Goal: Communication & Community: Answer question/provide support

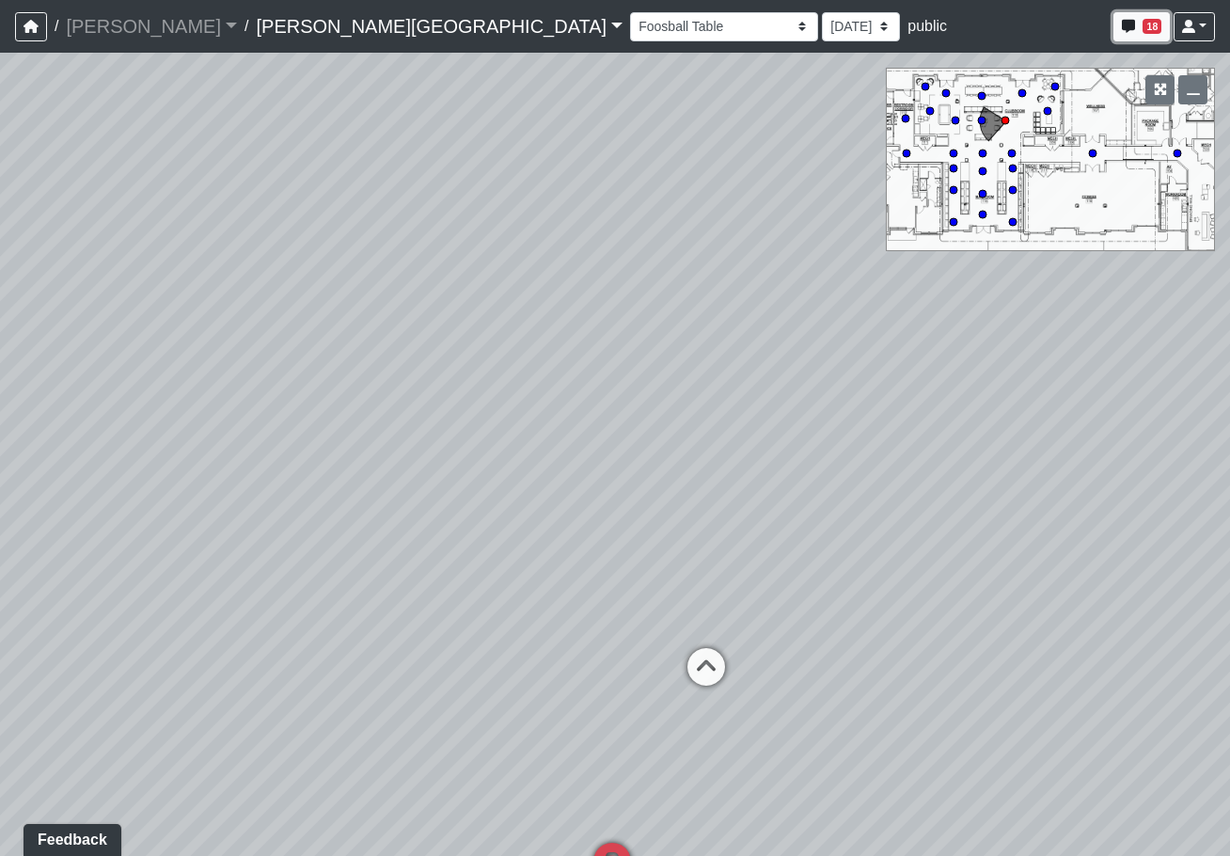
click at [1140, 33] on button "18" at bounding box center [1142, 26] width 56 height 29
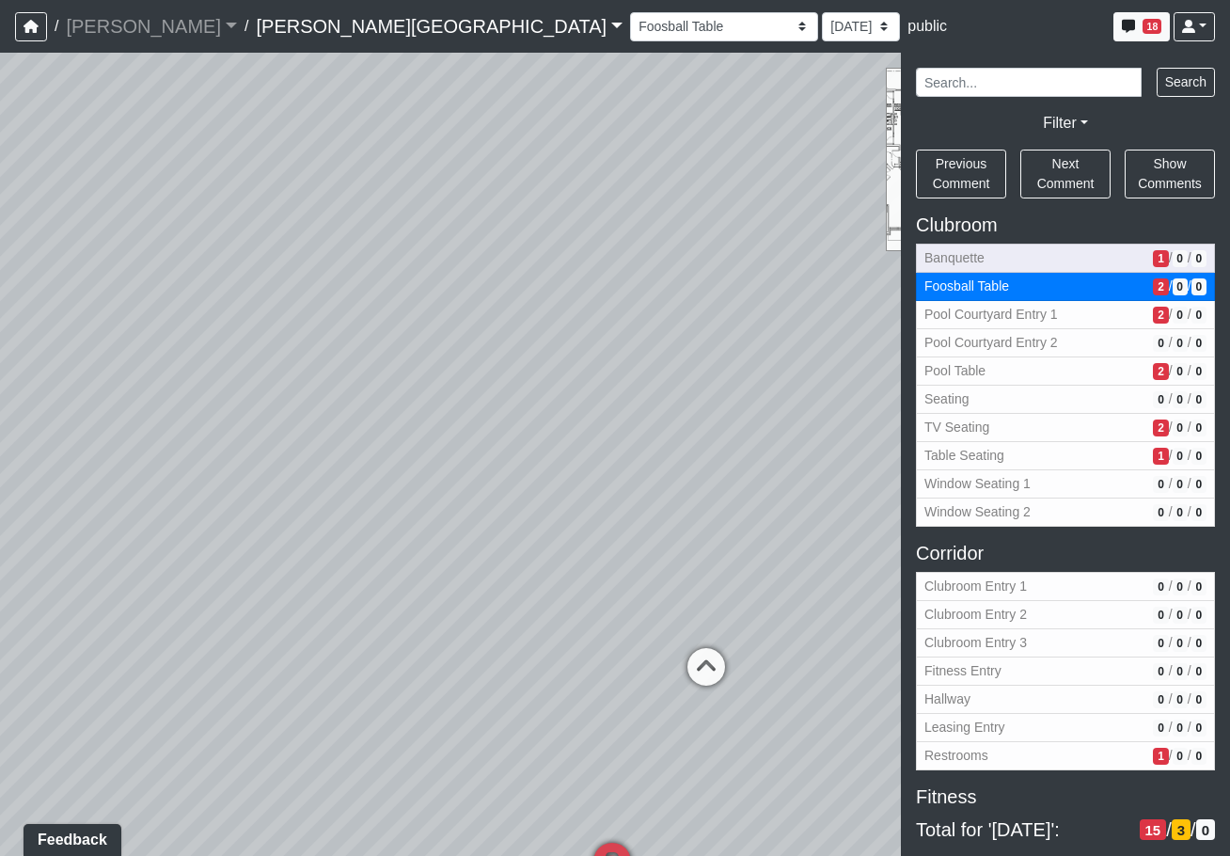
click at [1059, 263] on span "Banquette" at bounding box center [1035, 258] width 221 height 20
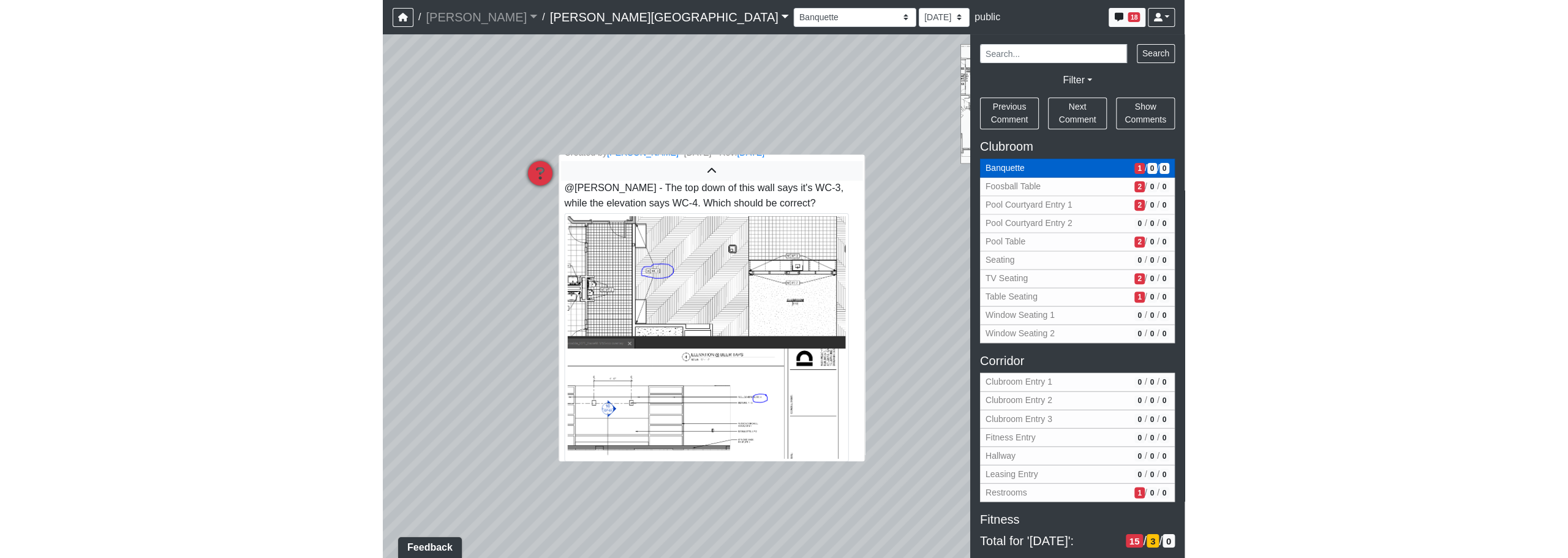
scroll to position [18, 0]
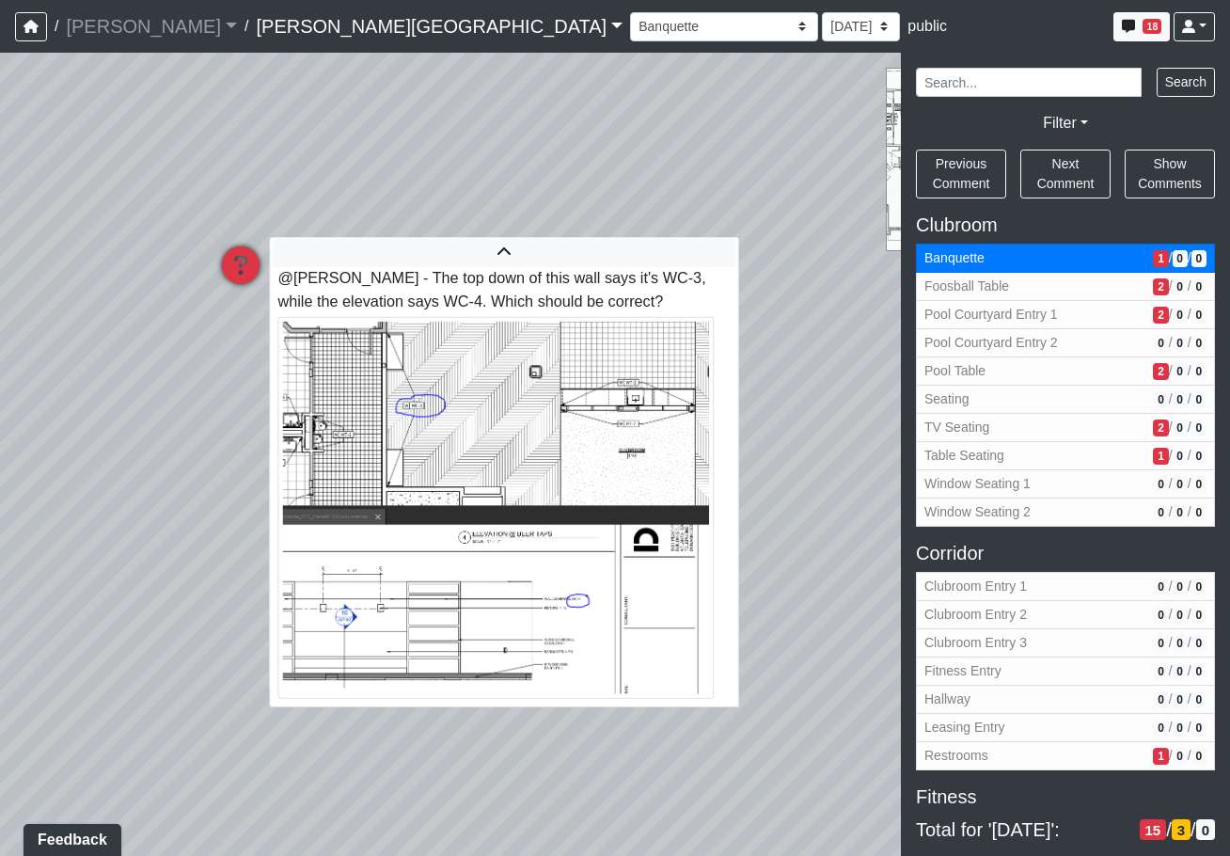
click at [571, 460] on img at bounding box center [496, 508] width 436 height 382
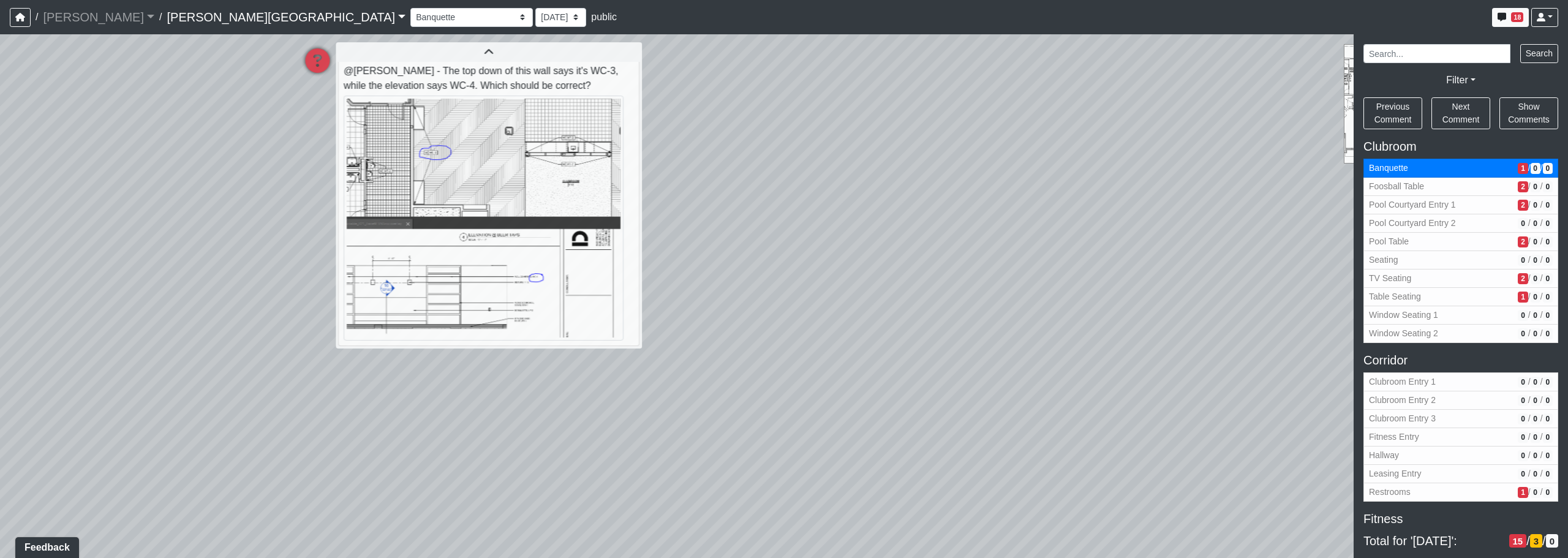
drag, startPoint x: 695, startPoint y: 201, endPoint x: 652, endPoint y: 249, distance: 64.4
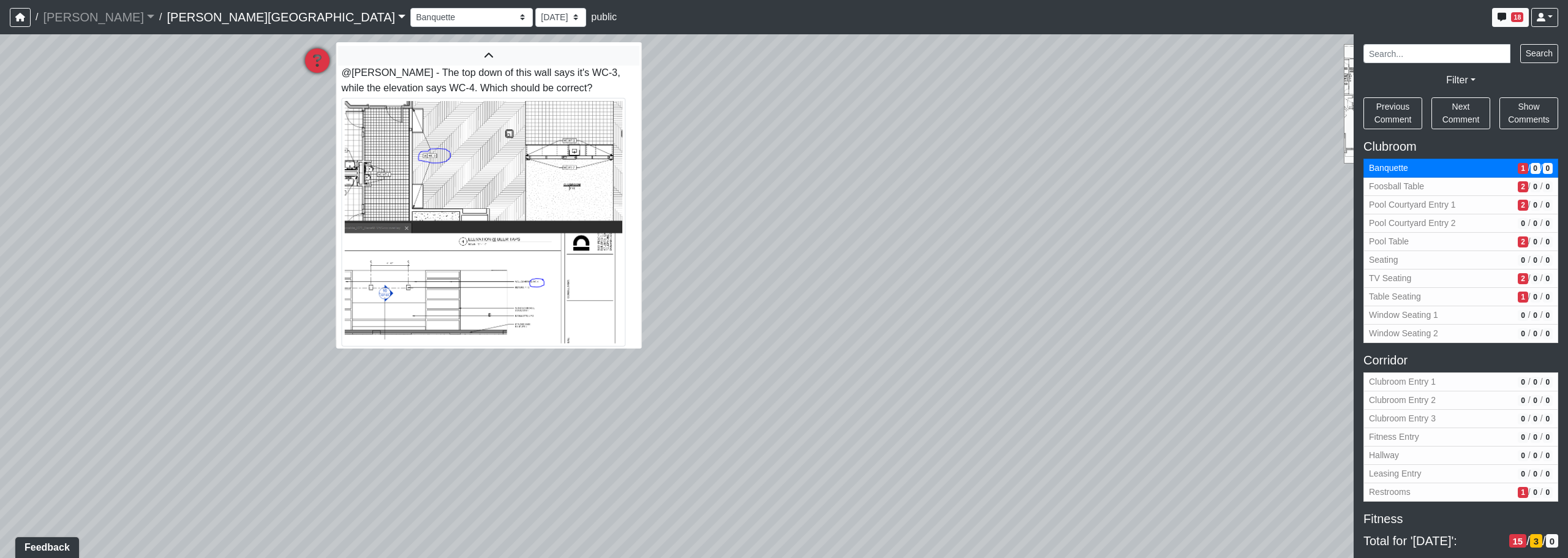
scroll to position [18, 0]
click at [486, 339] on img at bounding box center [484, 219] width 284 height 249
click at [561, 314] on img at bounding box center [484, 219] width 284 height 249
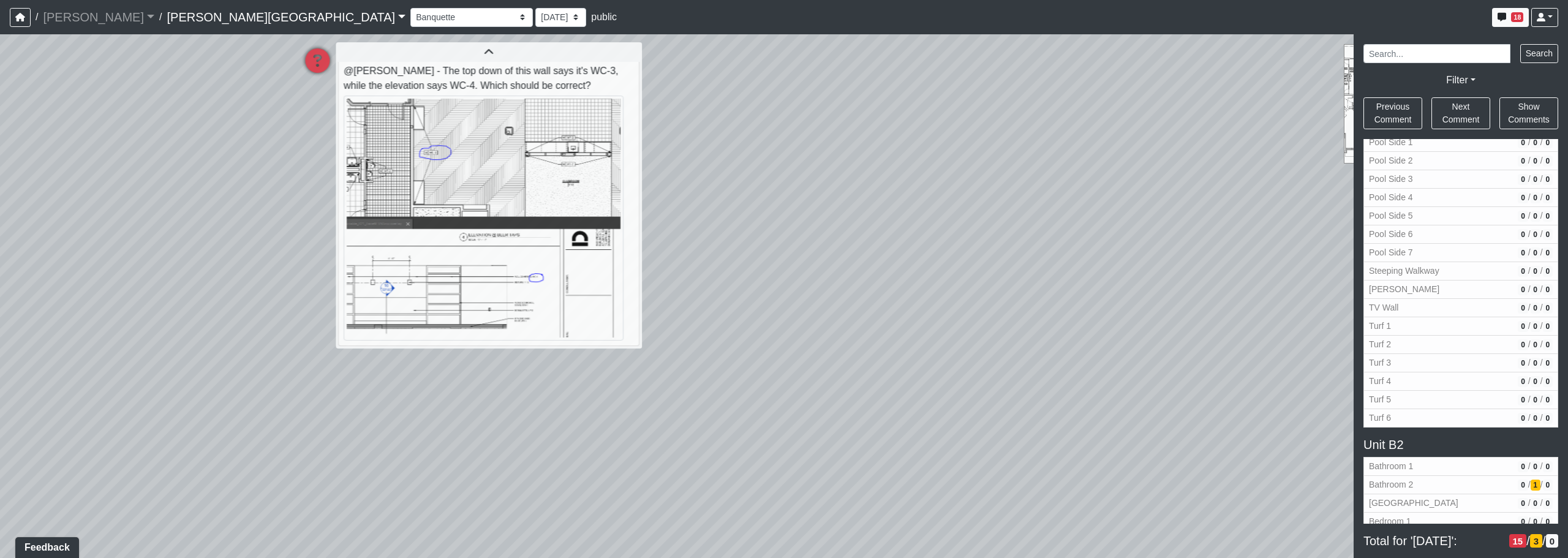
scroll to position [1259, 0]
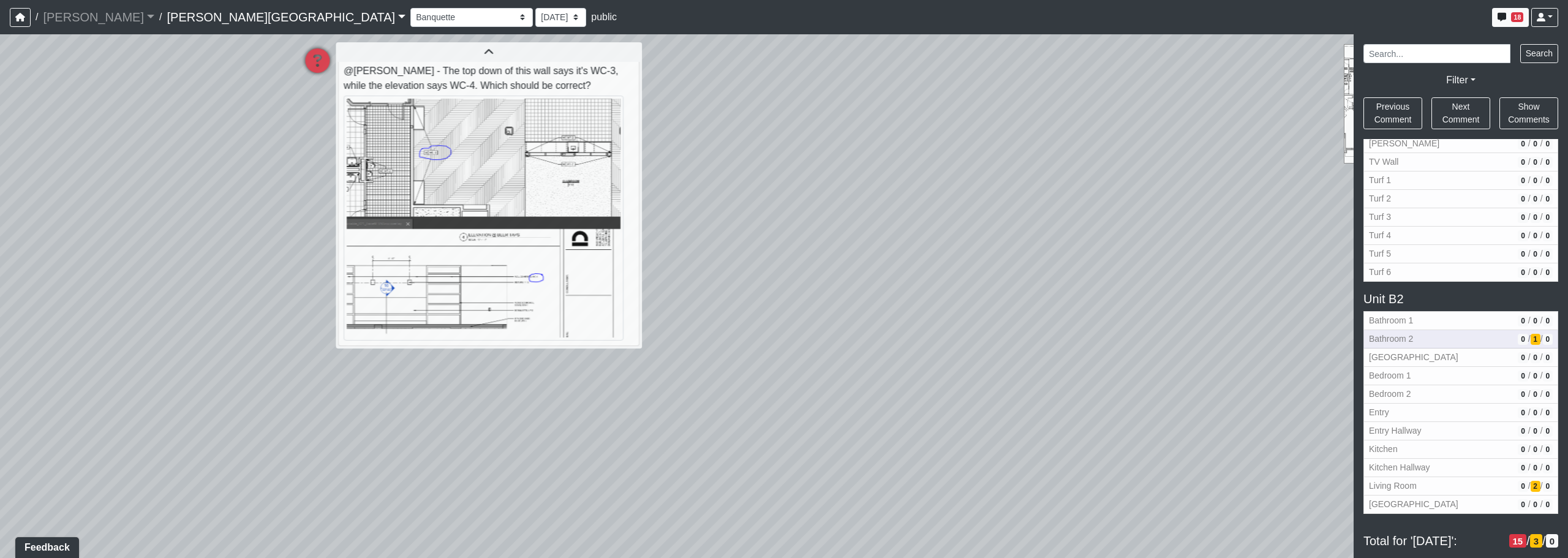
click at [800, 336] on span "Bathroom 2" at bounding box center [1440, 339] width 144 height 13
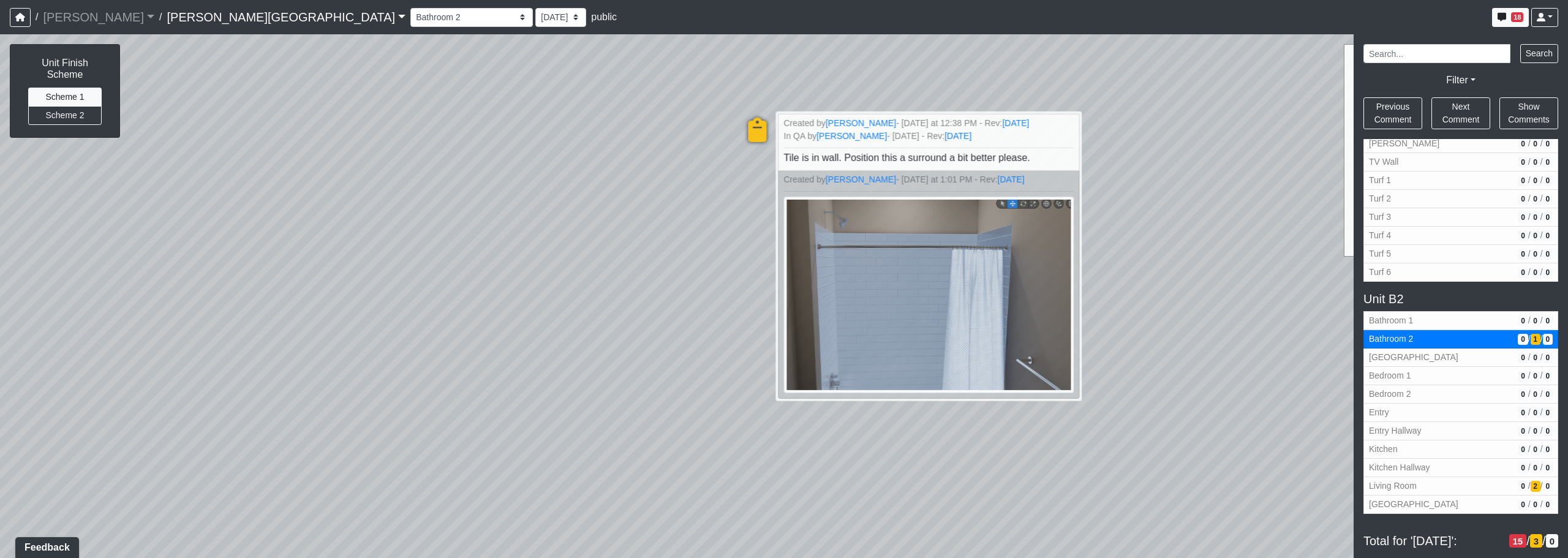
drag, startPoint x: 338, startPoint y: 418, endPoint x: 789, endPoint y: 376, distance: 453.0
click at [790, 376] on div "Loading... Corridor - Clubroom Entry 2 Loading... Seating Loading... Pool Court…" at bounding box center [784, 296] width 1568 height 523
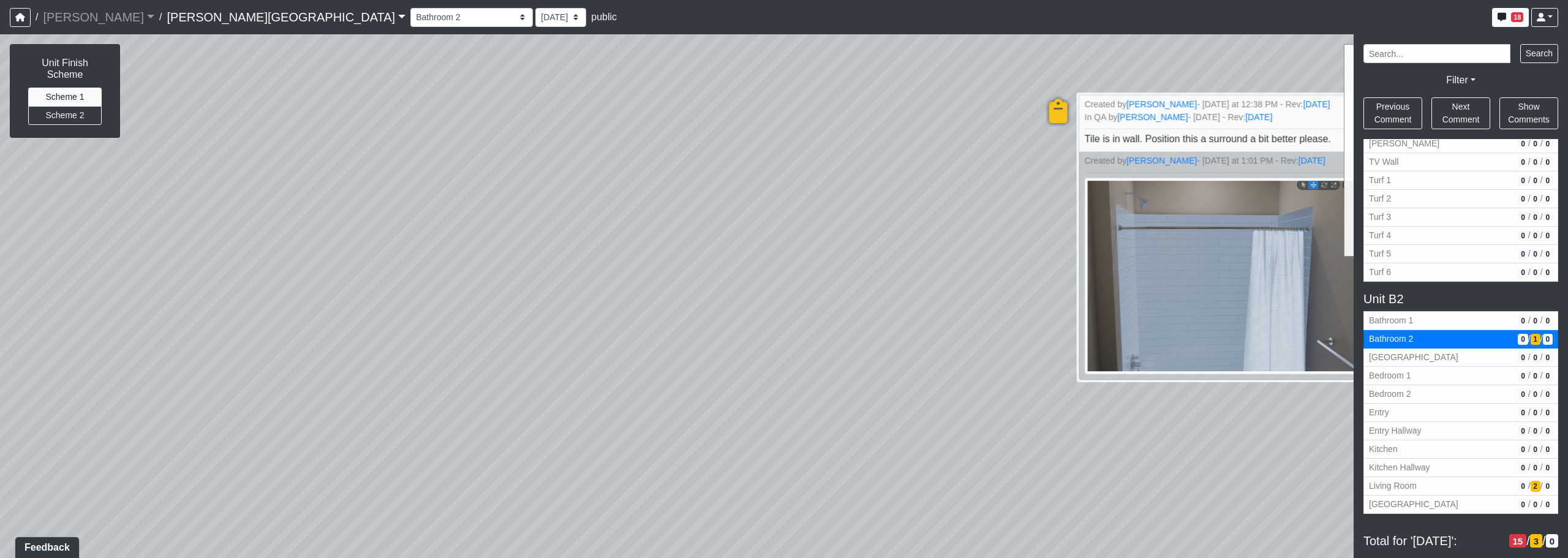
drag, startPoint x: 411, startPoint y: 405, endPoint x: 927, endPoint y: 456, distance: 518.5
click at [800, 456] on div "Loading... Corridor - Clubroom Entry 2 Loading... Seating Loading... Pool Court…" at bounding box center [784, 296] width 1568 height 523
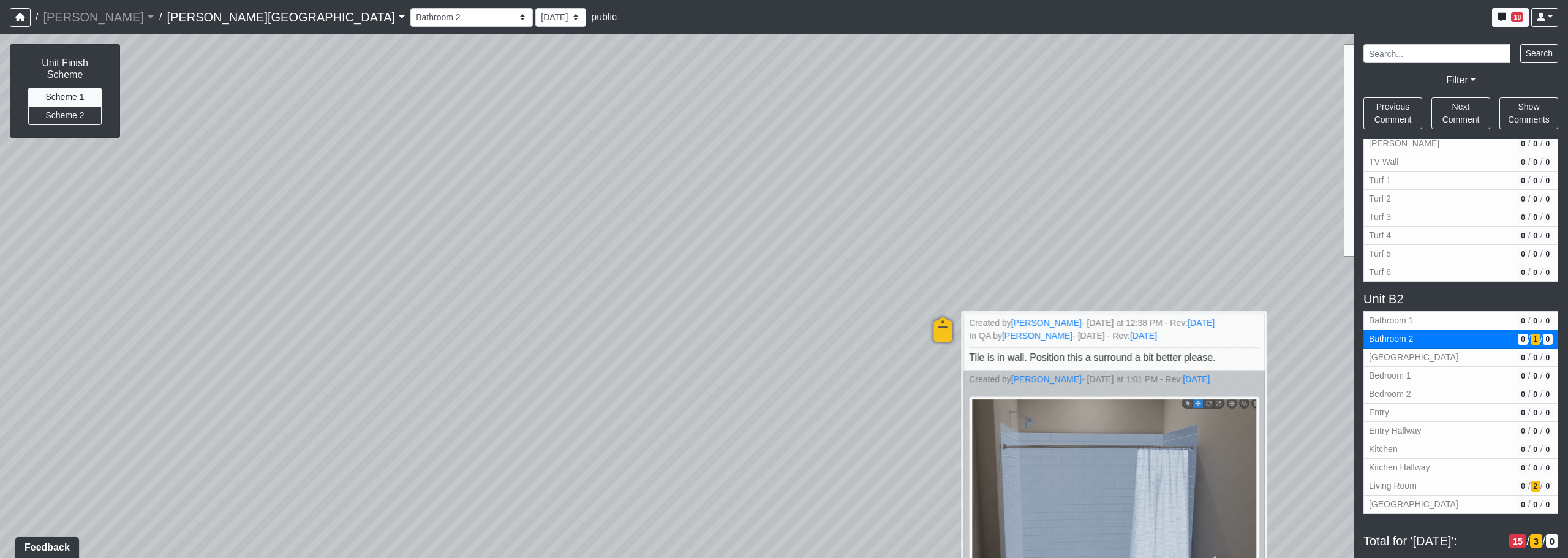
drag, startPoint x: 714, startPoint y: 346, endPoint x: 657, endPoint y: 439, distance: 109.1
click at [579, 464] on div "Loading... Corridor - Clubroom Entry 2 Loading... Seating Loading... Pool Court…" at bounding box center [784, 296] width 1568 height 523
drag, startPoint x: 792, startPoint y: 452, endPoint x: 608, endPoint y: 339, distance: 215.9
click at [605, 341] on div "Loading... Corridor - Clubroom Entry 2 Loading... Seating Loading... Pool Court…" at bounding box center [784, 296] width 1568 height 523
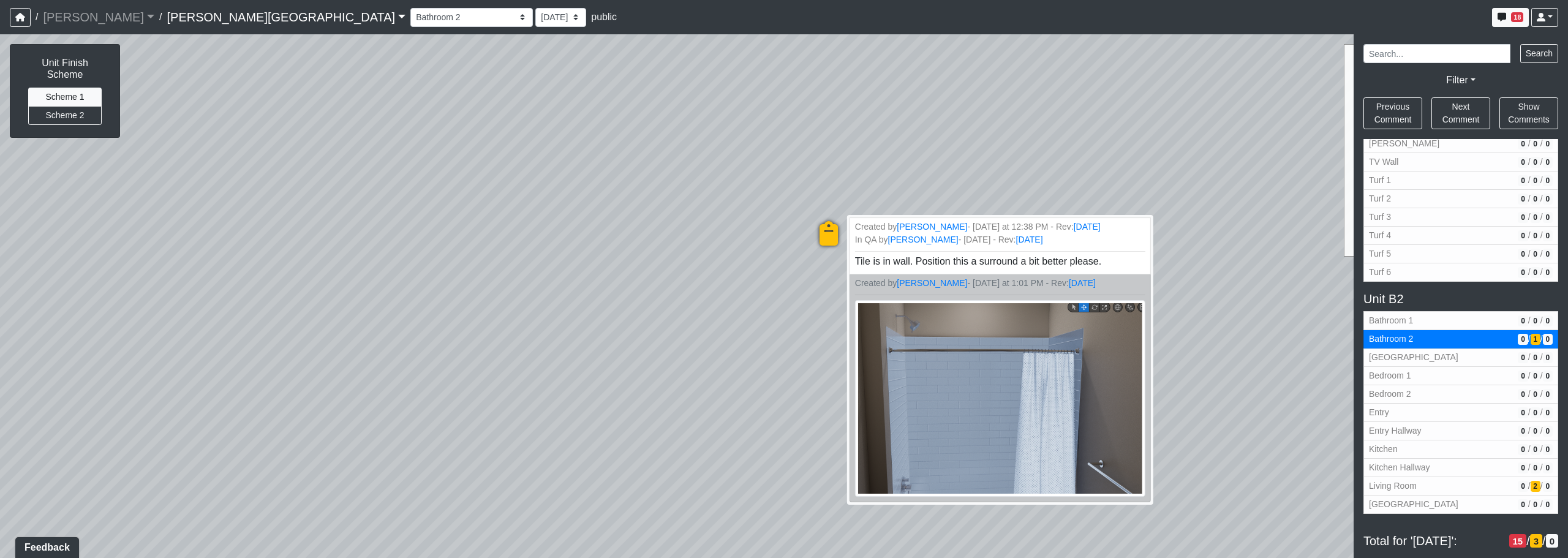
click at [800, 231] on icon at bounding box center [829, 240] width 36 height 36
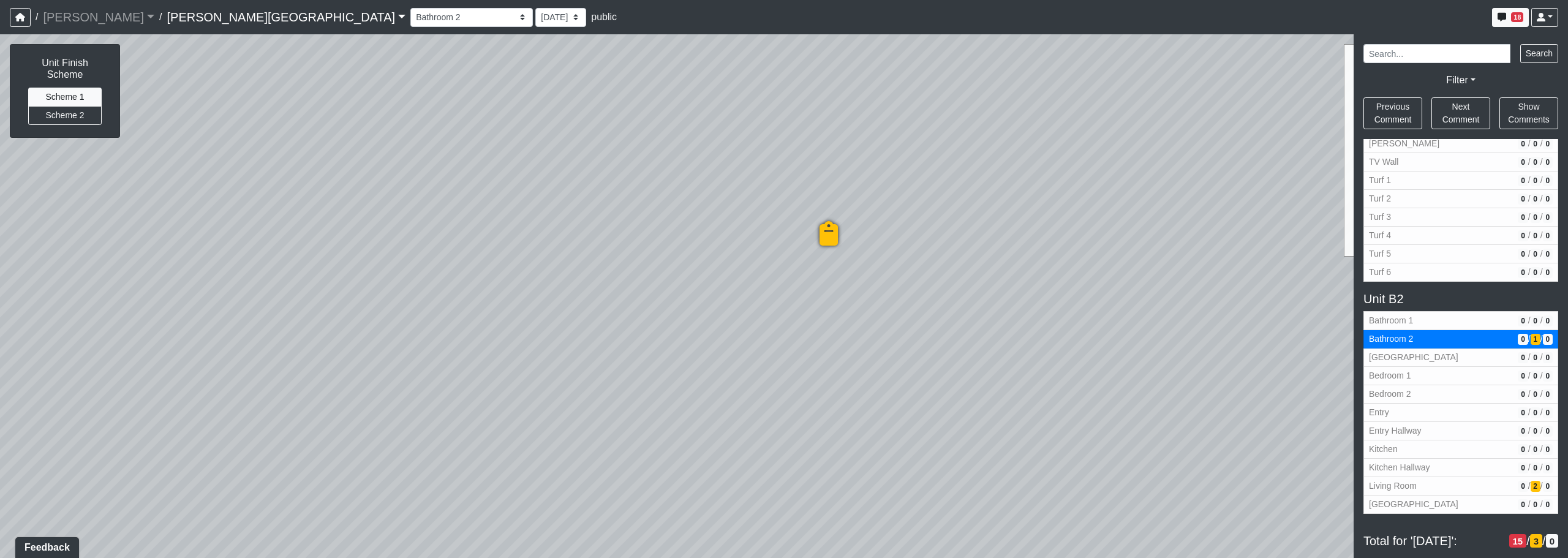
click at [800, 235] on icon at bounding box center [829, 240] width 36 height 36
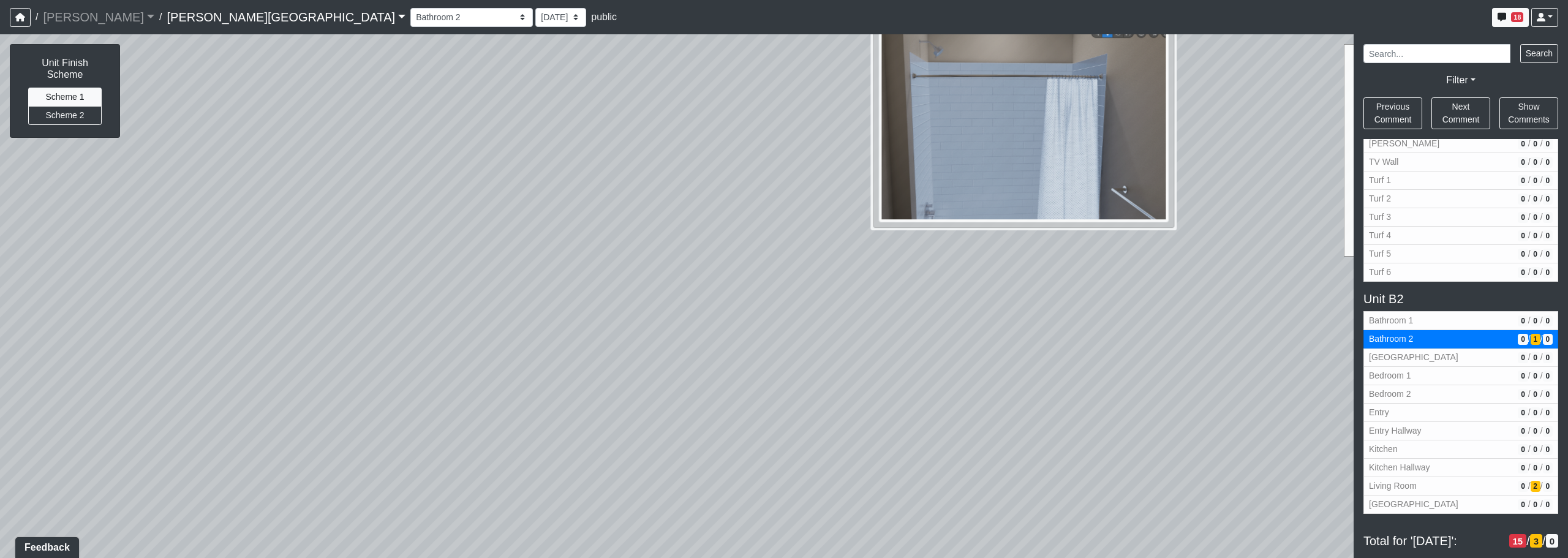
drag, startPoint x: 1244, startPoint y: 491, endPoint x: 1263, endPoint y: 235, distance: 256.7
click at [800, 235] on div "Loading... Corridor - Clubroom Entry 2 Loading... Seating Loading... Pool Court…" at bounding box center [784, 296] width 1568 height 523
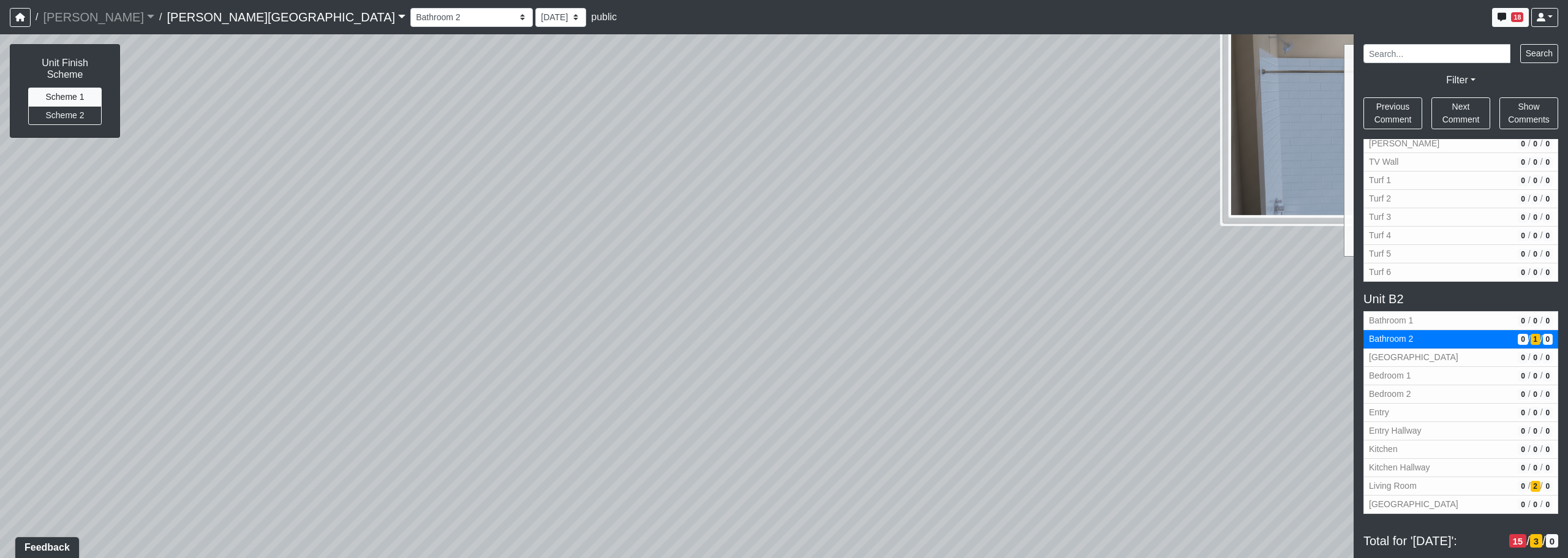
drag, startPoint x: 818, startPoint y: 359, endPoint x: 1119, endPoint y: 389, distance: 302.5
click at [800, 390] on div "Loading... Corridor - Clubroom Entry 2 Loading... Seating Loading... Pool Court…" at bounding box center [784, 296] width 1568 height 523
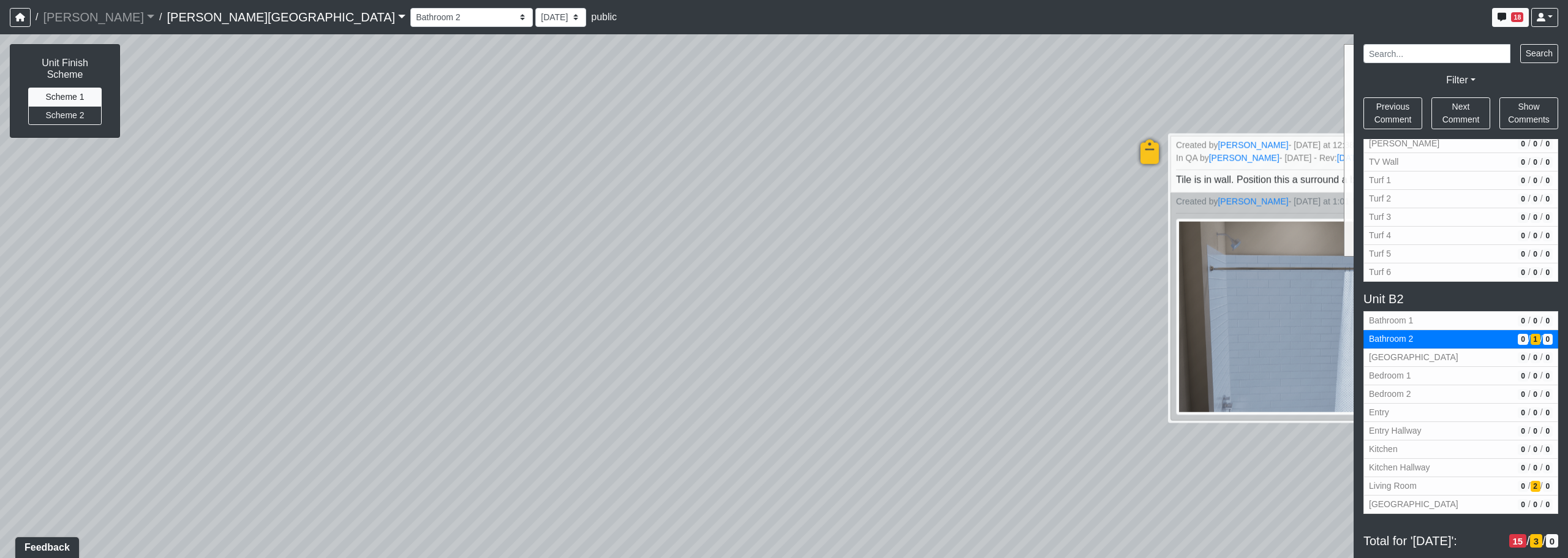
drag, startPoint x: 800, startPoint y: 316, endPoint x: 801, endPoint y: 498, distance: 182.0
click at [800, 498] on div "Loading... Corridor - Clubroom Entry 2 Loading... Seating Loading... Pool Court…" at bounding box center [784, 296] width 1568 height 523
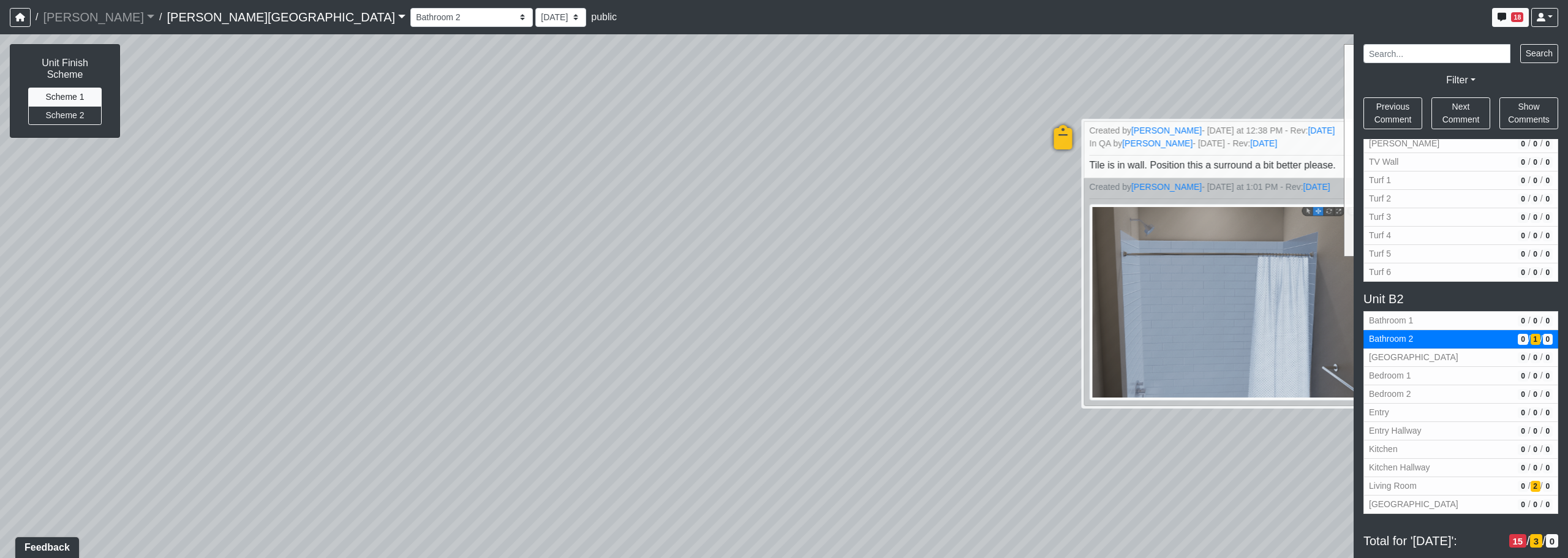
drag, startPoint x: 835, startPoint y: 356, endPoint x: 927, endPoint y: 318, distance: 99.5
click at [652, 243] on div "Loading... Corridor - Clubroom Entry 2 Loading... Seating Loading... Pool Court…" at bounding box center [784, 296] width 1568 height 523
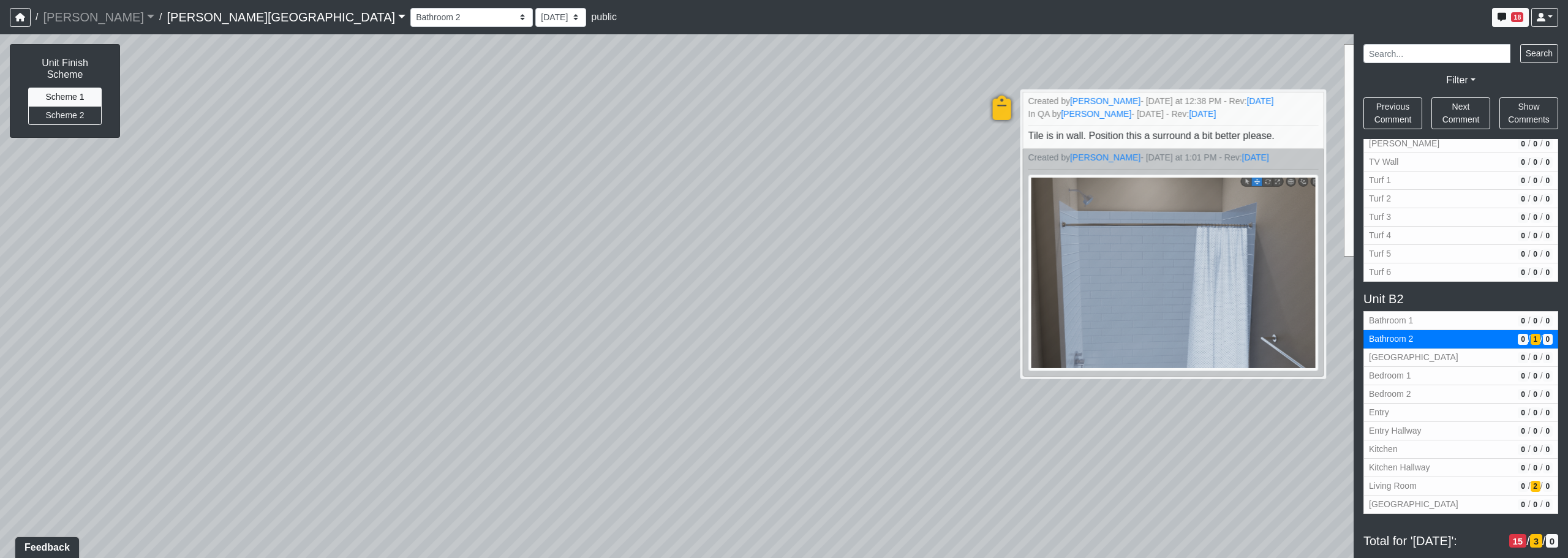
click at [800, 536] on span "3" at bounding box center [1536, 541] width 12 height 14
click at [800, 486] on span "Living Room" at bounding box center [1440, 486] width 144 height 13
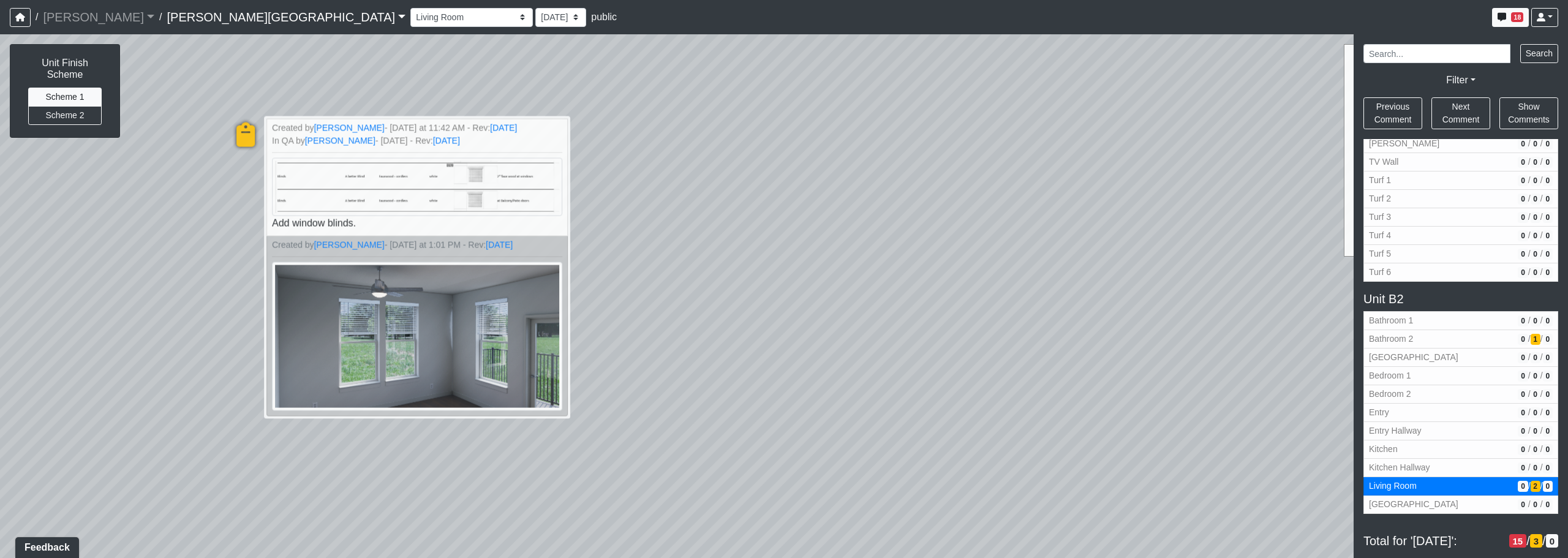
drag, startPoint x: 922, startPoint y: 367, endPoint x: 891, endPoint y: 389, distance: 38.0
click at [685, 370] on div "Loading... Corridor - Clubroom Entry 2 Loading... Seating Loading... Pool Court…" at bounding box center [784, 296] width 1568 height 523
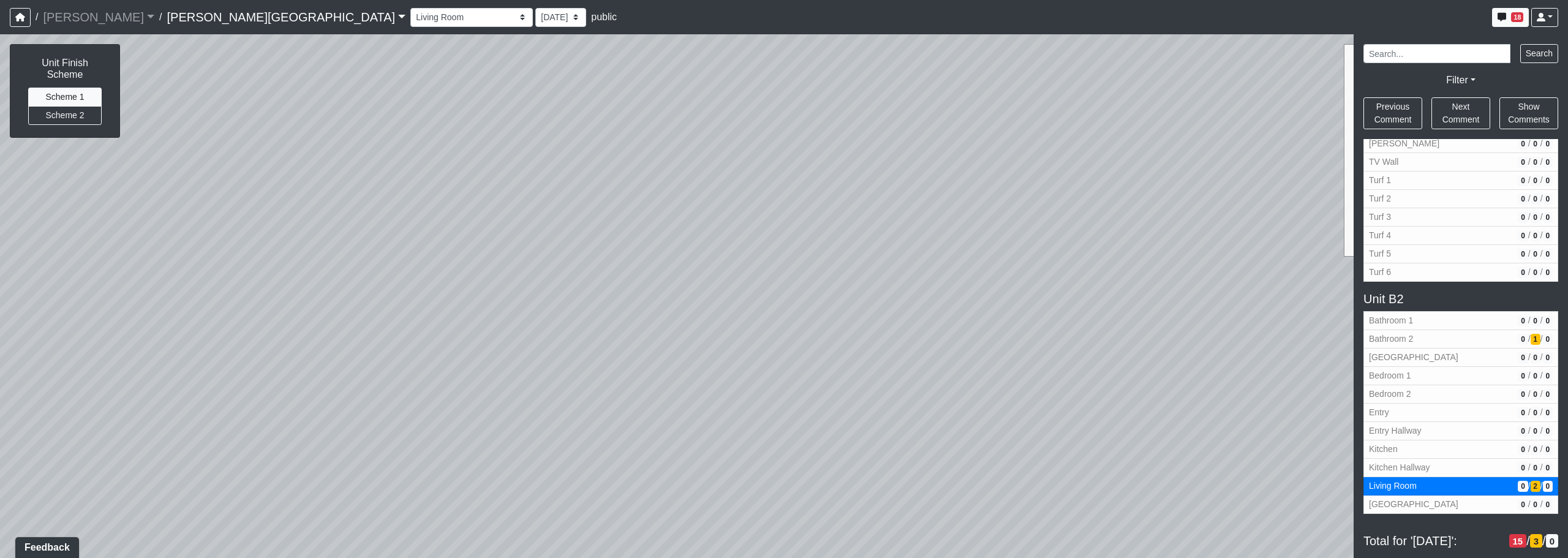
drag, startPoint x: 822, startPoint y: 318, endPoint x: 772, endPoint y: 318, distance: 50.0
click at [704, 311] on div "Loading... Corridor - Clubroom Entry 2 Loading... Seating Loading... Pool Court…" at bounding box center [784, 296] width 1568 height 523
drag, startPoint x: 956, startPoint y: 341, endPoint x: 596, endPoint y: 335, distance: 360.0
click at [587, 339] on div "Loading... Corridor - Clubroom Entry 2 Loading... Seating Loading... Pool Court…" at bounding box center [784, 296] width 1568 height 523
drag, startPoint x: 835, startPoint y: 307, endPoint x: 657, endPoint y: 315, distance: 178.2
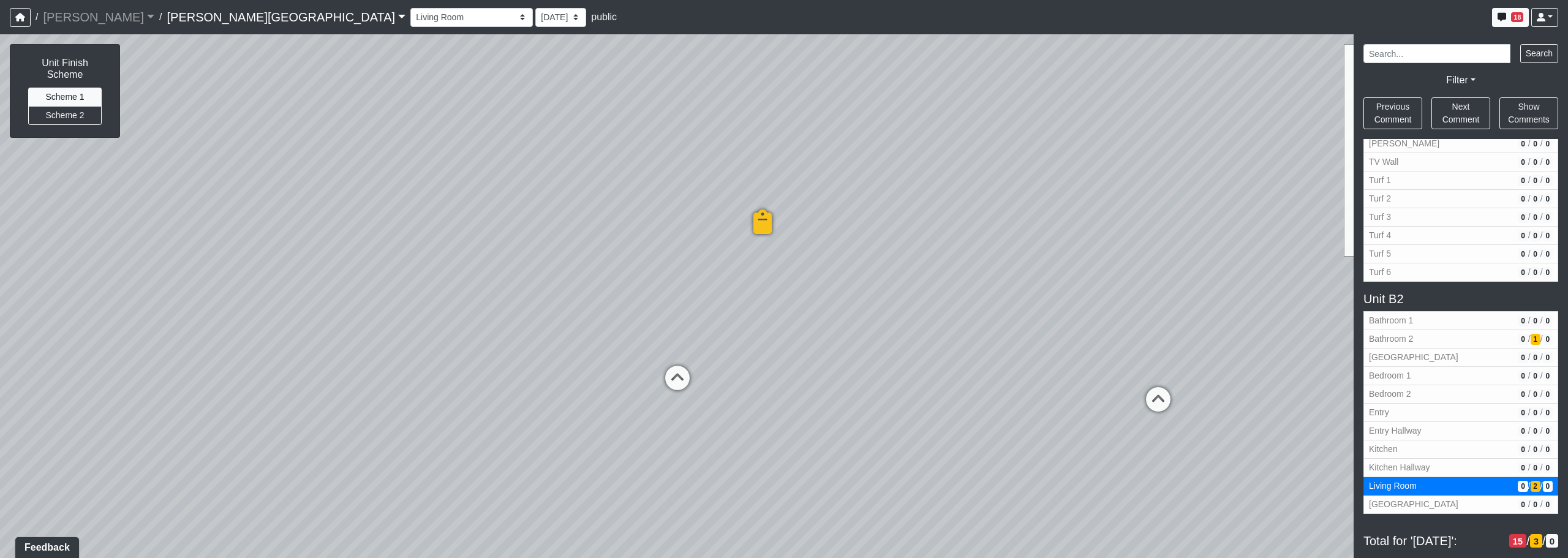
click at [593, 315] on div "Loading... Corridor - Clubroom Entry 2 Loading... Seating Loading... Pool Court…" at bounding box center [784, 296] width 1568 height 523
drag, startPoint x: 819, startPoint y: 352, endPoint x: 598, endPoint y: 352, distance: 221.0
click at [612, 352] on div "Loading... Corridor - Clubroom Entry 2 Loading... Seating Loading... Pool Court…" at bounding box center [784, 296] width 1568 height 523
drag, startPoint x: 818, startPoint y: 342, endPoint x: 908, endPoint y: 383, distance: 98.9
click at [800, 361] on div "Loading... Corridor - Clubroom Entry 2 Loading... Seating Loading... Pool Court…" at bounding box center [784, 296] width 1568 height 523
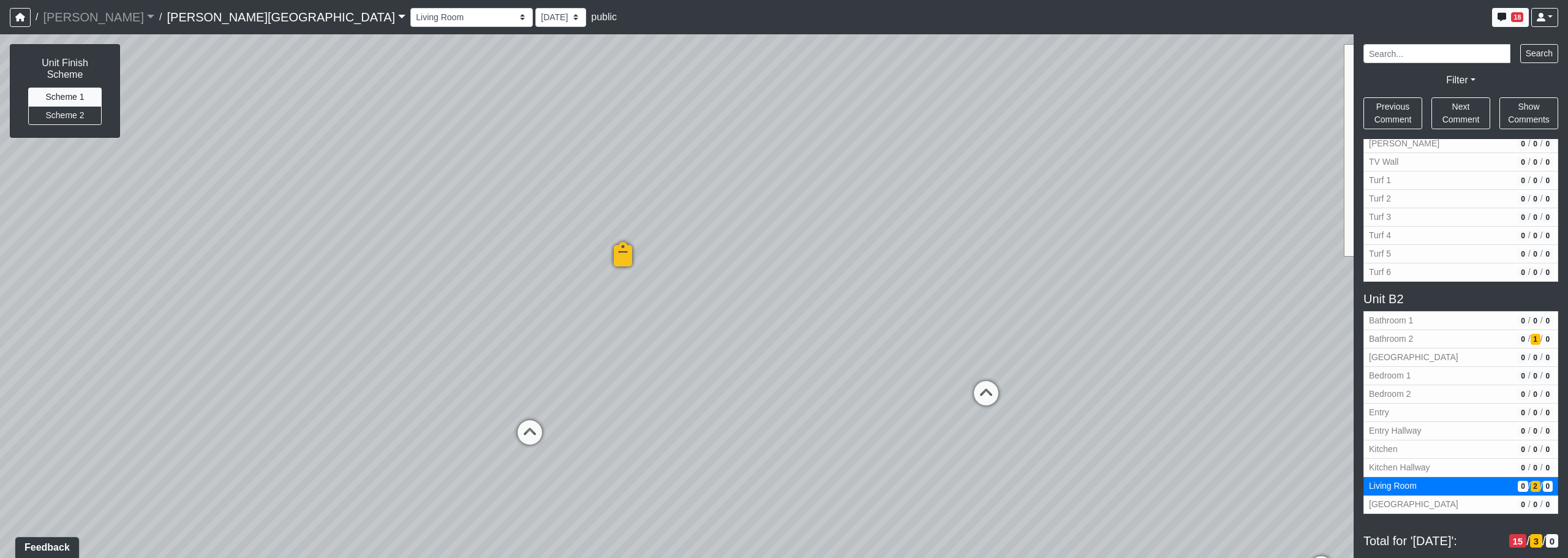
drag, startPoint x: 793, startPoint y: 394, endPoint x: 1053, endPoint y: 400, distance: 260.1
click at [800, 400] on div "Loading... Corridor - Clubroom Entry 2 Loading... Seating Loading... Pool Court…" at bounding box center [784, 296] width 1568 height 523
click at [800, 397] on icon at bounding box center [986, 399] width 36 height 36
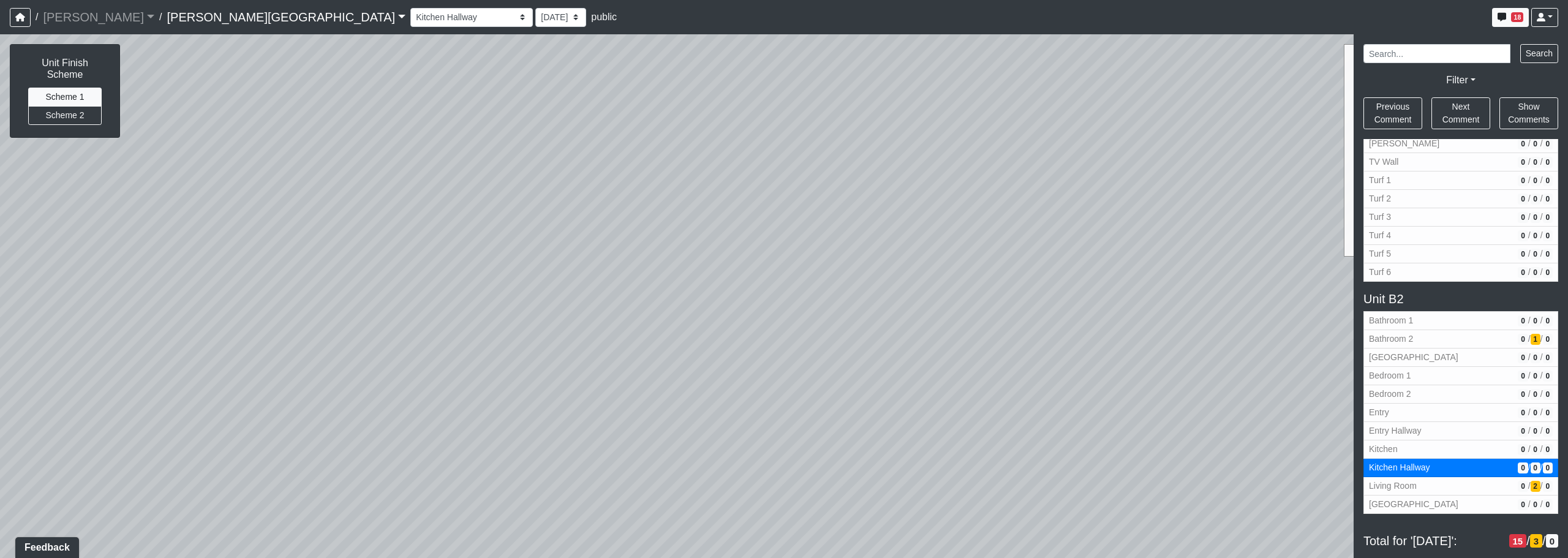
drag, startPoint x: 916, startPoint y: 367, endPoint x: 1035, endPoint y: 416, distance: 128.7
click at [682, 432] on div "Loading... Corridor - Clubroom Entry 2 Loading... Seating Loading... Pool Court…" at bounding box center [784, 296] width 1568 height 523
drag, startPoint x: 1113, startPoint y: 398, endPoint x: 697, endPoint y: 306, distance: 426.1
click at [697, 306] on div "Loading... Corridor - Clubroom Entry 2 Loading... Seating Loading... Pool Court…" at bounding box center [784, 296] width 1568 height 523
click at [629, 314] on div "Loading... Corridor - Clubroom Entry 2 Loading... Seating Loading... Pool Court…" at bounding box center [784, 296] width 1568 height 523
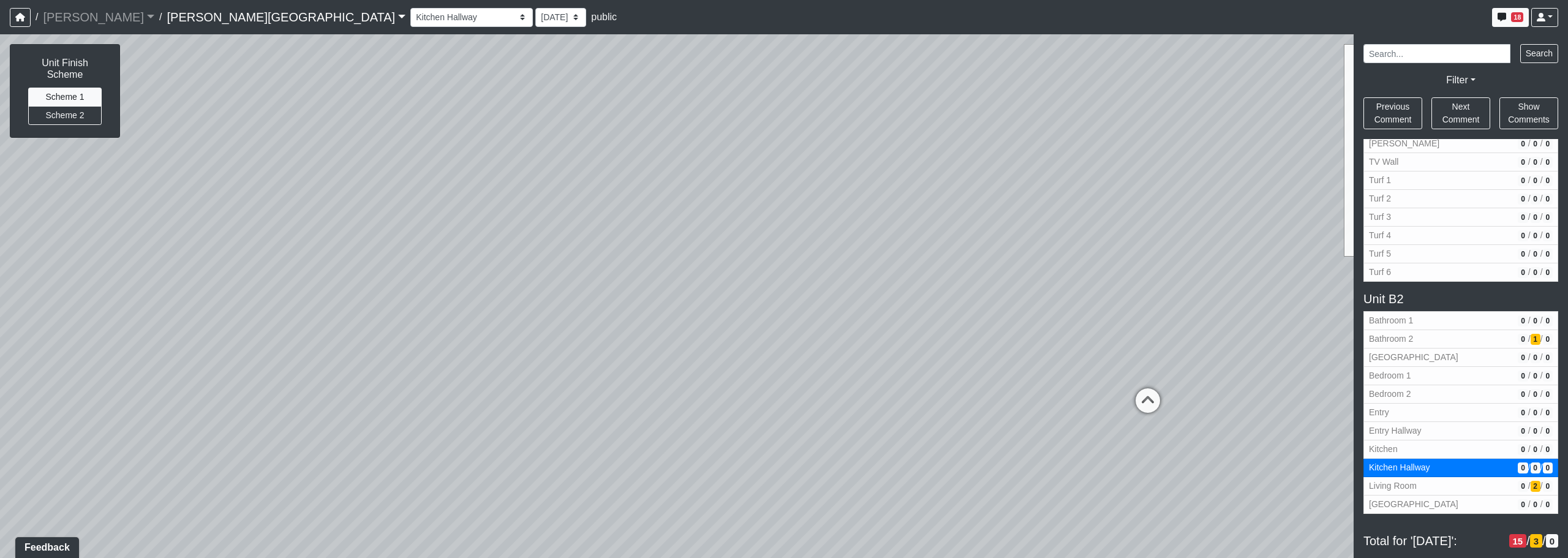
drag, startPoint x: 979, startPoint y: 323, endPoint x: 680, endPoint y: 320, distance: 299.0
click at [738, 320] on div "Loading... Corridor - Clubroom Entry 2 Loading... Seating Loading... Pool Court…" at bounding box center [784, 296] width 1568 height 523
click at [800, 343] on span "Bathroom 2" at bounding box center [1440, 339] width 144 height 13
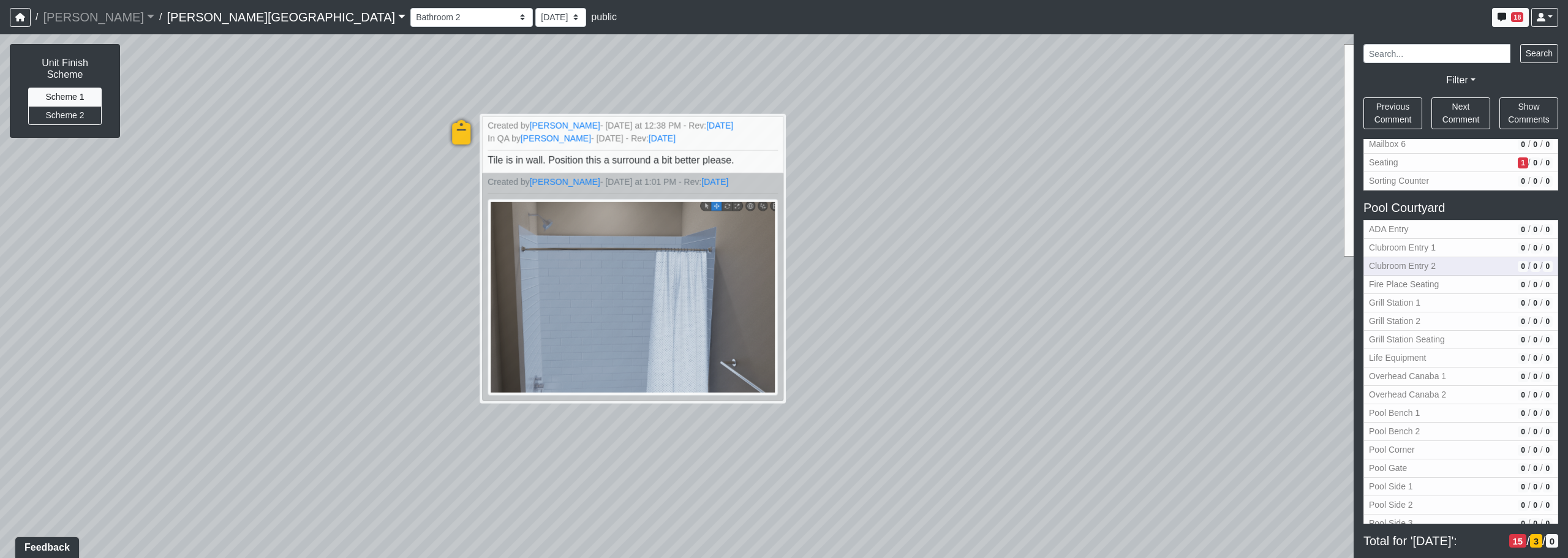
scroll to position [585, 0]
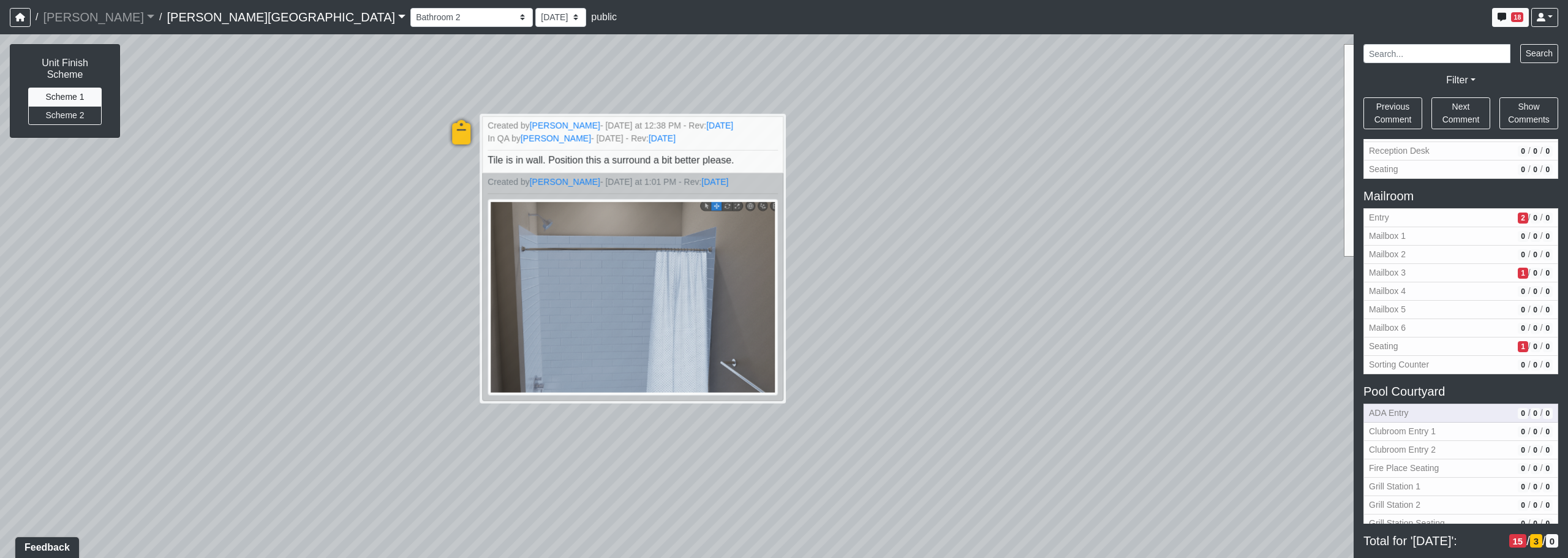
click at [800, 420] on button "ADA Entry 0 / 0 / 0" at bounding box center [1461, 413] width 195 height 19
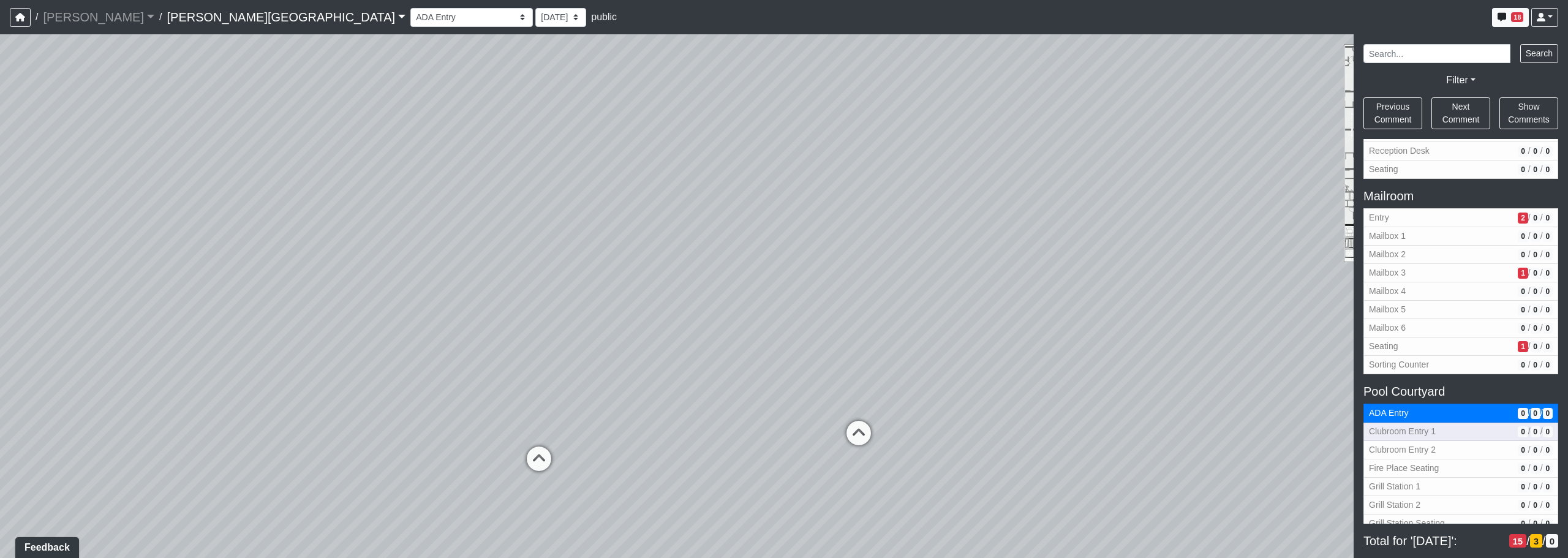
click at [800, 432] on span "Clubroom Entry 1" at bounding box center [1440, 432] width 144 height 13
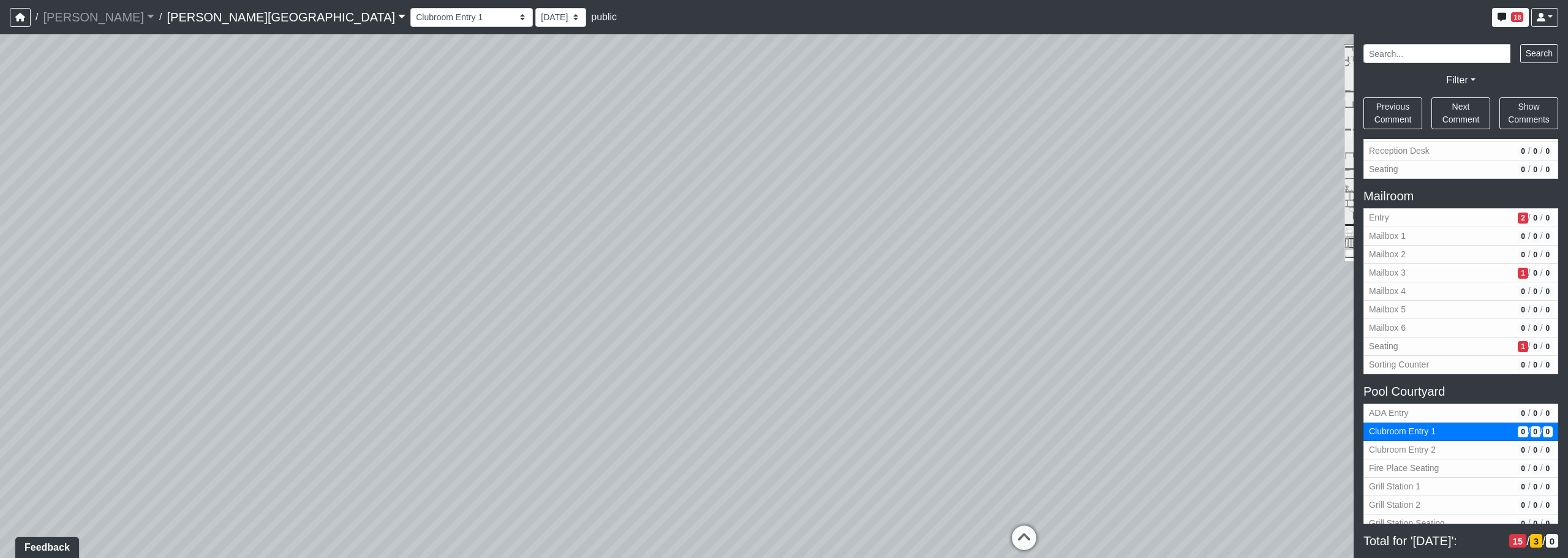
drag, startPoint x: 815, startPoint y: 367, endPoint x: 571, endPoint y: 368, distance: 244.0
click at [577, 366] on div "Loading... Corridor - Clubroom Entry 2 Loading... Seating Loading... Pool Court…" at bounding box center [784, 296] width 1568 height 523
drag, startPoint x: 740, startPoint y: 335, endPoint x: 532, endPoint y: 335, distance: 208.0
click at [534, 335] on div "Loading... Corridor - Clubroom Entry 2 Loading... Seating Loading... Pool Court…" at bounding box center [784, 296] width 1568 height 523
drag, startPoint x: 1009, startPoint y: 369, endPoint x: 539, endPoint y: 387, distance: 470.3
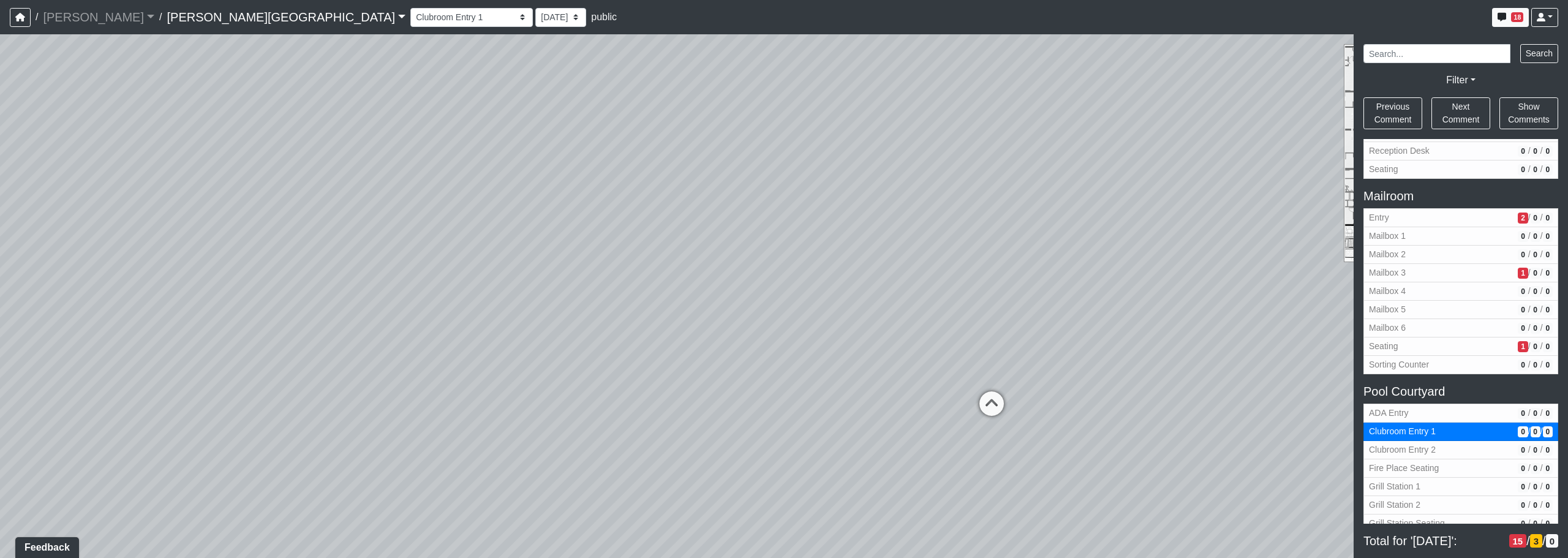
click at [540, 387] on div "Loading... Corridor - Clubroom Entry 2 Loading... Seating Loading... Pool Court…" at bounding box center [784, 296] width 1568 height 523
click at [800, 460] on button "Fire Place Seating 0 / 0 / 0" at bounding box center [1461, 469] width 195 height 18
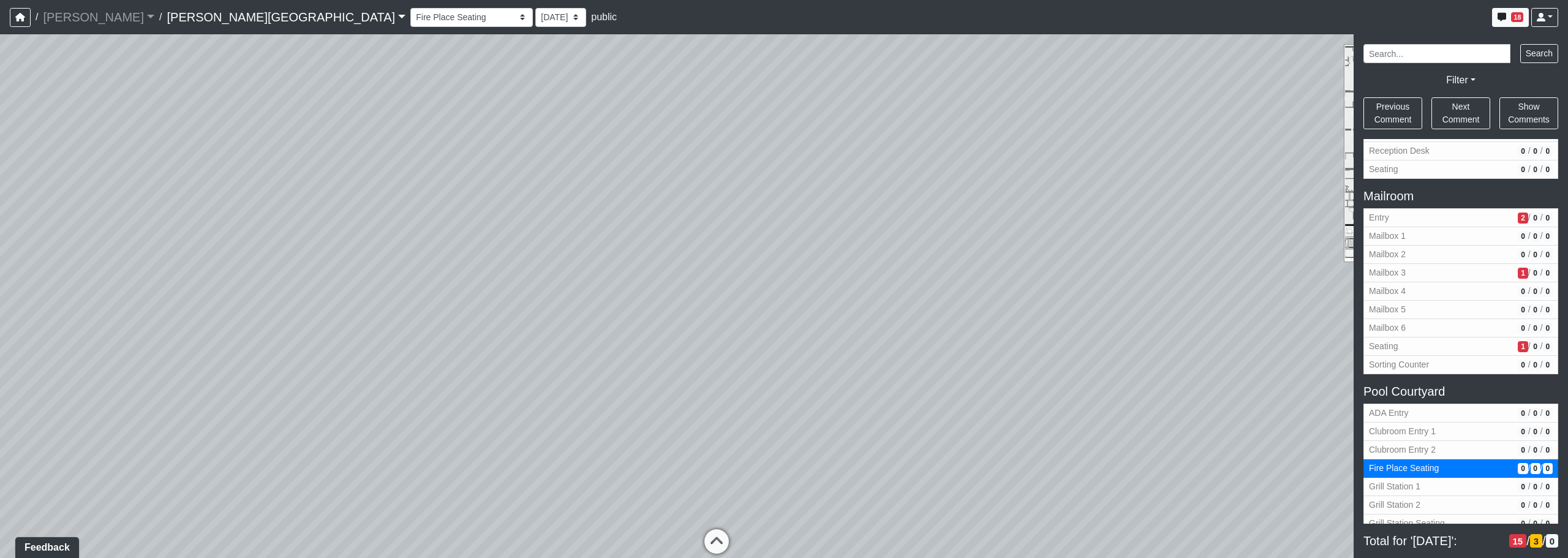
drag, startPoint x: 982, startPoint y: 391, endPoint x: 837, endPoint y: 394, distance: 145.0
click at [721, 419] on div "Loading... Corridor - Clubroom Entry 2 Loading... Seating Loading... Pool Court…" at bounding box center [784, 296] width 1568 height 523
drag, startPoint x: 828, startPoint y: 382, endPoint x: 793, endPoint y: 394, distance: 37.0
click at [789, 398] on div "Loading... Corridor - Clubroom Entry 2 Loading... Seating Loading... Pool Court…" at bounding box center [784, 296] width 1568 height 523
click at [800, 351] on span "Seating" at bounding box center [1440, 346] width 144 height 13
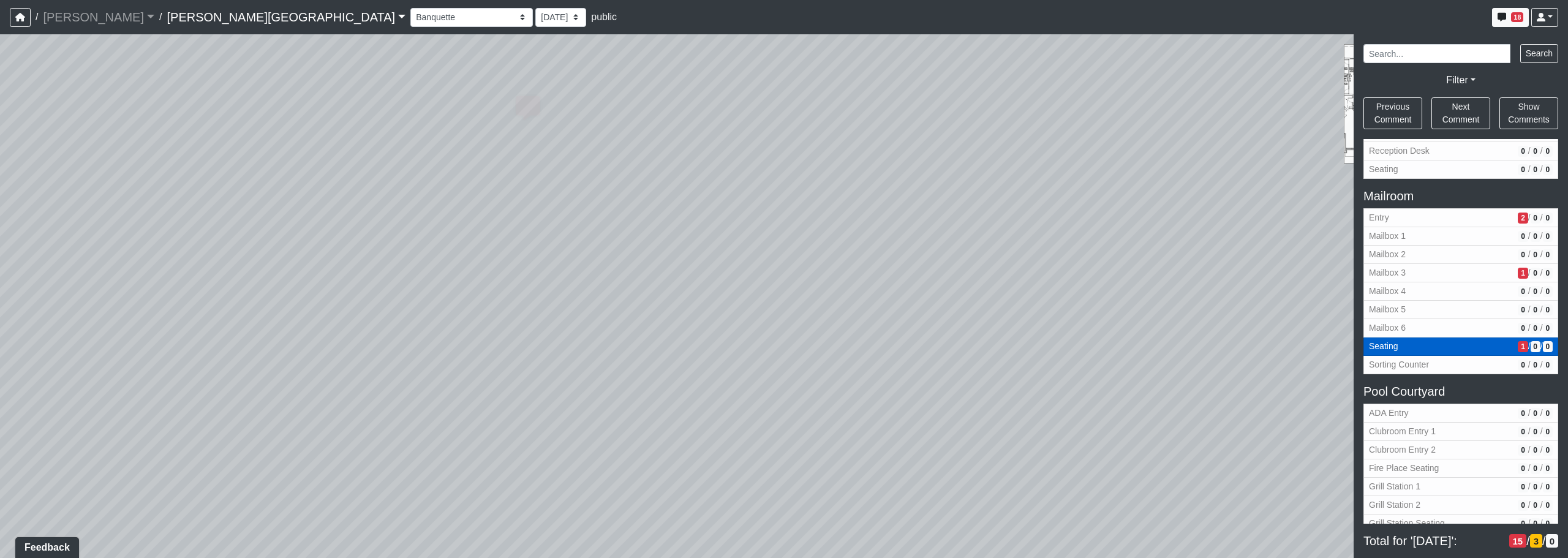
select select "nah7nVUacvKGonoTCYhKDs"
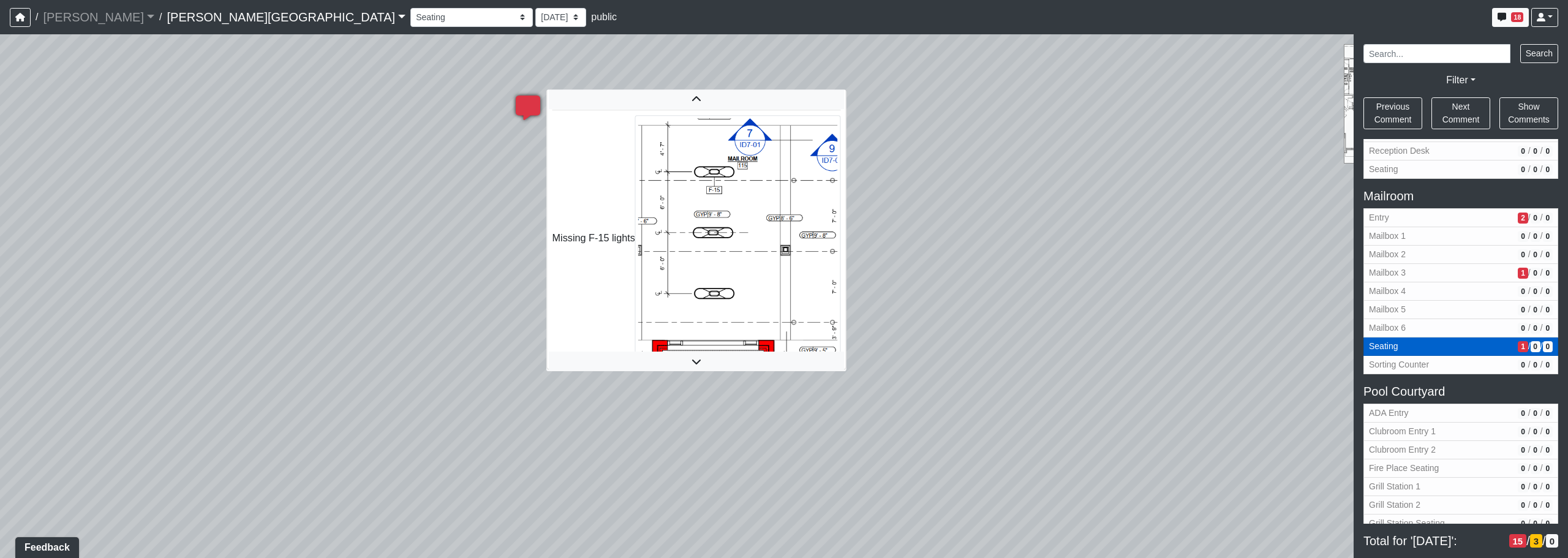
scroll to position [5, 0]
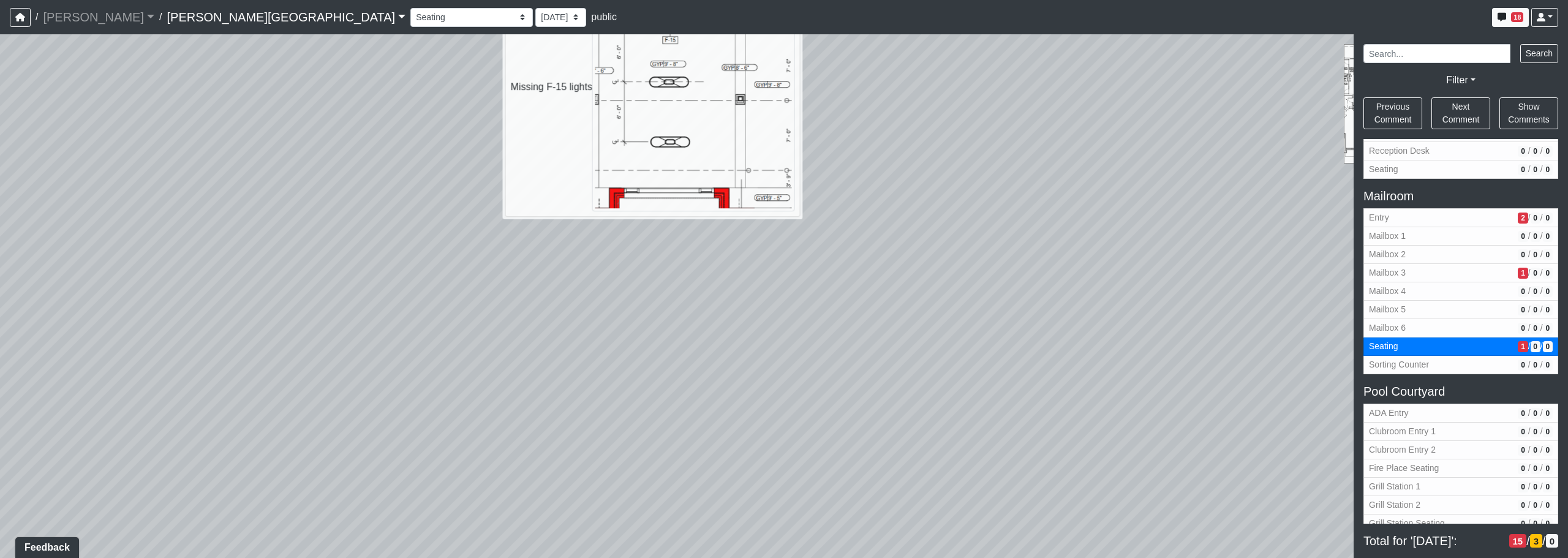
drag, startPoint x: 777, startPoint y: 462, endPoint x: 774, endPoint y: 348, distance: 114.0
click at [774, 348] on div "Loading... Corridor - Clubroom Entry 2 Loading... Seating Loading... Pool Court…" at bounding box center [784, 296] width 1568 height 523
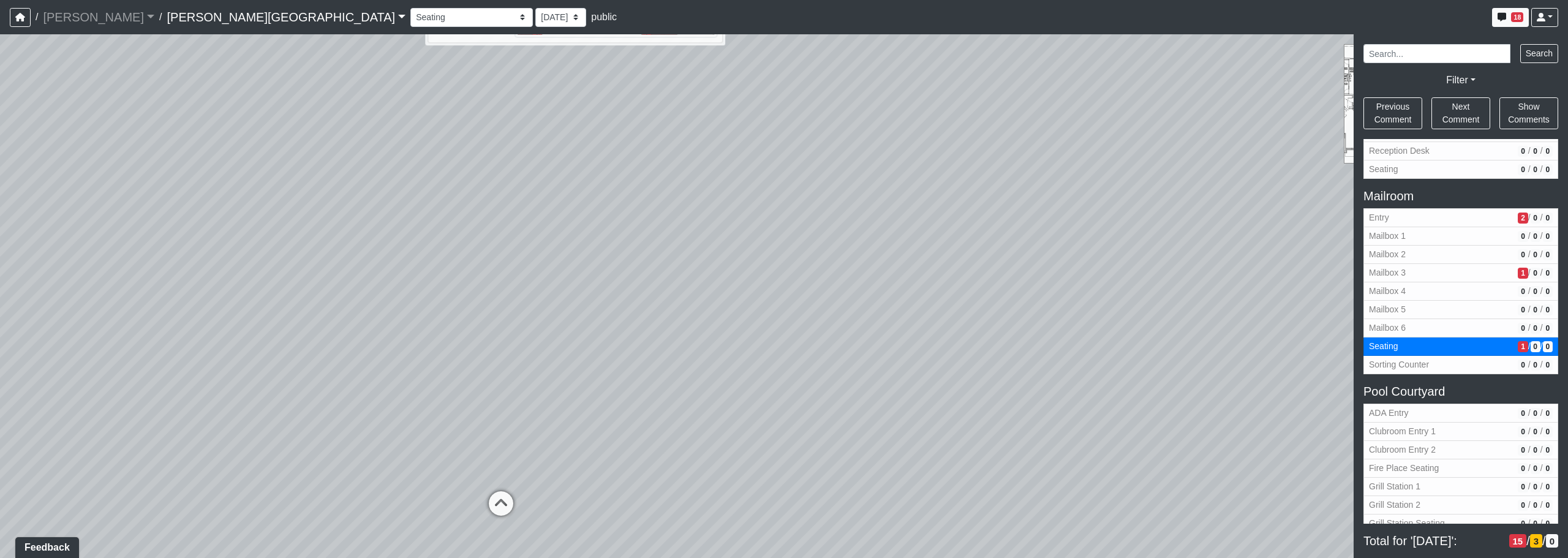
drag, startPoint x: 762, startPoint y: 398, endPoint x: 760, endPoint y: 366, distance: 32.1
click at [760, 366] on div "Loading... Corridor - Clubroom Entry 2 Loading... Seating Loading... Pool Court…" at bounding box center [784, 296] width 1568 height 523
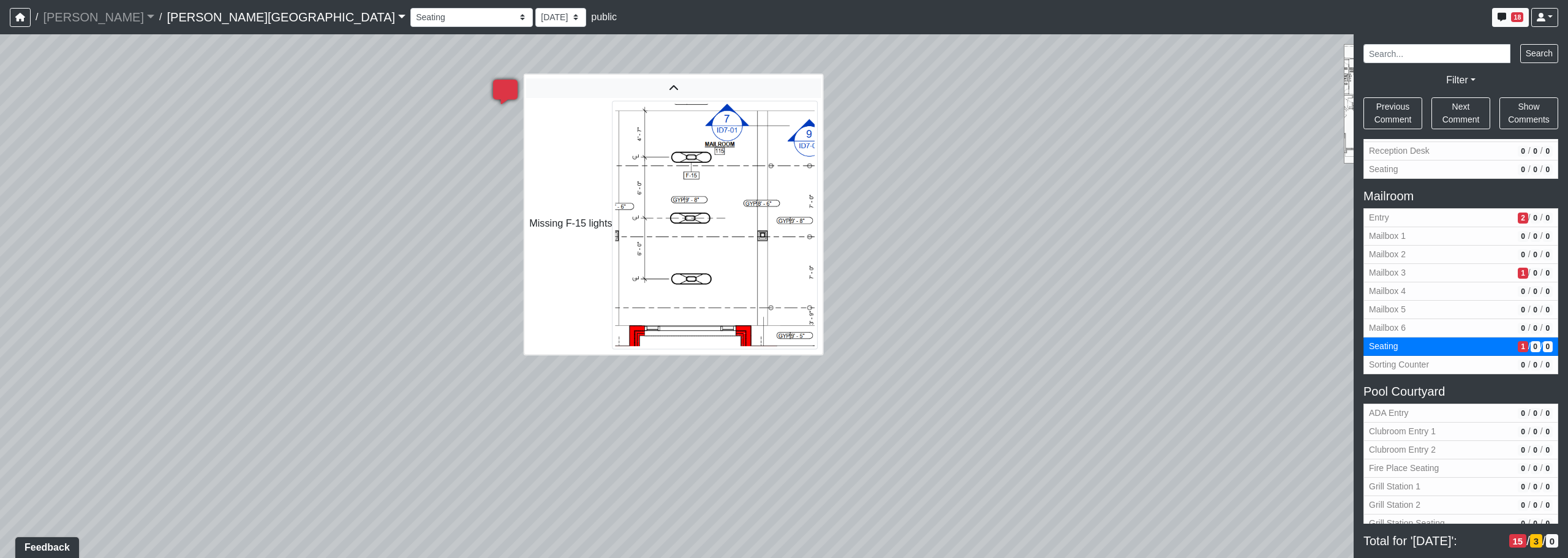
drag, startPoint x: 759, startPoint y: 382, endPoint x: 695, endPoint y: 272, distance: 127.3
click at [751, 557] on html "/ [PERSON_NAME] Loading... / [PERSON_NAME][GEOGRAPHIC_DATA] [PERSON_NAME][GEOGR…" at bounding box center [784, 279] width 1568 height 558
click at [503, 94] on icon at bounding box center [505, 96] width 36 height 36
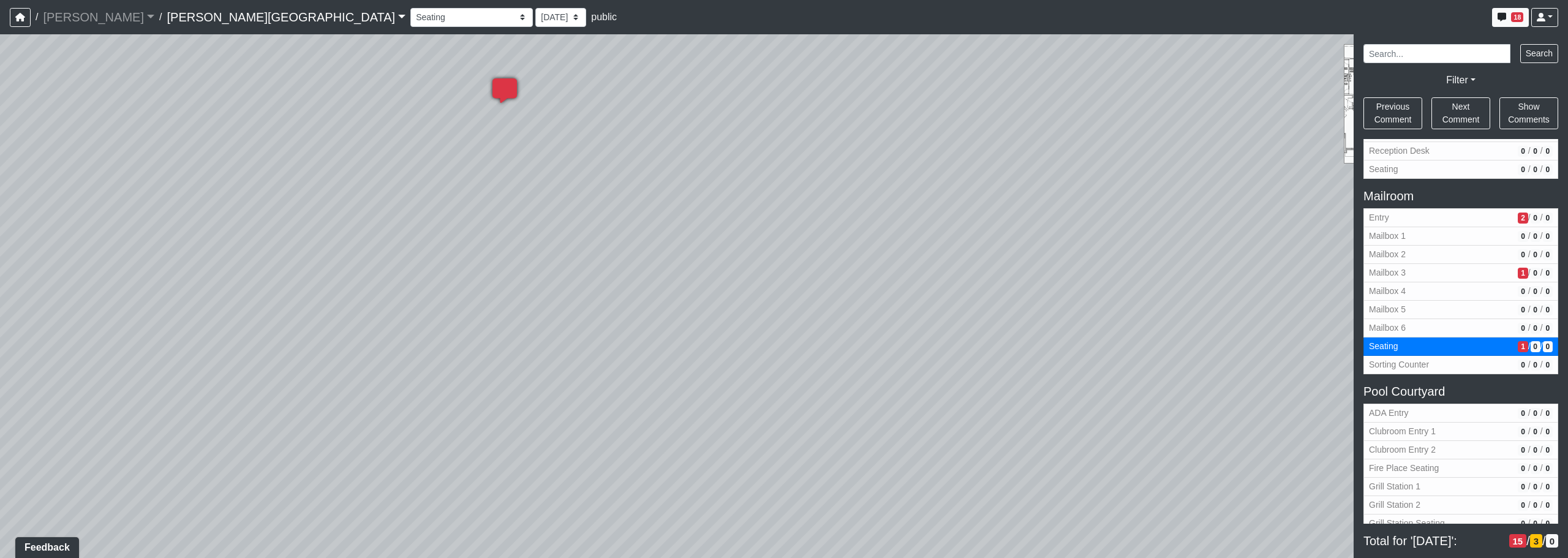
click at [506, 85] on icon at bounding box center [505, 96] width 36 height 36
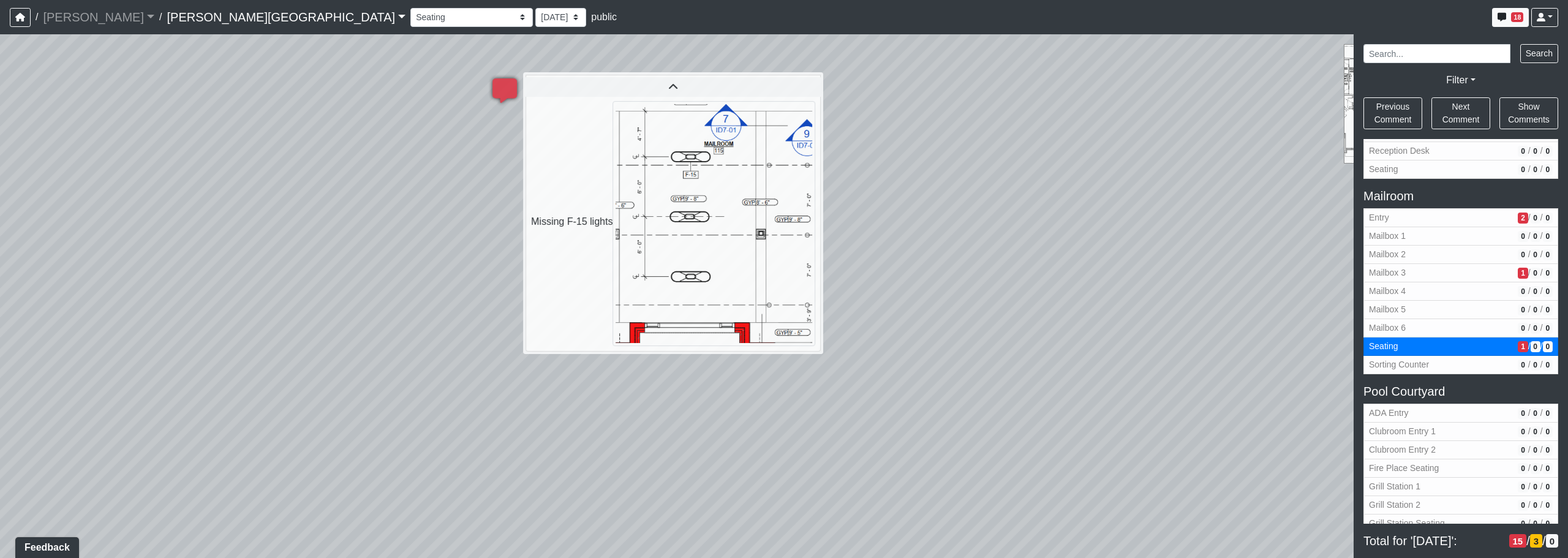
click at [728, 505] on div "Loading... Corridor - Clubroom Entry 2 Loading... Seating Loading... Pool Court…" at bounding box center [784, 296] width 1568 height 523
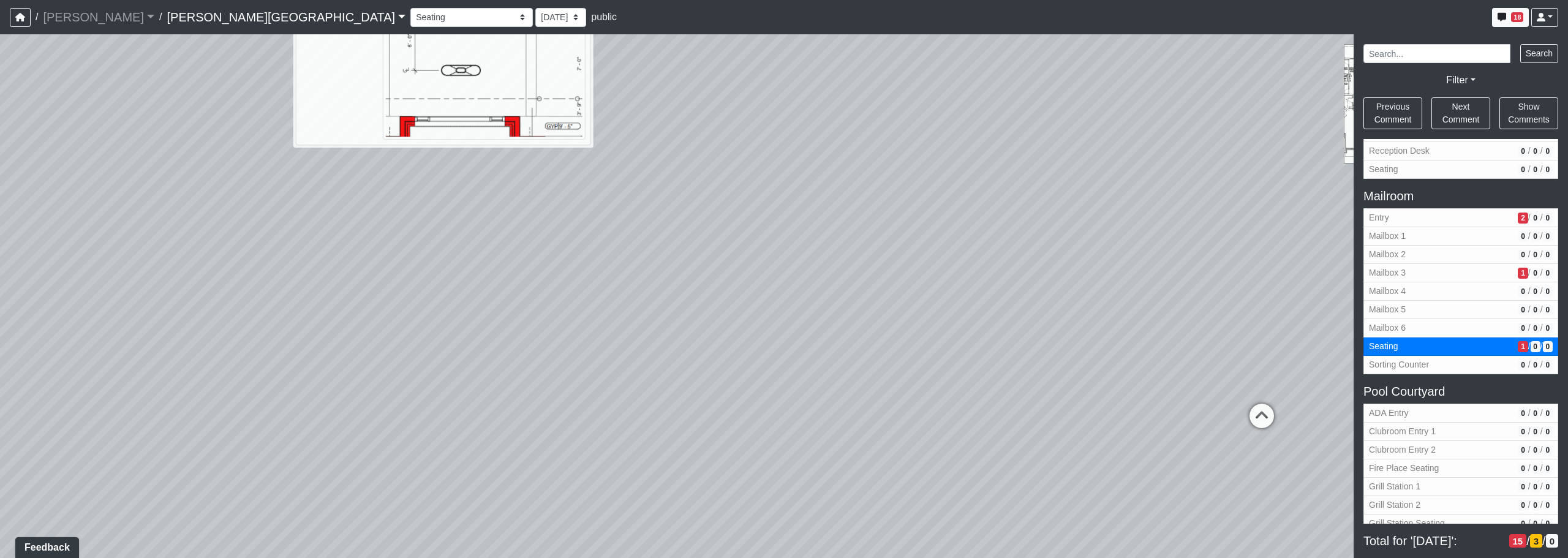
drag, startPoint x: 925, startPoint y: 426, endPoint x: 731, endPoint y: 337, distance: 213.4
click at [731, 337] on div "Loading... Corridor - Clubroom Entry 2 Loading... Seating Loading... Pool Court…" at bounding box center [784, 296] width 1568 height 523
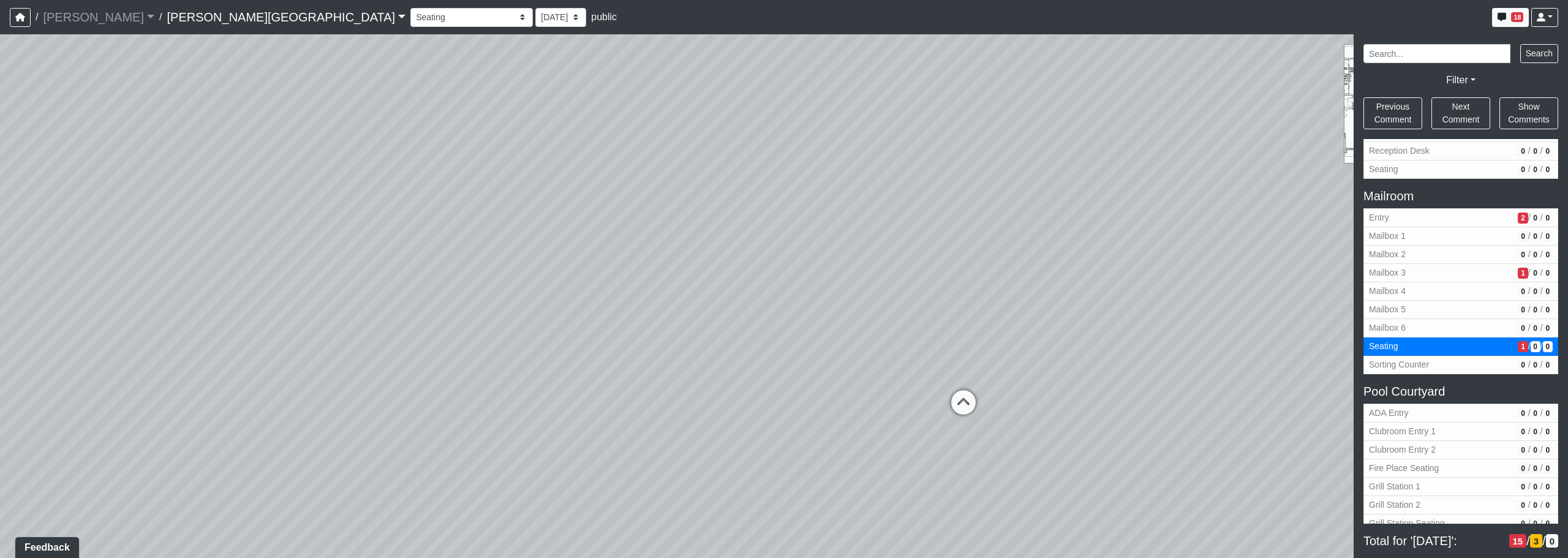
drag, startPoint x: 1014, startPoint y: 274, endPoint x: 791, endPoint y: 275, distance: 223.0
click at [789, 277] on div "Loading... Corridor - Clubroom Entry 2 Loading... Seating Loading... Pool Court…" at bounding box center [784, 296] width 1568 height 523
drag, startPoint x: 924, startPoint y: 379, endPoint x: 699, endPoint y: 315, distance: 233.9
click at [695, 318] on div "Loading... Corridor - Clubroom Entry 2 Loading... Seating Loading... Pool Court…" at bounding box center [784, 296] width 1568 height 523
drag, startPoint x: 893, startPoint y: 309, endPoint x: 1492, endPoint y: 393, distance: 604.9
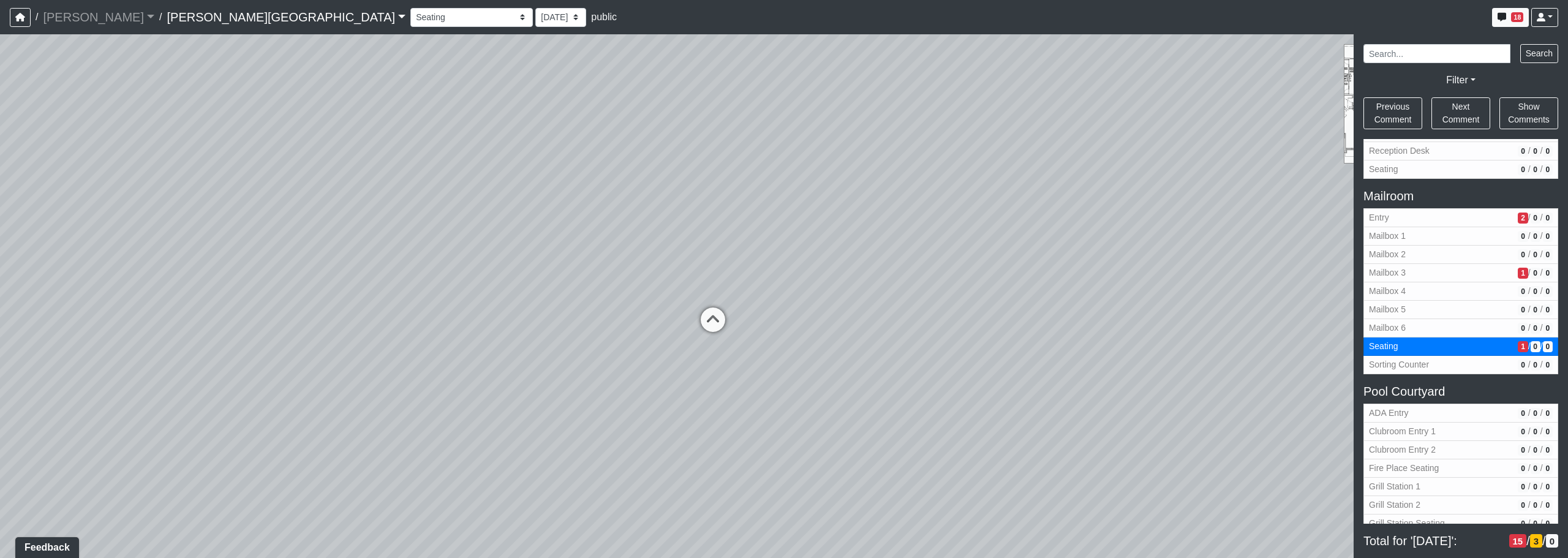
click at [800, 393] on div "NON-CURRENT REVISION" at bounding box center [784, 296] width 1568 height 523
drag, startPoint x: 797, startPoint y: 314, endPoint x: 1167, endPoint y: 283, distance: 371.3
click at [800, 316] on div "Loading... Corridor - Clubroom Entry 2 Loading... Seating Loading... Pool Court…" at bounding box center [784, 296] width 1568 height 523
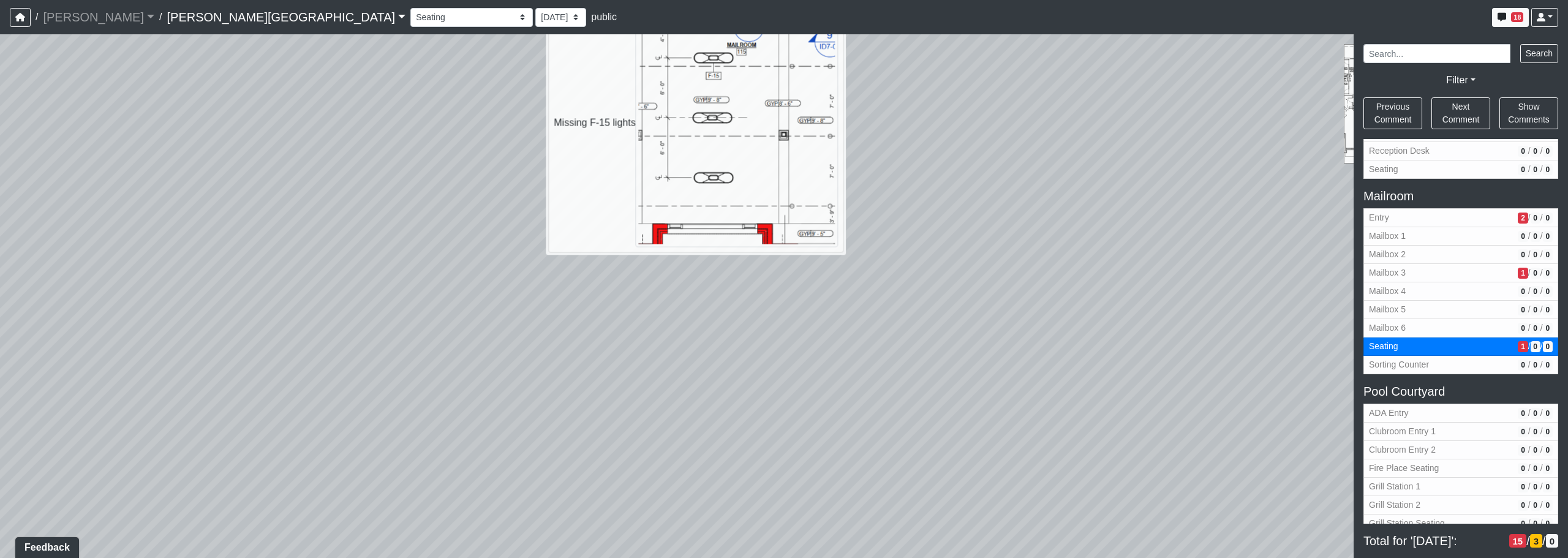
drag, startPoint x: 1149, startPoint y: 268, endPoint x: 1130, endPoint y: 238, distance: 35.5
click at [800, 233] on div "Loading... Corridor - Clubroom Entry 2 Loading... Seating Loading... Pool Court…" at bounding box center [784, 296] width 1568 height 523
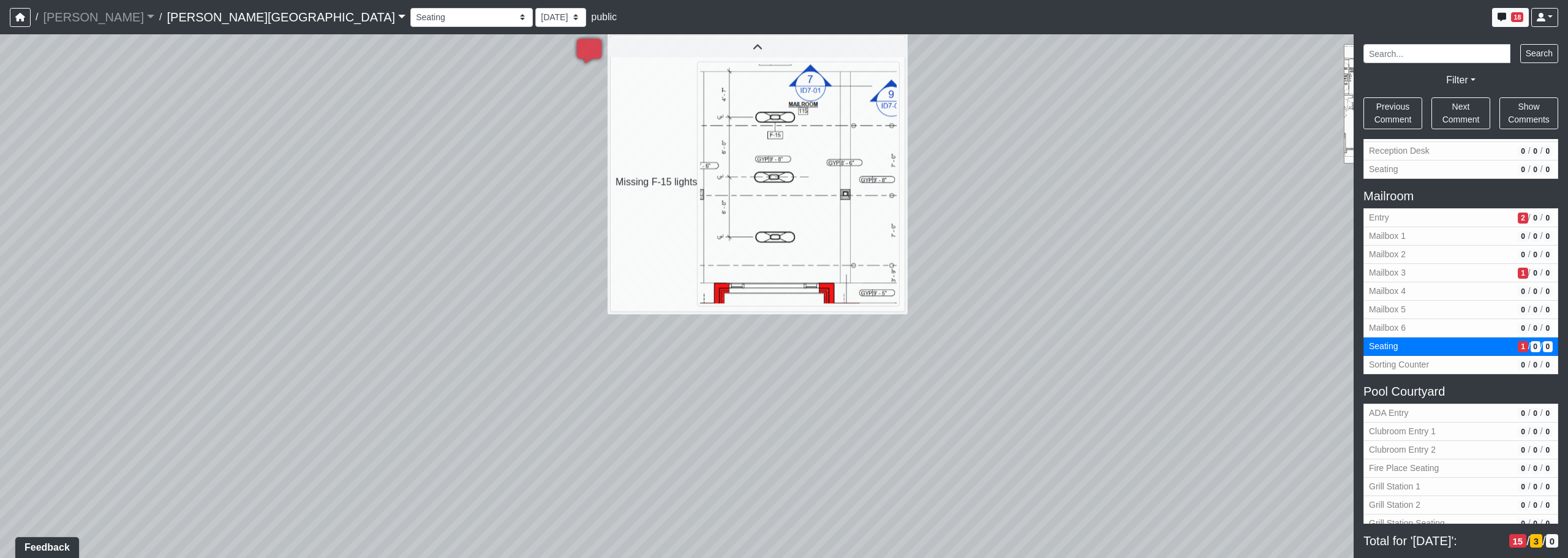
drag
click at [800, 425] on div "Loading... Corridor - Clubroom Entry 2 Loading... Seating Loading... Pool Court…" at bounding box center [784, 296] width 1568 height 523
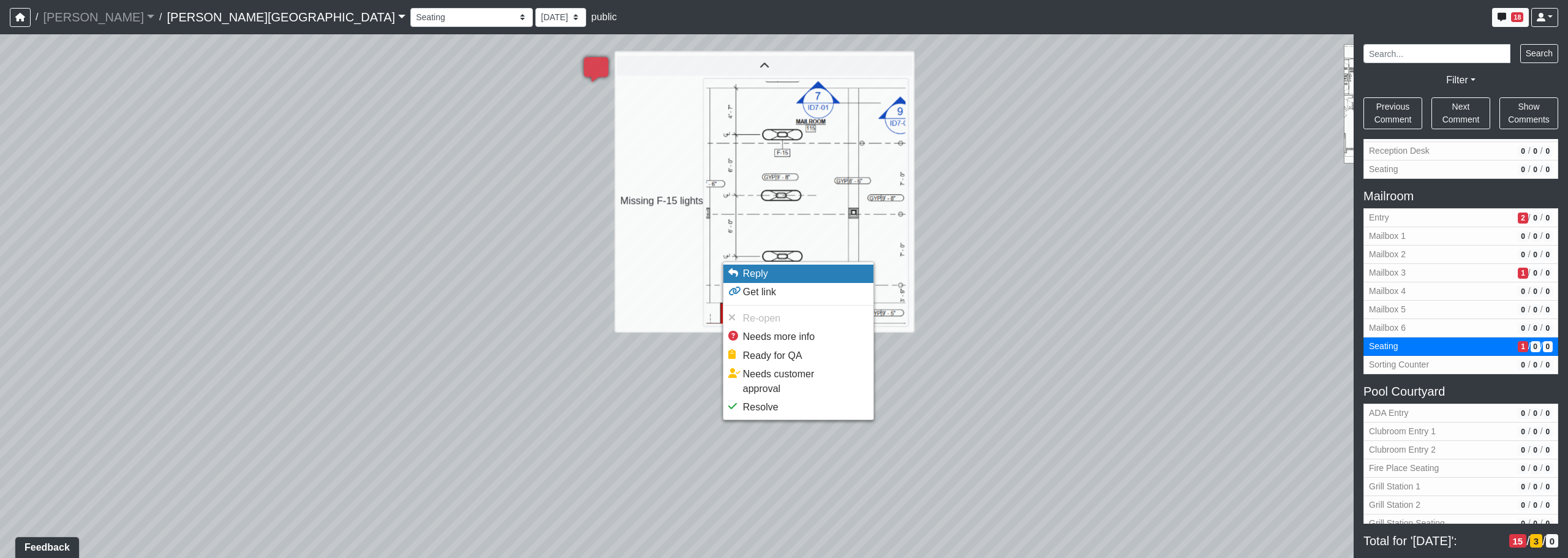
drag, startPoint x: 785, startPoint y: 343, endPoint x: 753, endPoint y: 279, distance: 71.6
click at [753, 279] on ul "Reply Get link Re-open Needs more info Ready for QA Needs customer approval Res…" at bounding box center [798, 341] width 151 height 159
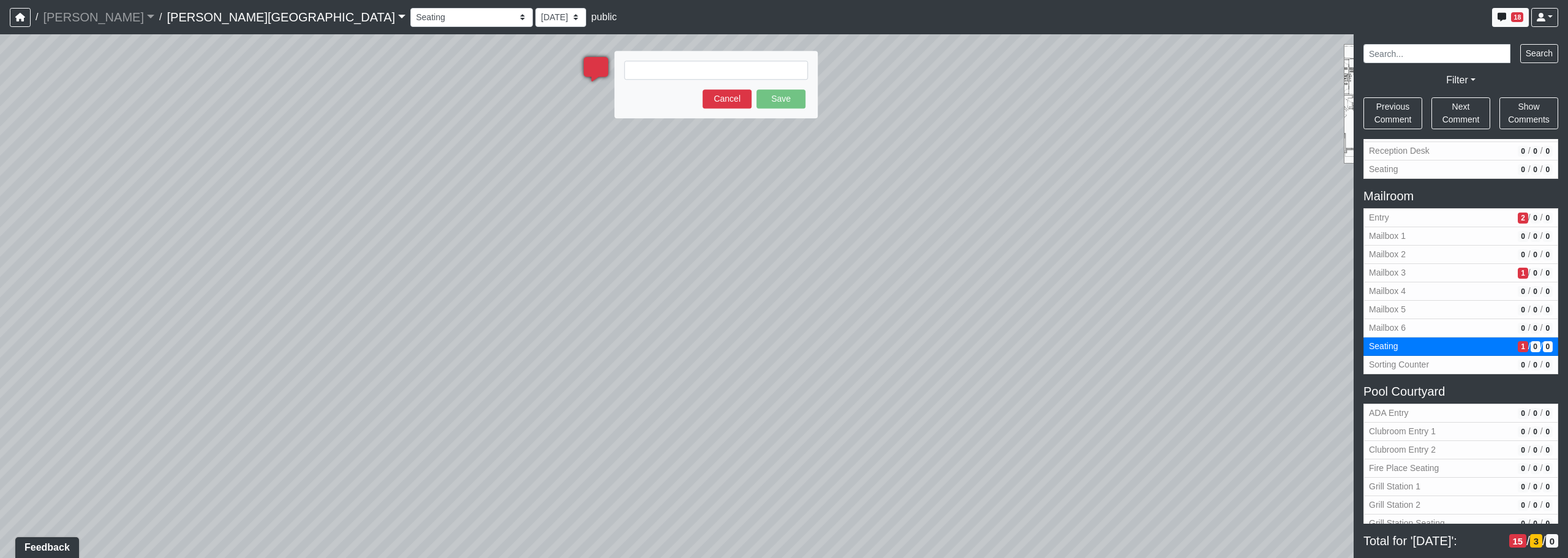
click at [677, 68] on textarea at bounding box center [716, 70] width 184 height 19
drag, startPoint x: 542, startPoint y: 412, endPoint x: 542, endPoint y: 282, distance: 130.0
click at [700, 67] on textarea "F-15 light is" at bounding box center [716, 70] width 184 height 19
paste textarea "Eerie Linear Pendant"
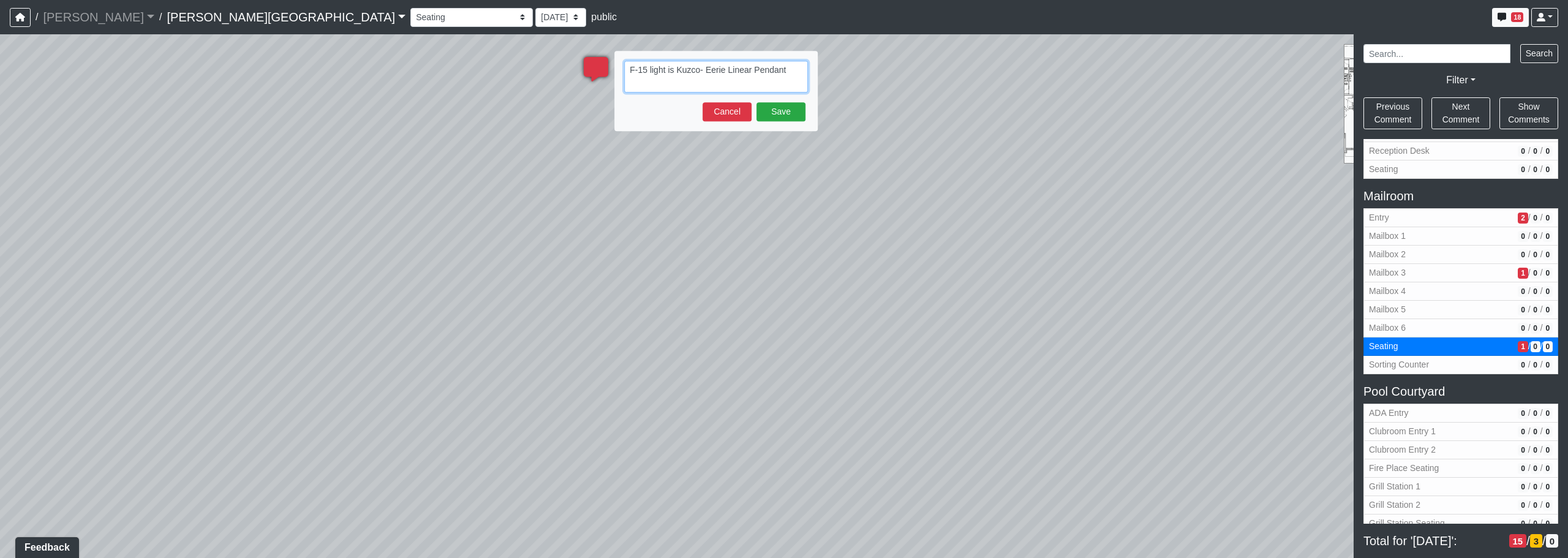
click at [790, 72] on textarea "F-15 light is Kuzco- Eerie Linear Pendant" at bounding box center [716, 76] width 184 height 32
paste textarea "PD19347-BK"
paste textarea "[URL][DOMAIN_NAME]"
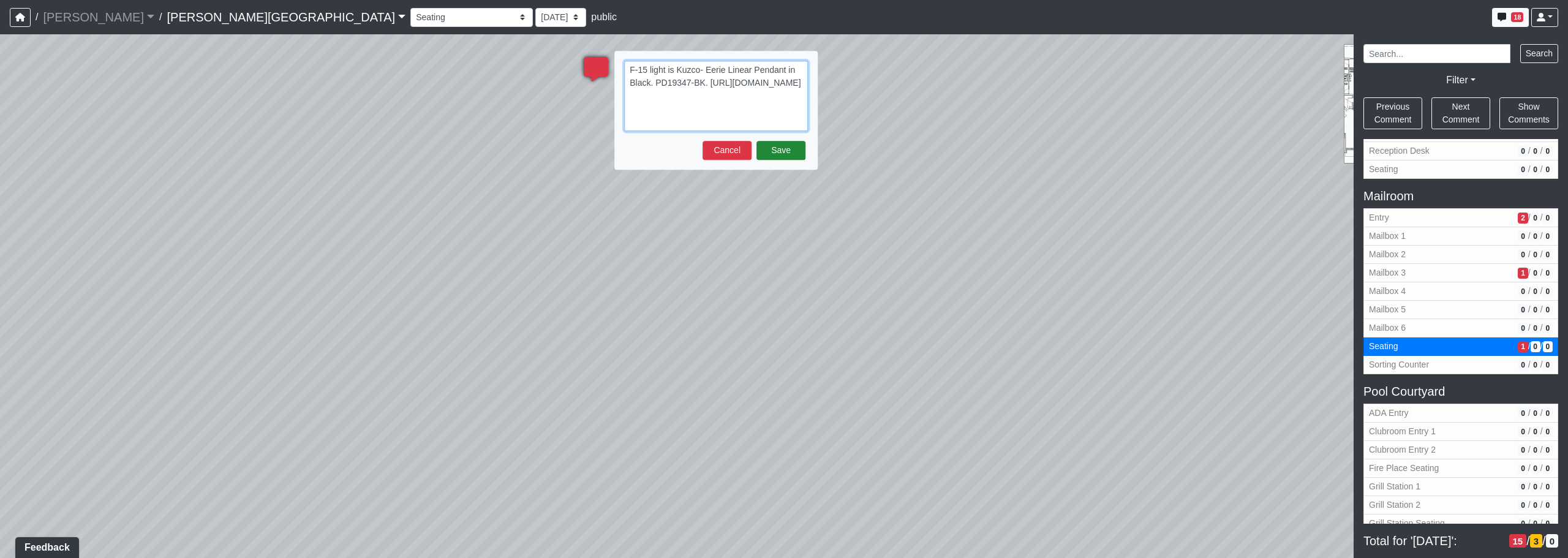
type textarea "F-15 light is Kuzco- Eerie Linear Pendant in Black. PD19347-BK. [URL][DOMAIN_NA…"
click at [792, 154] on button "Save" at bounding box center [781, 150] width 49 height 19
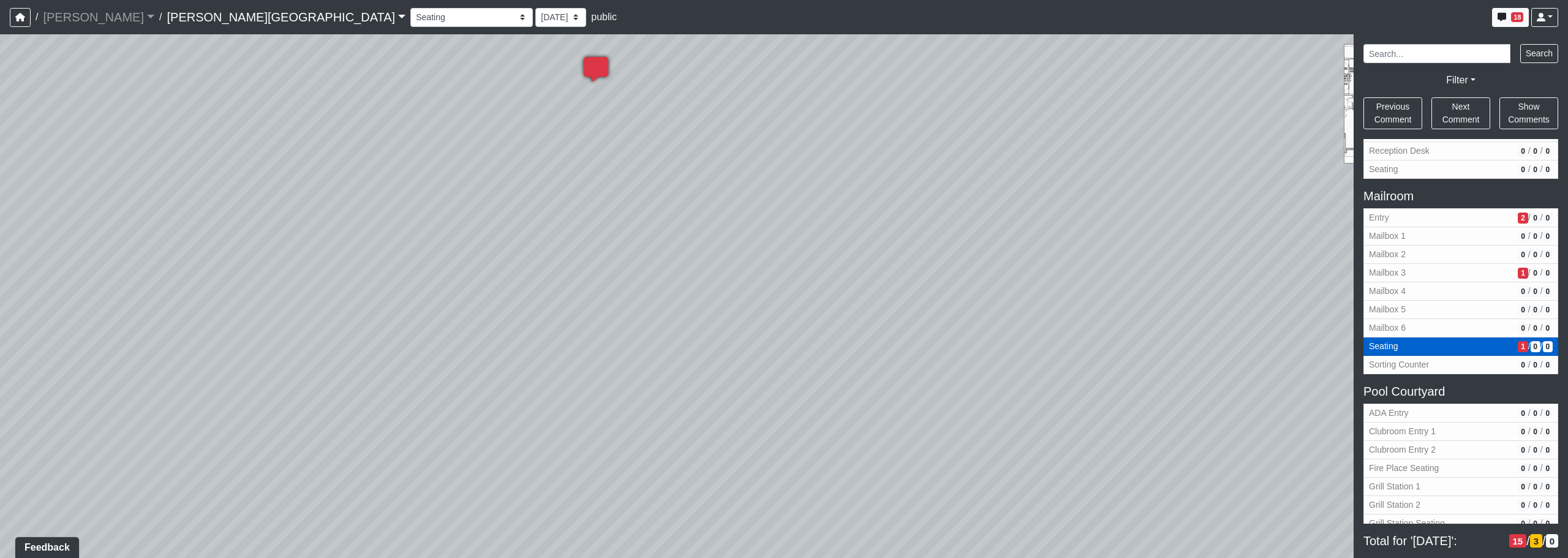
click at [800, 341] on span "Seating" at bounding box center [1440, 346] width 144 height 13
click at [800, 346] on span "Seating" at bounding box center [1440, 346] width 144 height 13
click at [800, 219] on span "Entry" at bounding box center [1440, 218] width 144 height 13
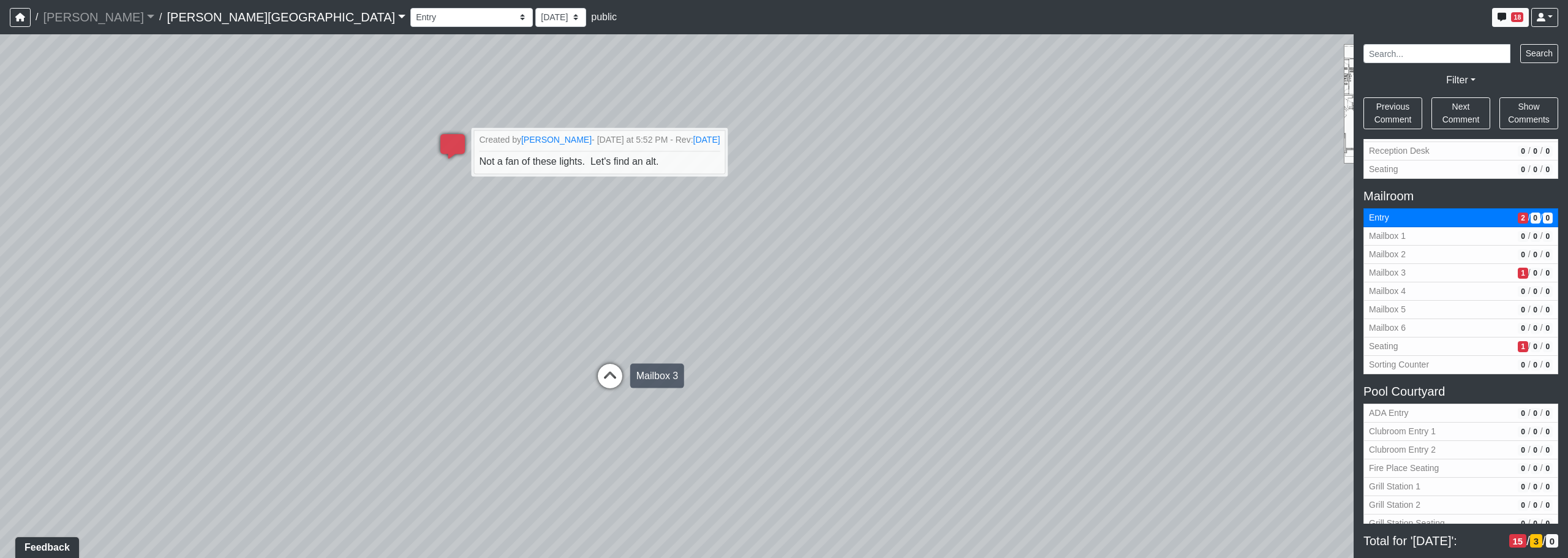
click at [608, 374] on icon at bounding box center [610, 382] width 36 height 36
select select "5DAzKix5qQT6QhqGbUWgTp"
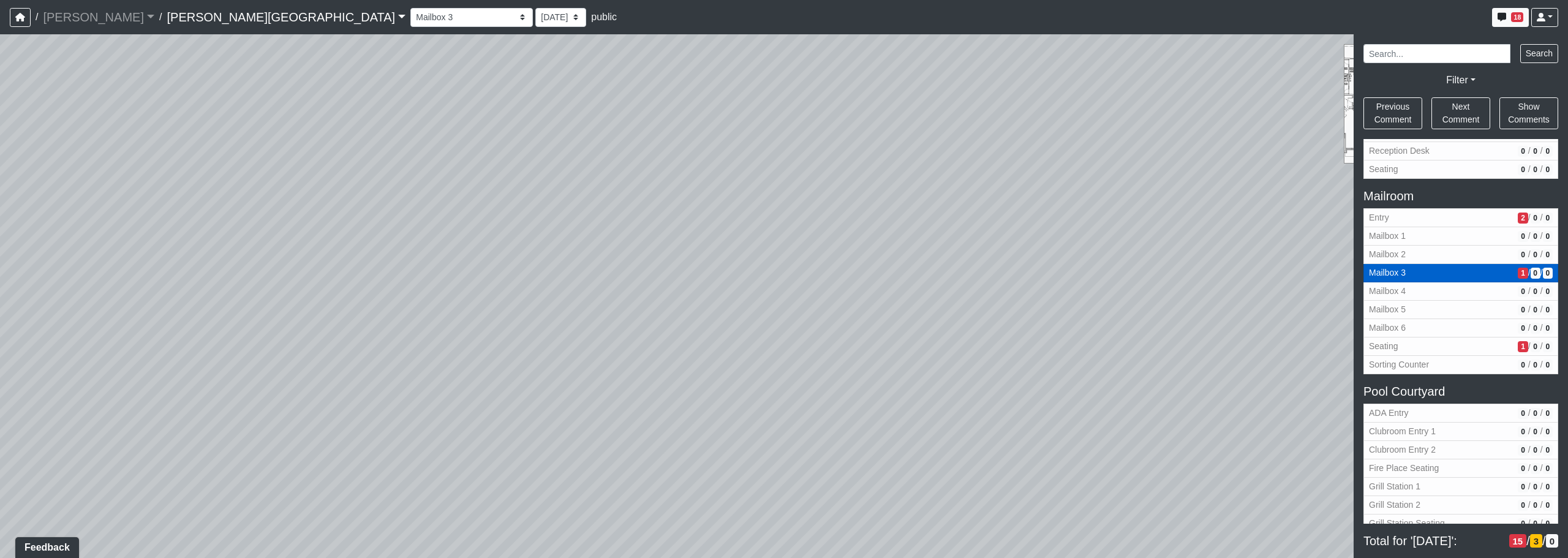
click at [800, 269] on span "Mailbox 3" at bounding box center [1440, 273] width 144 height 13
click at [800, 274] on span "1" at bounding box center [1522, 273] width 10 height 11
drag, startPoint x: 981, startPoint y: 300, endPoint x: 996, endPoint y: 460, distance: 160.7
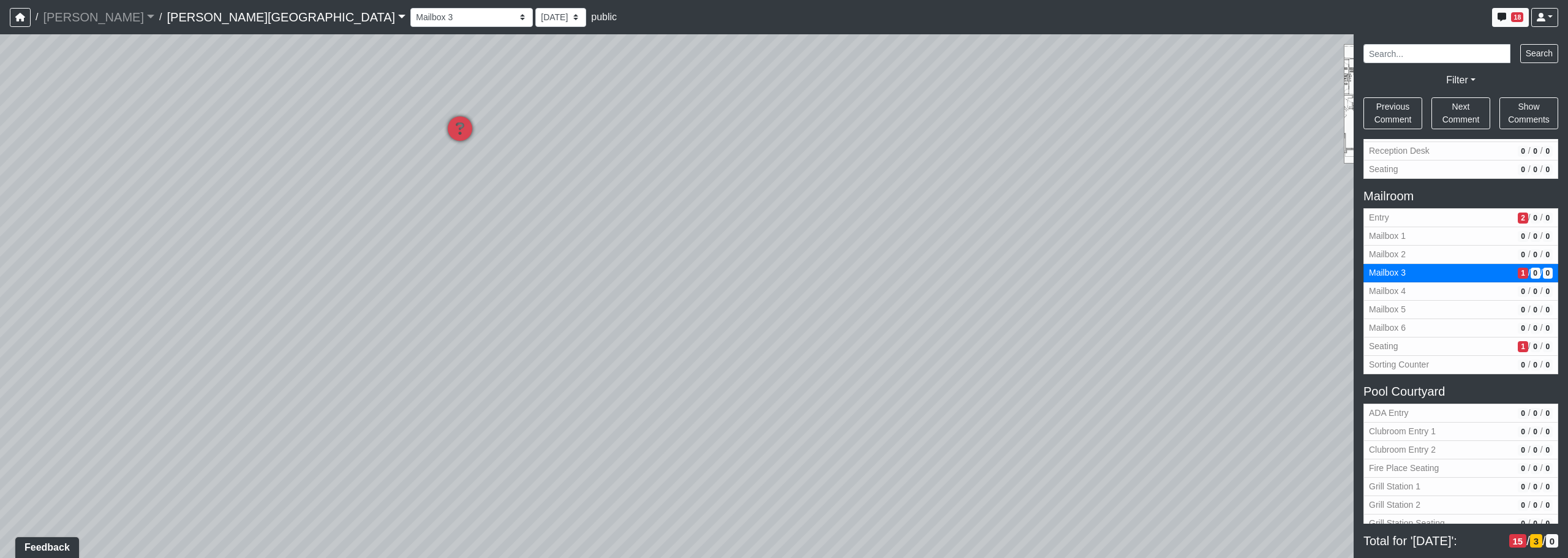
click at [800, 460] on div "Loading... Corridor - Clubroom Entry 2 Loading... Seating Loading... Pool Court…" at bounding box center [784, 296] width 1568 height 523
click at [460, 130] on icon at bounding box center [460, 135] width 36 height 36
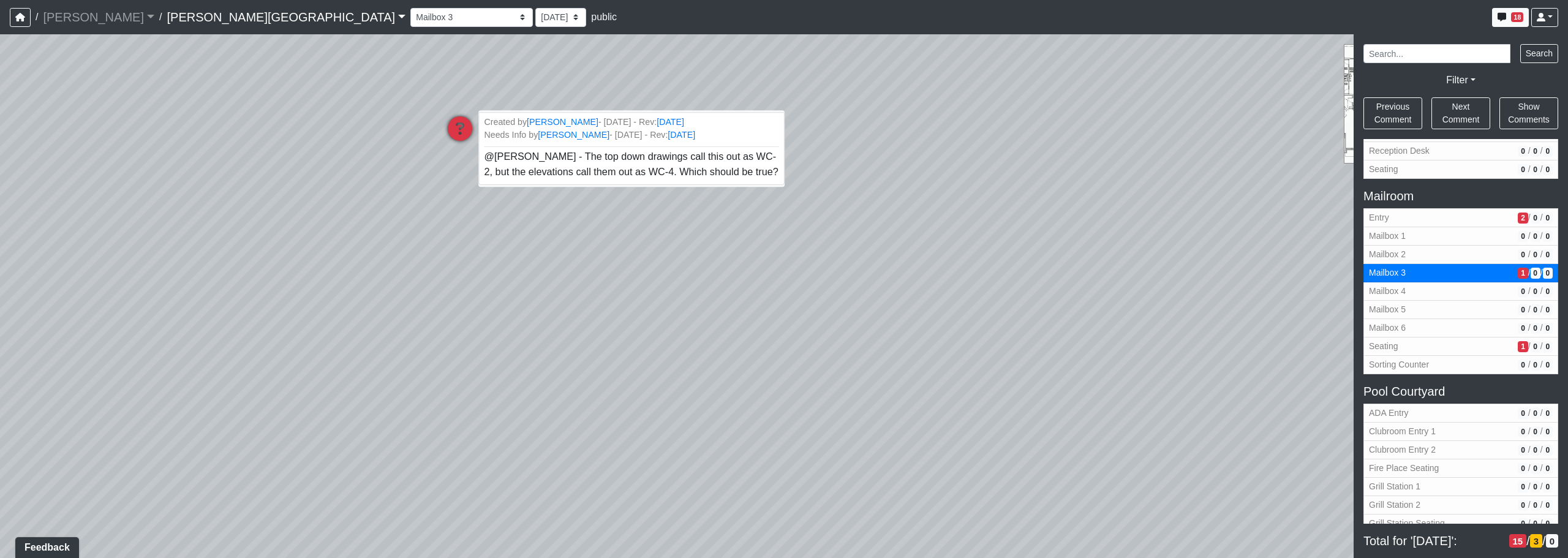
click at [590, 163] on li "Created by [PERSON_NAME] - [DATE] - Rev: [DATE] Needs Info by [PERSON_NAME] - […" at bounding box center [631, 148] width 305 height 73
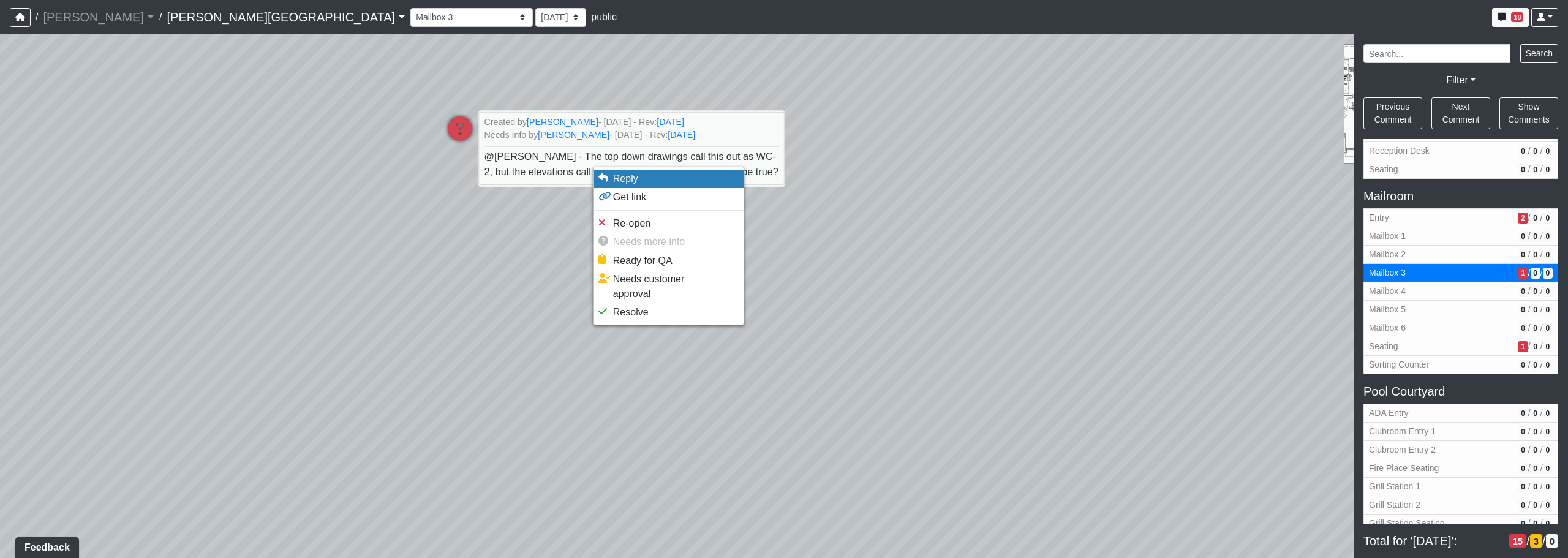
click at [630, 182] on span "Reply" at bounding box center [626, 178] width 25 height 10
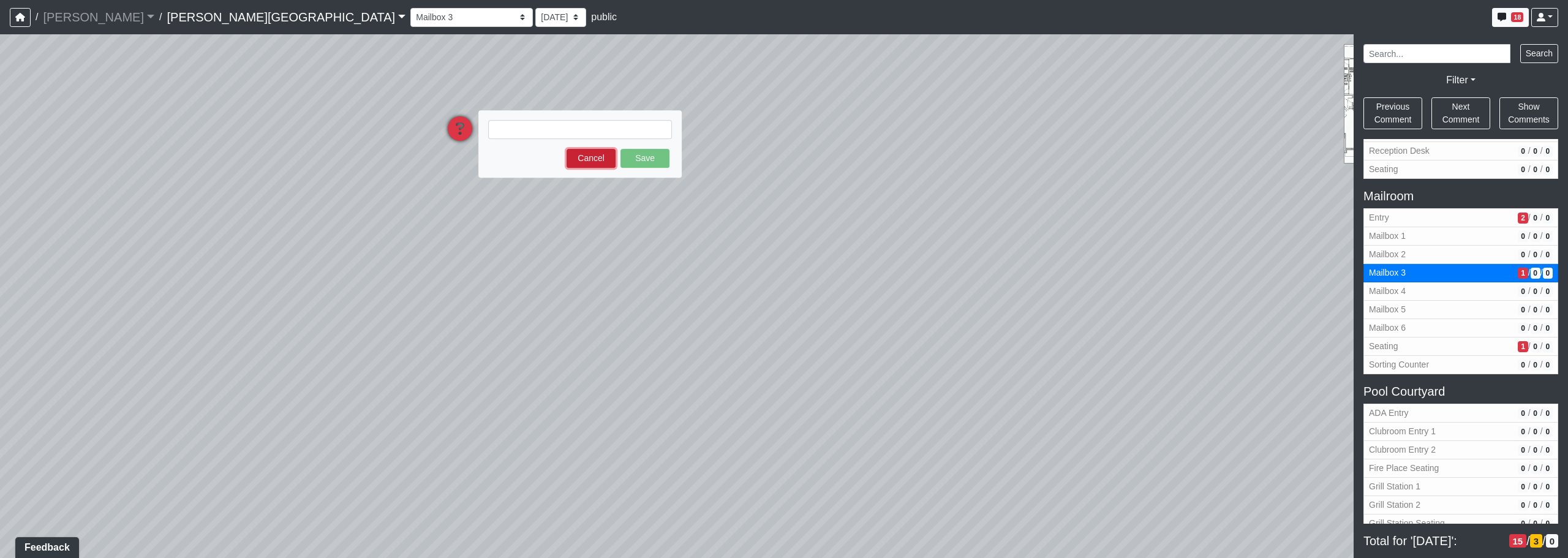
click at [583, 161] on button "Cancel" at bounding box center [591, 158] width 49 height 19
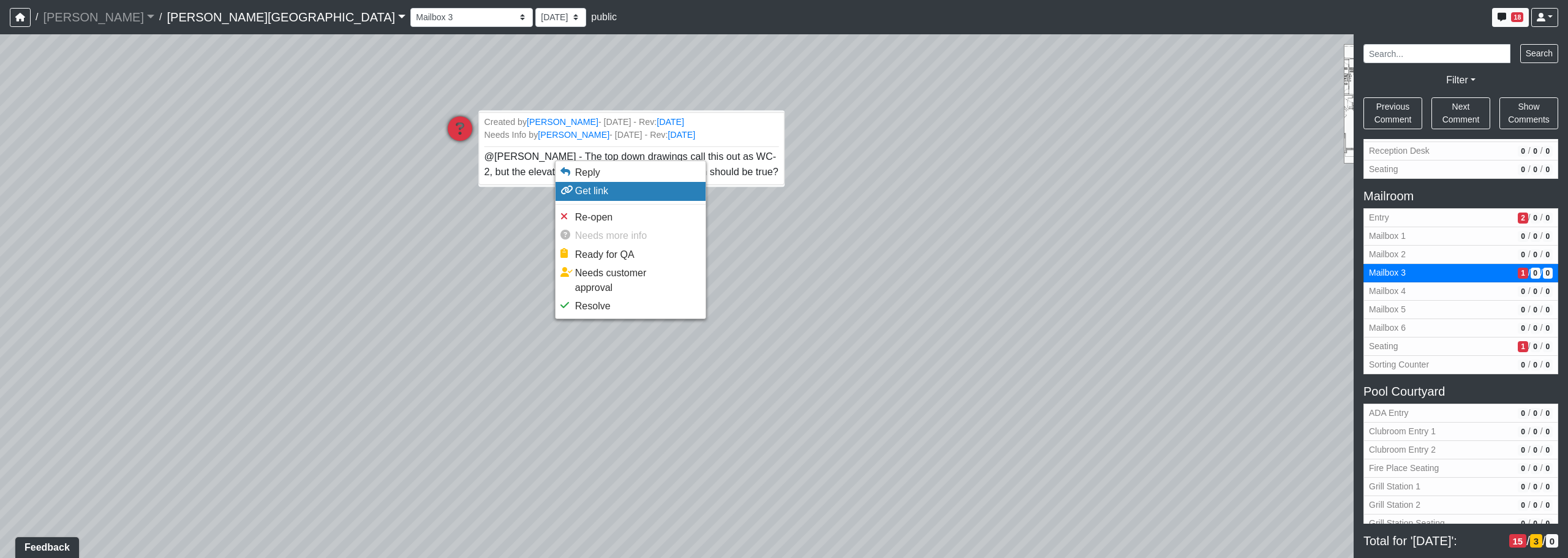
click at [590, 178] on span "Reply" at bounding box center [587, 173] width 25 height 10
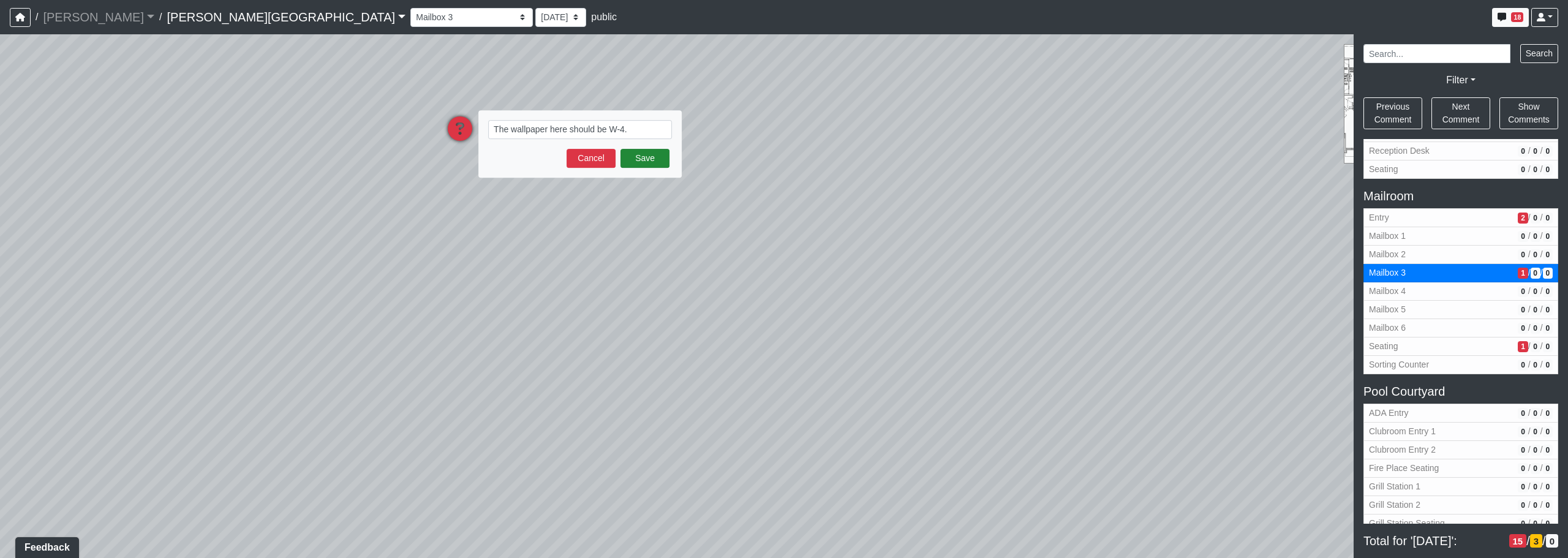
type textarea "The wallpaper here should be W-4."
click at [634, 157] on button "Save" at bounding box center [645, 158] width 49 height 19
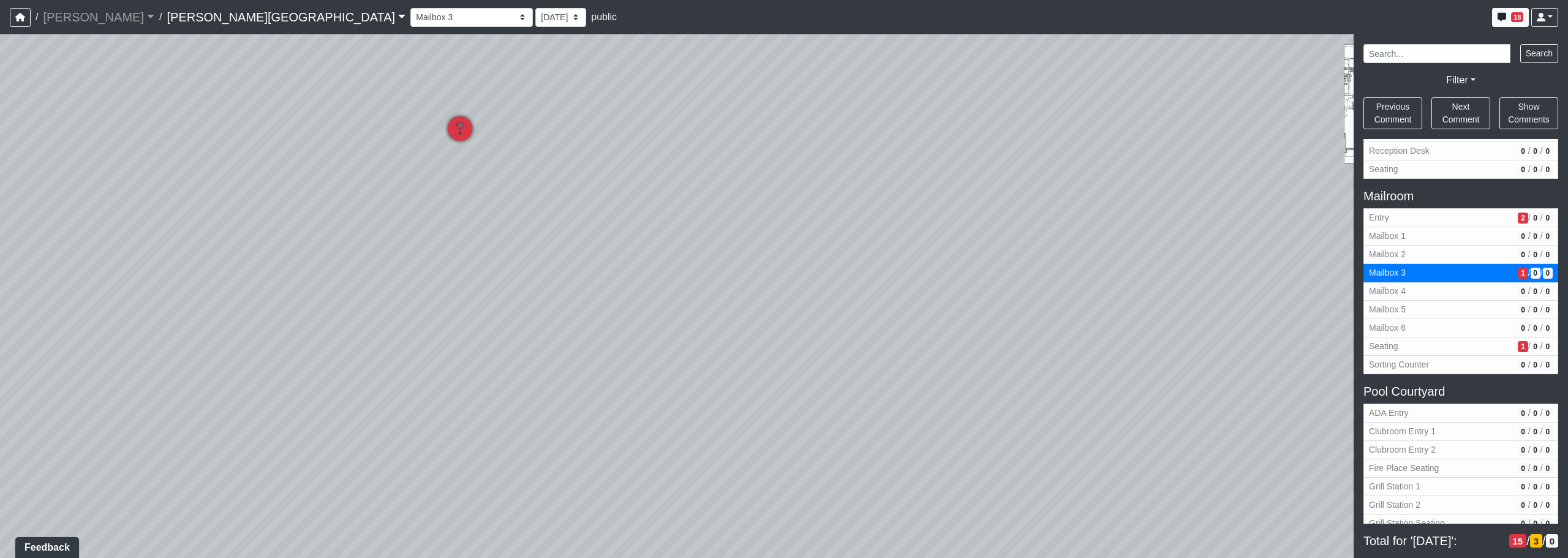
click at [460, 131] on icon at bounding box center [460, 135] width 36 height 36
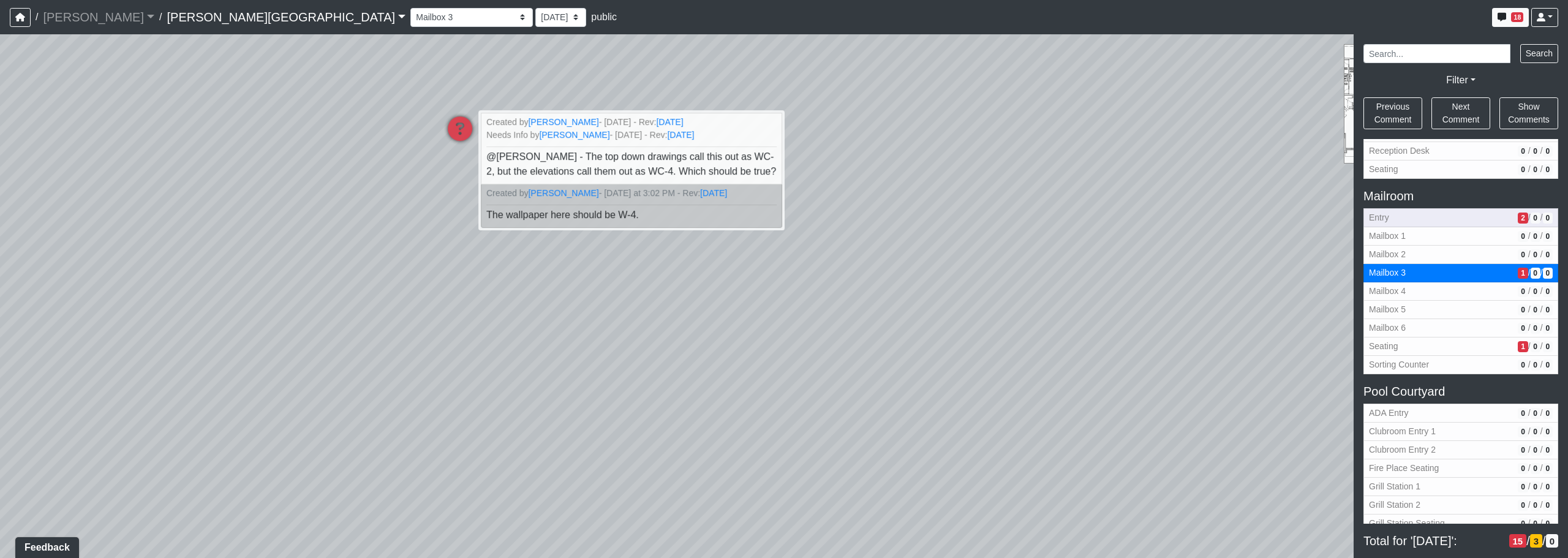
click at [800, 216] on span "Entry" at bounding box center [1440, 218] width 144 height 13
select select "1gxaFXaLk7xzXu9n71jxLp"
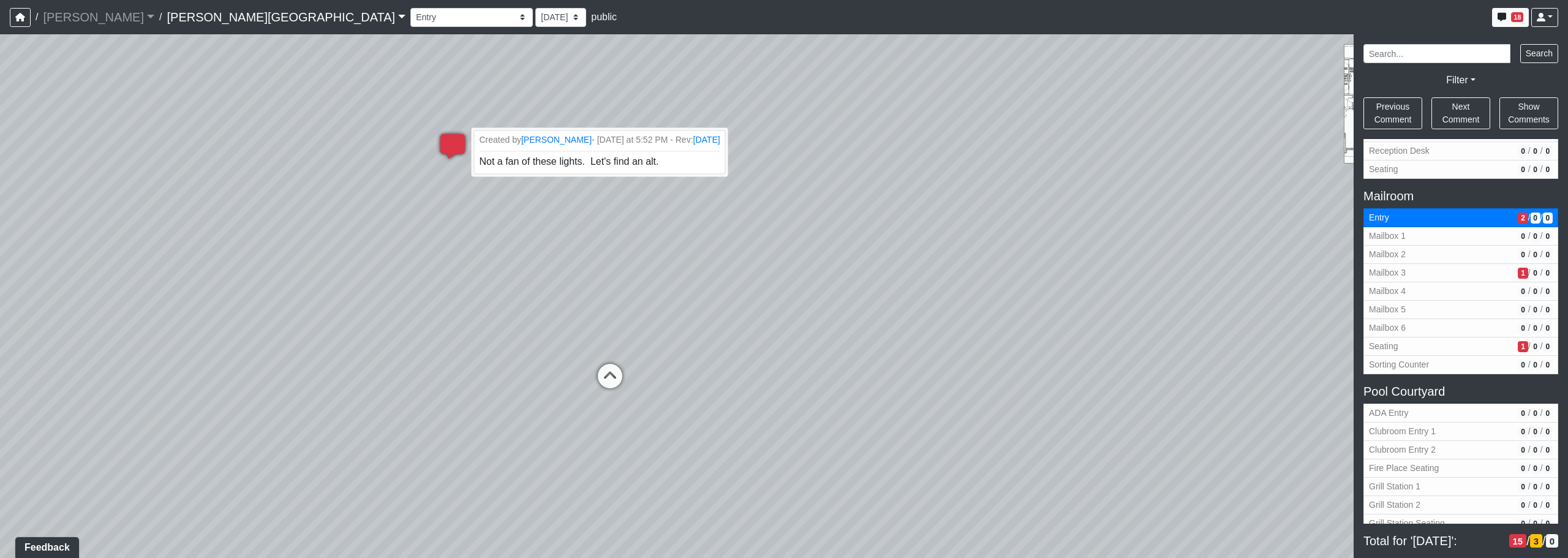
click at [458, 147] on icon at bounding box center [453, 152] width 36 height 36
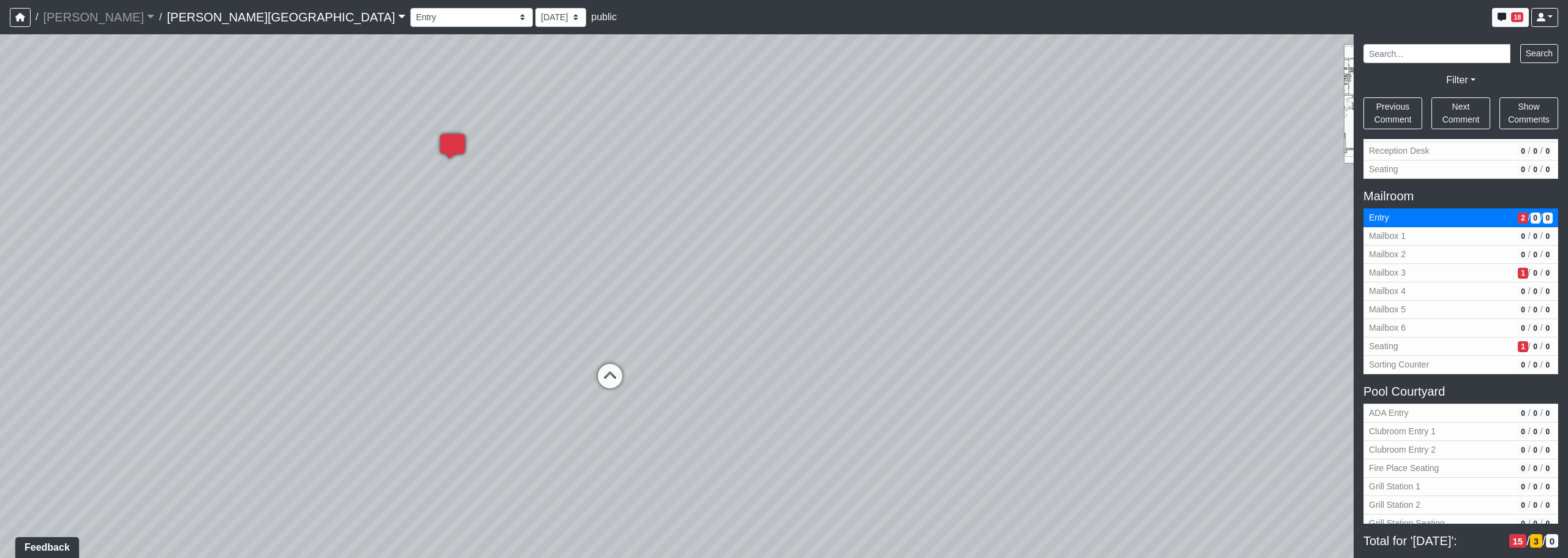
click at [442, 147] on icon at bounding box center [453, 152] width 36 height 36
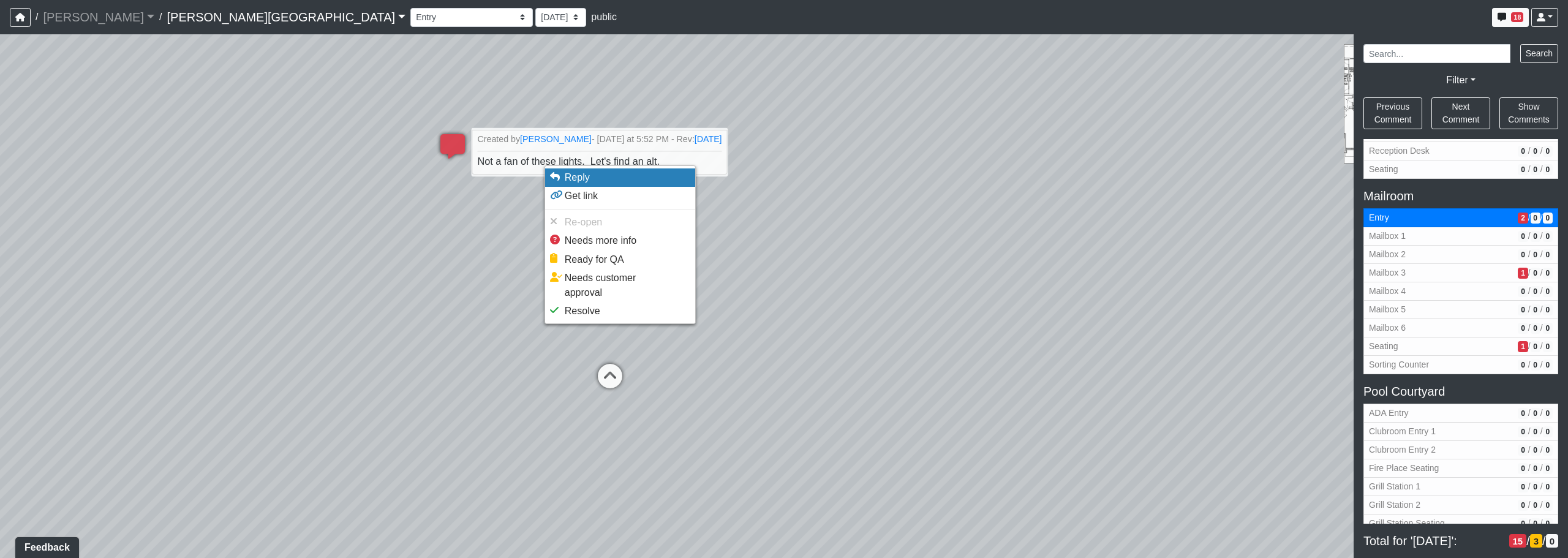
click at [568, 177] on span "Reply" at bounding box center [577, 177] width 25 height 10
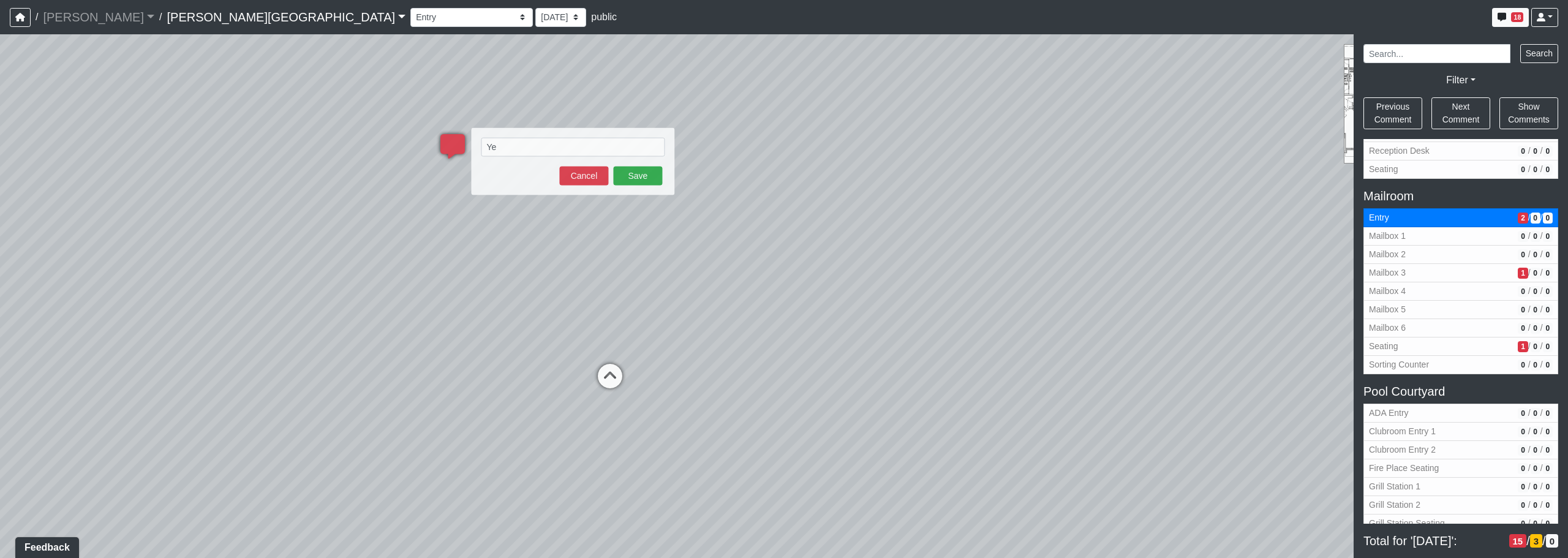
type textarea "Y"
type textarea "W"
type textarea "We will get on this, thank you for your feedback!"
click at [641, 195] on button "Save" at bounding box center [637, 189] width 49 height 19
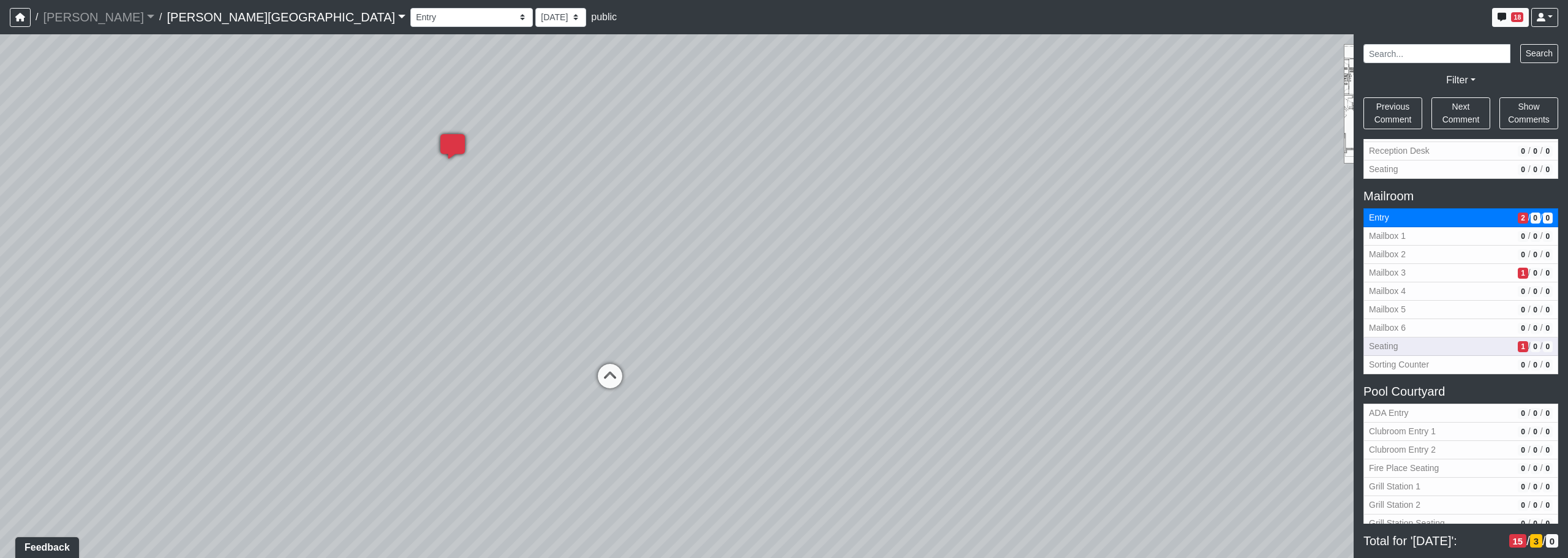
click at [800, 345] on span "Seating" at bounding box center [1440, 346] width 144 height 13
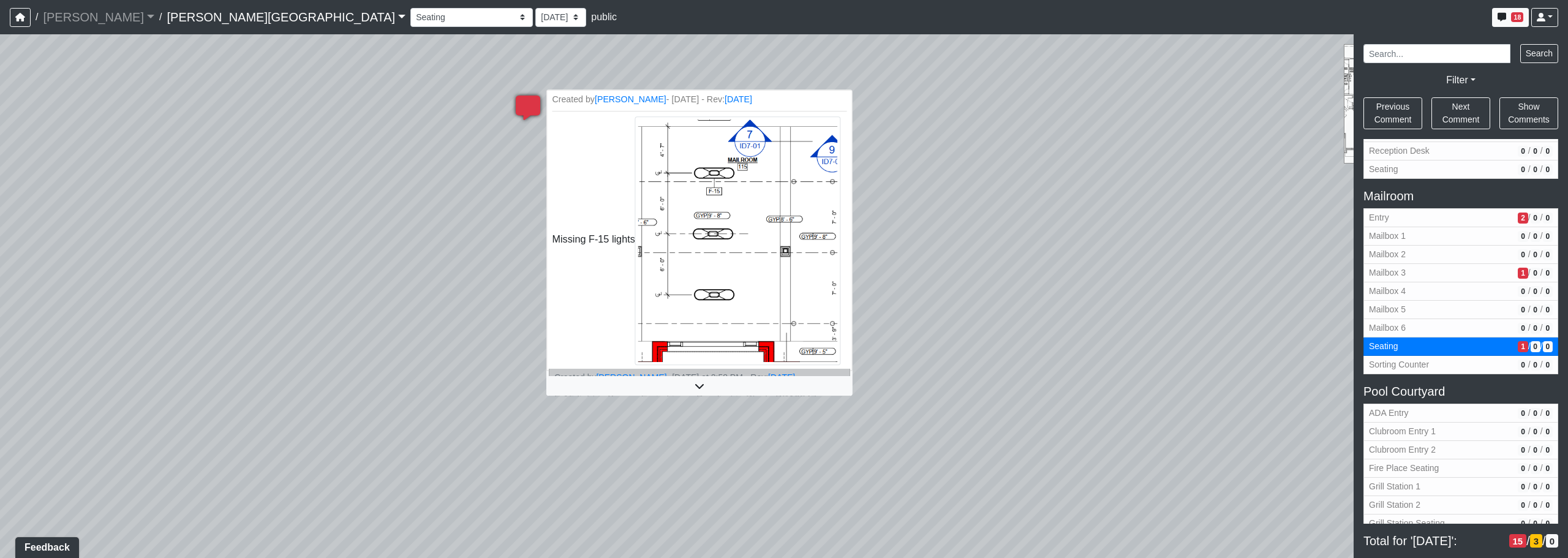
click at [635, 180] on img at bounding box center [738, 241] width 206 height 249
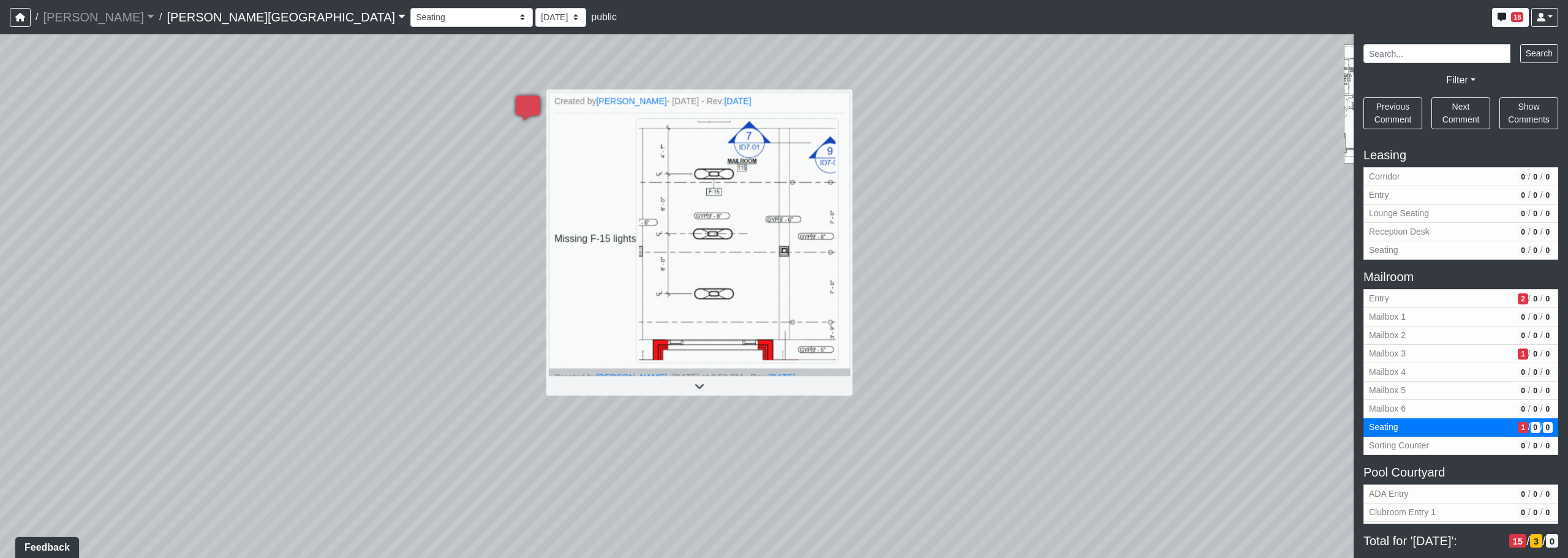
scroll to position [401, 0]
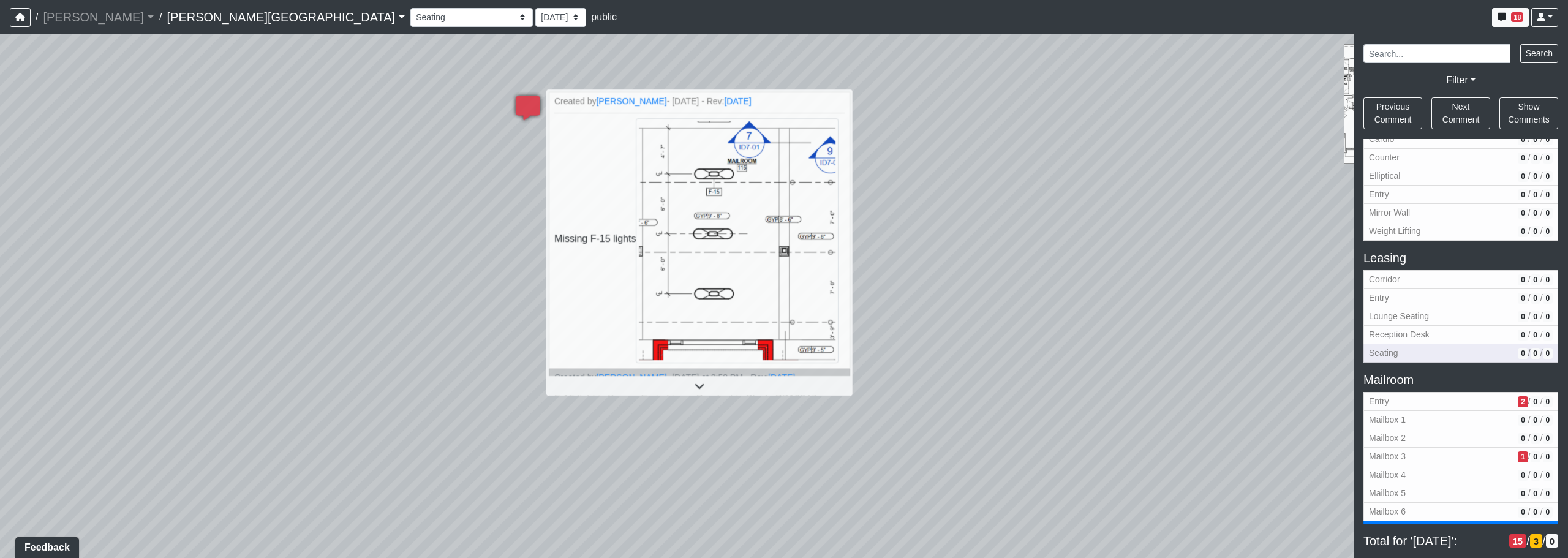
click at [800, 348] on span "Seating" at bounding box center [1440, 353] width 144 height 13
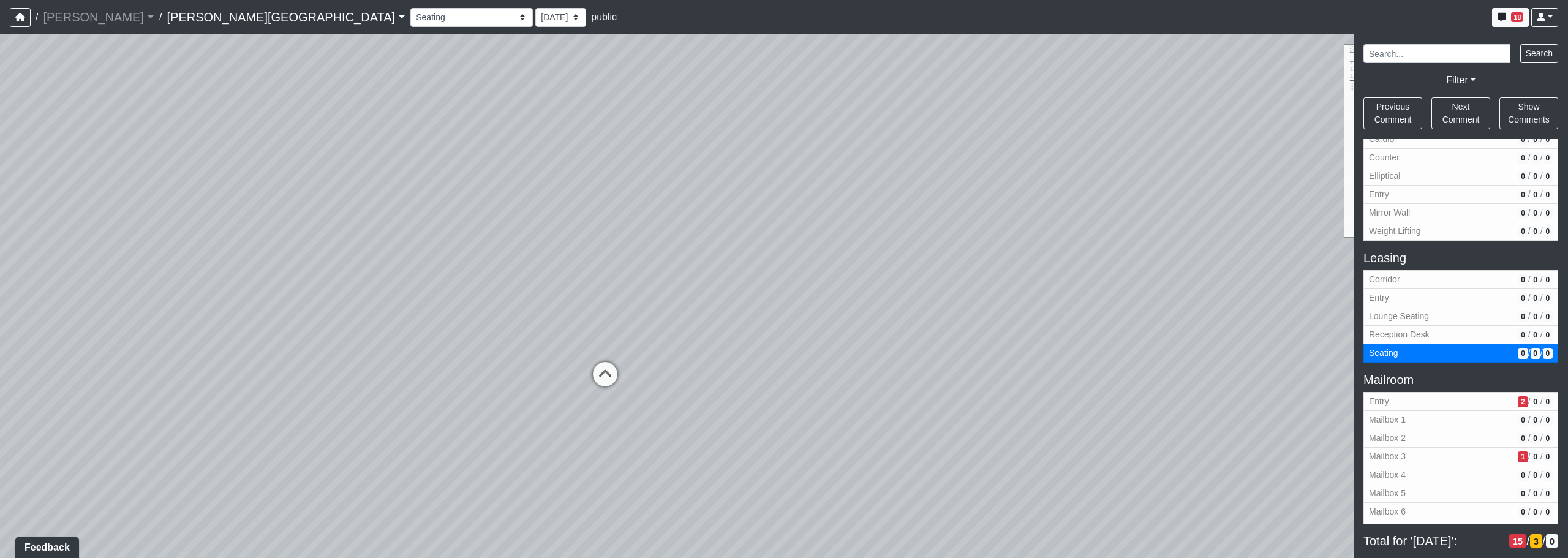
drag, startPoint x: 883, startPoint y: 401, endPoint x: 1071, endPoint y: 337, distance: 198.6
click at [800, 337] on div "Loading... Corridor - Clubroom Entry 2 Loading... Seating Loading... Pool Court…" at bounding box center [784, 296] width 1568 height 523
click at [751, 367] on div "Loading... Corridor - Clubroom Entry 2 Loading... Seating Loading... Pool Court…" at bounding box center [784, 296] width 1568 height 523
click at [598, 382] on icon at bounding box center [605, 380] width 36 height 36
select select "99ybanBwgNjpbEfFeQRHeD"
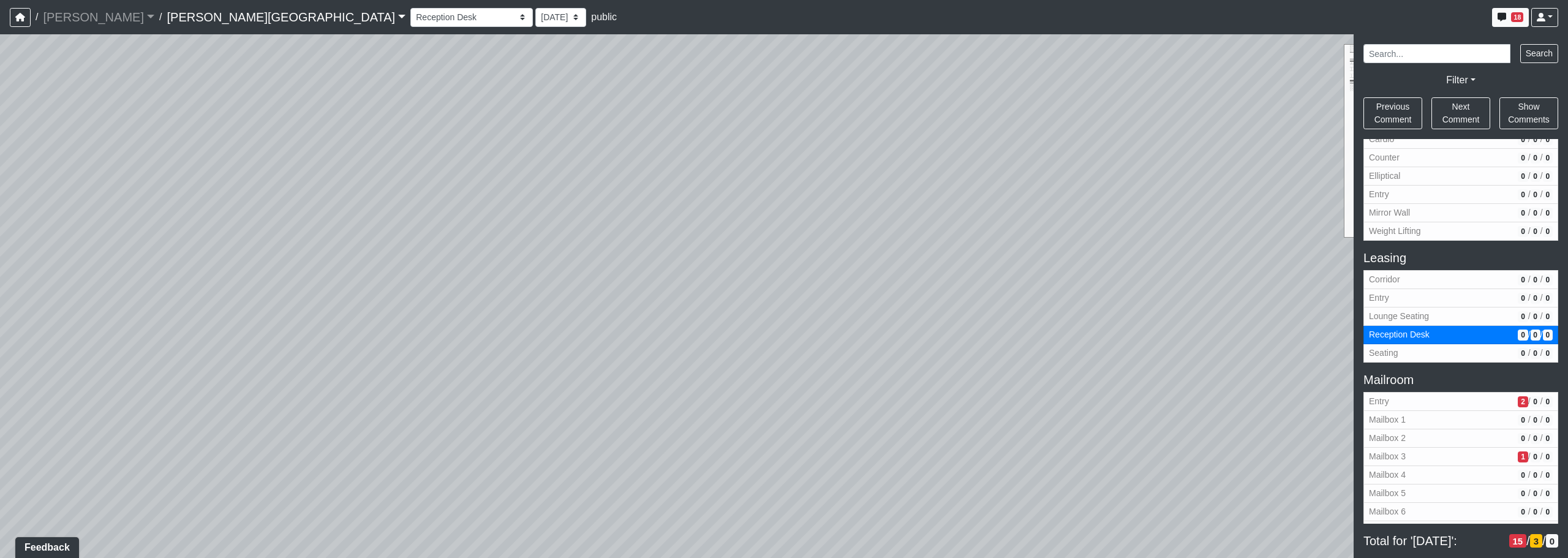
drag, startPoint x: 779, startPoint y: 389, endPoint x: 670, endPoint y: 382, distance: 109.2
click at [662, 383] on div "Loading... Corridor - Clubroom Entry 2 Loading... Seating Loading... Pool Court…" at bounding box center [784, 296] width 1568 height 523
drag, startPoint x: 863, startPoint y: 411, endPoint x: 606, endPoint y: 400, distance: 257.2
click at [606, 400] on div "Loading... Corridor - Clubroom Entry 2 Loading... Seating Loading... Pool Court…" at bounding box center [784, 296] width 1568 height 523
drag, startPoint x: 964, startPoint y: 434, endPoint x: 809, endPoint y: 431, distance: 155.0
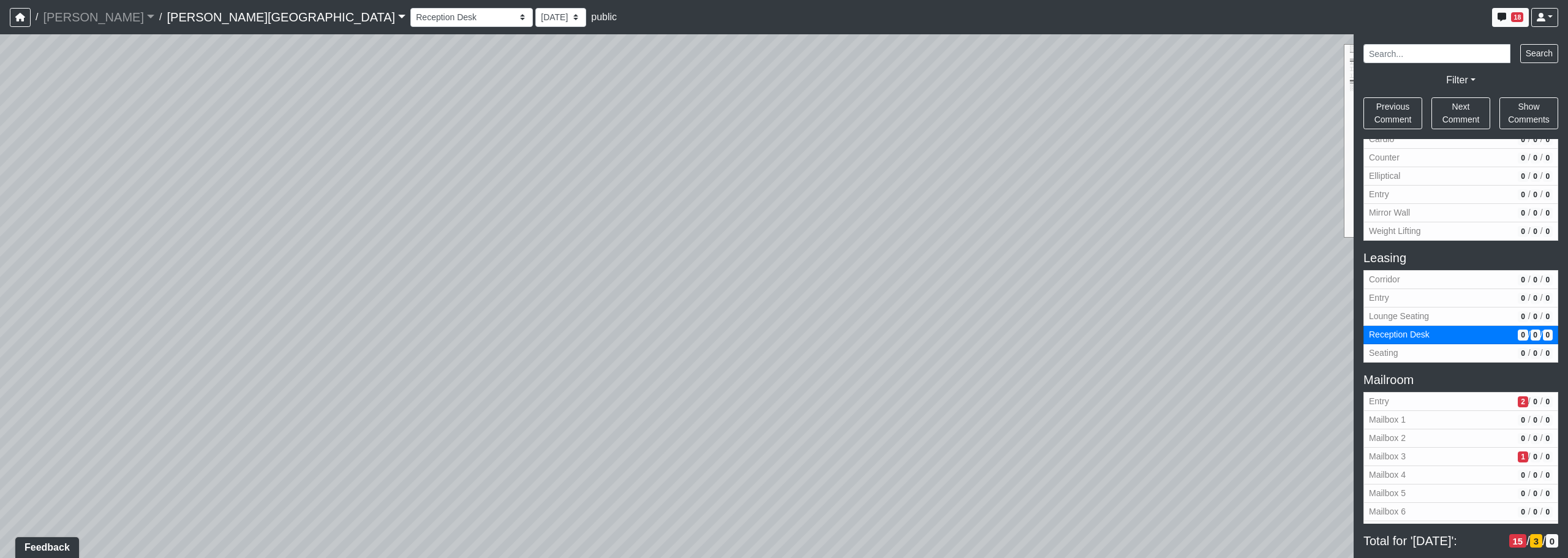
click at [800, 431] on div "Loading... Corridor - Clubroom Entry 2 Loading... Seating Loading... Pool Court…" at bounding box center [784, 296] width 1568 height 523
click at [800, 425] on span "Add comment" at bounding box center [884, 427] width 61 height 10
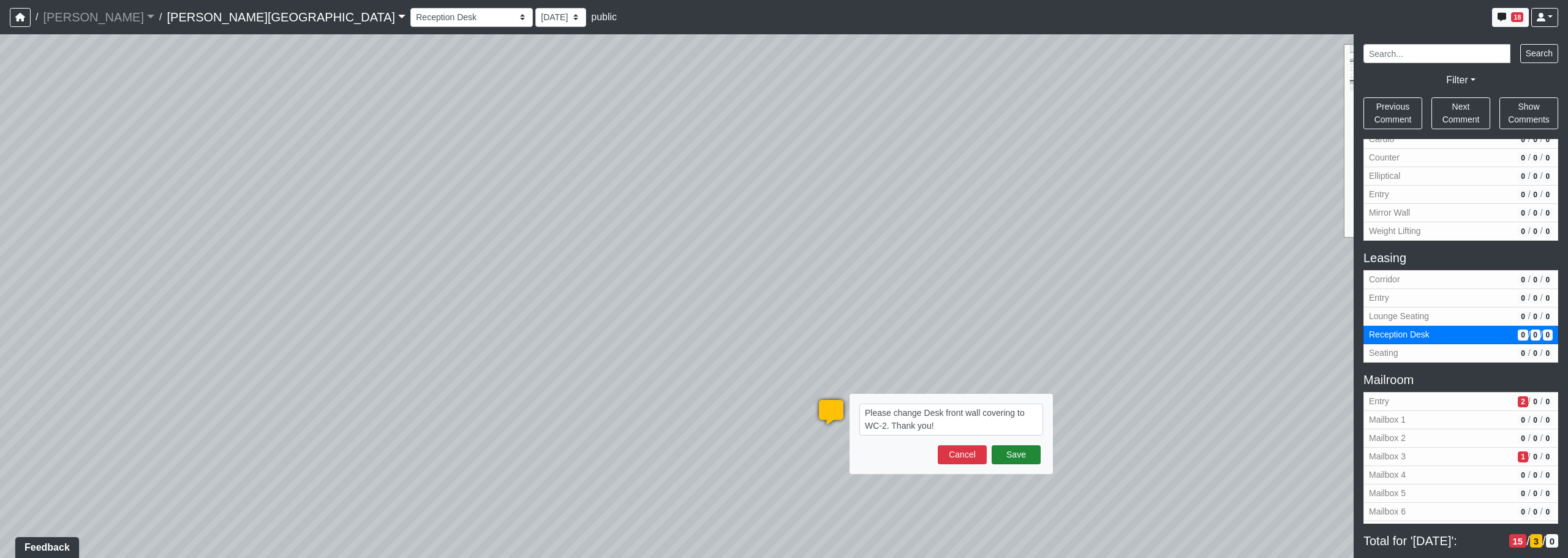
type textarea "Please change Desk front wall covering to WC-2. Thank you!"
click at [800, 455] on button "Save" at bounding box center [1016, 454] width 49 height 19
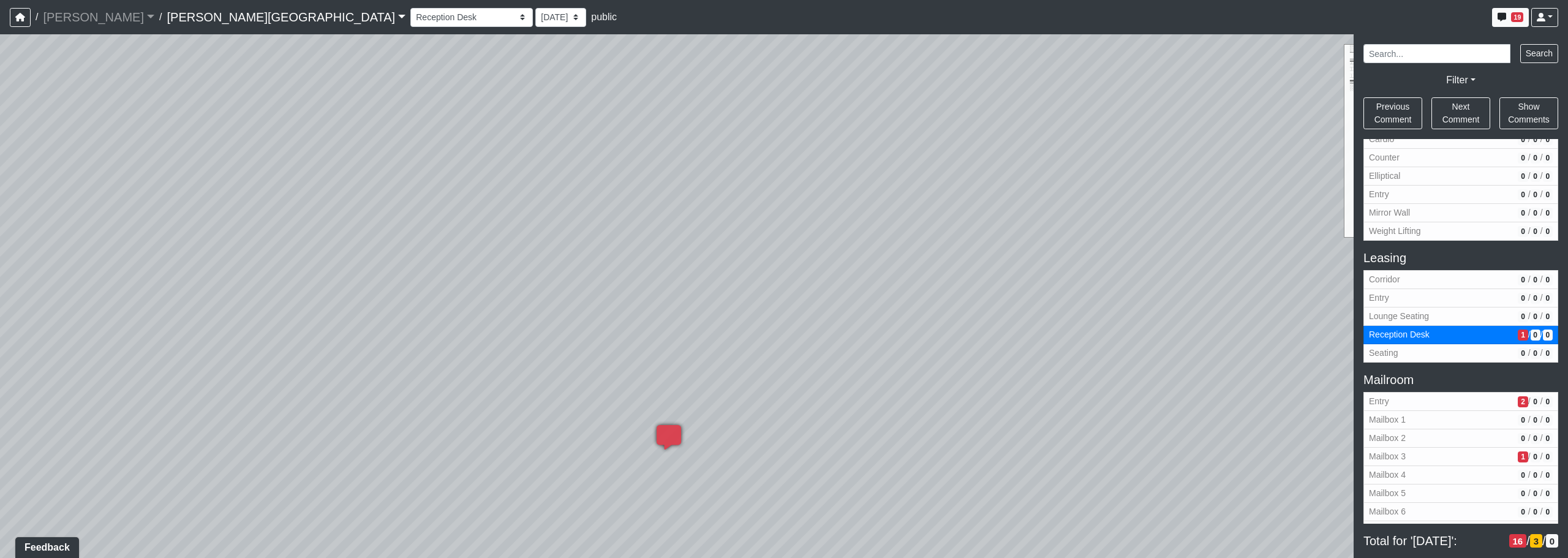
drag, startPoint x: 968, startPoint y: 293, endPoint x: 812, endPoint y: 304, distance: 156.4
click at [800, 304] on div "Loading... Corridor - Clubroom Entry 2 Loading... Seating Loading... Pool Court…" at bounding box center [784, 296] width 1568 height 523
drag, startPoint x: 1069, startPoint y: 294, endPoint x: 748, endPoint y: 307, distance: 321.3
click at [746, 307] on div "Loading... Corridor - Clubroom Entry 2 Loading... Seating Loading... Pool Court…" at bounding box center [784, 296] width 1568 height 523
drag, startPoint x: 1031, startPoint y: 363, endPoint x: 1168, endPoint y: 431, distance: 152.9
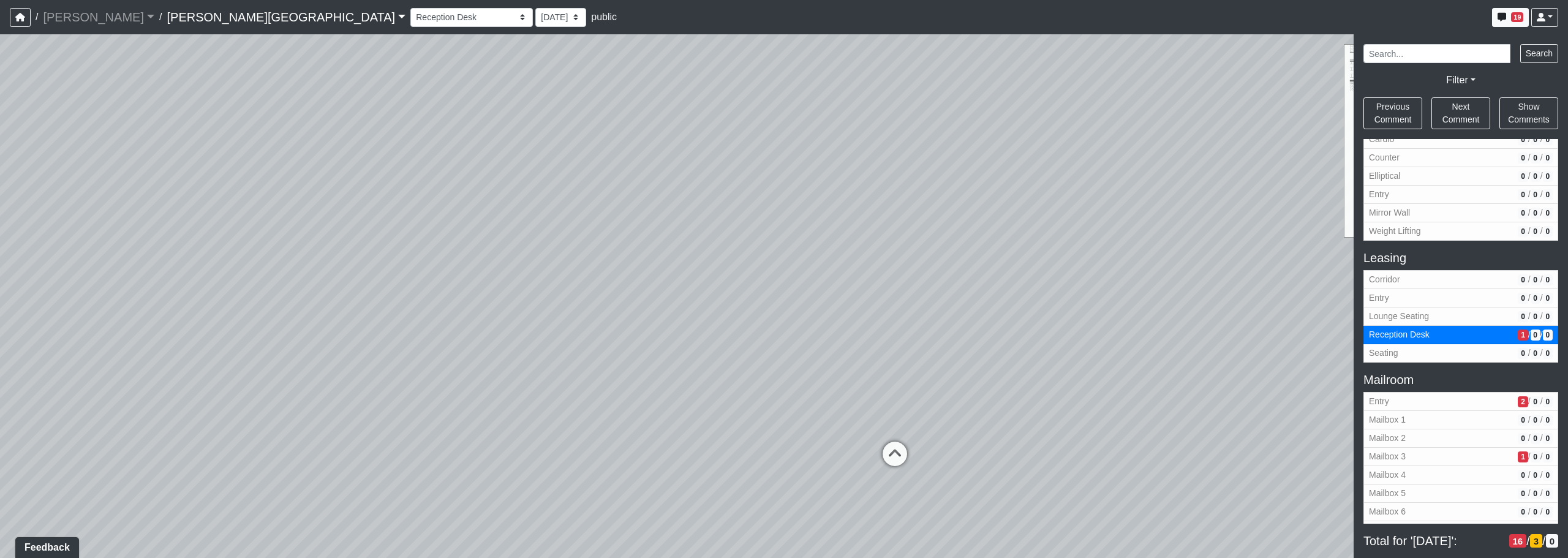
click at [800, 444] on div "Loading... Corridor - Clubroom Entry 2 Loading... Seating Loading... Pool Court…" at bounding box center [784, 296] width 1568 height 523
drag, startPoint x: 1213, startPoint y: 415, endPoint x: 764, endPoint y: 382, distance: 450.2
click at [761, 384] on div "Loading... Corridor - Clubroom Entry 2 Loading... Seating Loading... Pool Court…" at bounding box center [784, 296] width 1568 height 523
drag, startPoint x: 811, startPoint y: 349, endPoint x: 750, endPoint y: 347, distance: 61.0
click at [679, 349] on div "Loading... Corridor - Clubroom Entry 2 Loading... Seating Loading... Pool Court…" at bounding box center [784, 296] width 1568 height 523
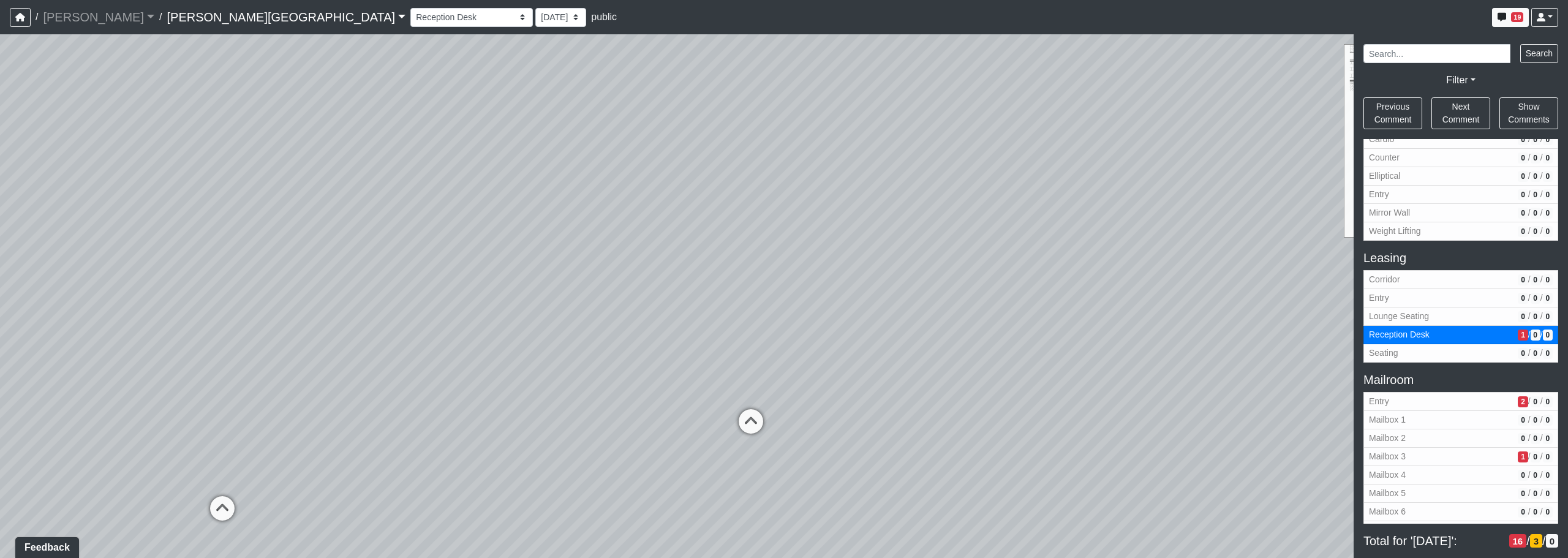
drag, startPoint x: 945, startPoint y: 331, endPoint x: 775, endPoint y: 359, distance: 172.3
click at [769, 348] on div "Loading... Corridor - Clubroom Entry 2 Loading... Seating Loading... Pool Court…" at bounding box center [784, 296] width 1568 height 523
drag, startPoint x: 844, startPoint y: 398, endPoint x: 462, endPoint y: 407, distance: 382.1
click at [455, 408] on div "Loading... Corridor - Clubroom Entry 2 Loading... Seating Loading... Pool Court…" at bounding box center [784, 296] width 1568 height 523
drag, startPoint x: 856, startPoint y: 418, endPoint x: 615, endPoint y: 434, distance: 241.5
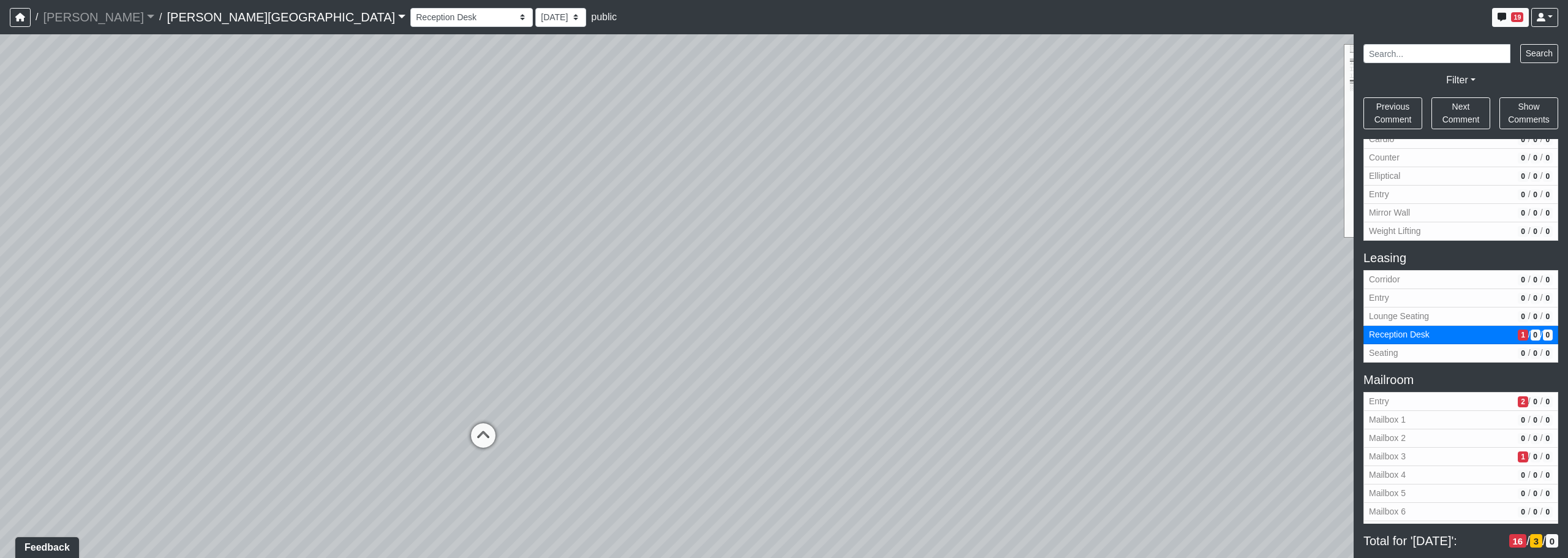
click at [611, 434] on div "Loading... Corridor - Clubroom Entry 2 Loading... Seating Loading... Pool Court…" at bounding box center [784, 296] width 1568 height 523
click at [800, 475] on div "Loading... Corridor - Clubroom Entry 2 Loading... Seating Loading... Pool Court…" at bounding box center [784, 296] width 1568 height 523
click at [387, 463] on icon at bounding box center [389, 467] width 36 height 36
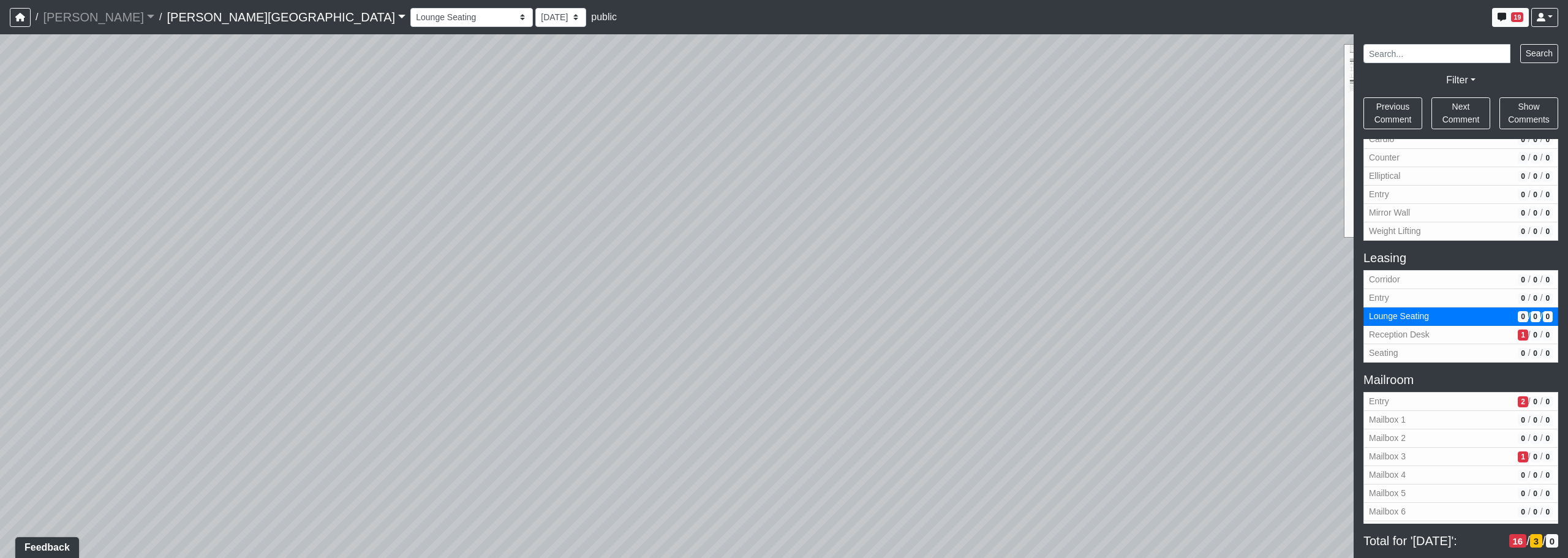
drag, startPoint x: 714, startPoint y: 430, endPoint x: 453, endPoint y: 547, distance: 286.0
click at [441, 551] on div "Loading... Corridor - Clubroom Entry 2 Loading... Seating Loading... Pool Court…" at bounding box center [784, 296] width 1568 height 523
drag, startPoint x: 624, startPoint y: 469, endPoint x: 861, endPoint y: 342, distance: 268.9
click at [639, 492] on div "Loading... Corridor - Clubroom Entry 2 Loading... Seating Loading... Pool Court…" at bounding box center [784, 296] width 1568 height 523
drag, startPoint x: 868, startPoint y: 314, endPoint x: 735, endPoint y: 456, distance: 194.6
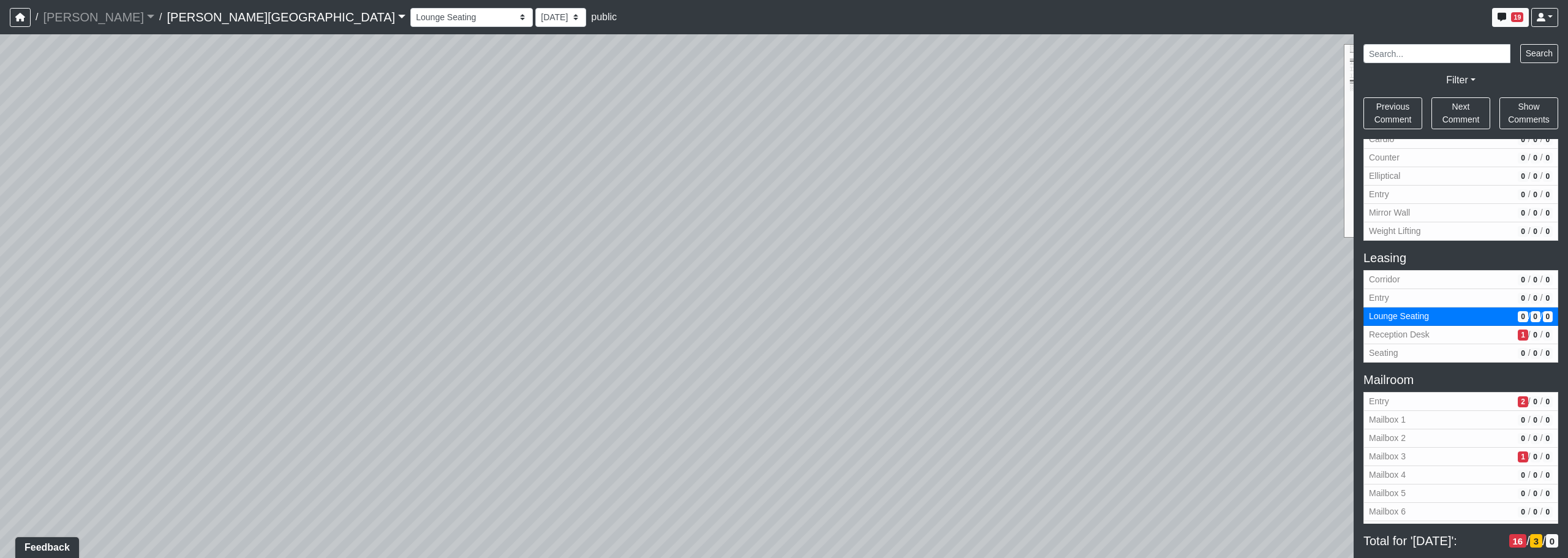
click at [677, 524] on div "Loading... Corridor - Clubroom Entry 2 Loading... Seating Loading... Pool Court…" at bounding box center [784, 296] width 1568 height 523
drag, startPoint x: 1092, startPoint y: 285, endPoint x: 717, endPoint y: 368, distance: 384.1
click at [667, 388] on div "Loading... Corridor - Clubroom Entry 2 Loading... Seating Loading... Pool Court…" at bounding box center [784, 296] width 1568 height 523
drag, startPoint x: 1027, startPoint y: 367, endPoint x: 739, endPoint y: 418, distance: 292.5
click at [739, 418] on div "Loading... Corridor - Clubroom Entry 2 Loading... Seating Loading... Pool Court…" at bounding box center [784, 296] width 1568 height 523
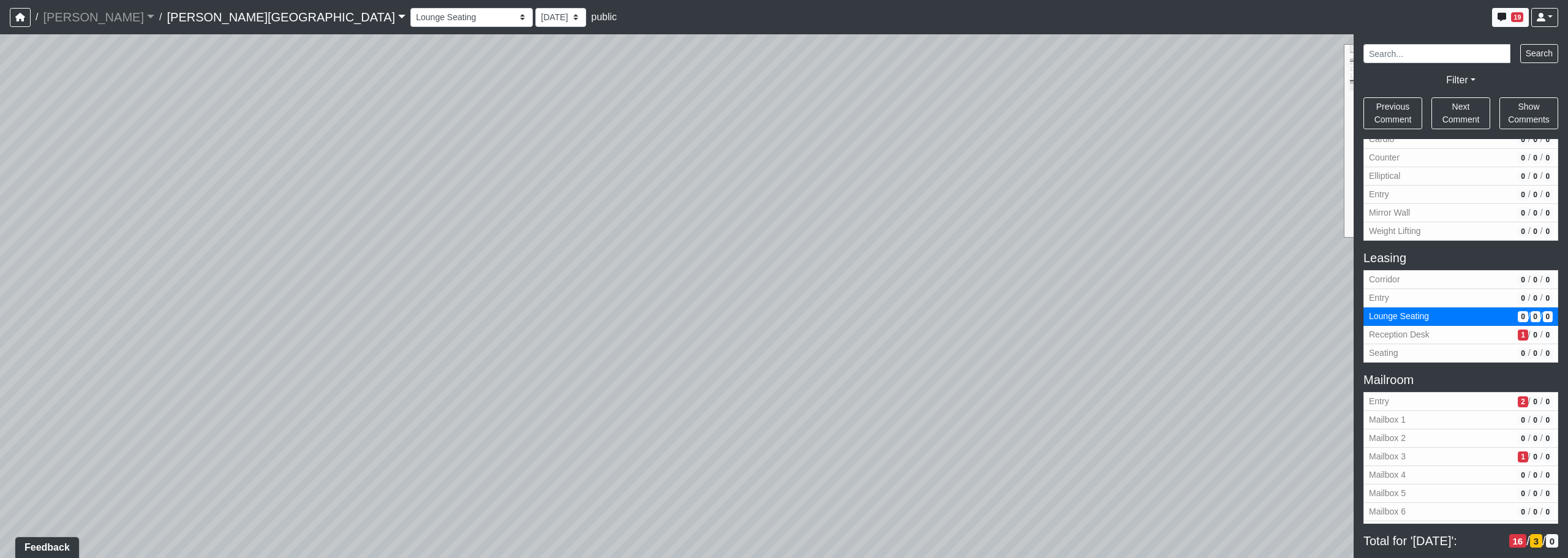
drag, startPoint x: 1080, startPoint y: 347, endPoint x: 986, endPoint y: 53, distance: 308.7
click at [800, 53] on div "Loading... Corridor - Clubroom Entry 2 Loading... Seating Loading... Pool Court…" at bounding box center [784, 296] width 1568 height 523
drag, startPoint x: 895, startPoint y: 210, endPoint x: 552, endPoint y: -3, distance: 403.8
click at [552, 0] on html "/ [PERSON_NAME] Loading... / [PERSON_NAME][GEOGRAPHIC_DATA] [PERSON_NAME][GEOGR…" at bounding box center [784, 279] width 1568 height 558
drag, startPoint x: 973, startPoint y: 147, endPoint x: 529, endPoint y: 200, distance: 447.2
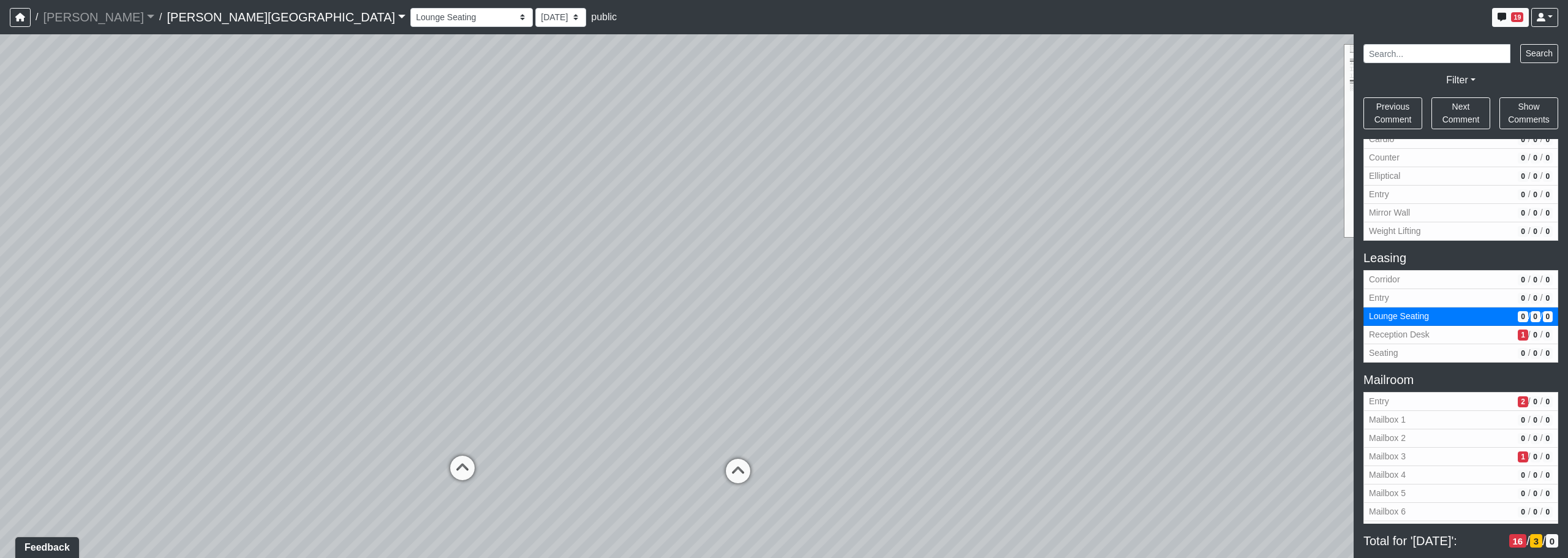
click at [472, 199] on div "Loading... Corridor - Clubroom Entry 2 Loading... Seating Loading... Pool Court…" at bounding box center [784, 296] width 1568 height 523
drag, startPoint x: 845, startPoint y: 240, endPoint x: 619, endPoint y: 232, distance: 226.1
click at [601, 225] on div "Loading... Corridor - Clubroom Entry 2 Loading... Seating Loading... Pool Court…" at bounding box center [784, 296] width 1568 height 523
drag, startPoint x: 847, startPoint y: 447, endPoint x: 687, endPoint y: 282, distance: 229.8
click at [687, 281] on div "Loading... Corridor - Clubroom Entry 2 Loading... Seating Loading... Pool Court…" at bounding box center [784, 296] width 1568 height 523
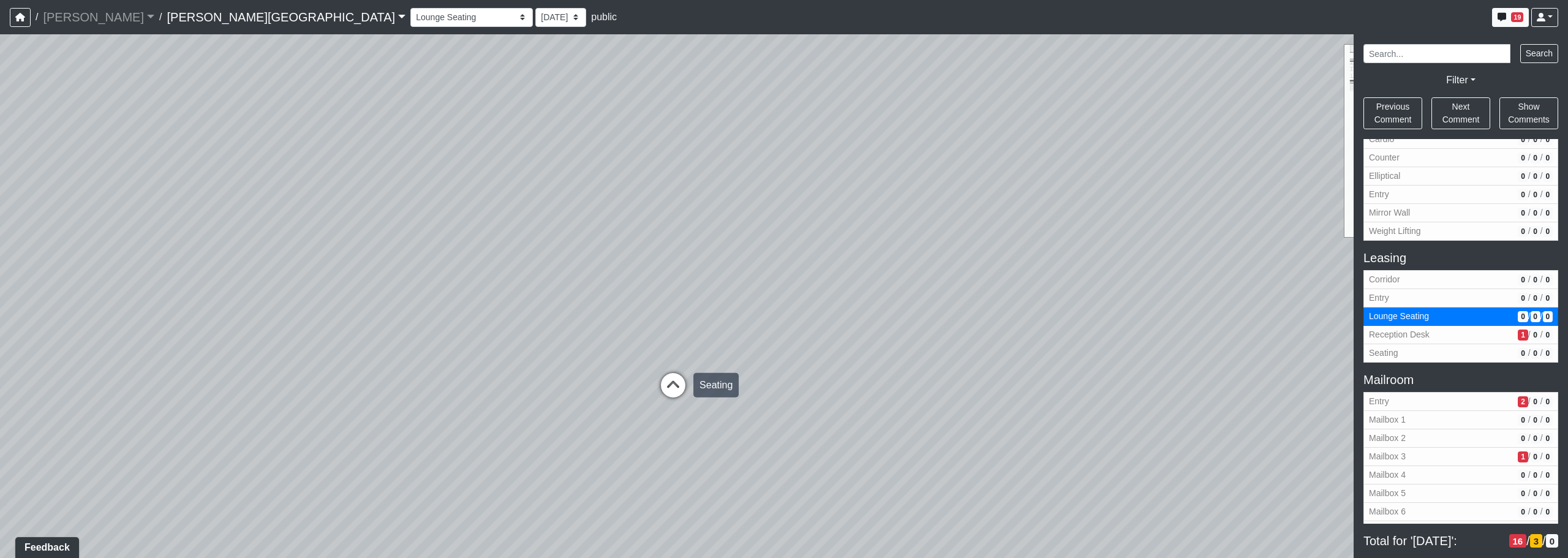
click at [667, 380] on icon at bounding box center [673, 391] width 36 height 36
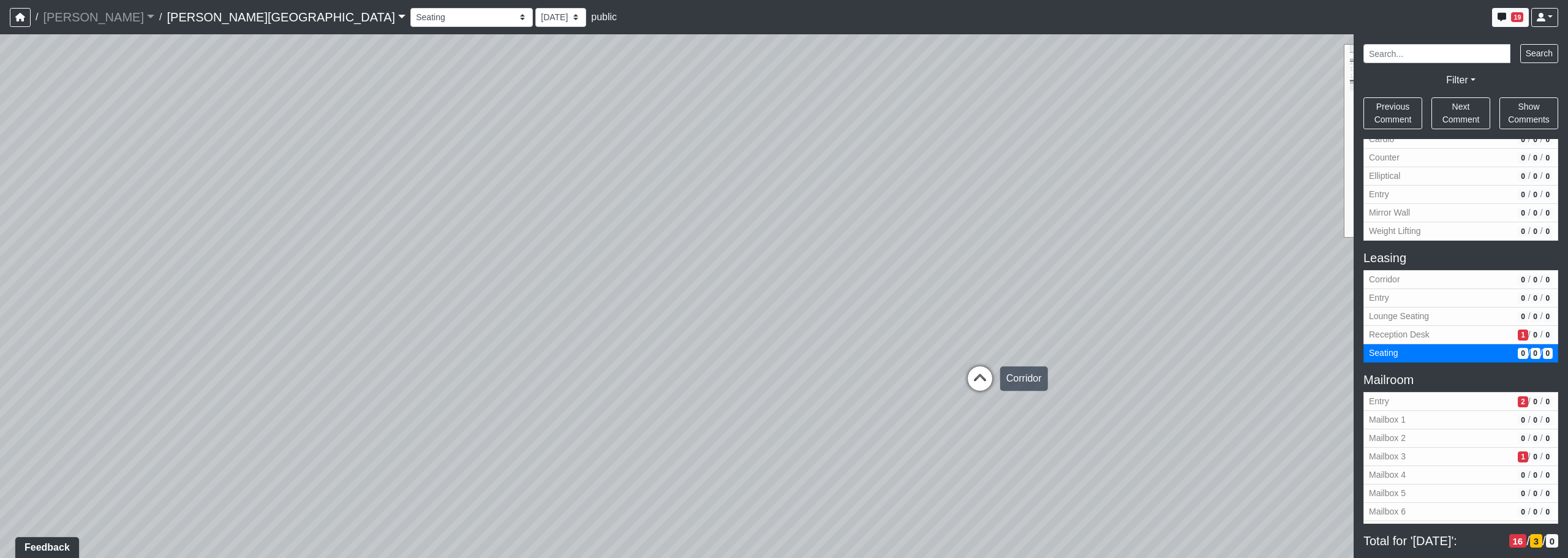
click at [800, 385] on icon at bounding box center [980, 385] width 36 height 36
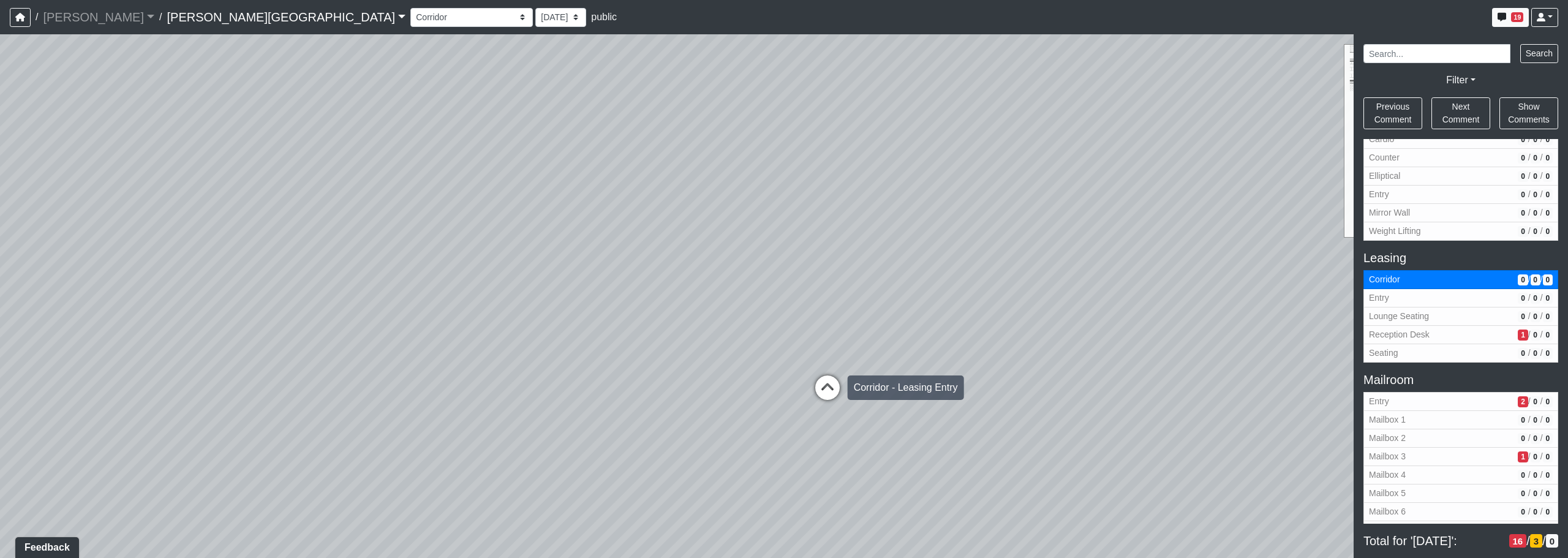
click at [800, 390] on icon at bounding box center [828, 394] width 36 height 36
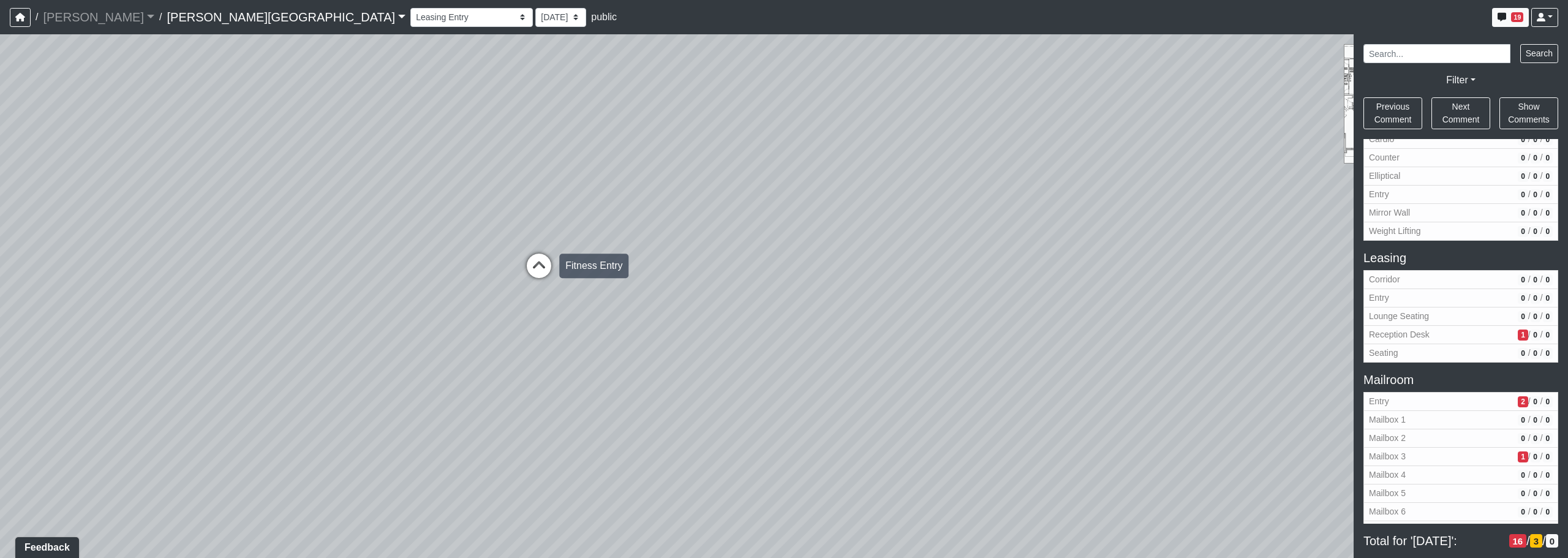
click at [533, 253] on icon at bounding box center [539, 272] width 36 height 36
click at [433, 339] on div "Loading... Corridor - Clubroom Entry 2 Loading... Seating Loading... Pool Court…" at bounding box center [784, 296] width 1568 height 523
drag, startPoint x: 470, startPoint y: 337, endPoint x: 544, endPoint y: 333, distance: 74.1
click at [572, 337] on div "Loading... Corridor - Clubroom Entry 2 Loading... Seating Loading... Pool Court…" at bounding box center [784, 296] width 1568 height 523
click at [456, 288] on icon at bounding box center [462, 291] width 36 height 36
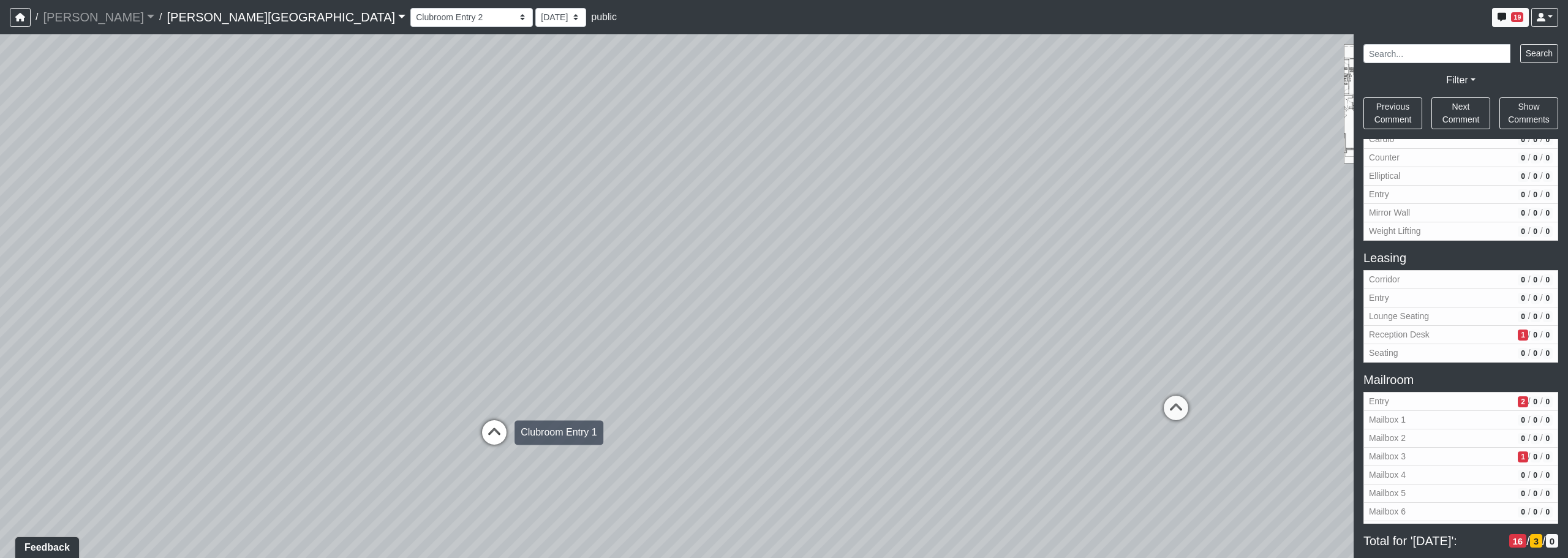
click at [492, 437] on icon at bounding box center [494, 438] width 36 height 36
drag, startPoint x: 740, startPoint y: 439, endPoint x: 613, endPoint y: 457, distance: 128.3
click at [383, 427] on div "Loading... Corridor - Clubroom Entry 2 Loading... Seating Loading... Pool Court…" at bounding box center [784, 296] width 1568 height 523
drag, startPoint x: 825, startPoint y: 471, endPoint x: 449, endPoint y: 336, distance: 399.5
click at [434, 338] on div "Loading... Corridor - Clubroom Entry 2 Loading... Seating Loading... Pool Court…" at bounding box center [784, 296] width 1568 height 523
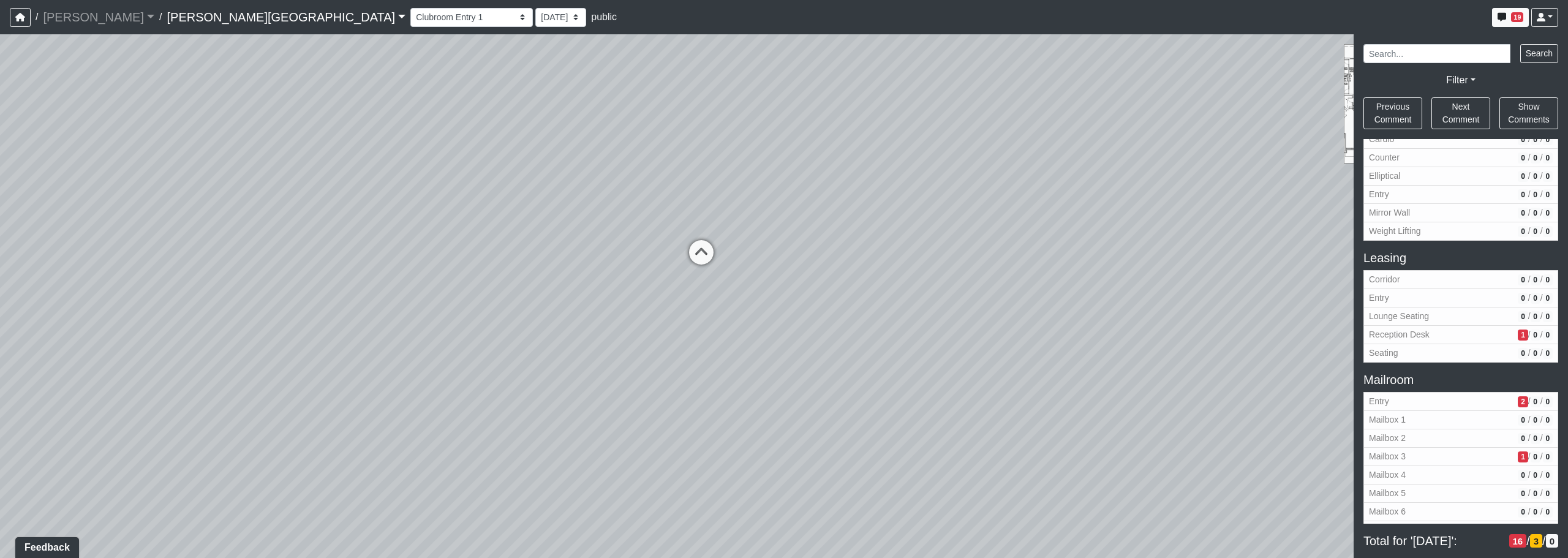
drag, startPoint x: 582, startPoint y: 337, endPoint x: 581, endPoint y: 587, distance: 250.0
click at [581, 557] on html "/ [PERSON_NAME] Loading... / [PERSON_NAME][GEOGRAPHIC_DATA] [PERSON_NAME][GEOGR…" at bounding box center [784, 279] width 1568 height 558
click at [800, 329] on span "Reception Desk" at bounding box center [1440, 335] width 144 height 13
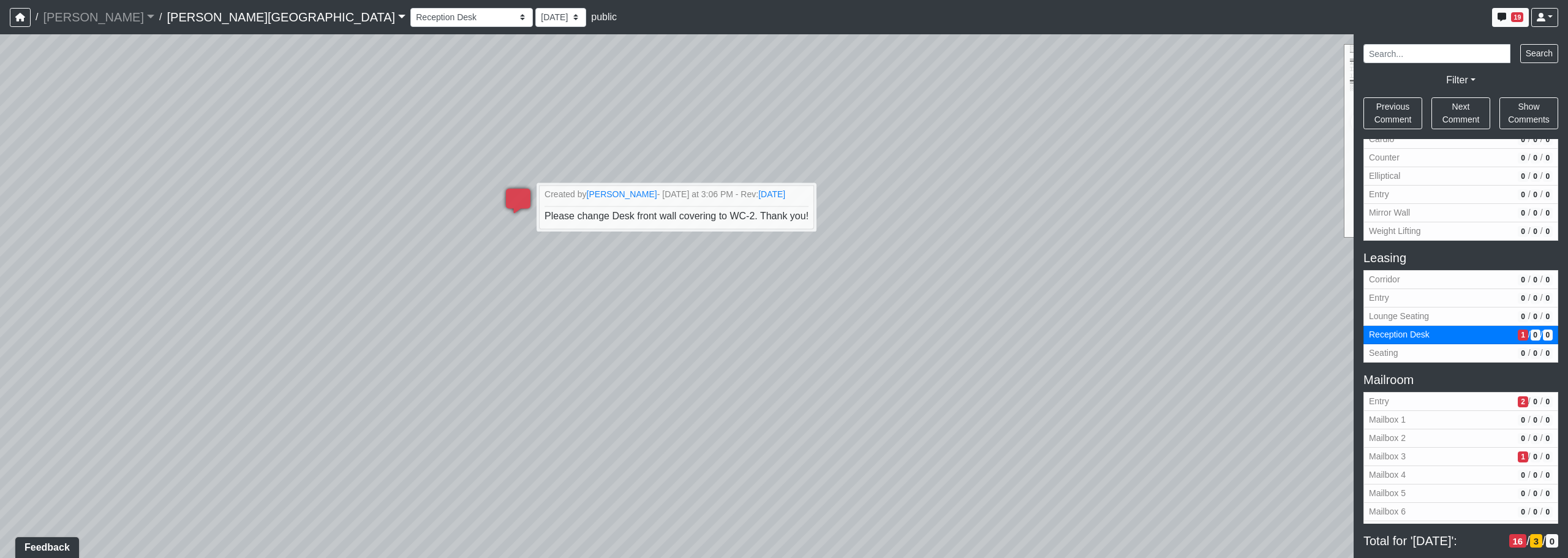
click at [800, 383] on div "Loading... Corridor - Clubroom Entry 2 Loading... Seating Loading... Pool Court…" at bounding box center [784, 296] width 1568 height 523
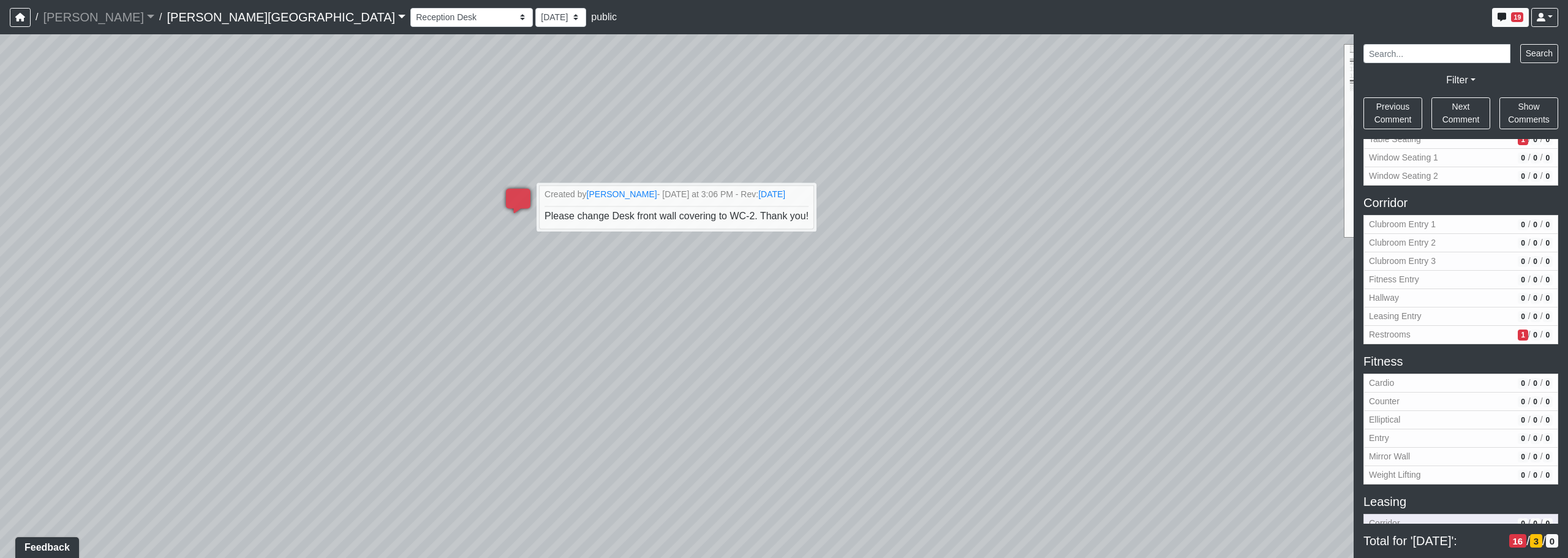
scroll to position [156, 0]
click at [800, 332] on span "Restrooms" at bounding box center [1440, 336] width 144 height 13
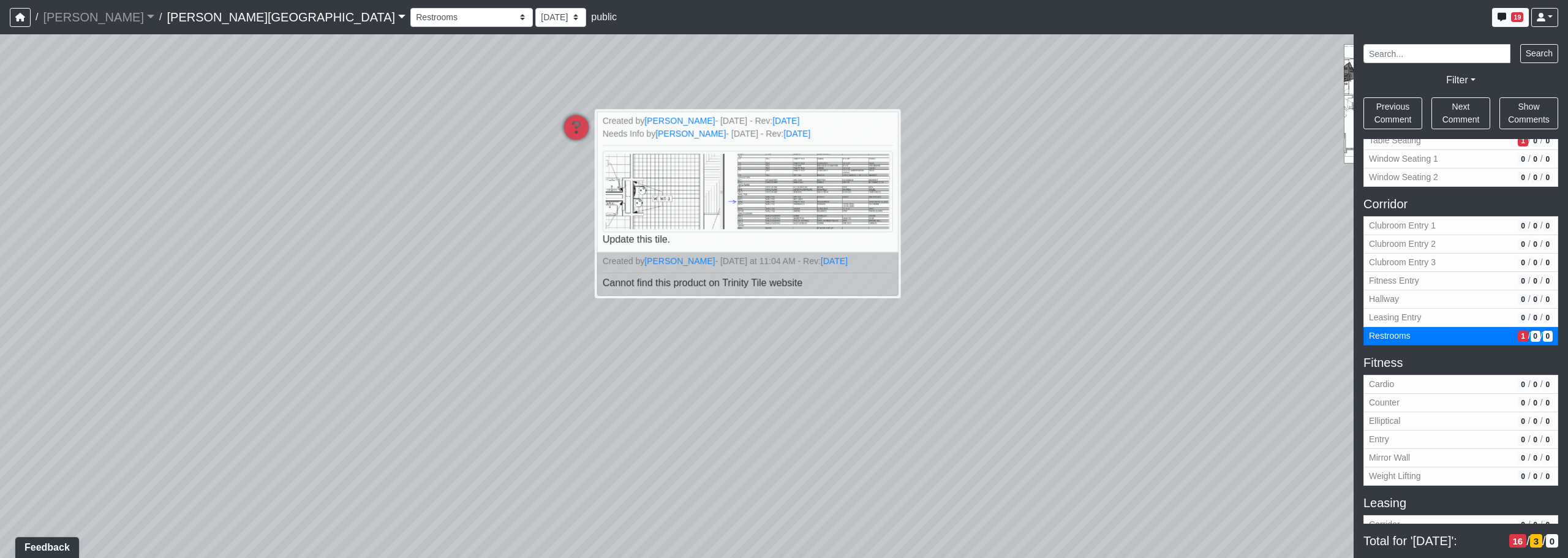
drag, startPoint x: 683, startPoint y: 428, endPoint x: 817, endPoint y: 413, distance: 134.8
click at [800, 413] on div "Loading... Corridor - Clubroom Entry 2 Loading... Seating Loading... Pool Court…" at bounding box center [784, 296] width 1568 height 523
drag, startPoint x: 800, startPoint y: 412, endPoint x: 893, endPoint y: 409, distance: 93.0
click at [800, 409] on div "Loading... Corridor - Clubroom Entry 2 Loading... Seating Loading... Pool Court…" at bounding box center [784, 296] width 1568 height 523
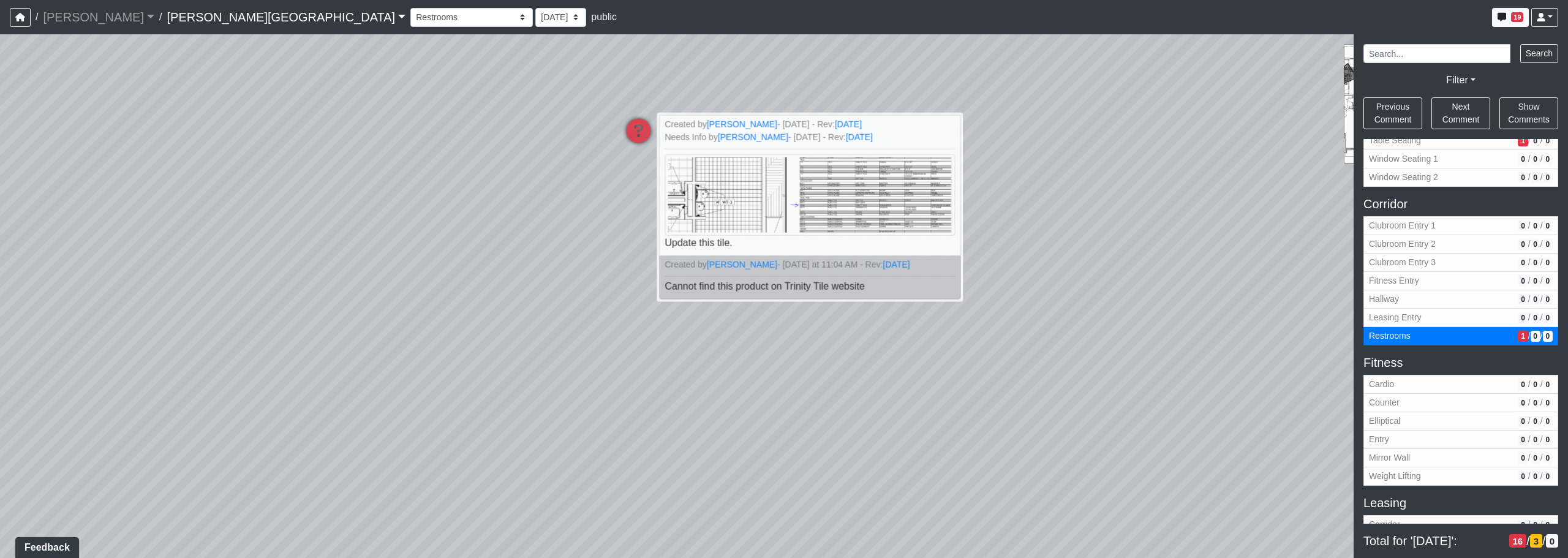
click at [497, 170] on div "Loading... Corridor - Clubroom Entry 2 Loading... Seating Loading... Pool Court…" at bounding box center [784, 296] width 1568 height 523
click at [707, 240] on span "Update this tile." at bounding box center [810, 218] width 294 height 61
click at [797, 195] on img at bounding box center [810, 195] width 294 height 83
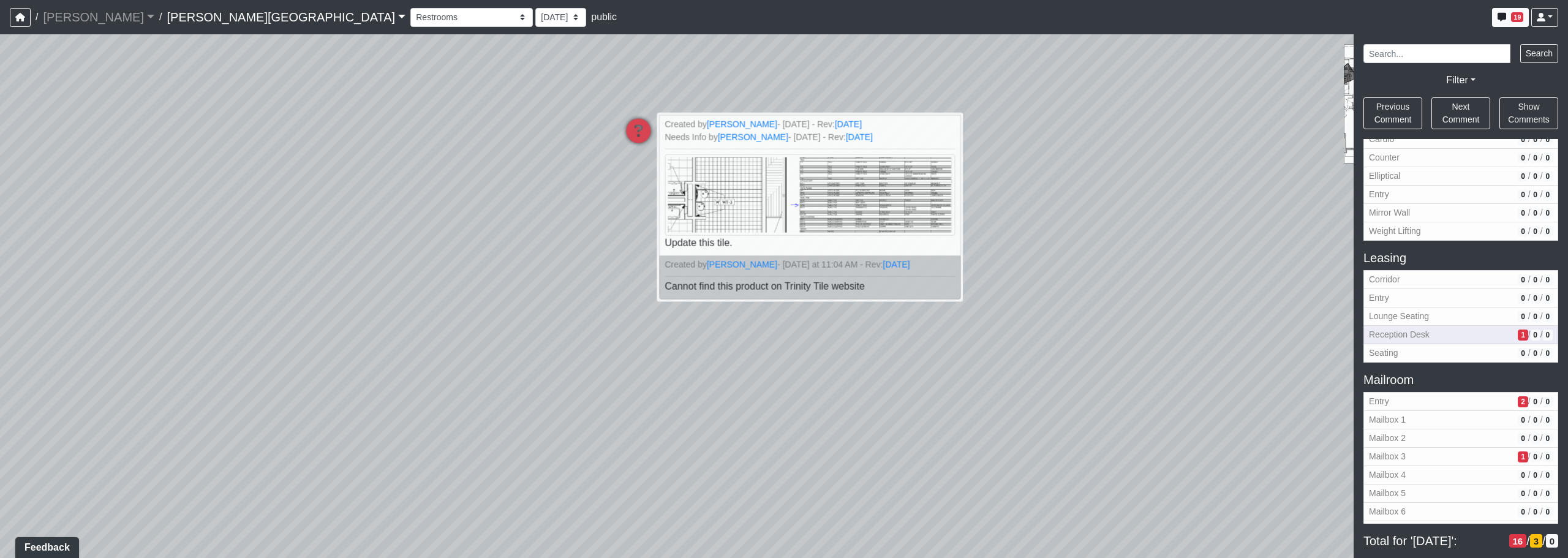
click at [800, 332] on span "Reception Desk" at bounding box center [1440, 335] width 144 height 13
select select "99ybanBwgNjpbEfFeQRHeD"
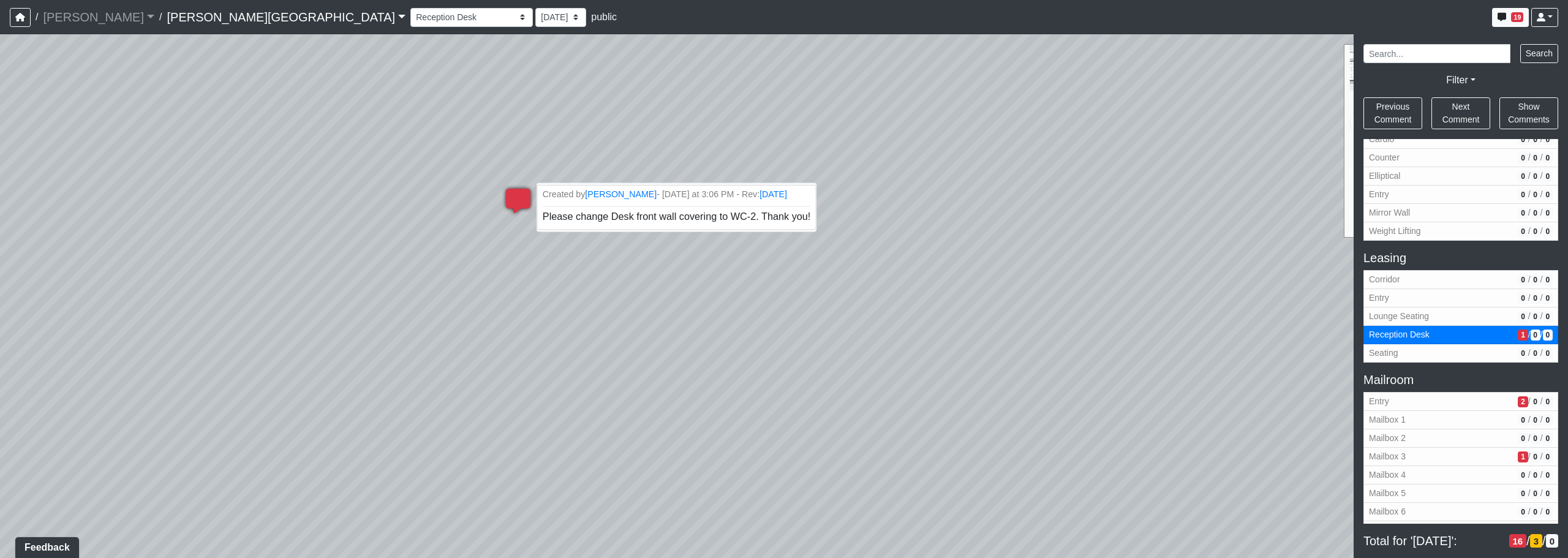
click at [764, 219] on span "Please change Desk front wall covering to WC-2. Thank you!" at bounding box center [676, 217] width 268 height 10
click at [721, 201] on small "Created by [PERSON_NAME] - [DATE] at 3:06 PM - Rev: [DATE]" at bounding box center [676, 195] width 268 height 13
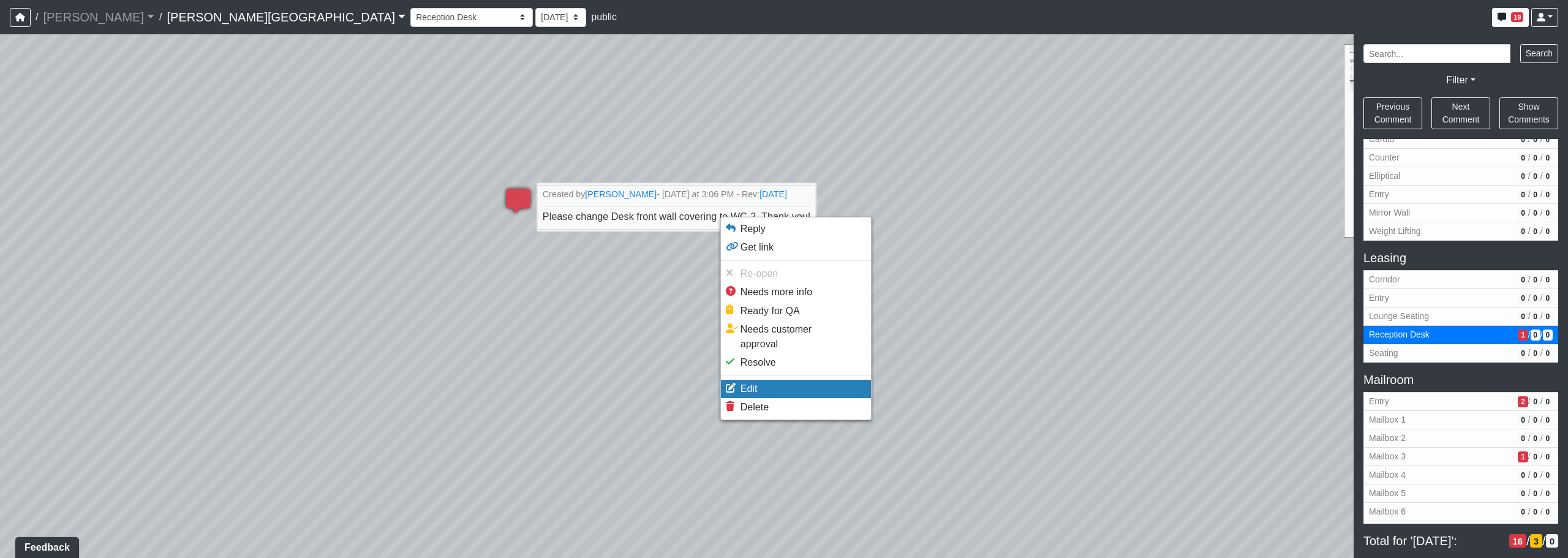
click at [776, 380] on li "Edit" at bounding box center [796, 389] width 150 height 18
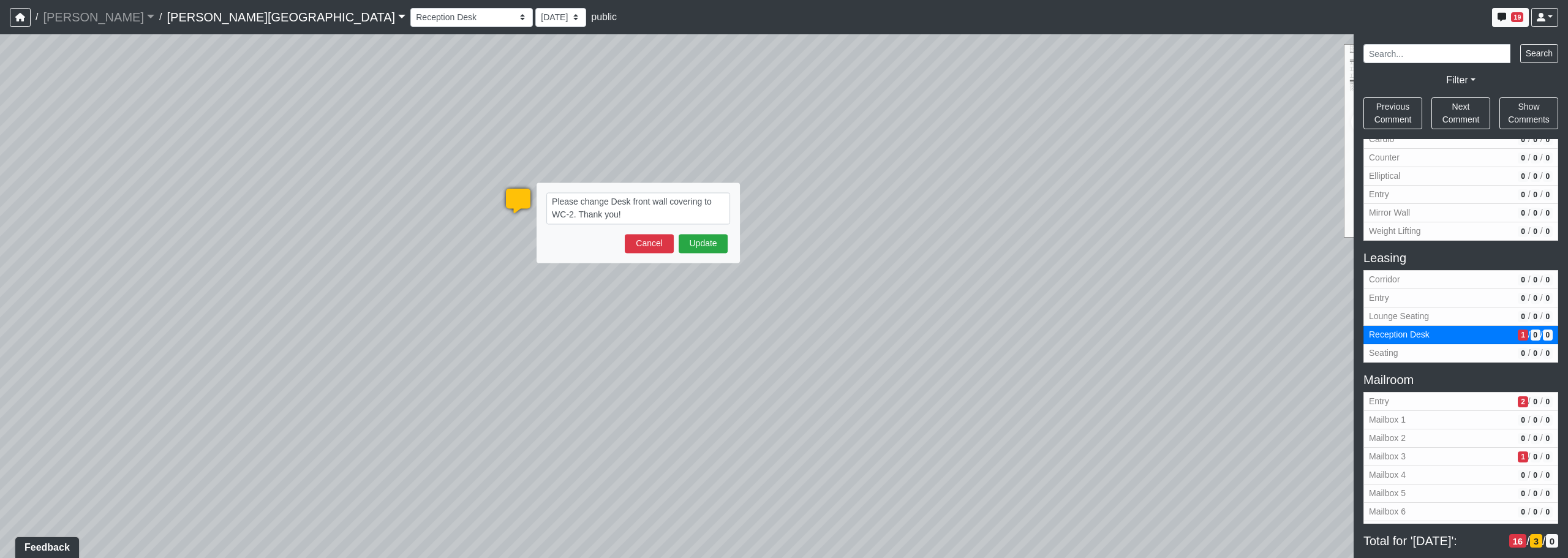
click at [572, 213] on textarea "Please change Desk front wall covering to WC-2. Thank you!" at bounding box center [638, 208] width 184 height 32
type textarea "Please change Desk front wall covering to WC-3. Thank you!"
click at [714, 240] on button "Update" at bounding box center [703, 243] width 49 height 19
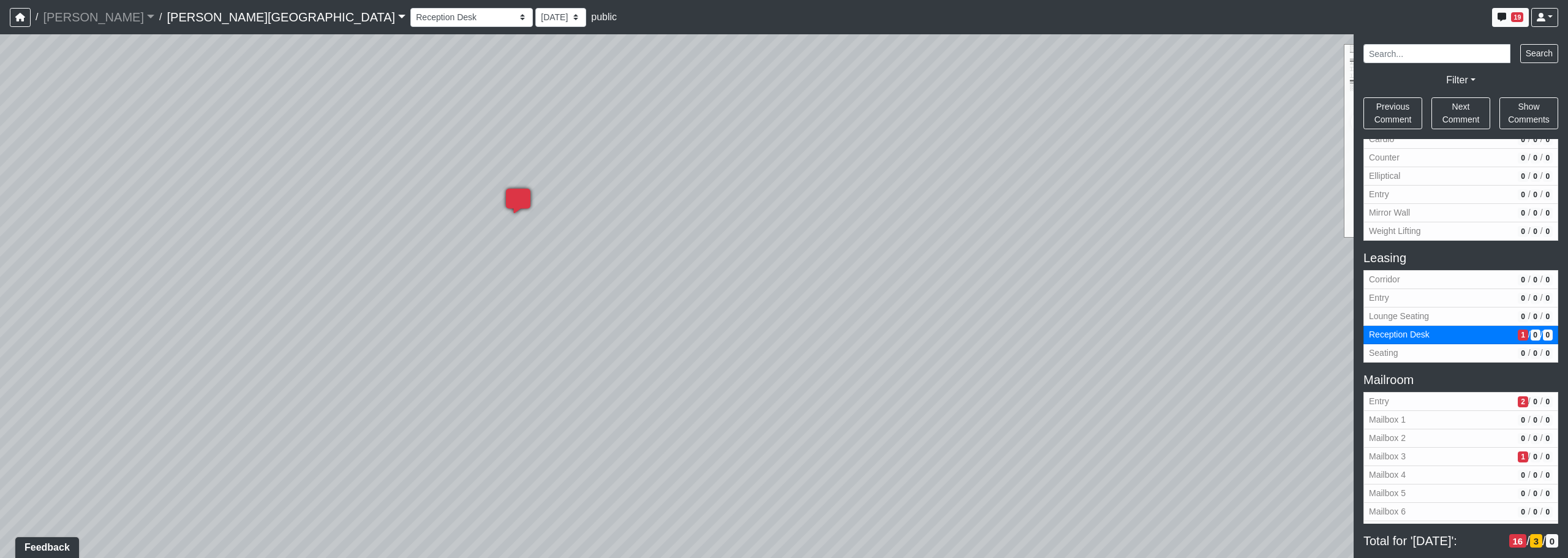
click at [716, 404] on div "Loading... Corridor - Clubroom Entry 2 Loading... Seating Loading... Pool Court…" at bounding box center [784, 296] width 1568 height 523
click at [410, 18] on select "Banquette Foosball Table Pool Courtyard Entry 1 Pool Courtyard Entry 2 Pool Tab…" at bounding box center [471, 17] width 122 height 19
click at [615, 221] on div "Loading... Corridor - Clubroom Entry 2 Loading... Seating Loading... Pool Court…" at bounding box center [784, 296] width 1568 height 523
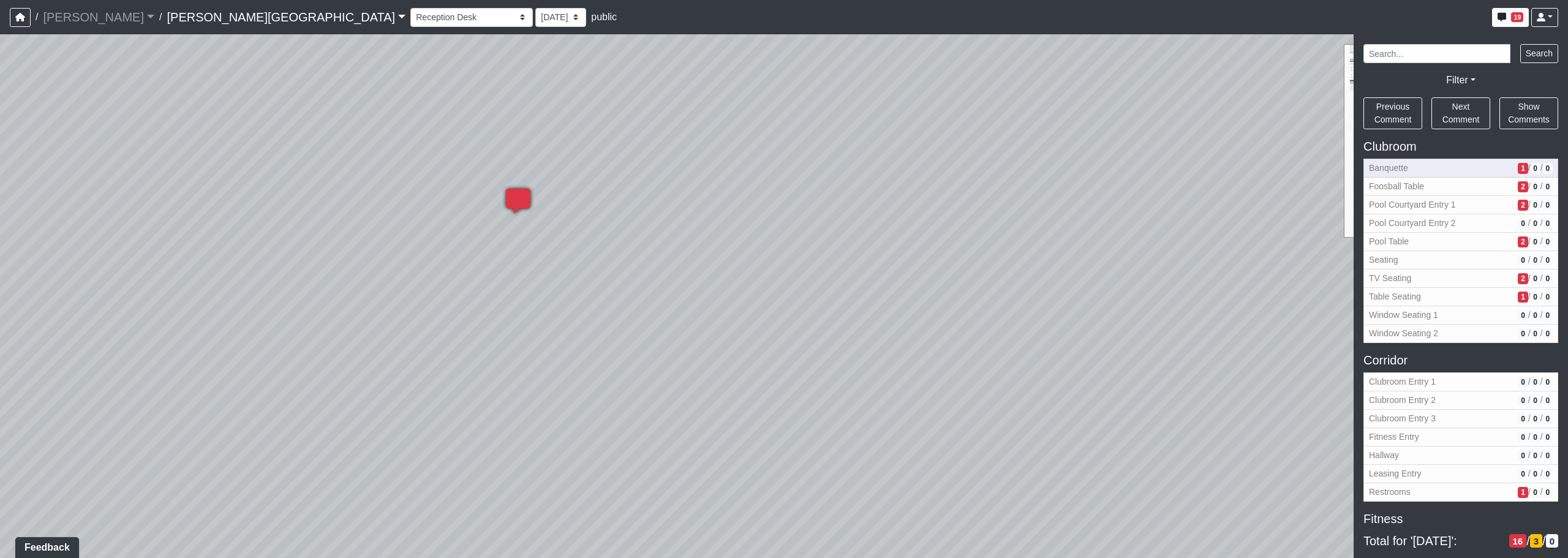
click at [800, 172] on span "Banquette" at bounding box center [1440, 168] width 144 height 13
select select "eEhPp6uPKTsE6J4Z9LgPiX"
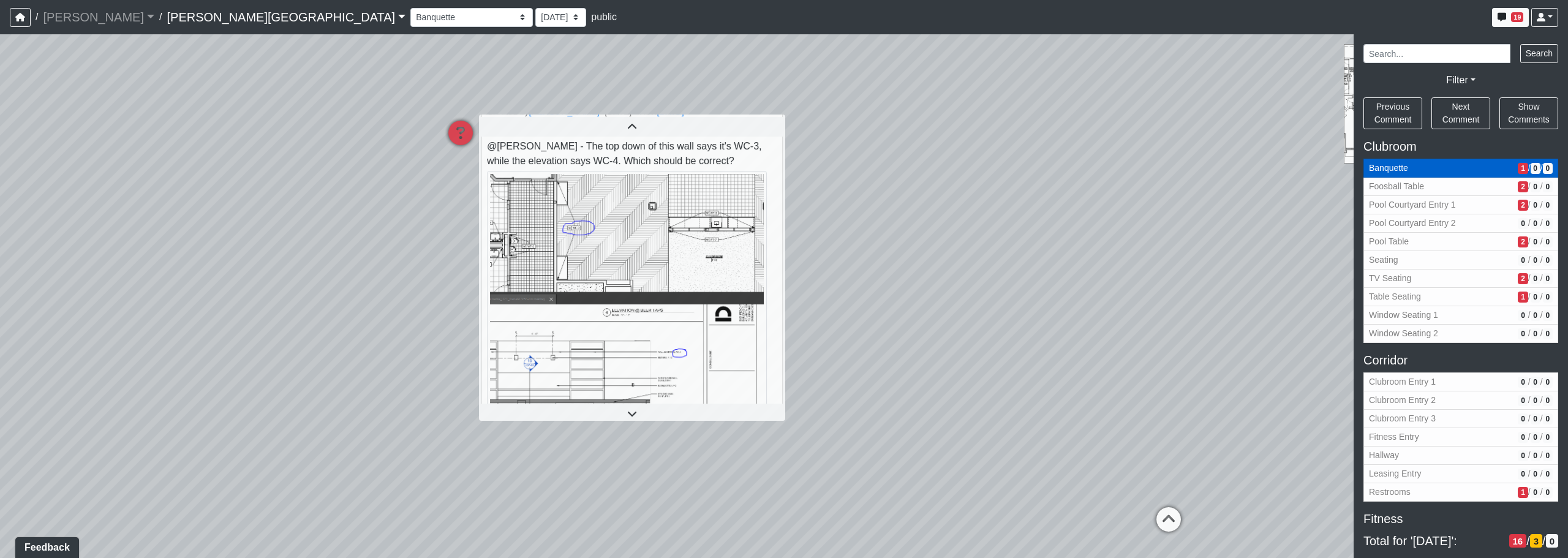
scroll to position [18, 0]
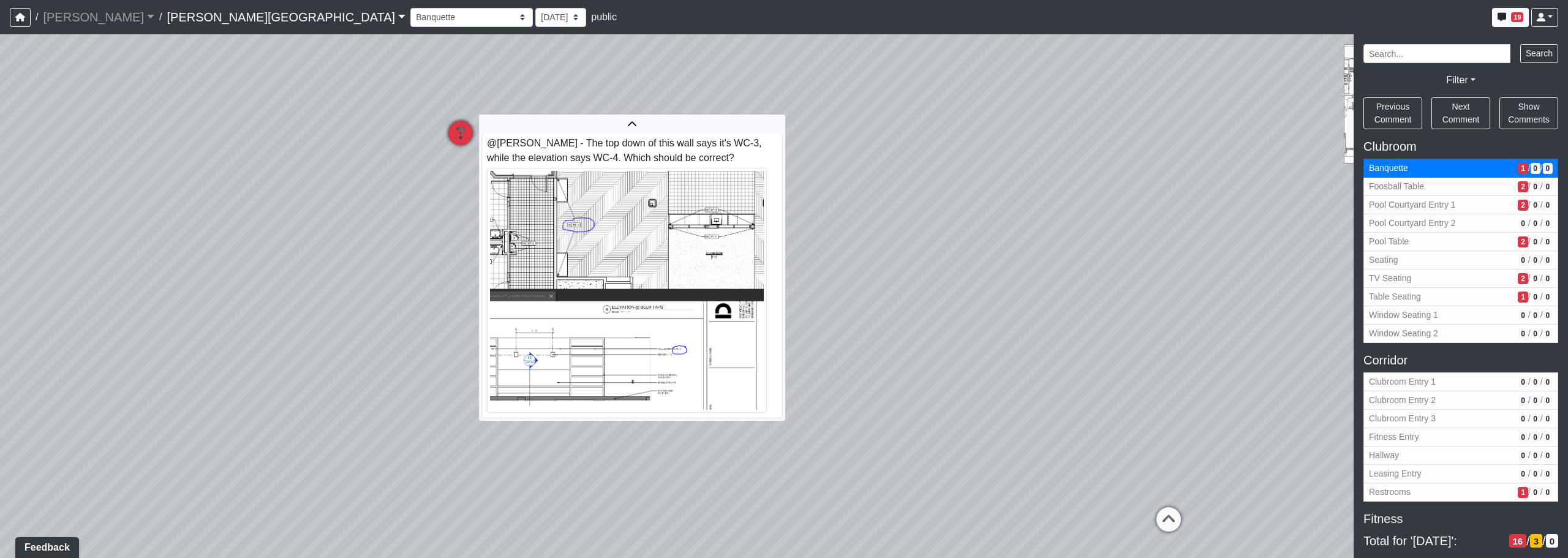
click at [453, 133] on icon at bounding box center [460, 139] width 36 height 36
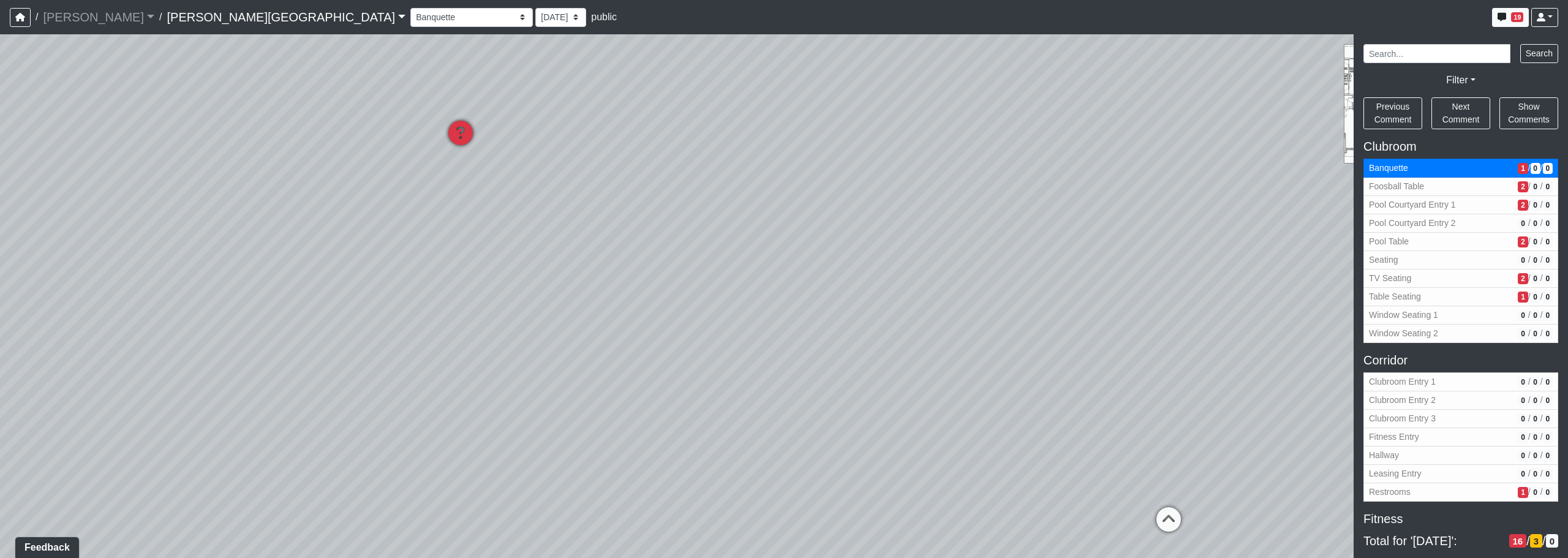
click at [459, 136] on icon at bounding box center [460, 139] width 36 height 36
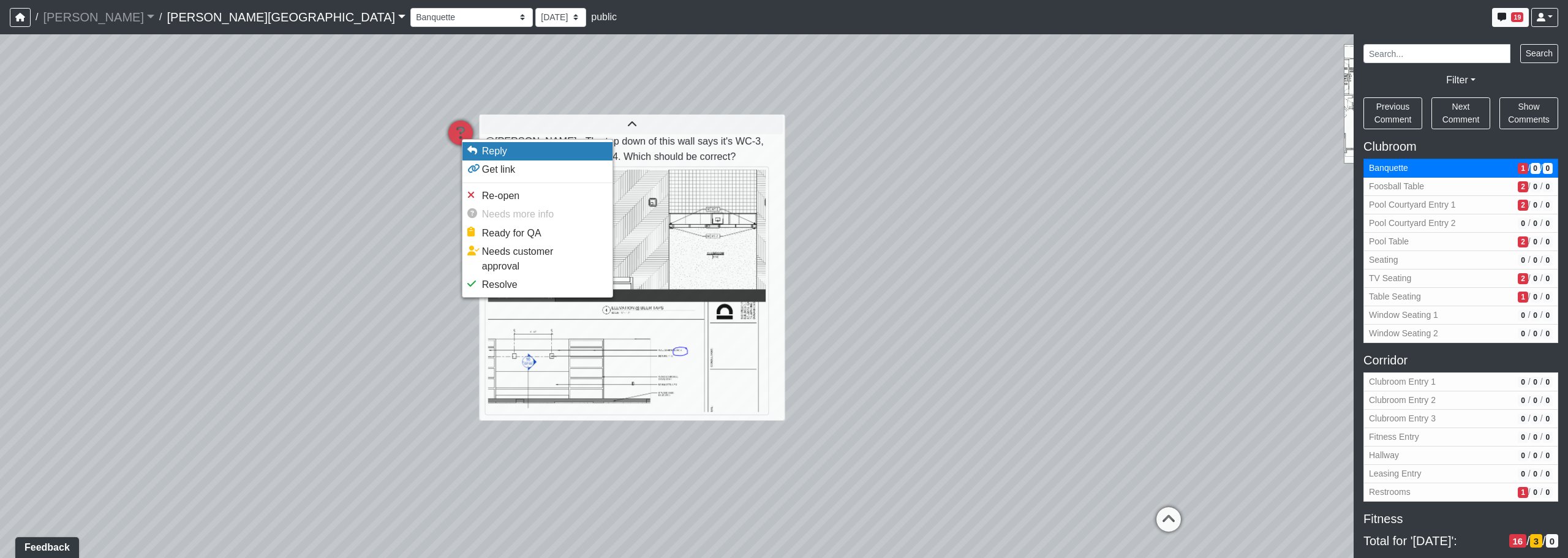
click at [503, 148] on span "Reply" at bounding box center [494, 151] width 25 height 10
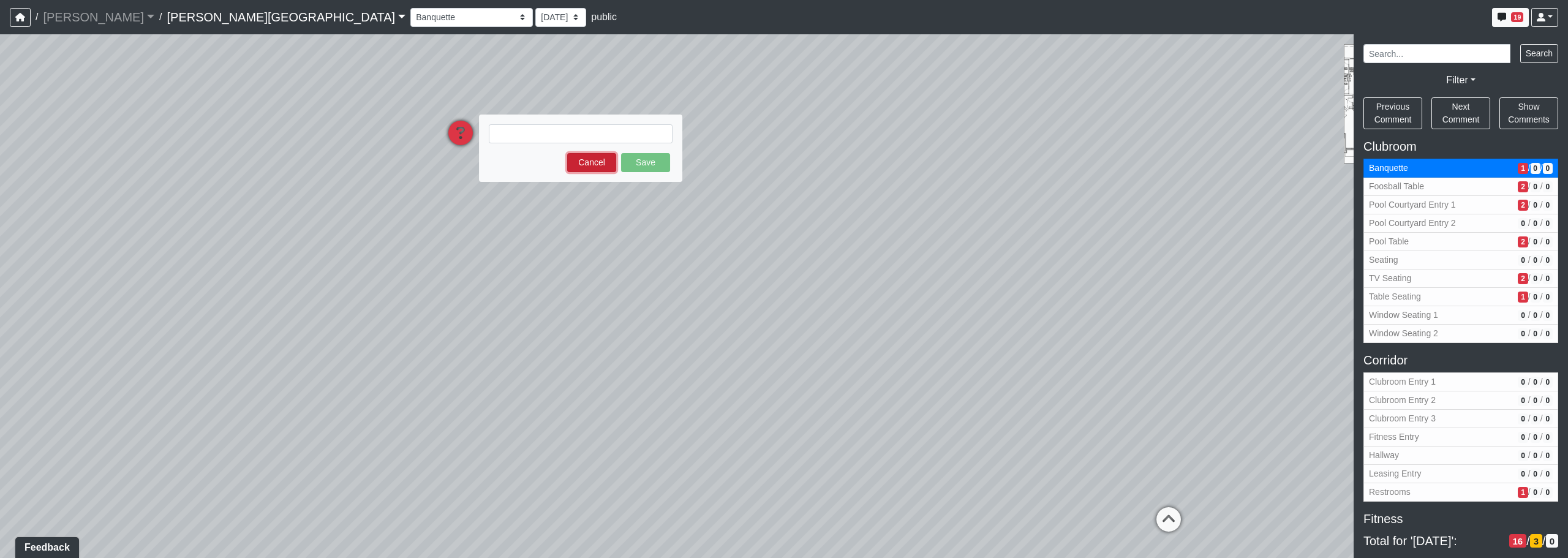
click at [581, 163] on button "Cancel" at bounding box center [591, 162] width 49 height 19
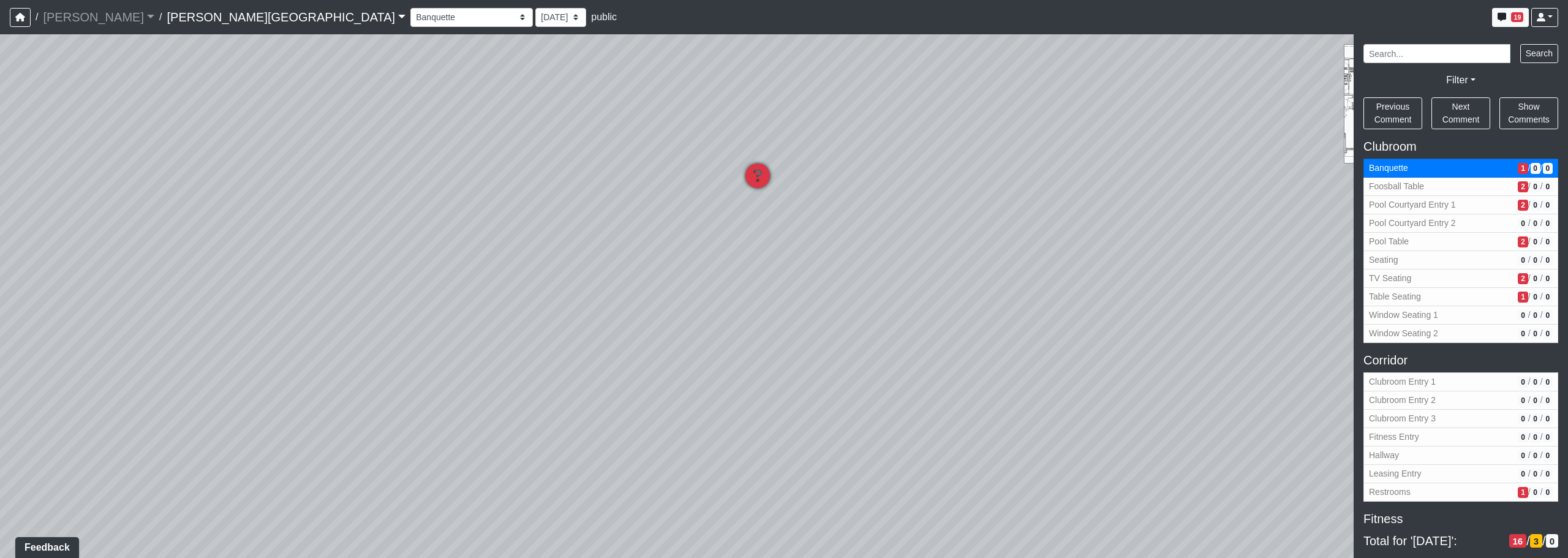
drag, startPoint x: 520, startPoint y: 320, endPoint x: 932, endPoint y: 339, distance: 412.4
click at [800, 340] on div "Loading... Corridor - Clubroom Entry 2 Loading... Seating Loading... Pool Court…" at bounding box center [784, 296] width 1568 height 523
drag, startPoint x: 559, startPoint y: 261, endPoint x: 948, endPoint y: 246, distance: 389.3
click at [800, 281] on div "Loading... Corridor - Clubroom Entry 2 Loading... Seating Loading... Pool Court…" at bounding box center [784, 296] width 1568 height 523
drag, startPoint x: 953, startPoint y: 363, endPoint x: 837, endPoint y: 316, distance: 125.2
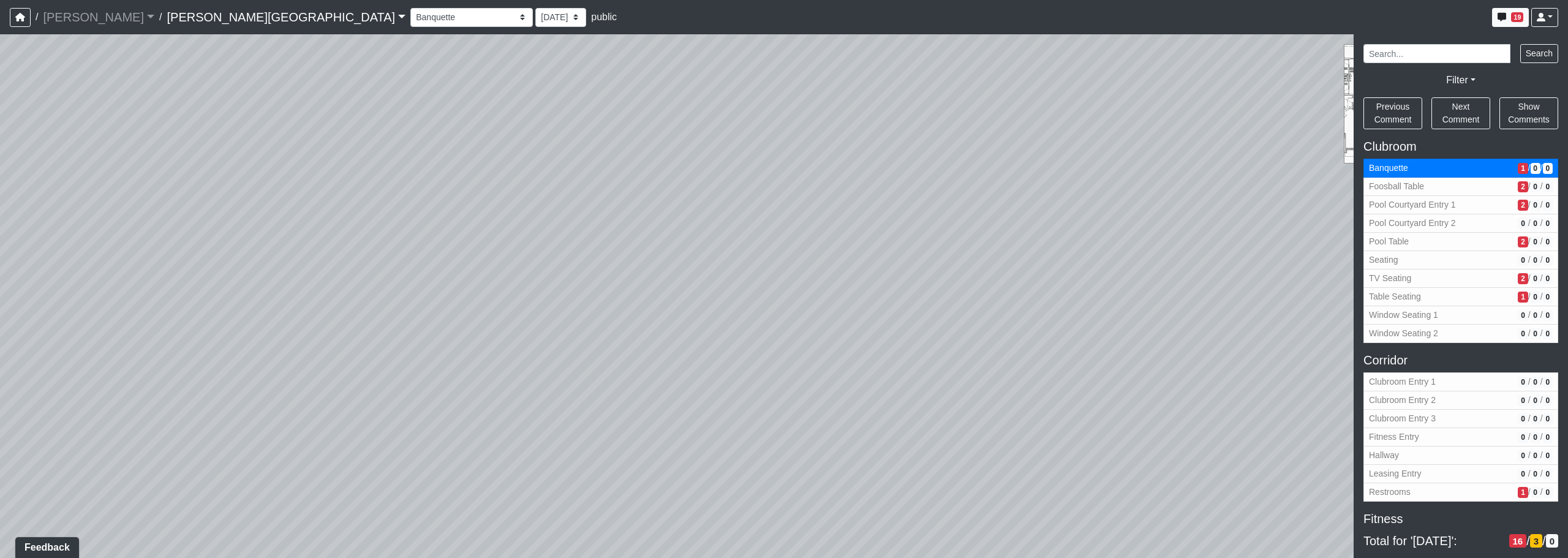
click at [800, 385] on div "Loading... Corridor - Clubroom Entry 2 Loading... Seating Loading... Pool Court…" at bounding box center [784, 296] width 1568 height 523
drag, startPoint x: 552, startPoint y: 257, endPoint x: 845, endPoint y: 126, distance: 321.0
click at [800, 41] on div "Loading... Corridor - Clubroom Entry 2 Loading... Seating Loading... Pool Court…" at bounding box center [784, 296] width 1568 height 523
drag, startPoint x: 645, startPoint y: 301, endPoint x: 1058, endPoint y: 198, distance: 425.7
click at [800, 197] on div "Loading... Corridor - Clubroom Entry 2 Loading... Seating Loading... Pool Court…" at bounding box center [784, 296] width 1568 height 523
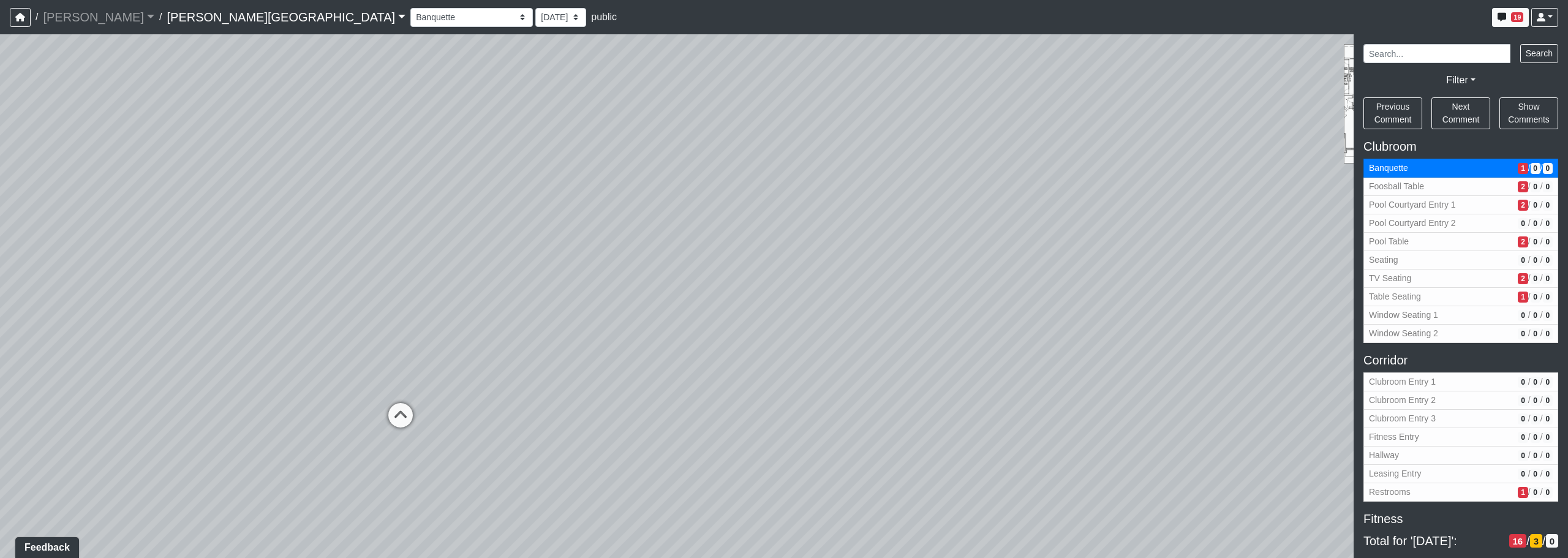
drag, startPoint x: 975, startPoint y: 223, endPoint x: 940, endPoint y: 235, distance: 37.0
click at [800, 252] on div "Loading... Corridor - Clubroom Entry 2 Loading... Seating Loading... Pool Court…" at bounding box center [784, 296] width 1568 height 523
drag, startPoint x: 1071, startPoint y: 232, endPoint x: 1143, endPoint y: 305, distance: 102.5
click at [800, 305] on div "Loading... Corridor - Clubroom Entry 2 Loading... Seating Loading... Pool Court…" at bounding box center [784, 296] width 1568 height 523
drag, startPoint x: 834, startPoint y: 296, endPoint x: 1030, endPoint y: 292, distance: 196.0
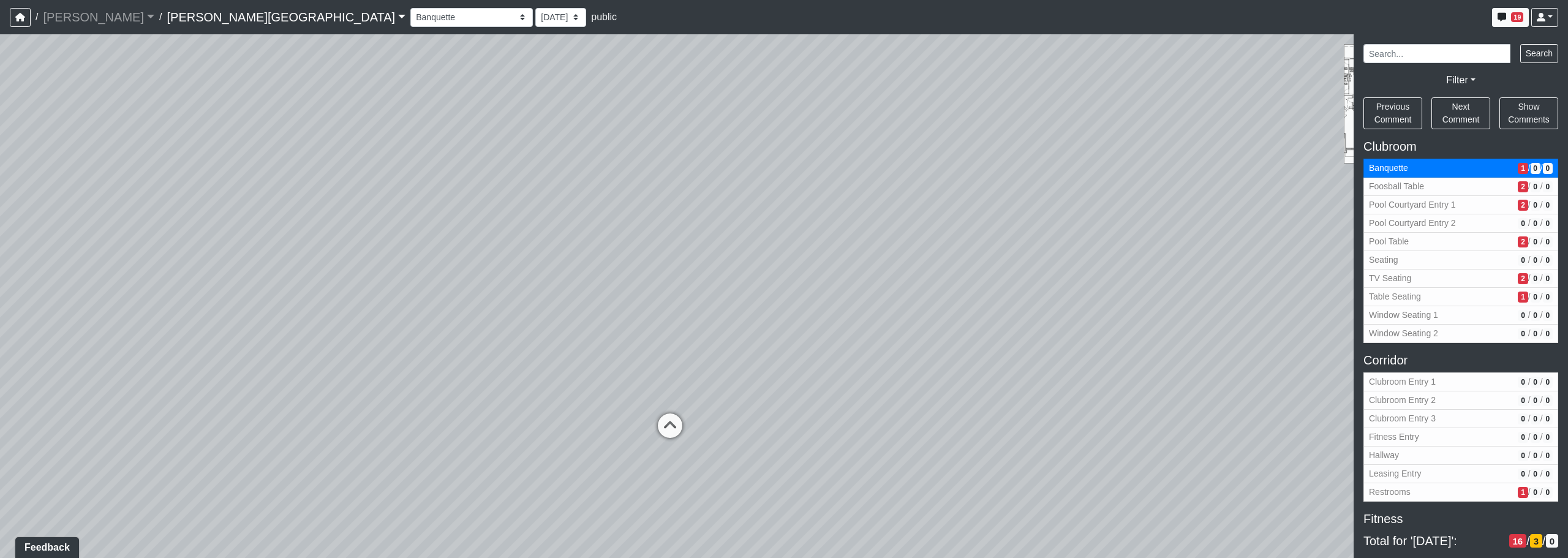
click at [800, 287] on div "Loading... Corridor - Clubroom Entry 2 Loading... Seating Loading... Pool Court…" at bounding box center [784, 296] width 1568 height 523
drag, startPoint x: 837, startPoint y: 301, endPoint x: 660, endPoint y: 321, distance: 178.1
click at [659, 320] on div "Loading... Corridor - Clubroom Entry 2 Loading... Seating Loading... Pool Court…" at bounding box center [784, 296] width 1568 height 523
drag, startPoint x: 505, startPoint y: 296, endPoint x: 345, endPoint y: 287, distance: 160.3
click at [355, 287] on div "Loading... Corridor - Clubroom Entry 2 Loading... Seating Loading... Pool Court…" at bounding box center [784, 296] width 1568 height 523
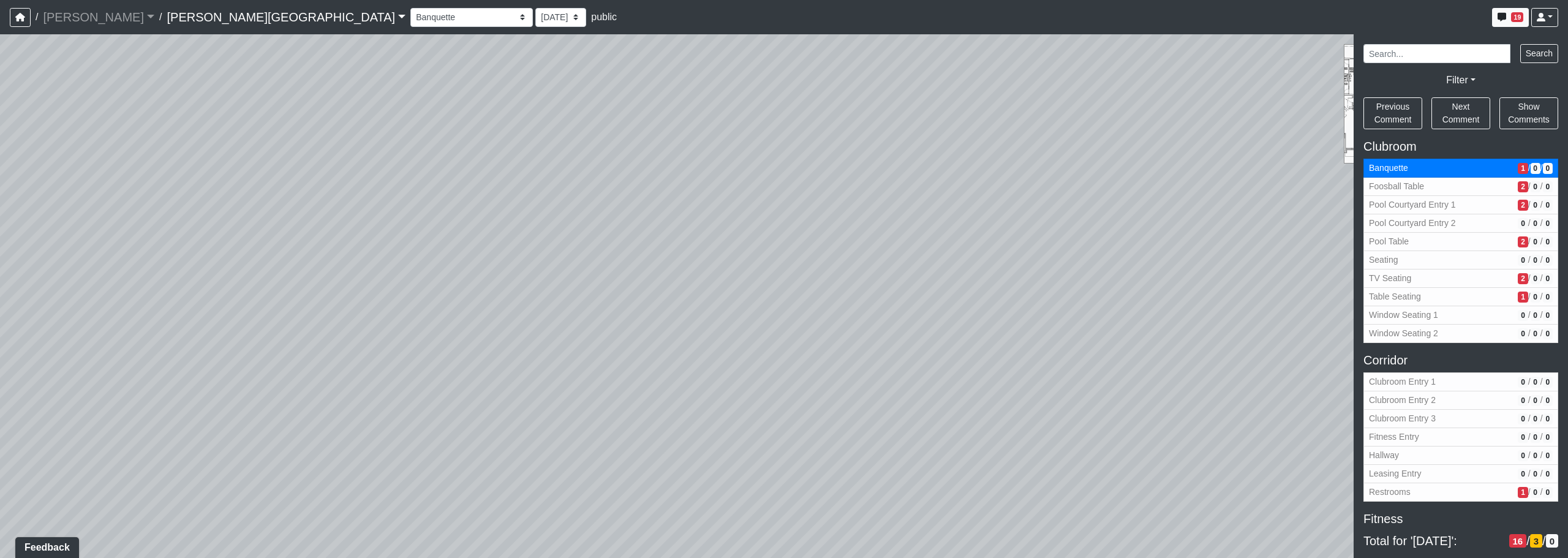
click at [635, 315] on div "Loading... Corridor - Clubroom Entry 2 Loading... Seating Loading... Pool Court…" at bounding box center [784, 296] width 1568 height 523
drag, startPoint x: 642, startPoint y: 344, endPoint x: 498, endPoint y: 363, distance: 145.2
click at [497, 367] on div "Loading... Corridor - Clubroom Entry 2 Loading... Seating Loading... Pool Court…" at bounding box center [784, 296] width 1568 height 523
click at [651, 123] on icon at bounding box center [653, 127] width 36 height 36
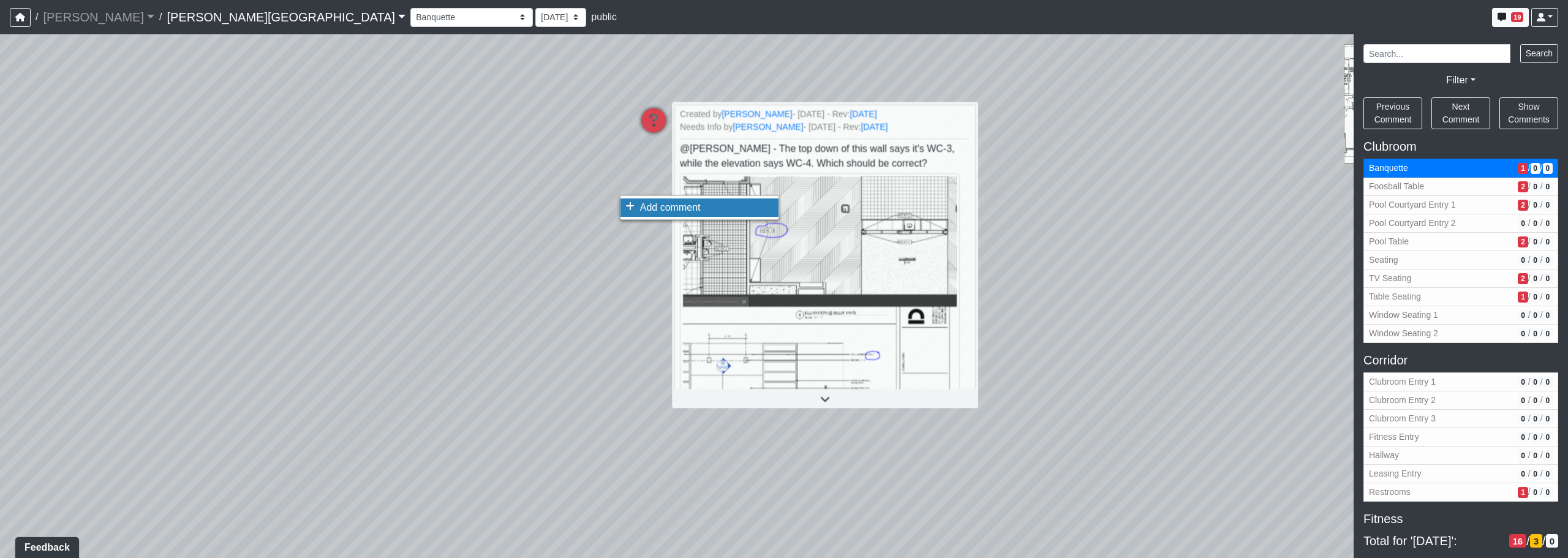
click at [650, 205] on span "Add comment" at bounding box center [670, 207] width 61 height 10
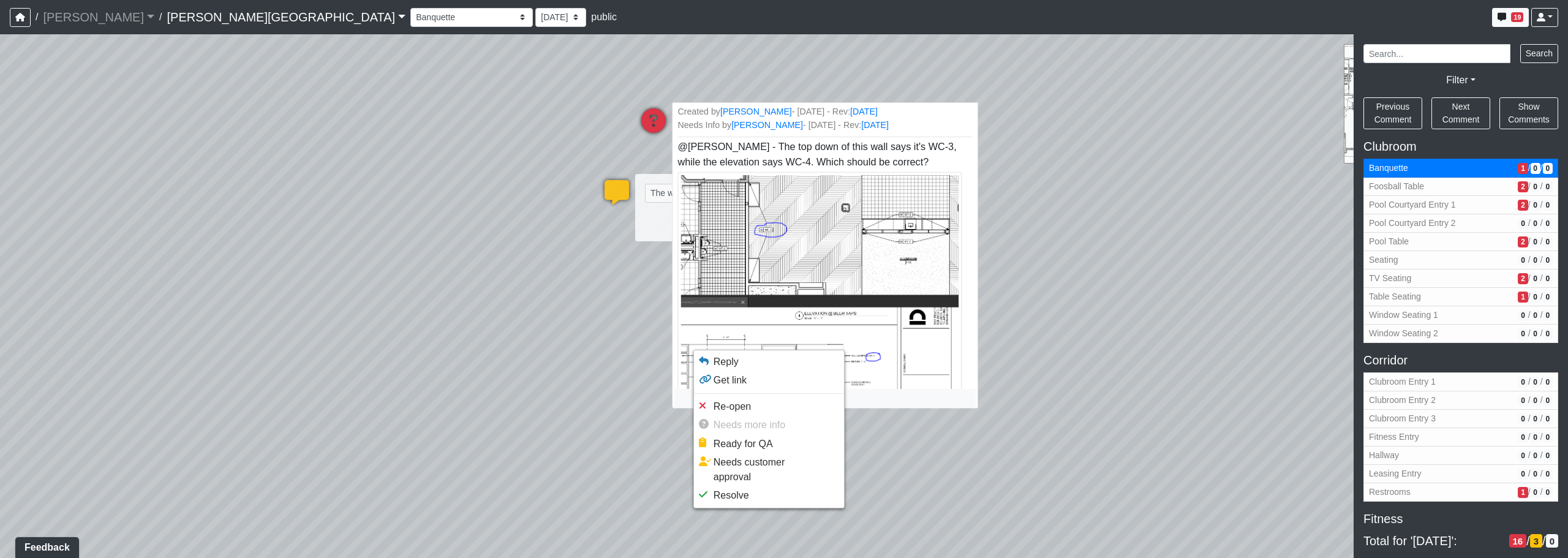
click at [800, 349] on div at bounding box center [784, 279] width 1568 height 558
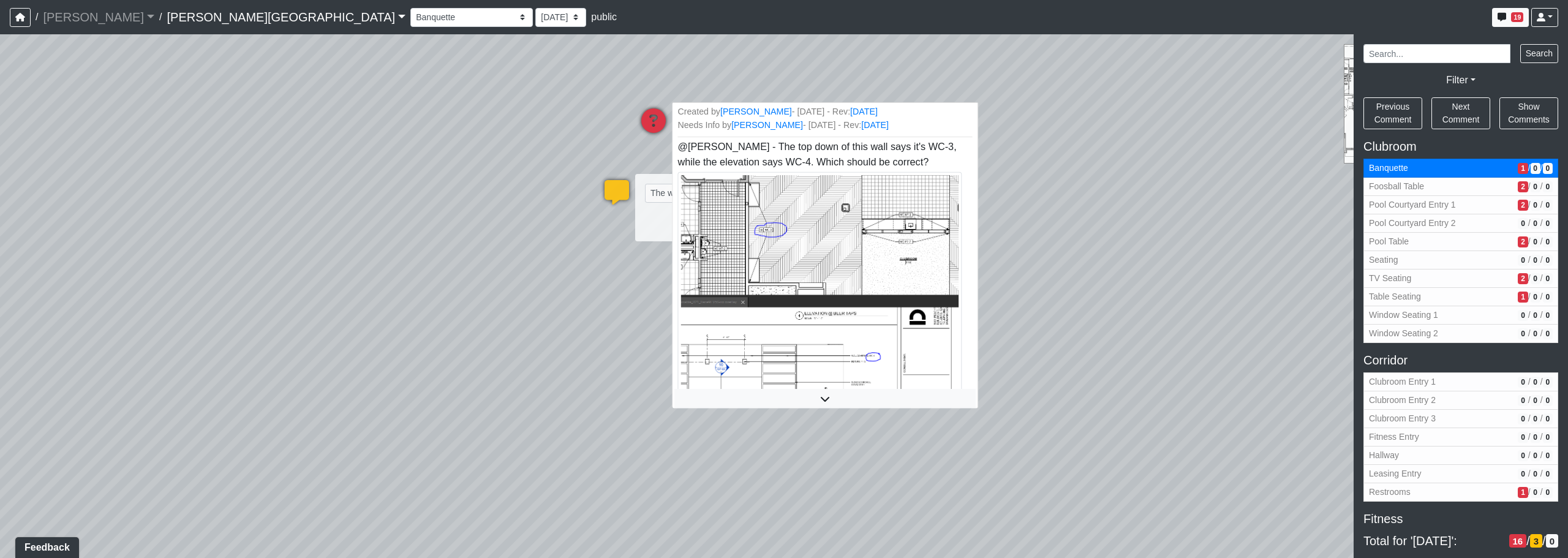
click at [800, 350] on img at bounding box center [820, 296] width 284 height 249
drag, startPoint x: 705, startPoint y: 189, endPoint x: 593, endPoint y: 191, distance: 112.0
click at [593, 191] on div "Loading... Corridor - Clubroom Entry 2 Loading... Seating Loading... Pool Court…" at bounding box center [784, 296] width 1568 height 523
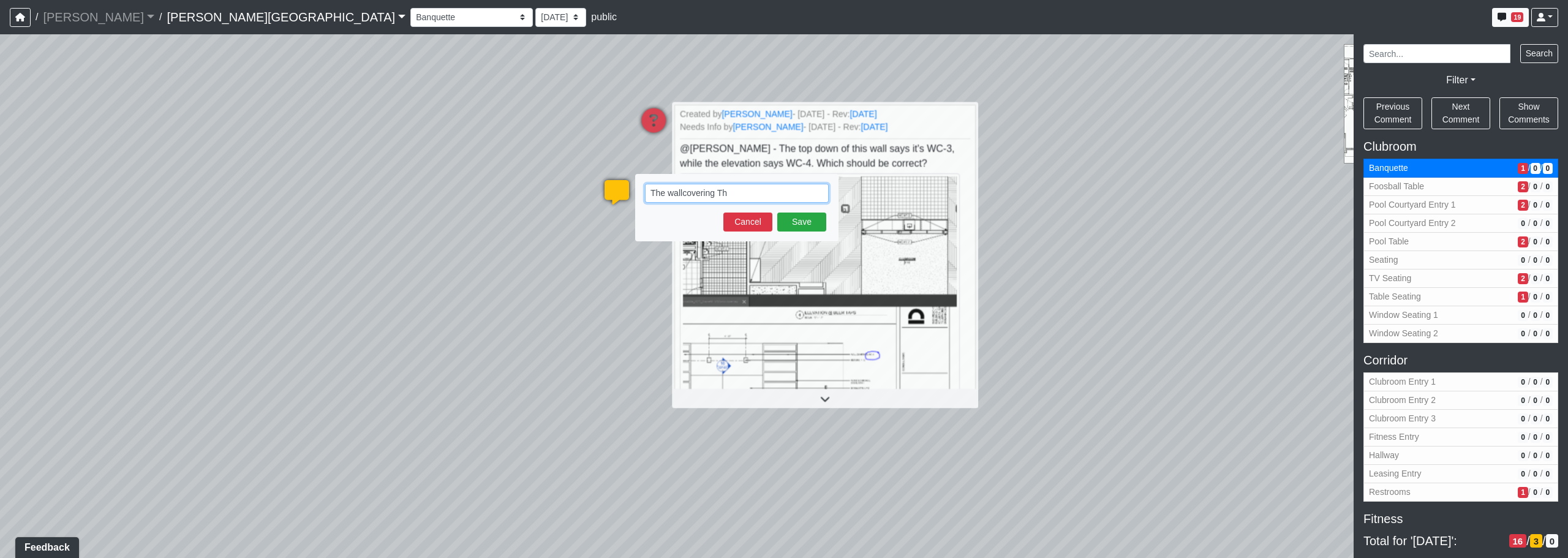
click at [662, 189] on textarea "The wallcovering Th" at bounding box center [737, 193] width 184 height 19
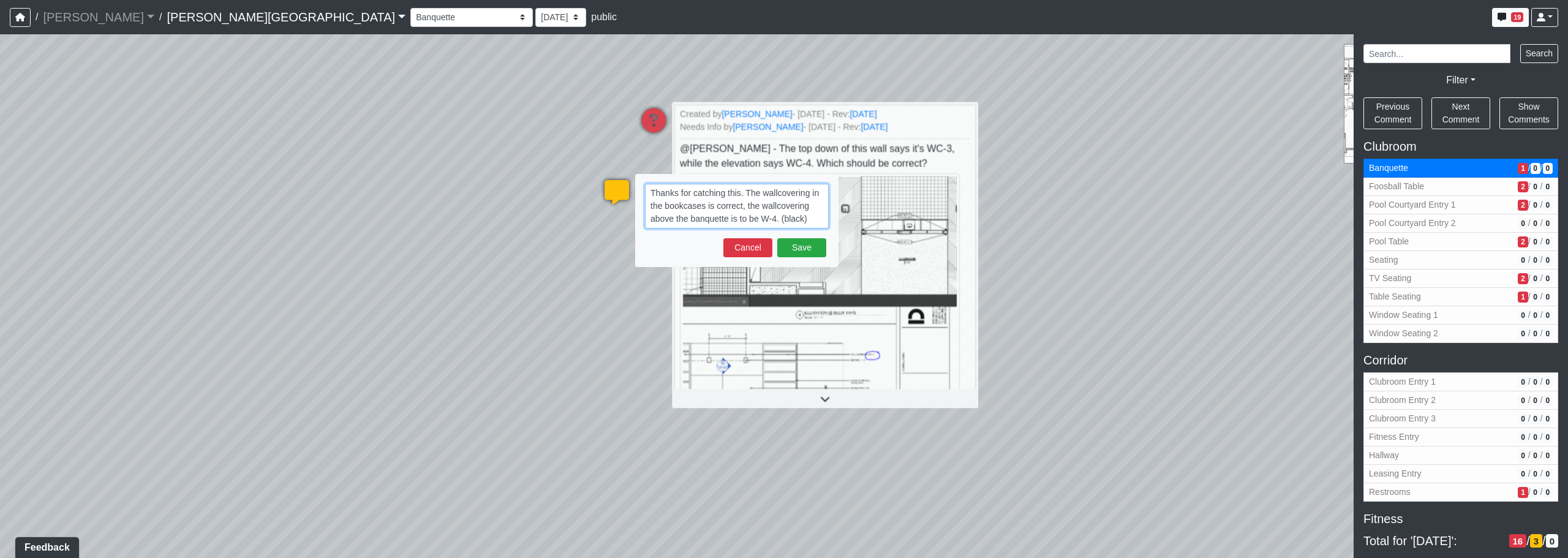
click at [742, 206] on textarea "Thanks for catching this. The wallcovering in the bookcases is correct, the wal…" at bounding box center [737, 206] width 184 height 45
click at [639, 237] on div "Thanks for catching this. The wallcovering in the bookcases is correct, the wal…" at bounding box center [736, 220] width 203 height 93
click at [739, 207] on textarea "Thanks for catching this. The wallcovering in the bookcases is correct, the wal…" at bounding box center [737, 206] width 184 height 45
click at [741, 209] on textarea "Thanks for catching this. The wallcovering in the bookcases is correct, the wal…" at bounding box center [737, 206] width 184 height 45
click at [673, 219] on textarea "Thanks for catching this. The wallcovering in the bookcases is correct (WC-3, […" at bounding box center [737, 212] width 184 height 57
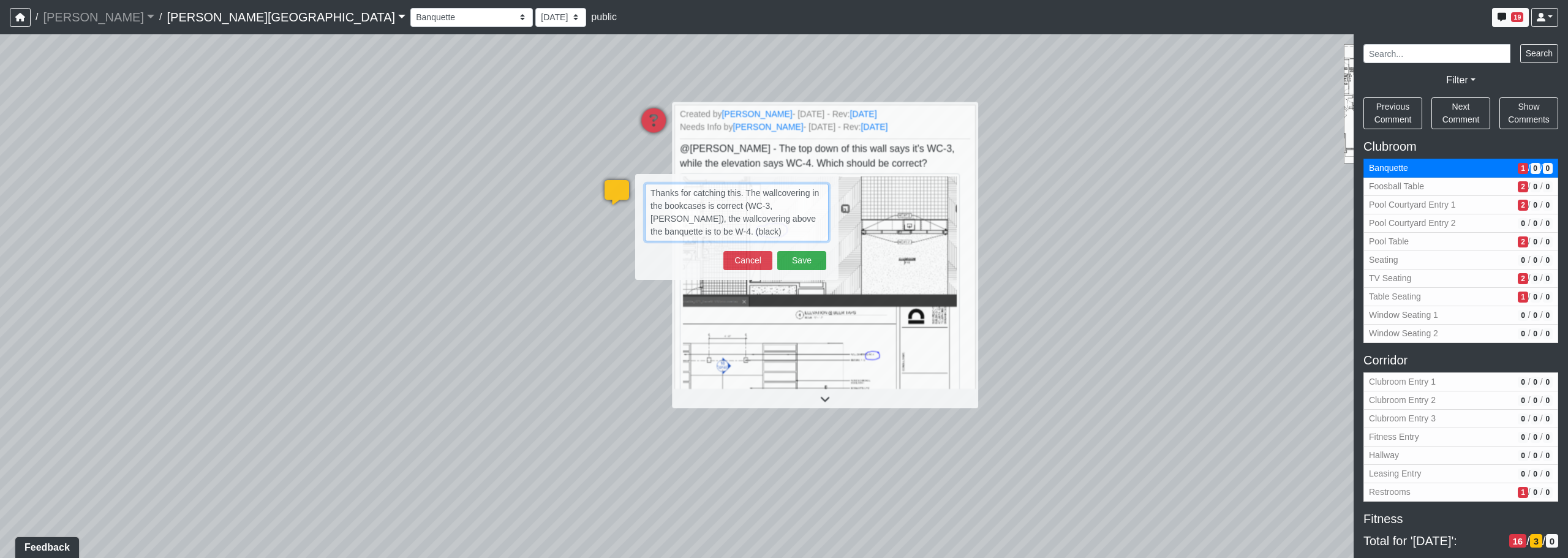
click at [663, 221] on textarea "Thanks for catching this. The wallcovering in the bookcases is correct (WC-3, […" at bounding box center [737, 212] width 184 height 57
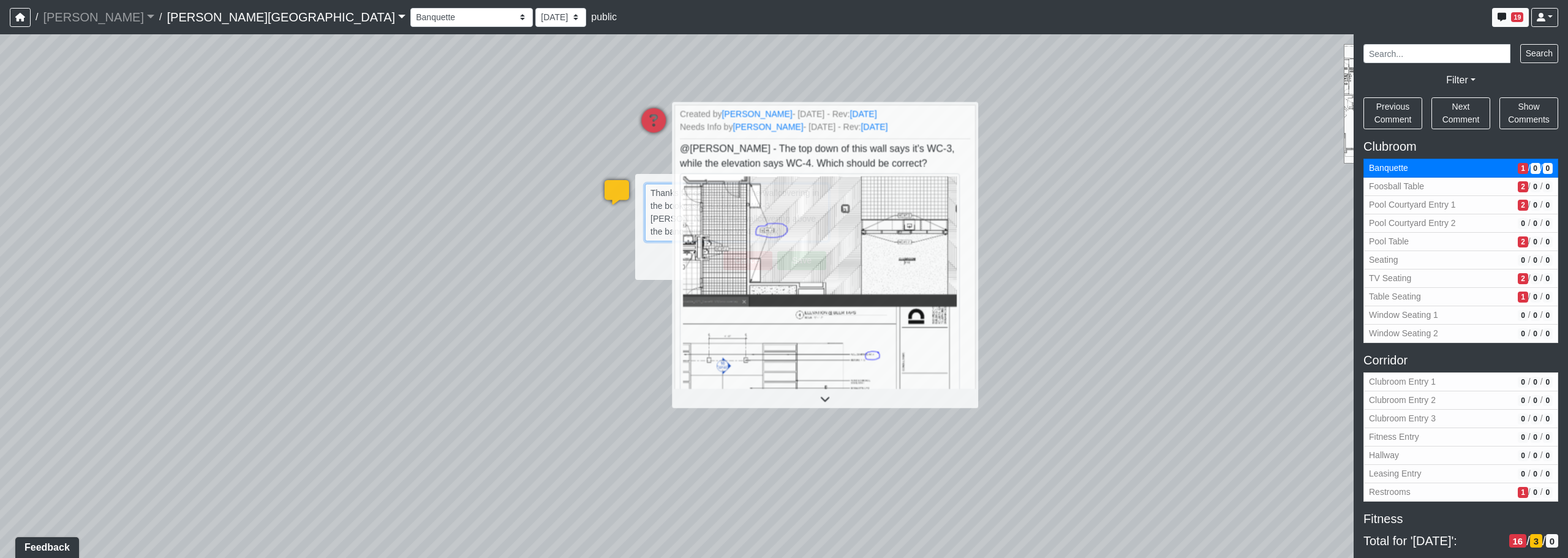
click at [663, 221] on textarea "Thanks for catching this. The wallcovering in the bookcases is correct (WC-3, […" at bounding box center [737, 212] width 184 height 57
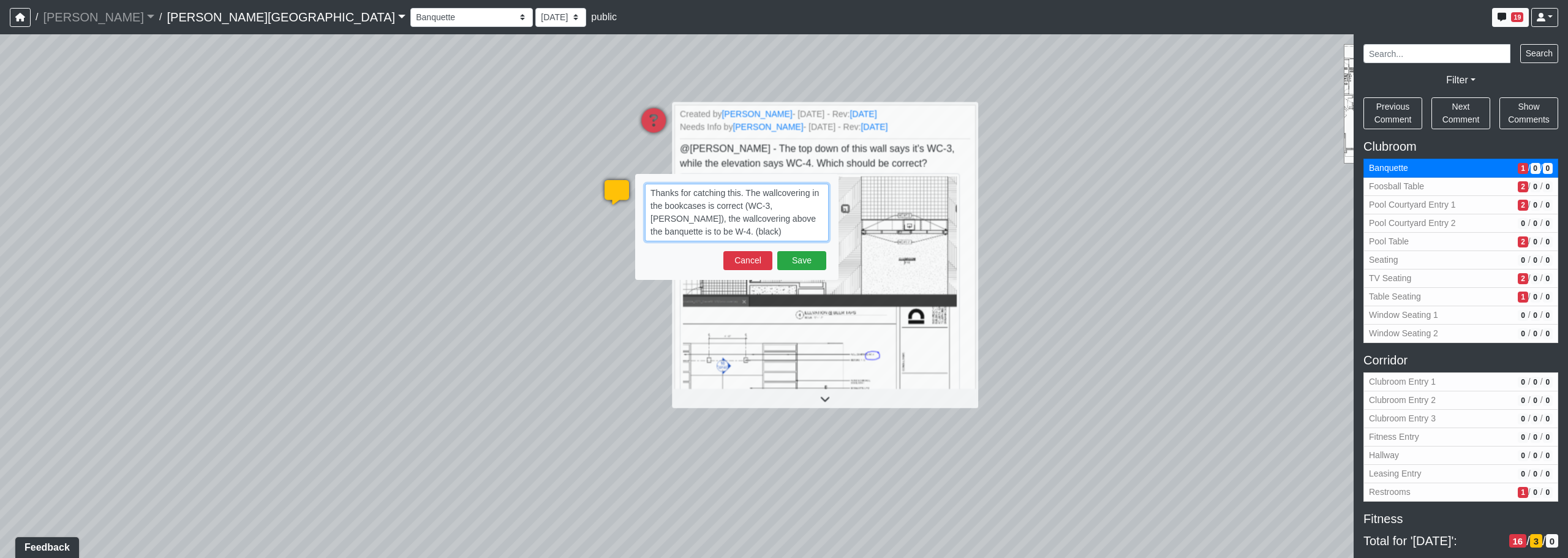
click at [668, 235] on textarea "Thanks for catching this. The wallcovering in the bookcases is correct (WC-3, […" at bounding box center [737, 212] width 184 height 57
click at [662, 255] on div "Save Cancel" at bounding box center [737, 260] width 184 height 19
click at [663, 220] on textarea "Thanks for catching this. The wallcovering in the bookcases is correct (WC-3, […" at bounding box center [737, 212] width 184 height 57
click at [676, 221] on textarea "Thanks for catching this. The wallcovering in the bookcases is correct (WC-3, […" at bounding box center [737, 212] width 184 height 57
click at [670, 220] on textarea "Thanks for catching this. The wallcovering in the bookcases is correct (WC-3, […" at bounding box center [737, 212] width 184 height 57
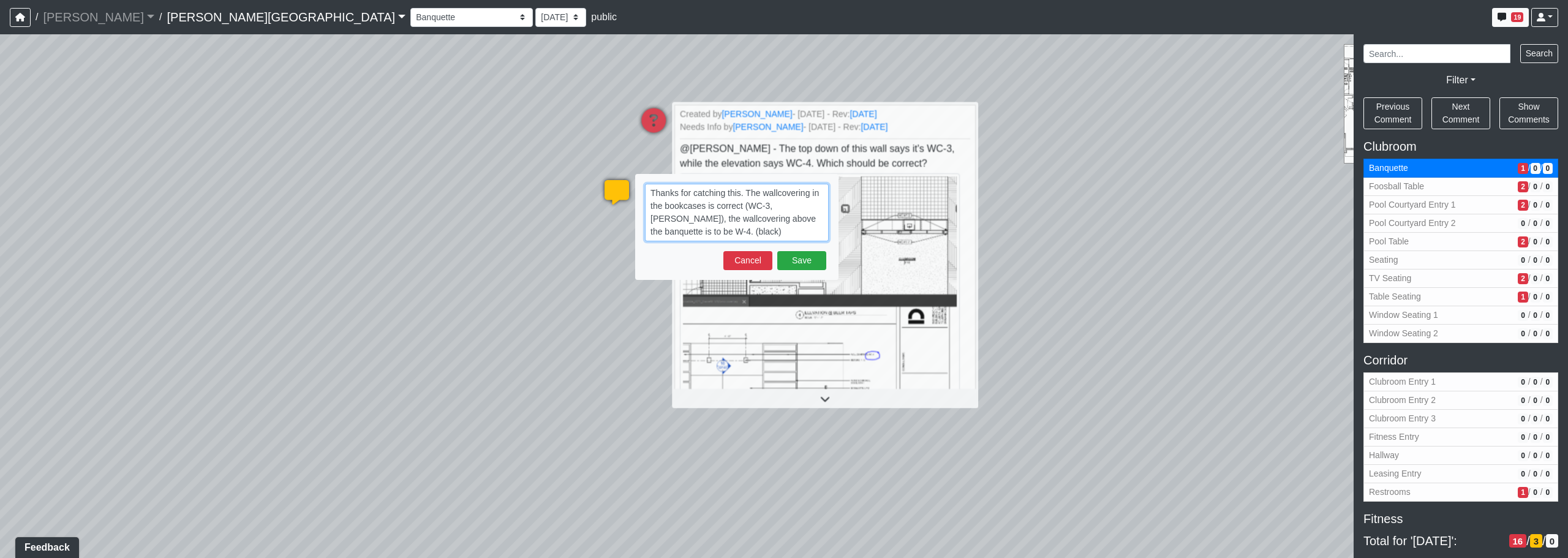
click at [669, 219] on textarea "Thanks for catching this. The wallcovering in the bookcases is correct (WC-3, […" at bounding box center [737, 212] width 184 height 57
click at [664, 251] on div "Save Cancel" at bounding box center [737, 260] width 184 height 19
click at [800, 219] on textarea "Thanks for catching this. The wallcovering in the bookcases is correct (WC-3), …" at bounding box center [737, 212] width 184 height 57
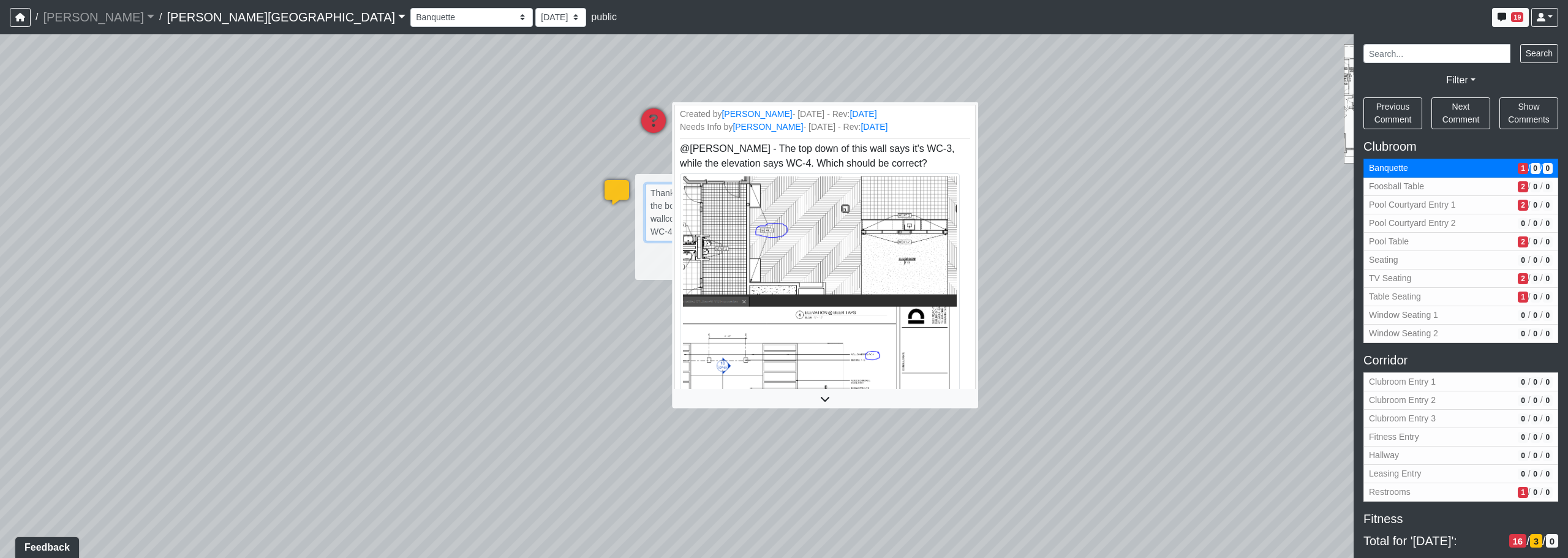
type textarea "Thanks for catching this. The wallcovering in the bookcases is correct (WC-3), …"
click at [800, 397] on icon at bounding box center [825, 398] width 301 height 10
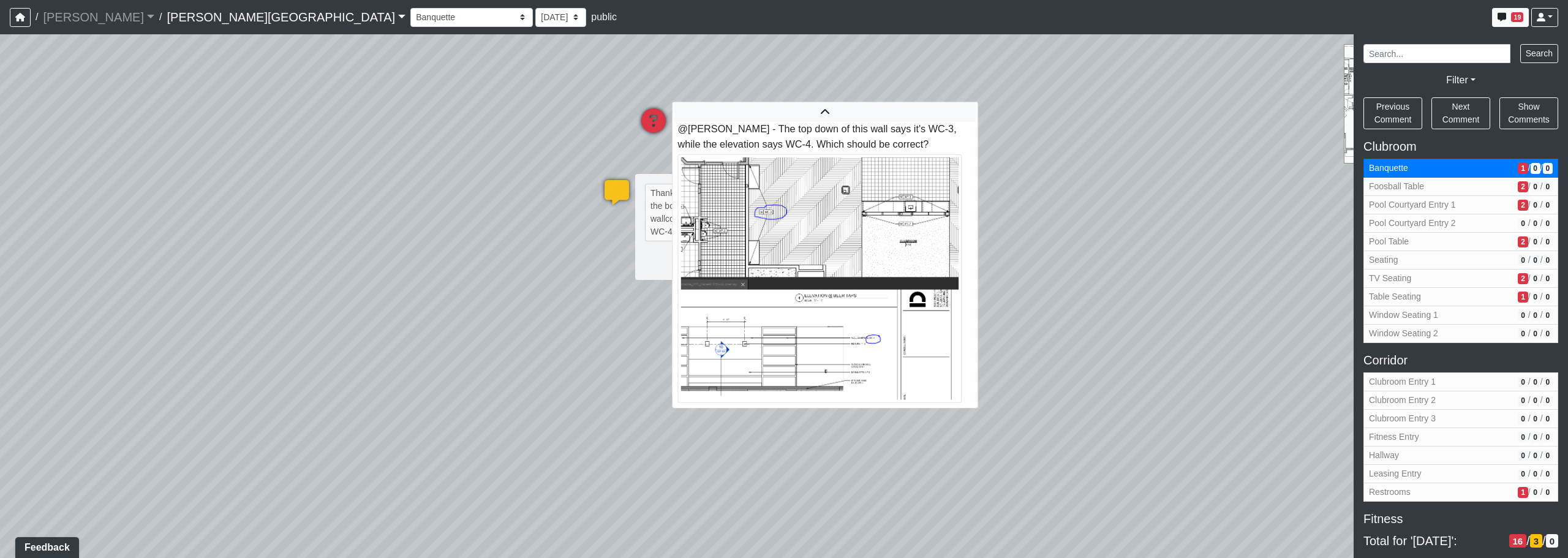
click at [800, 403] on li "Created by [PERSON_NAME] - [DATE] - Rev: [DATE] Needs Info by [PERSON_NAME] - […" at bounding box center [825, 247] width 305 height 324
click at [624, 249] on div "Loading... Corridor - Clubroom Entry 2 Loading... Seating Loading... Pool Court…" at bounding box center [784, 296] width 1568 height 523
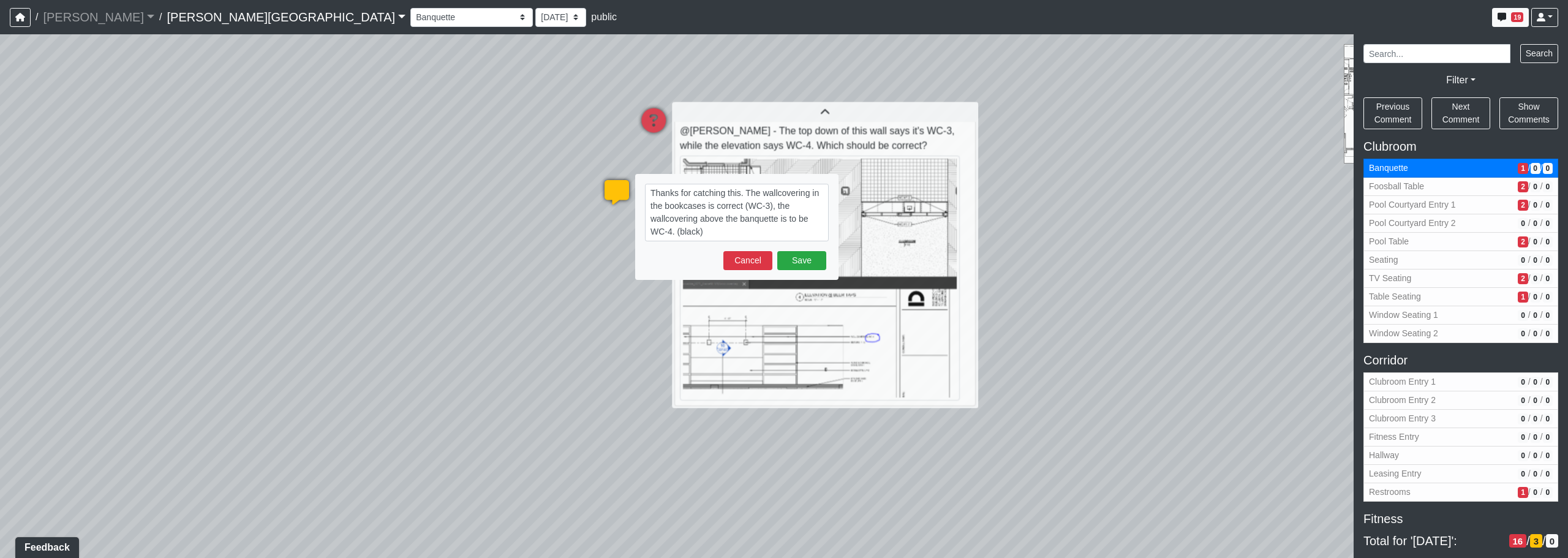
click at [645, 260] on div "Thanks for catching this. The wallcovering in the bookcases is correct (WC-3), …" at bounding box center [736, 227] width 203 height 106
click at [646, 257] on div "Save Cancel" at bounding box center [737, 260] width 184 height 19
click at [789, 258] on button "Save" at bounding box center [802, 260] width 49 height 19
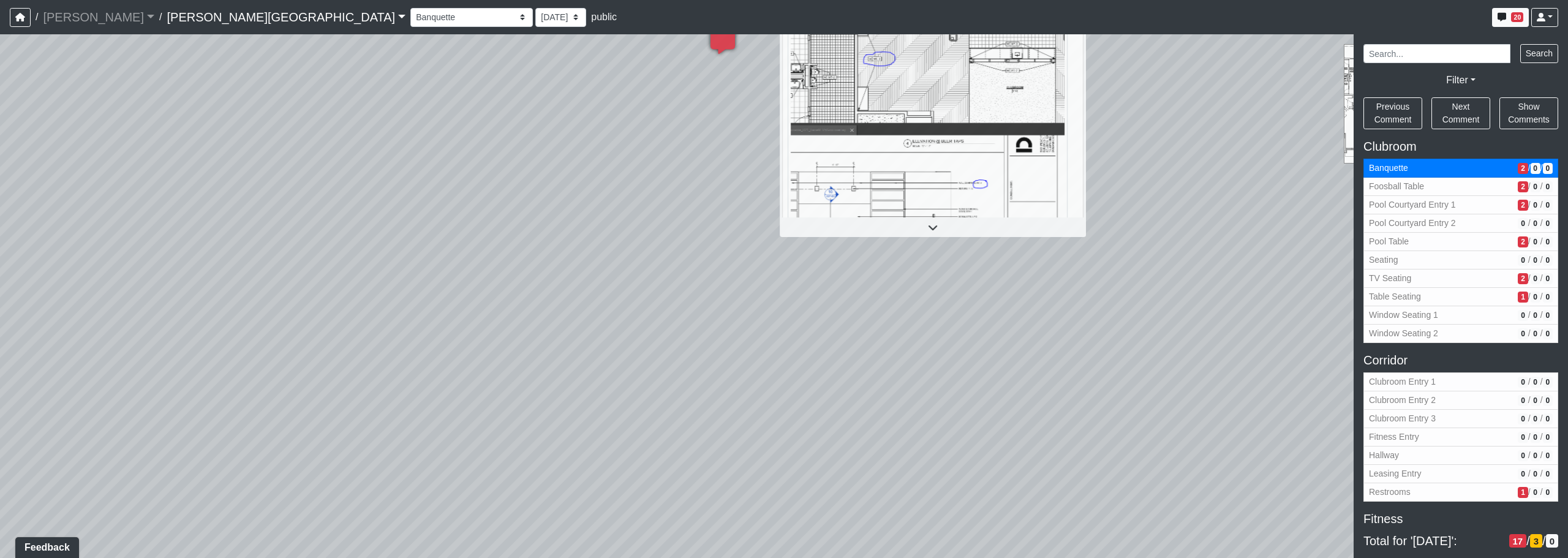
drag, startPoint x: 560, startPoint y: 423, endPoint x: 779, endPoint y: 253, distance: 277.2
click at [779, 253] on div "Loading... Corridor - Clubroom Entry 2 Loading... Seating Loading... Pool Court…" at bounding box center [784, 296] width 1568 height 523
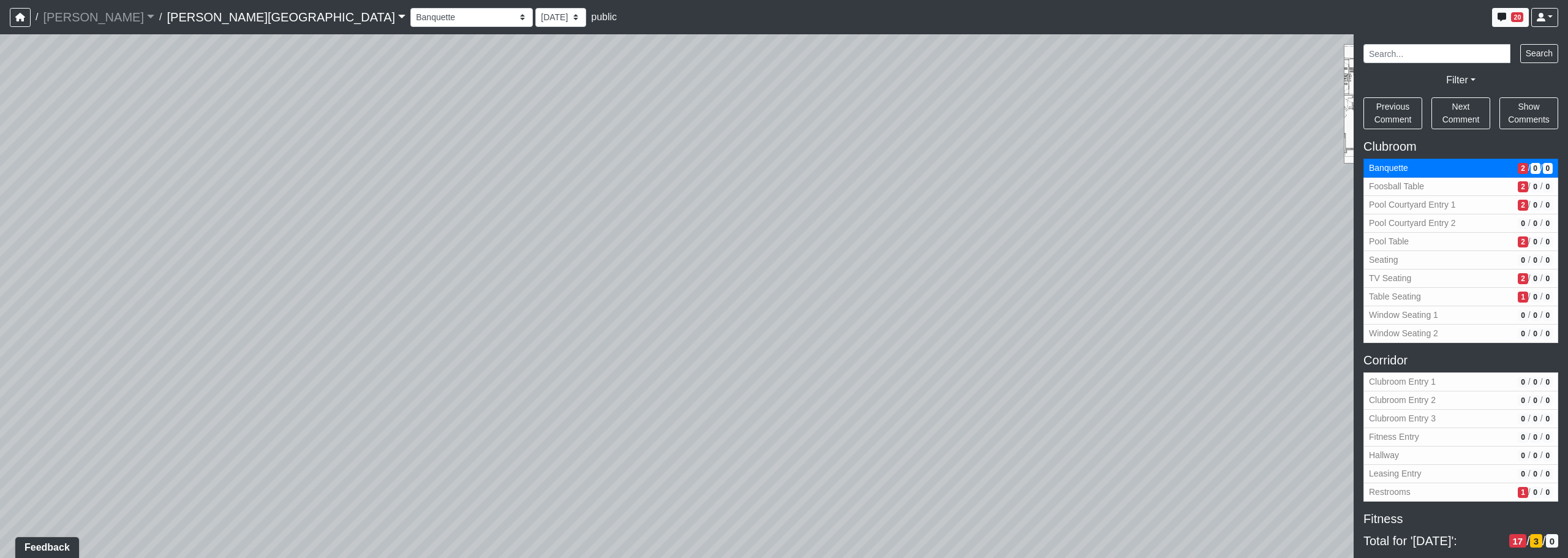
drag, startPoint x: 519, startPoint y: 310, endPoint x: 848, endPoint y: 221, distance: 340.8
click at [800, 220] on div "Loading... Corridor - Clubroom Entry 2 Loading... Seating Loading... Pool Court…" at bounding box center [784, 296] width 1568 height 523
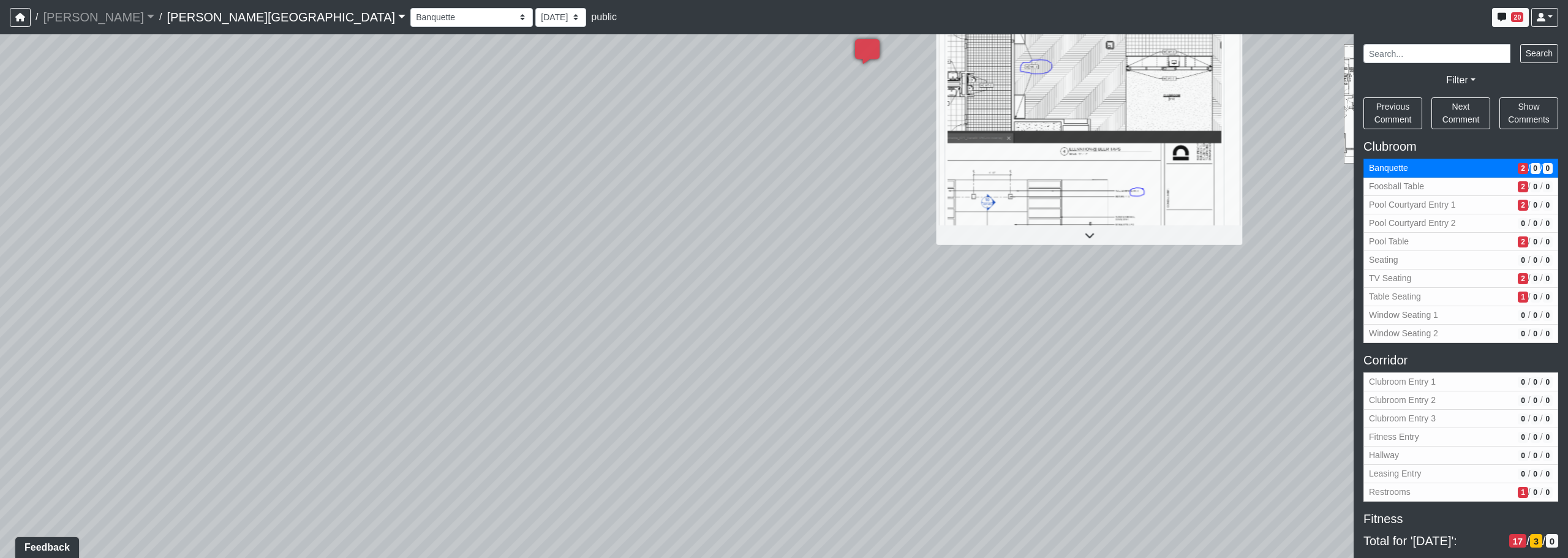
drag, startPoint x: 656, startPoint y: 279, endPoint x: 413, endPoint y: 418, distance: 279.9
click at [413, 418] on div "Loading... Corridor - Clubroom Entry 2 Loading... Seating Loading... Pool Court…" at bounding box center [784, 296] width 1568 height 523
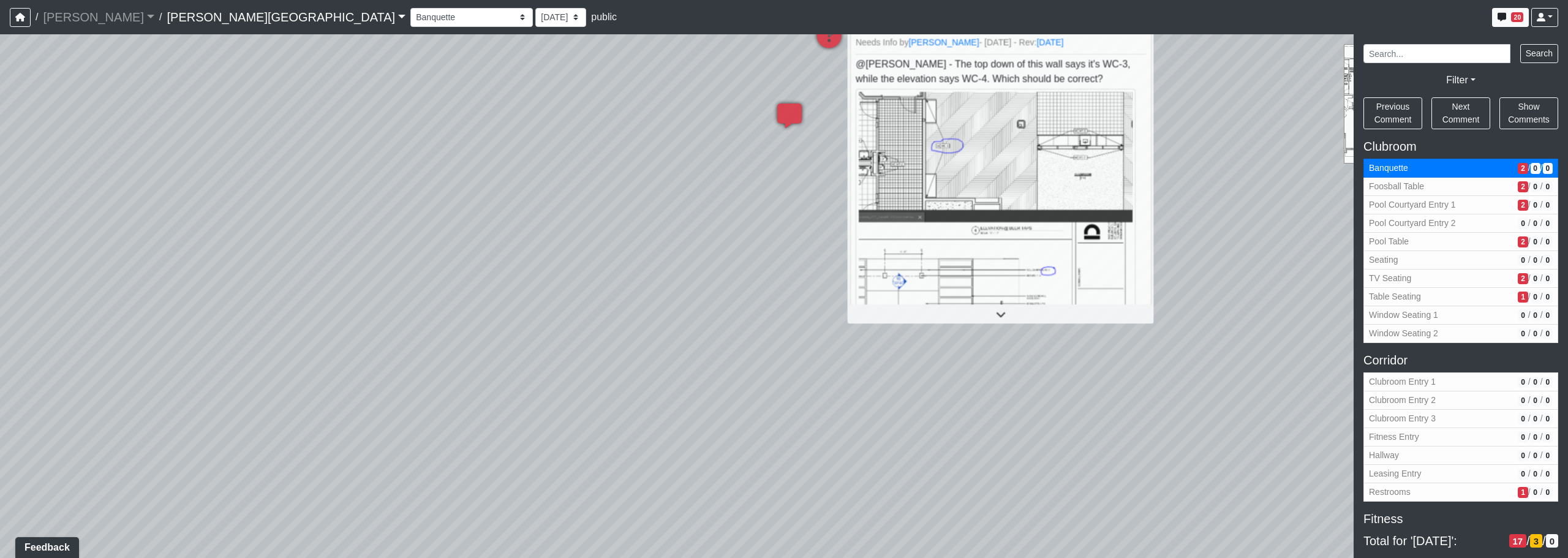
click at [525, 349] on div "Loading... Corridor - Clubroom Entry 2 Loading... Seating Loading... Pool Court…" at bounding box center [784, 296] width 1568 height 523
click at [543, 363] on li "Add comment" at bounding box center [608, 365] width 158 height 18
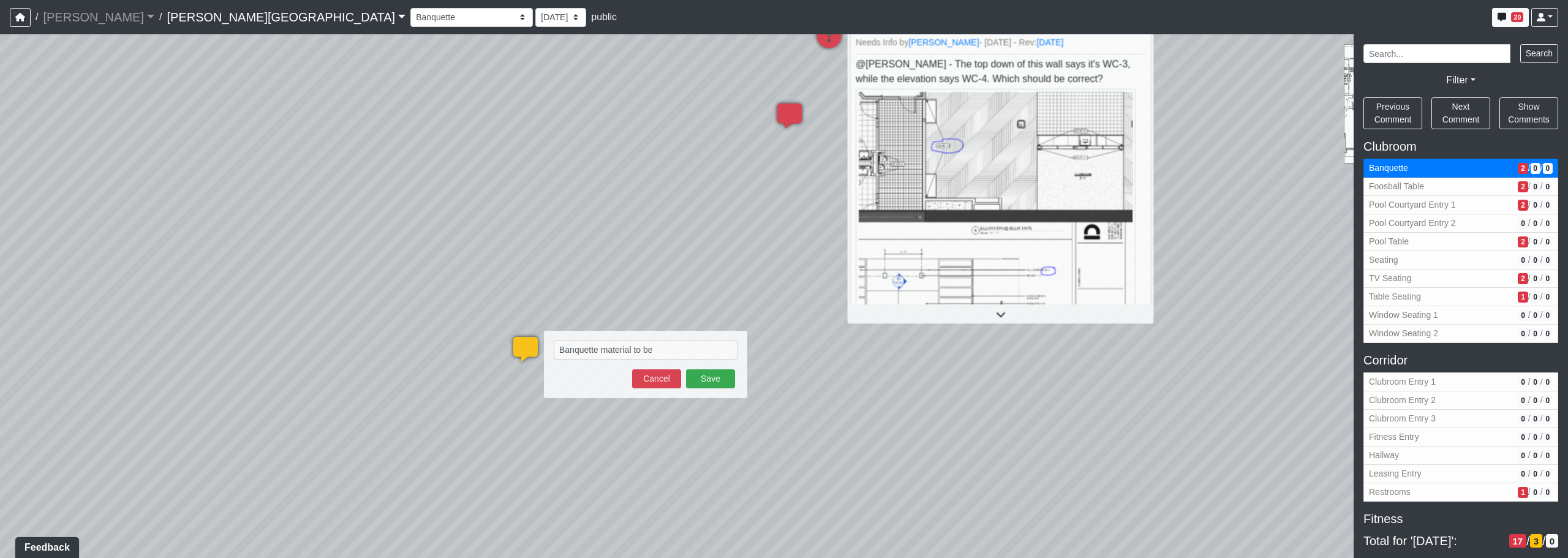
type textarea "Banquette material to be"
click at [641, 418] on div "Loading... Corridor - Clubroom Entry 2 Loading... Seating Loading... Pool Court…" at bounding box center [784, 296] width 1568 height 523
drag, startPoint x: 667, startPoint y: 354, endPoint x: 439, endPoint y: 347, distance: 228.1
click at [439, 347] on div "Loading... Corridor - Clubroom Entry 2 Loading... Seating Loading... Pool Court…" at bounding box center [784, 296] width 1568 height 523
click at [671, 348] on textarea "Banquette material to be" at bounding box center [645, 350] width 184 height 19
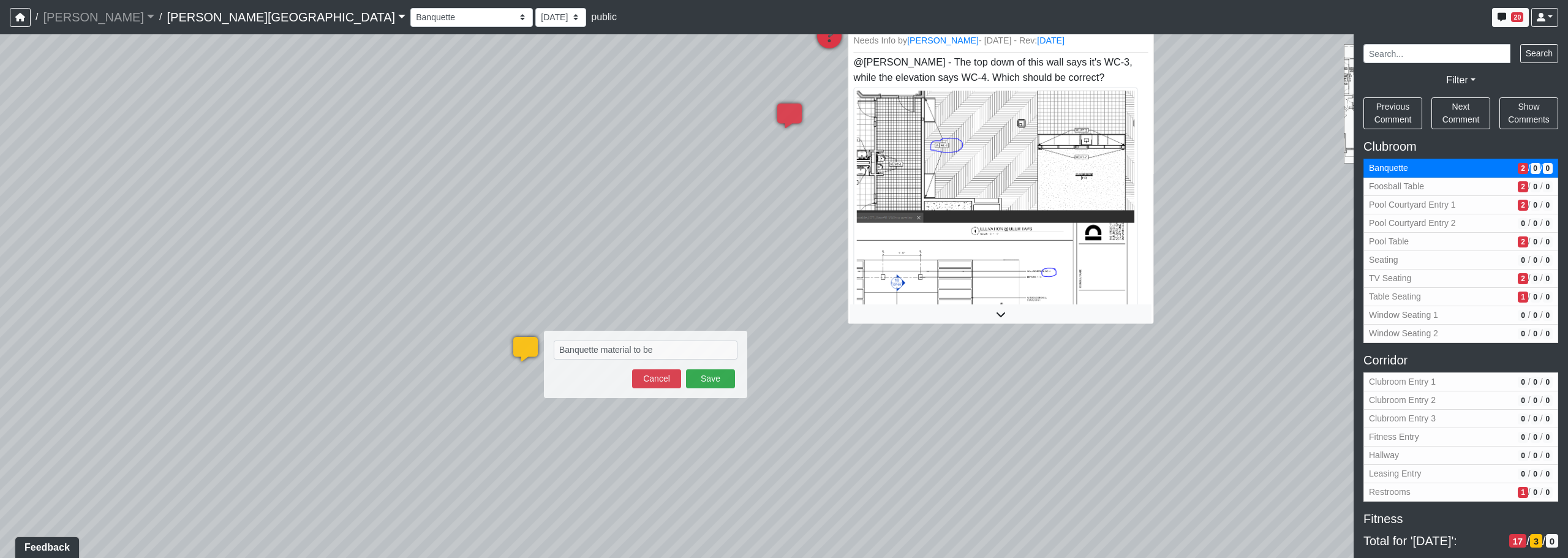
click at [800, 267] on img at bounding box center [995, 212] width 284 height 249
drag, startPoint x: 632, startPoint y: 350, endPoint x: 408, endPoint y: 346, distance: 224.0
click at [406, 346] on div "Loading... Corridor - Clubroom Entry 2 Loading... Seating Loading... Pool Court…" at bounding box center [784, 296] width 1568 height 523
drag, startPoint x: 704, startPoint y: 350, endPoint x: 544, endPoint y: 361, distance: 160.4
click at [544, 361] on div "Banquette material to be Save Cancel" at bounding box center [645, 364] width 203 height 67
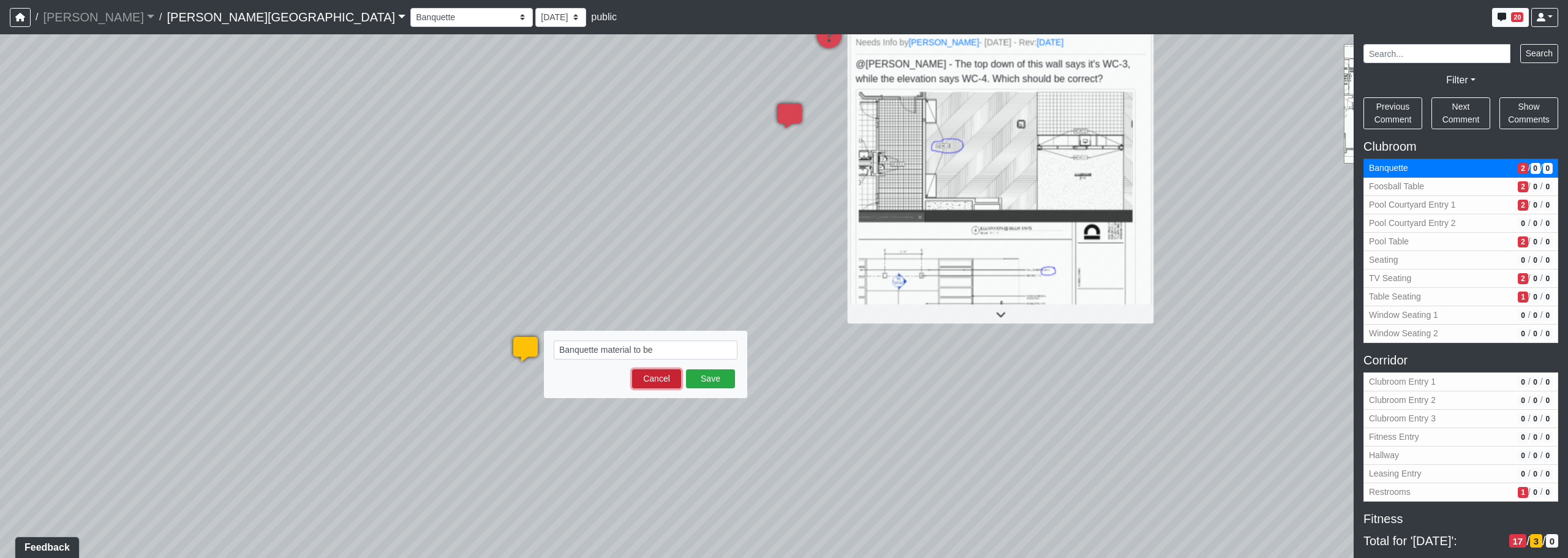
click at [649, 381] on button "Cancel" at bounding box center [656, 378] width 49 height 19
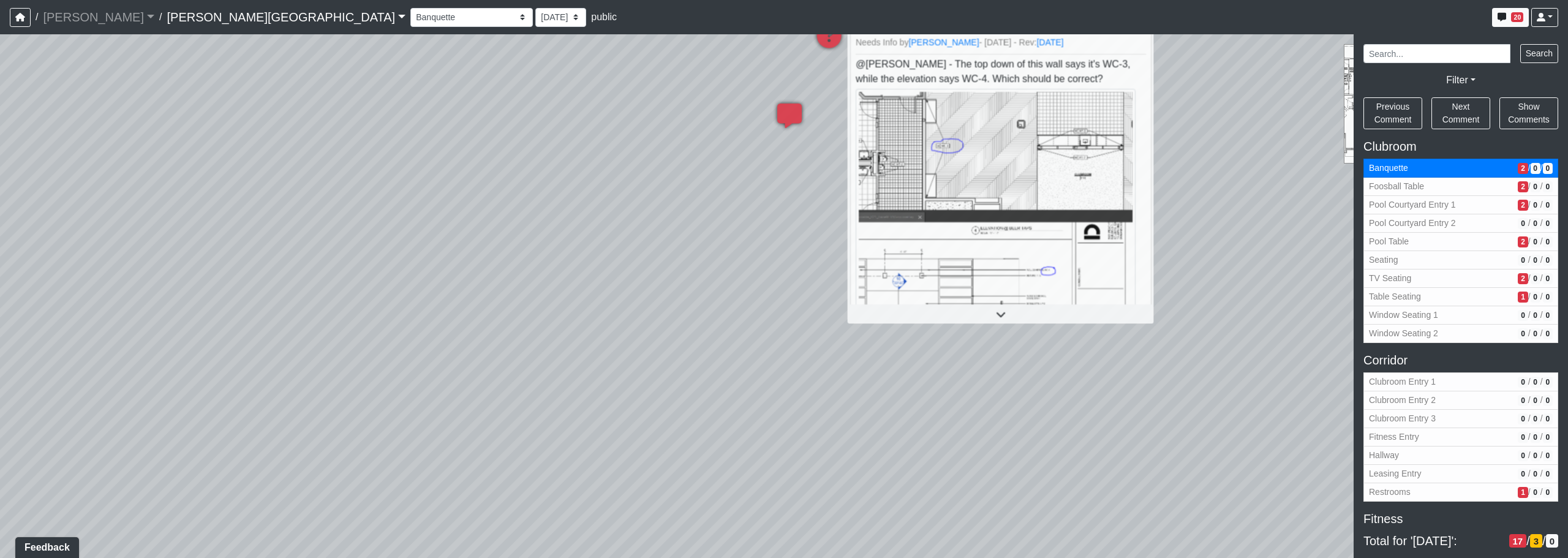
click at [800, 313] on div "Loading... Corridor - Clubroom Entry 2 Loading... Seating Loading... Pool Court…" at bounding box center [784, 296] width 1568 height 523
click at [800, 172] on span "Banquette" at bounding box center [1440, 168] width 144 height 13
click at [800, 39] on icon at bounding box center [829, 42] width 36 height 36
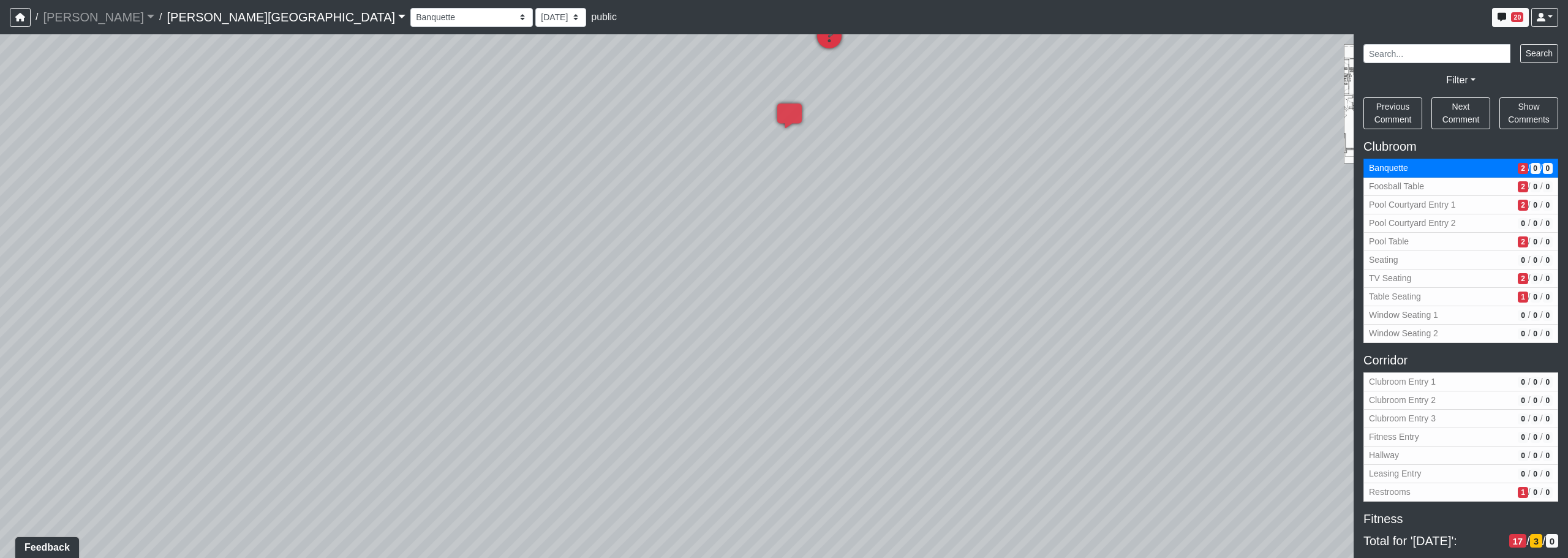
click at [800, 42] on icon at bounding box center [829, 42] width 36 height 36
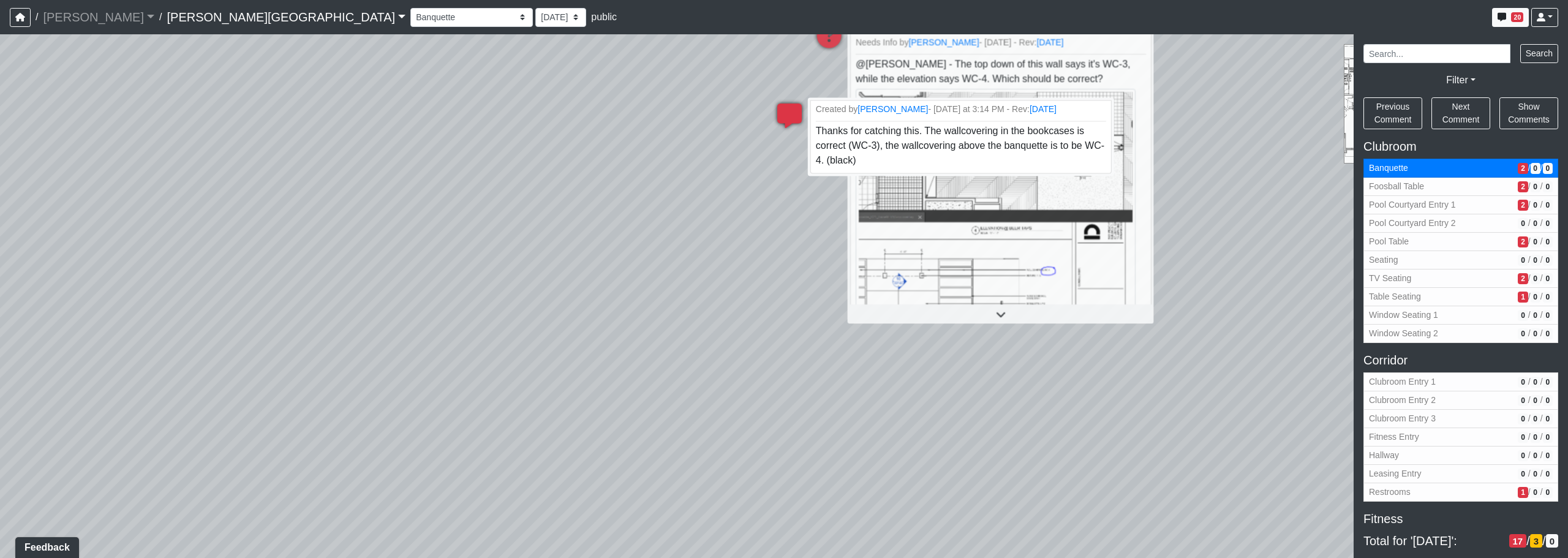
click at [796, 114] on icon at bounding box center [789, 122] width 36 height 36
drag, startPoint x: 787, startPoint y: 115, endPoint x: 836, endPoint y: 94, distance: 53.3
click at [800, 94] on div "Loading... Corridor - Clubroom Entry 2 Loading... Seating Loading... Pool Court…" at bounding box center [784, 296] width 1568 height 523
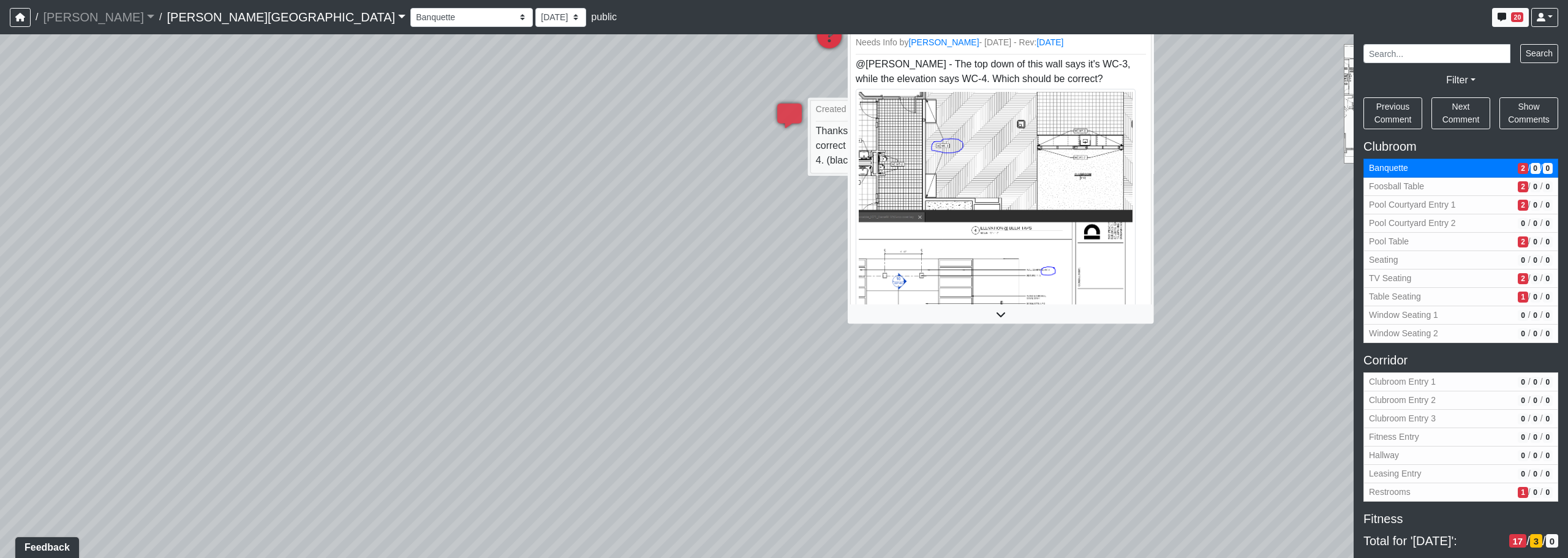
click at [800, 39] on icon at bounding box center [829, 42] width 36 height 36
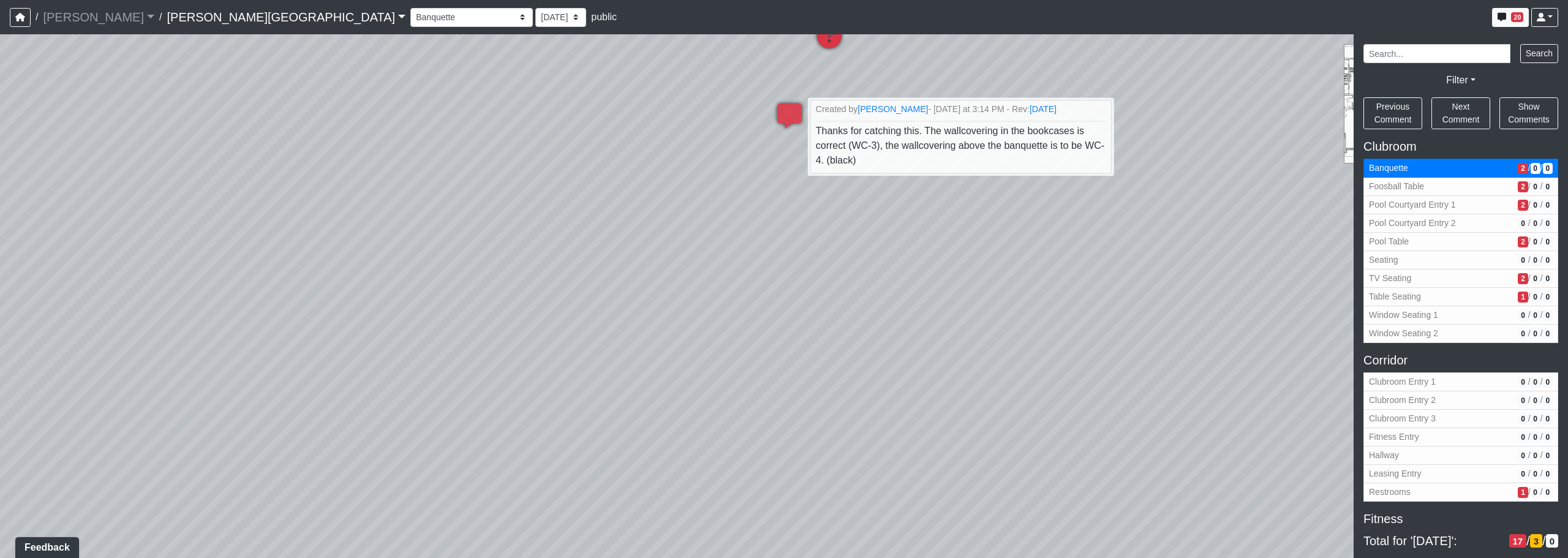
click at [800, 44] on icon at bounding box center [829, 42] width 36 height 36
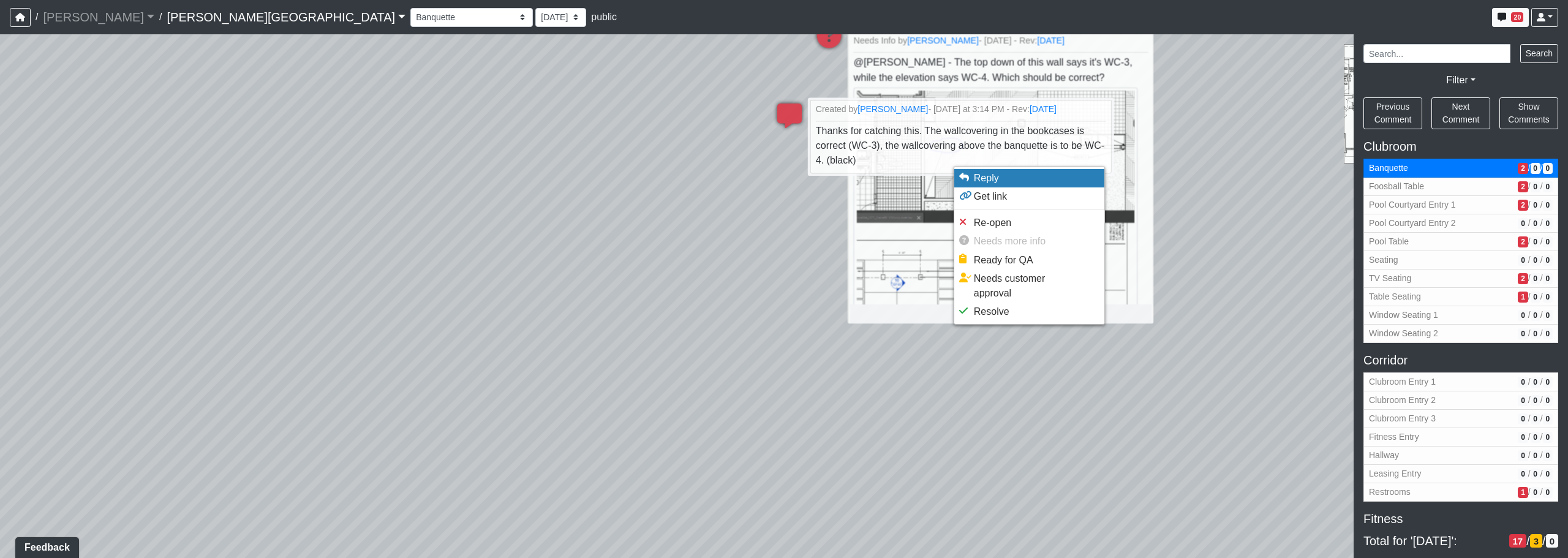
click at [800, 184] on li "Reply" at bounding box center [1029, 178] width 150 height 18
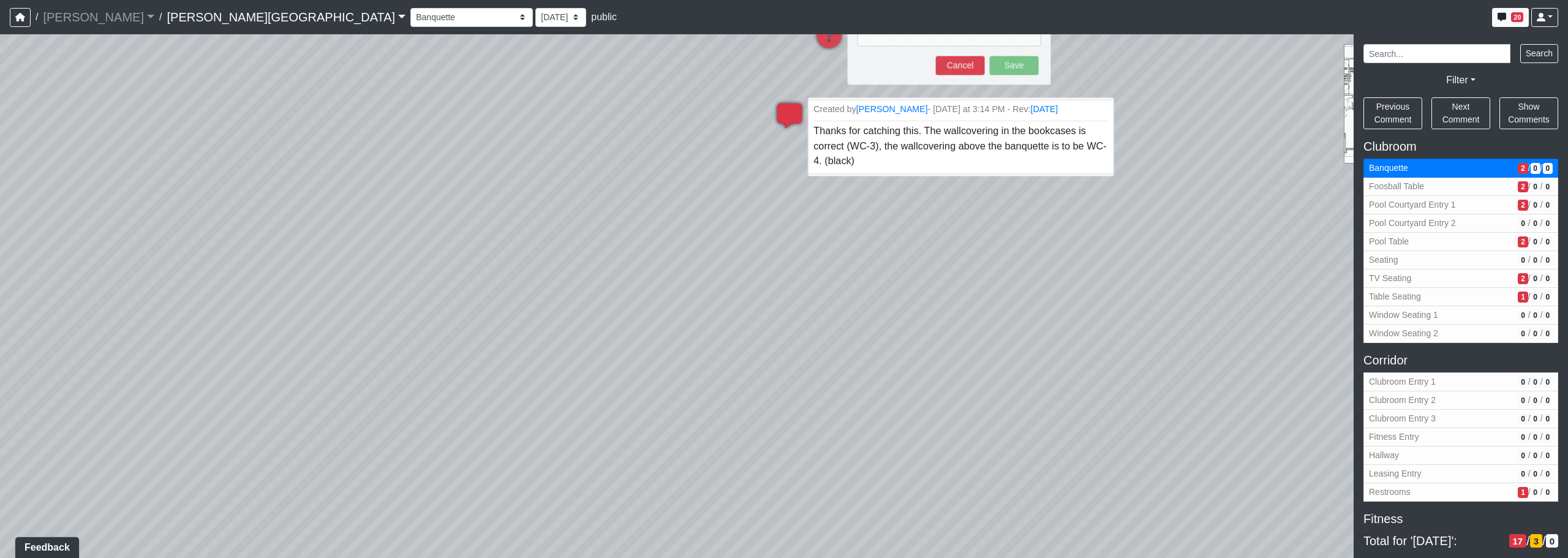
click at [800, 141] on span "Thanks for catching this. The wallcovering in the bookcases is correct (WC-3), …" at bounding box center [960, 146] width 293 height 40
click at [800, 72] on button "Cancel" at bounding box center [960, 66] width 49 height 19
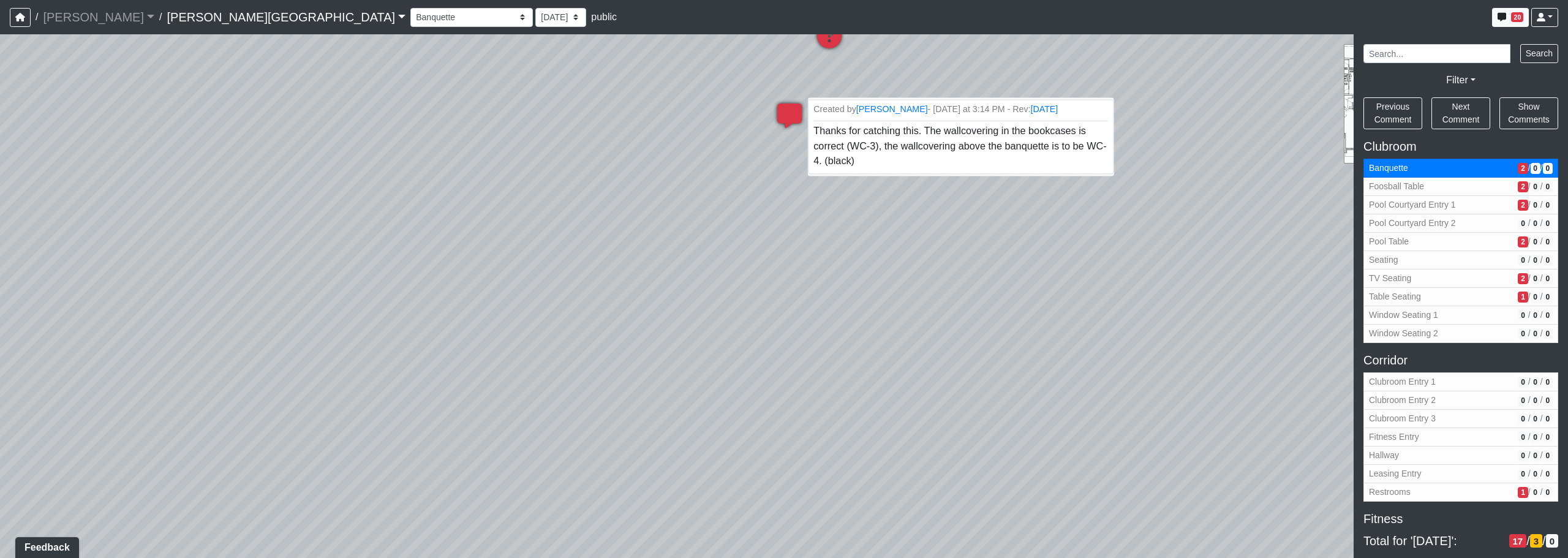
click at [800, 147] on span "Thanks for catching this. The wallcovering in the bookcases is correct (WC-3), …" at bounding box center [960, 146] width 293 height 40
click at [800, 120] on hr at bounding box center [960, 120] width 294 height 1
click at [779, 108] on icon at bounding box center [789, 122] width 36 height 36
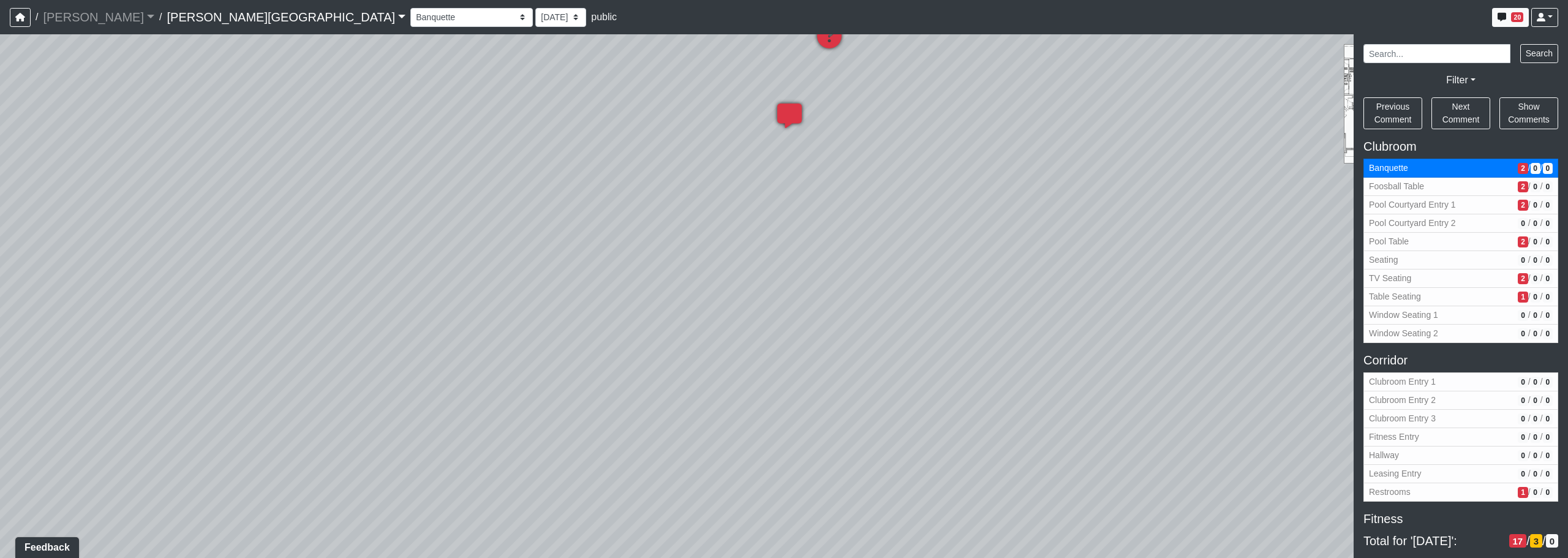
click at [789, 115] on icon at bounding box center [789, 122] width 36 height 36
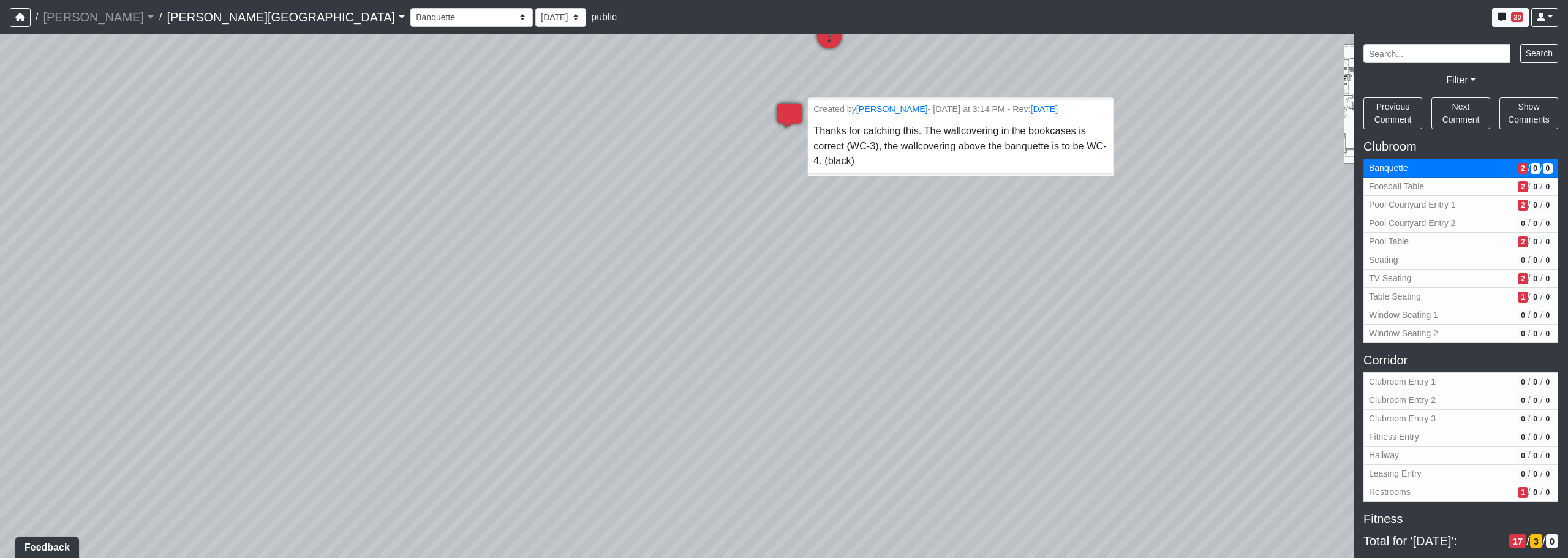
click at [800, 150] on span "Thanks for catching this. The wallcovering in the bookcases is correct (WC-3), …" at bounding box center [960, 146] width 293 height 40
click at [800, 156] on li "Created by [PERSON_NAME] - [DATE] at 3:14 PM - Rev: [DATE] Thanks for catching …" at bounding box center [960, 137] width 305 height 75
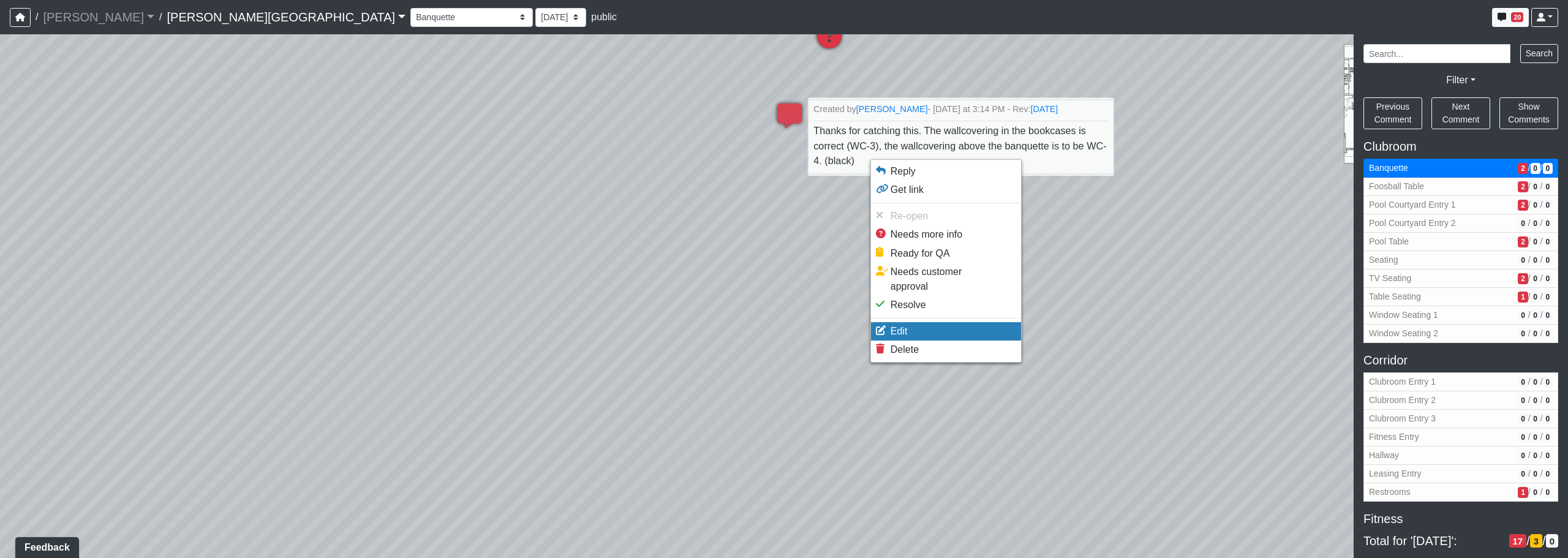
click at [800, 322] on li "Edit" at bounding box center [946, 331] width 150 height 18
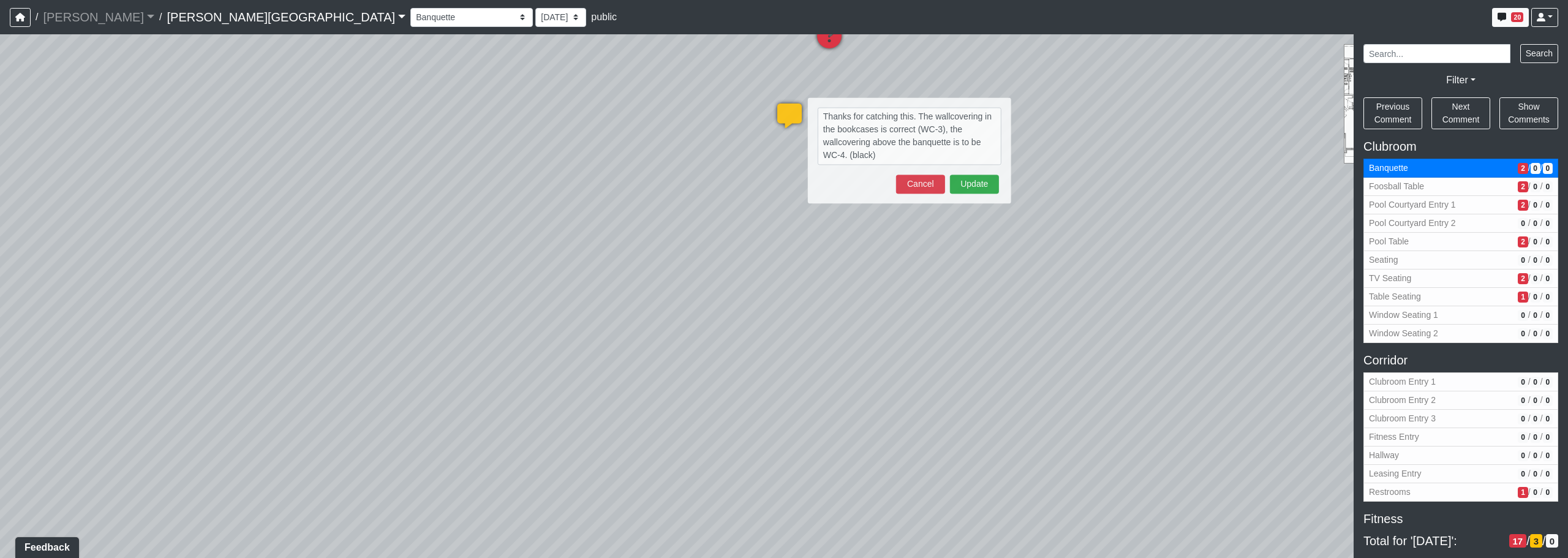
drag, startPoint x: 902, startPoint y: 159, endPoint x: 796, endPoint y: 88, distance: 127.6
click at [796, 88] on div "Loading... Corridor - Clubroom Entry 2 Loading... Seating Loading... Pool Court…" at bounding box center [784, 296] width 1568 height 523
click at [800, 184] on button "Cancel" at bounding box center [920, 184] width 49 height 19
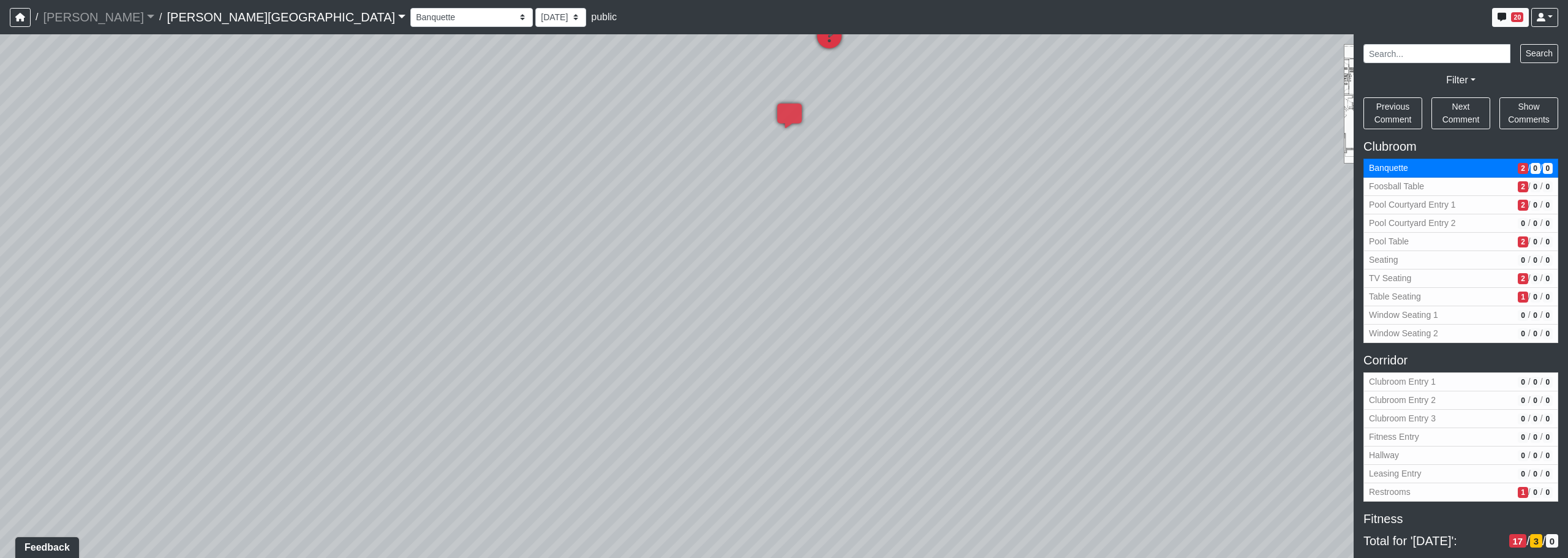
click at [800, 42] on icon at bounding box center [829, 42] width 36 height 36
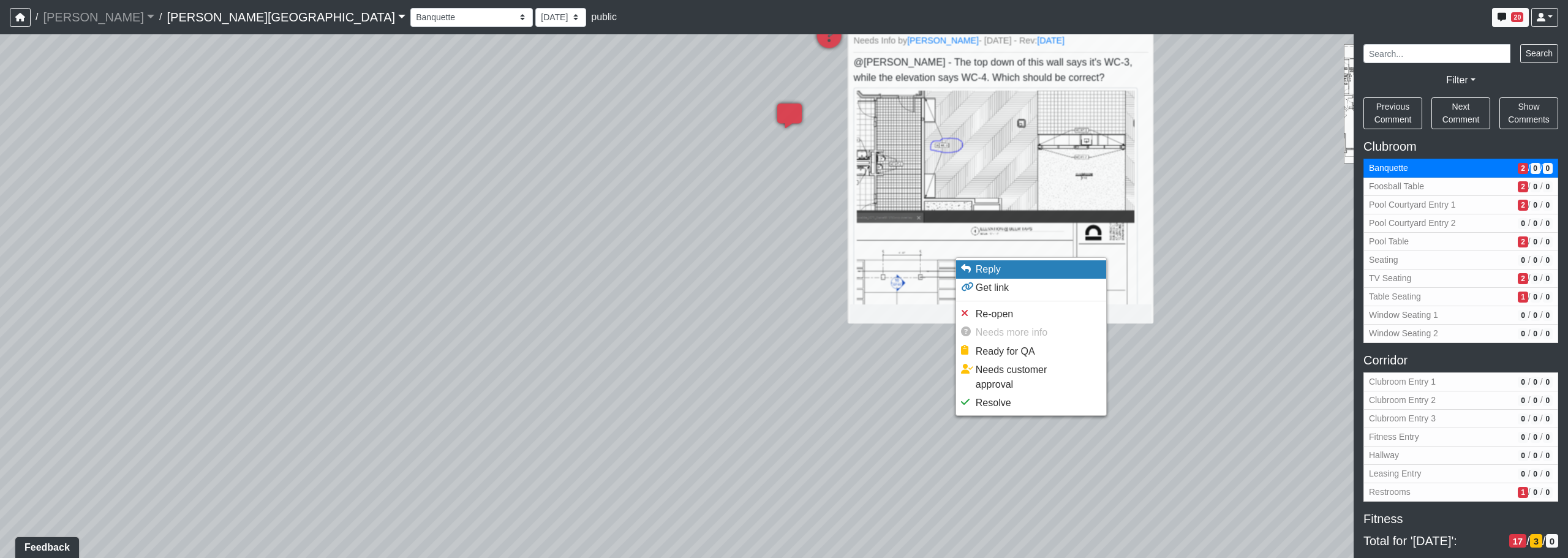
click at [800, 276] on li "Reply" at bounding box center [1031, 270] width 150 height 18
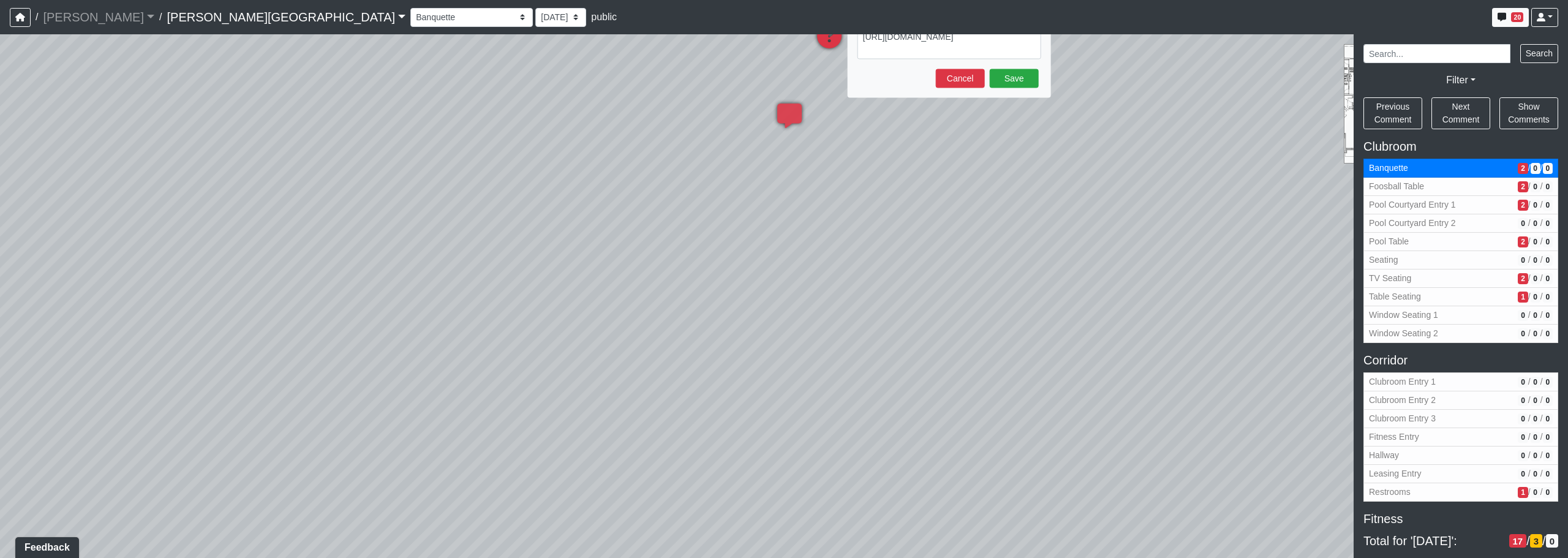
type textarea "[URL][DOMAIN_NAME]"
drag, startPoint x: 899, startPoint y: 89, endPoint x: 914, endPoint y: 123, distance: 37.2
click at [800, 131] on div "Loading... Corridor - Clubroom Entry 2 Loading... Seating Loading... Pool Court…" at bounding box center [784, 296] width 1568 height 523
click at [800, 85] on button "Cancel" at bounding box center [960, 78] width 49 height 19
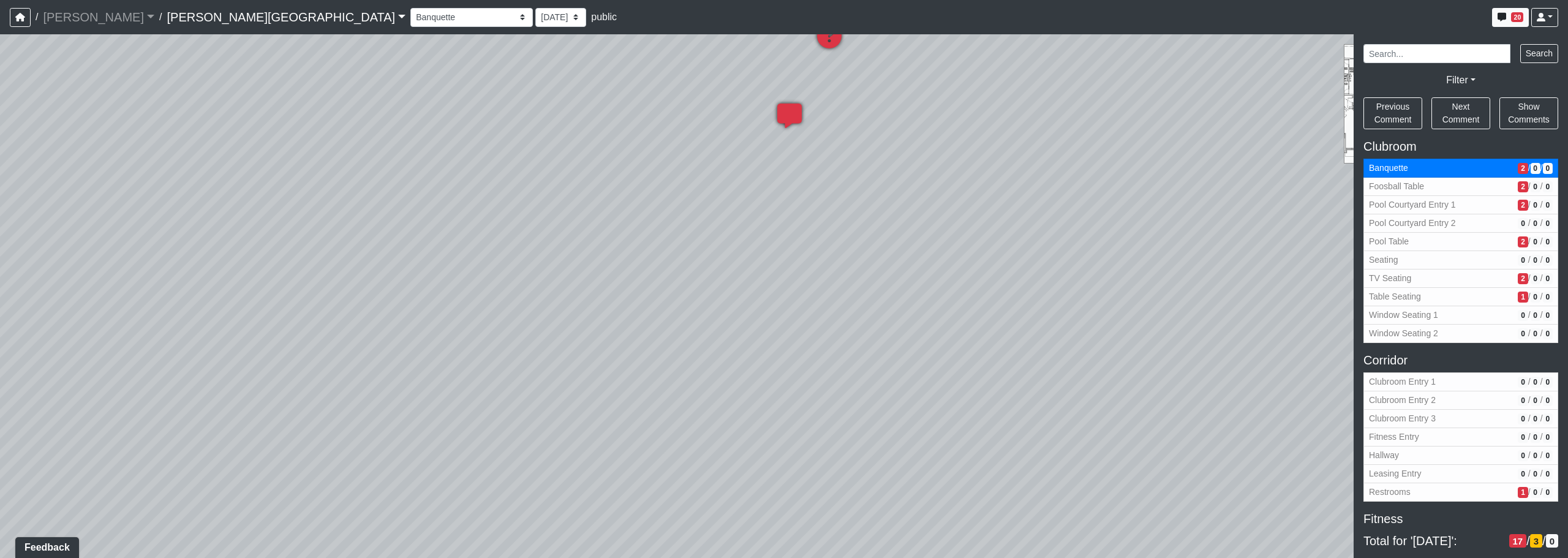
click at [791, 116] on icon at bounding box center [789, 122] width 36 height 36
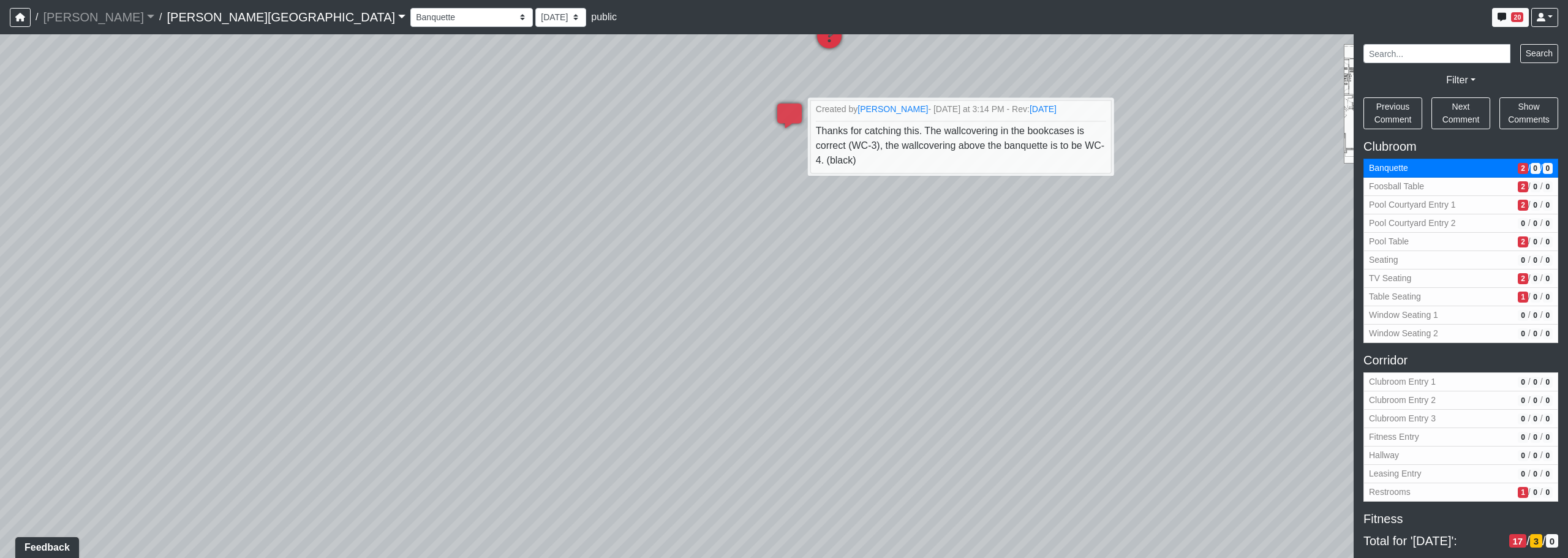
click at [800, 326] on div "Loading... Corridor - Clubroom Entry 2 Loading... Seating Loading... Pool Court…" at bounding box center [784, 296] width 1568 height 523
click at [800, 173] on span "Banquette" at bounding box center [1440, 168] width 144 height 13
click at [800, 171] on span "Banquette" at bounding box center [1440, 168] width 144 height 13
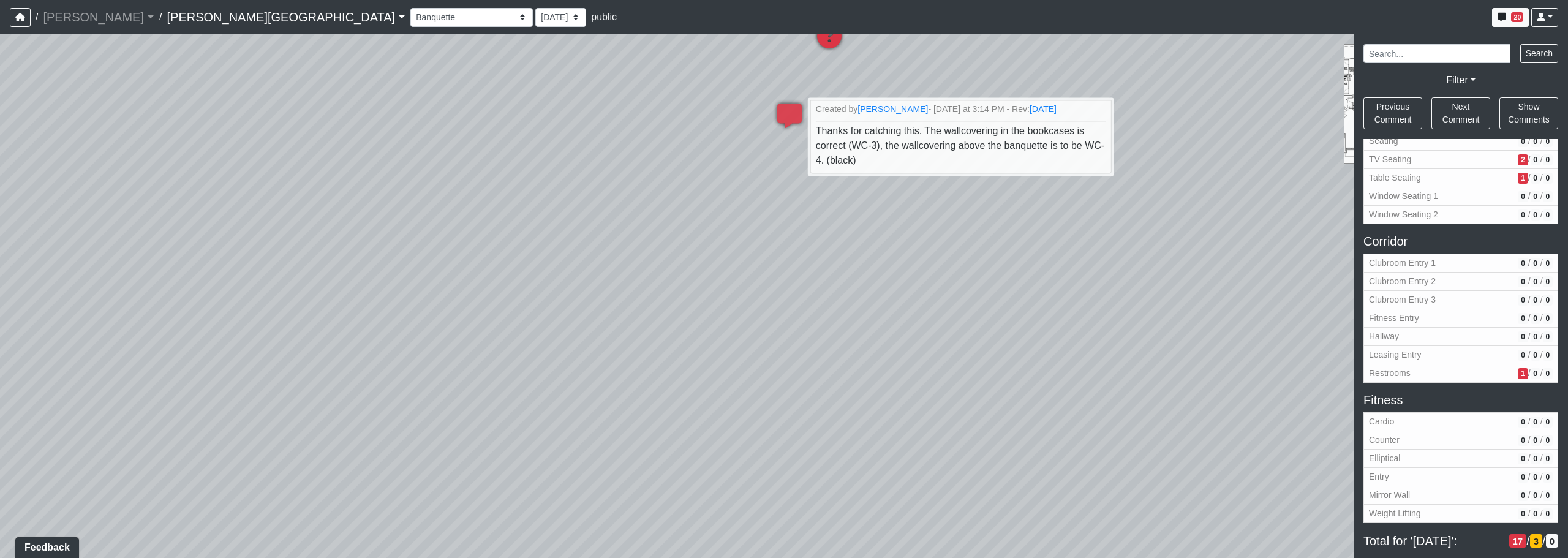
scroll to position [306, 0]
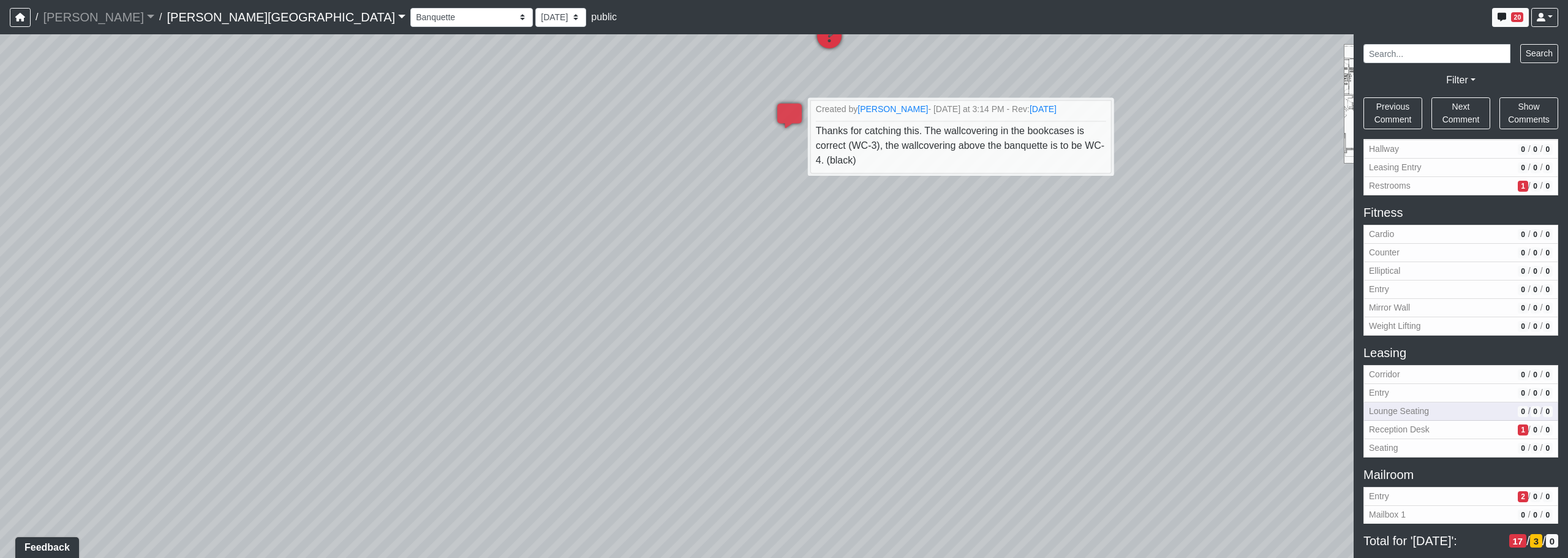
click at [800, 410] on span "Lounge Seating" at bounding box center [1440, 412] width 144 height 13
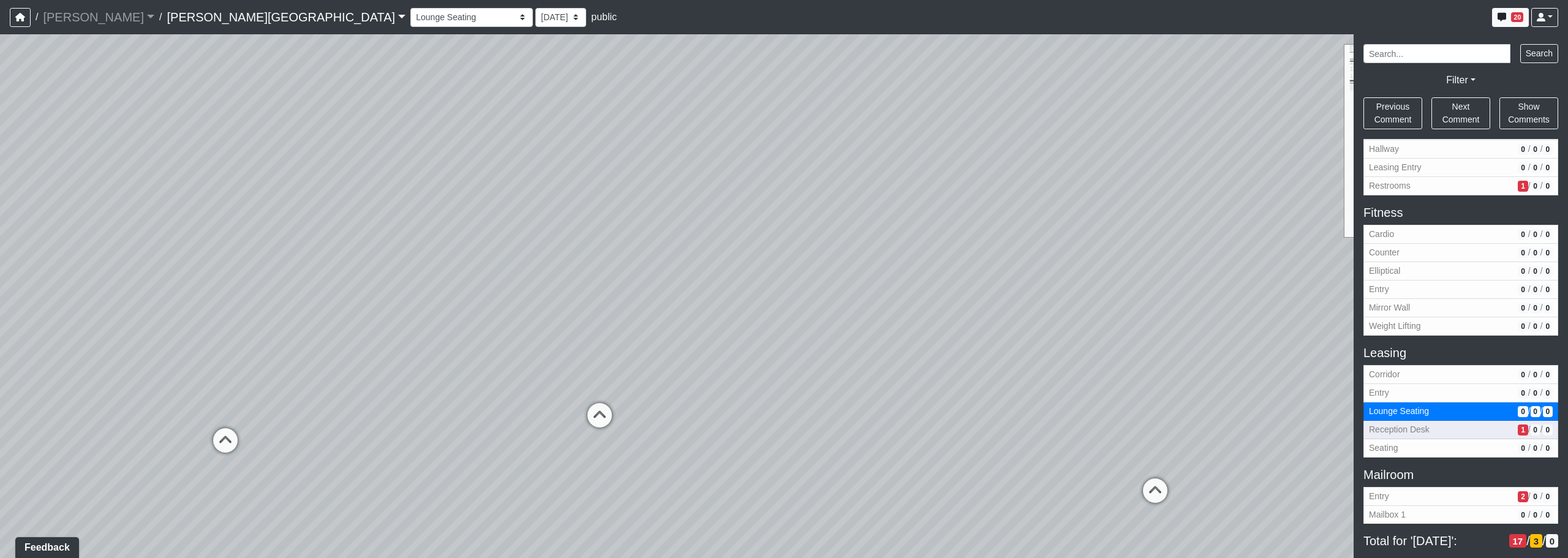
click at [800, 428] on span "Reception Desk" at bounding box center [1440, 430] width 144 height 13
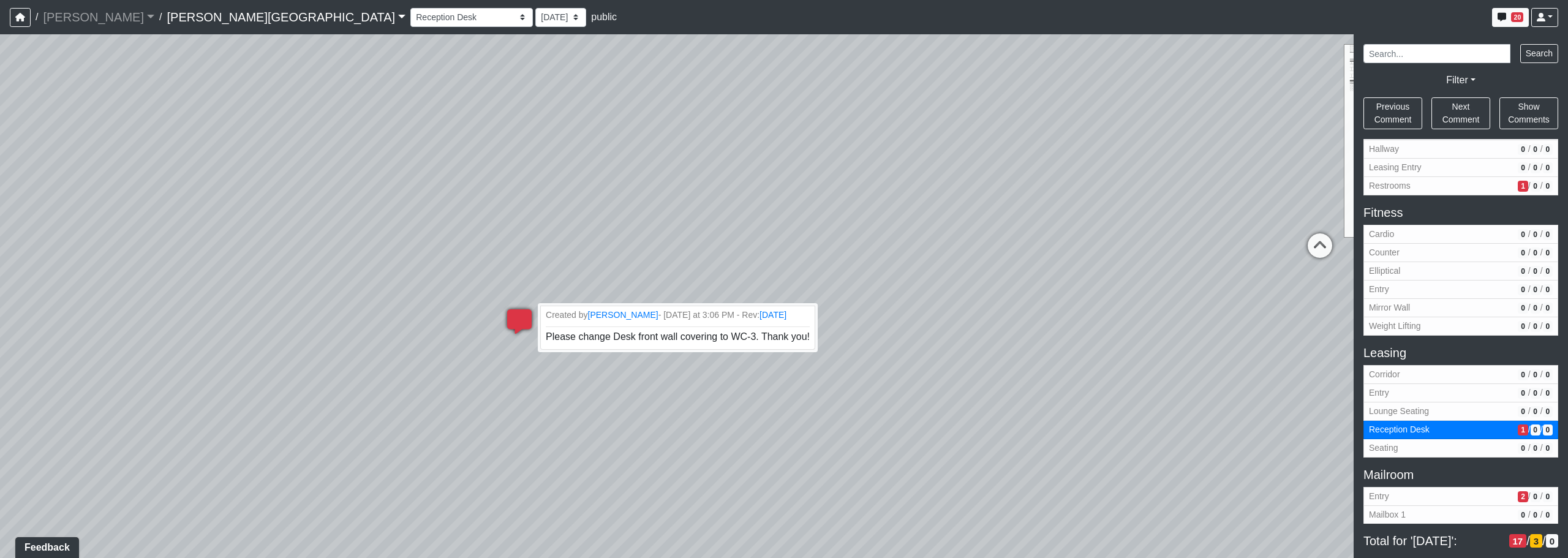
drag, startPoint x: 692, startPoint y: 387, endPoint x: 695, endPoint y: 447, distance: 60.1
click at [695, 443] on div "Loading... Corridor - Clubroom Entry 2 Loading... Seating Loading... Pool Court…" at bounding box center [784, 296] width 1568 height 523
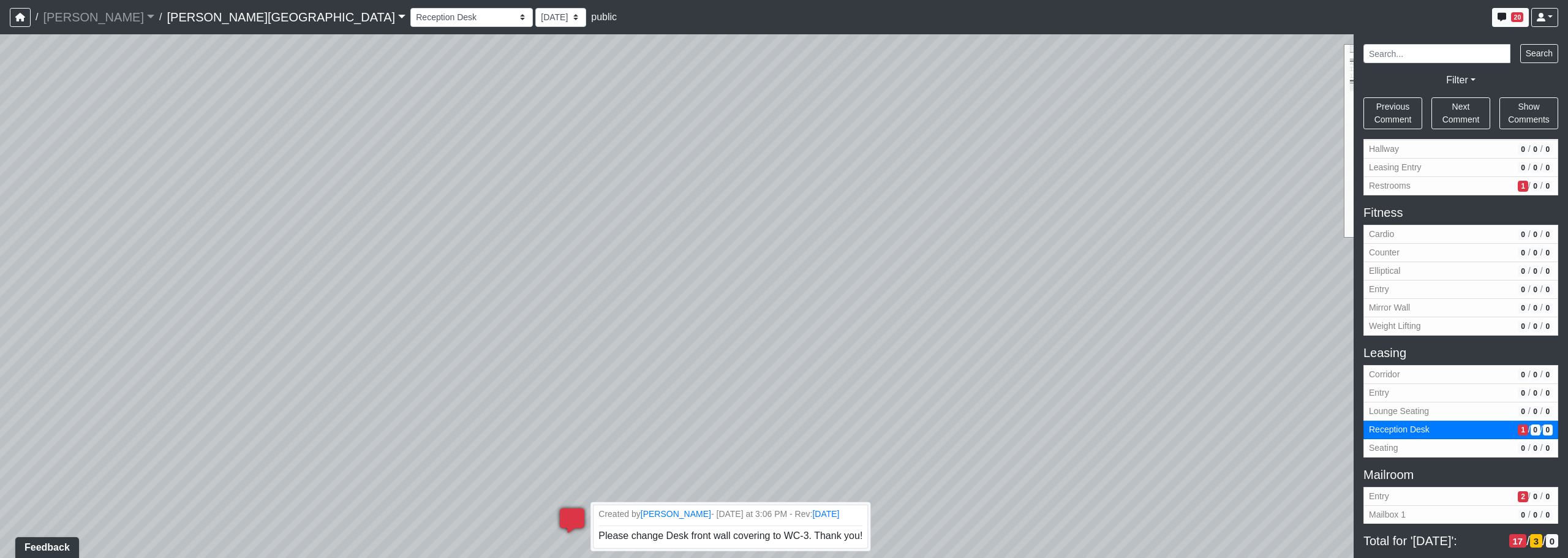
drag, startPoint x: 662, startPoint y: 303, endPoint x: 776, endPoint y: 434, distance: 173.7
click at [787, 494] on div "Loading... Corridor - Clubroom Entry 2 Loading... Seating Loading... Pool Court…" at bounding box center [784, 296] width 1568 height 523
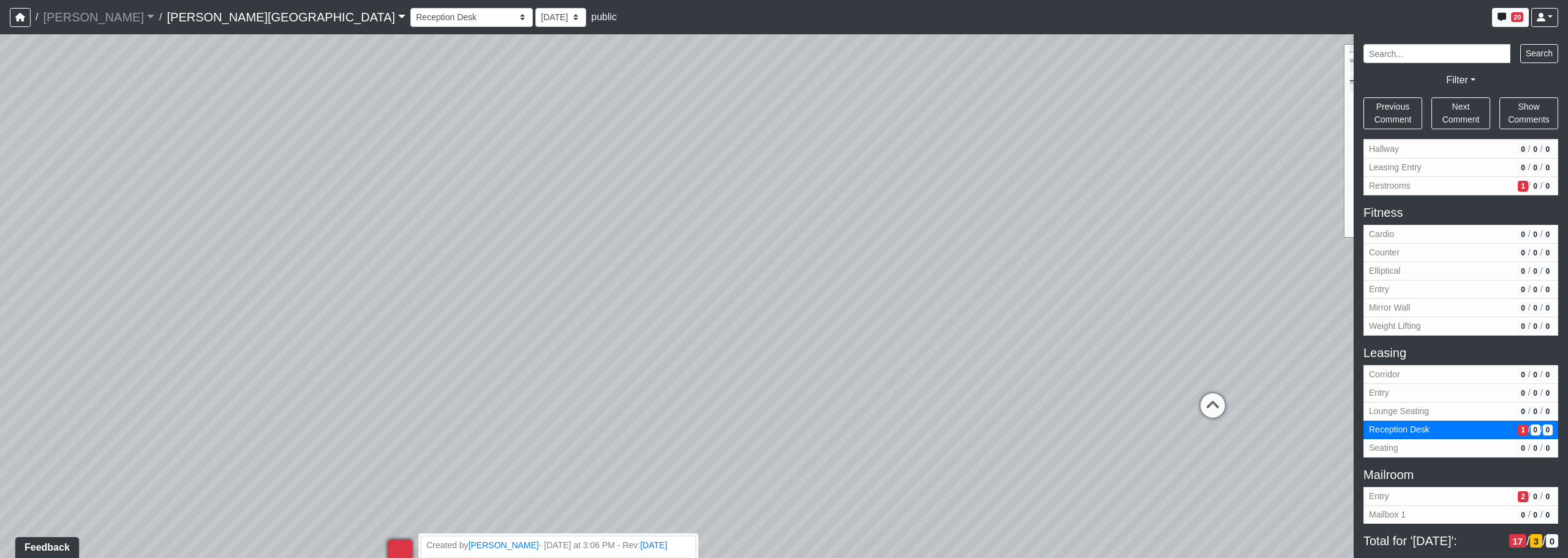
drag, startPoint x: 1016, startPoint y: 374, endPoint x: 941, endPoint y: 399, distance: 79.1
click at [800, 393] on div "Loading... Corridor - Clubroom Entry 2 Loading... Seating Loading... Pool Court…" at bounding box center [784, 296] width 1568 height 523
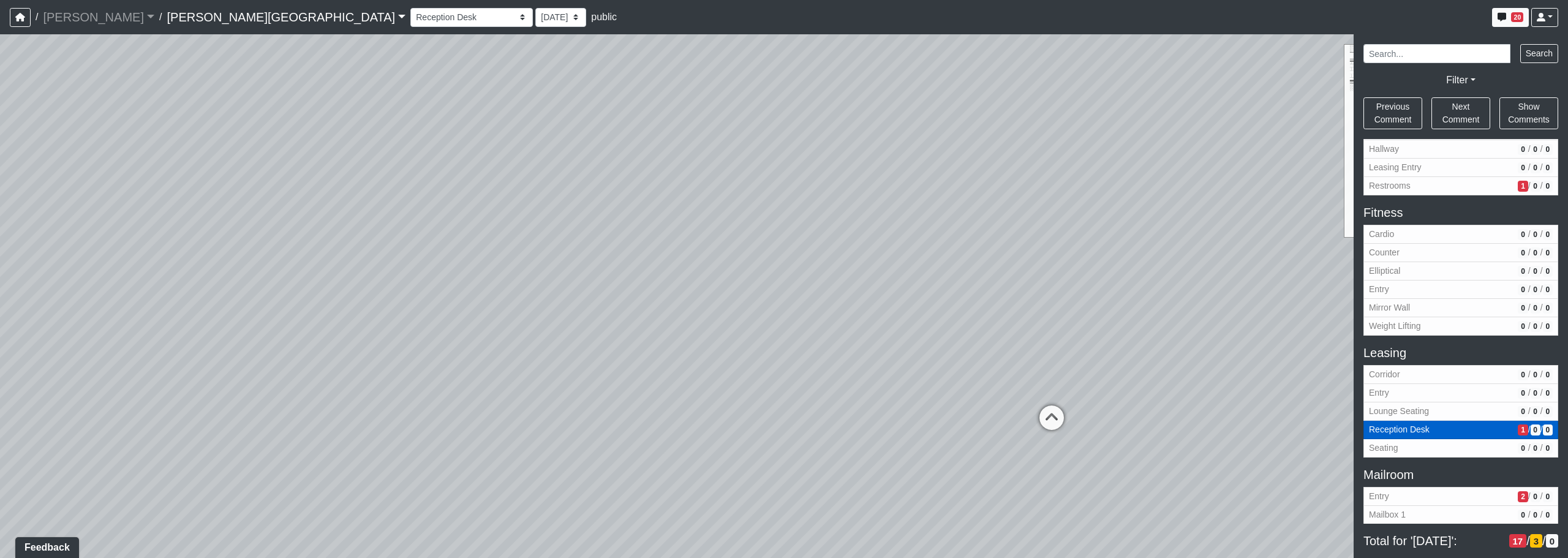
scroll to position [551, 0]
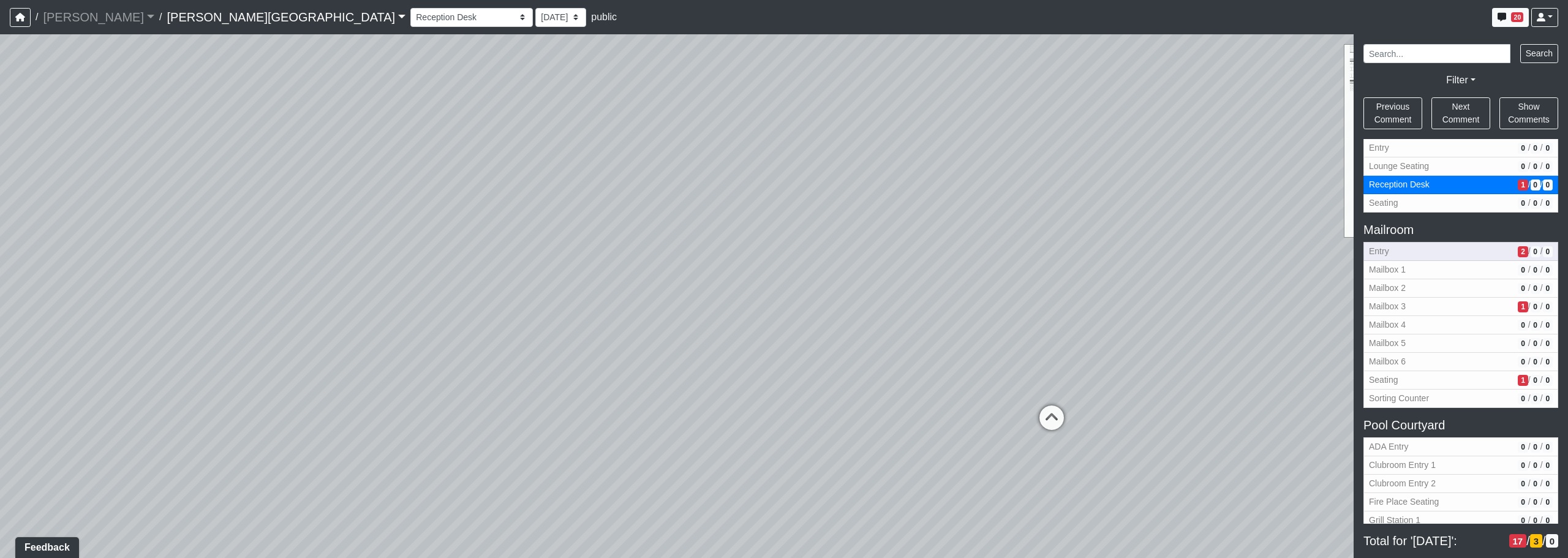
click at [800, 253] on span "Entry" at bounding box center [1440, 251] width 144 height 13
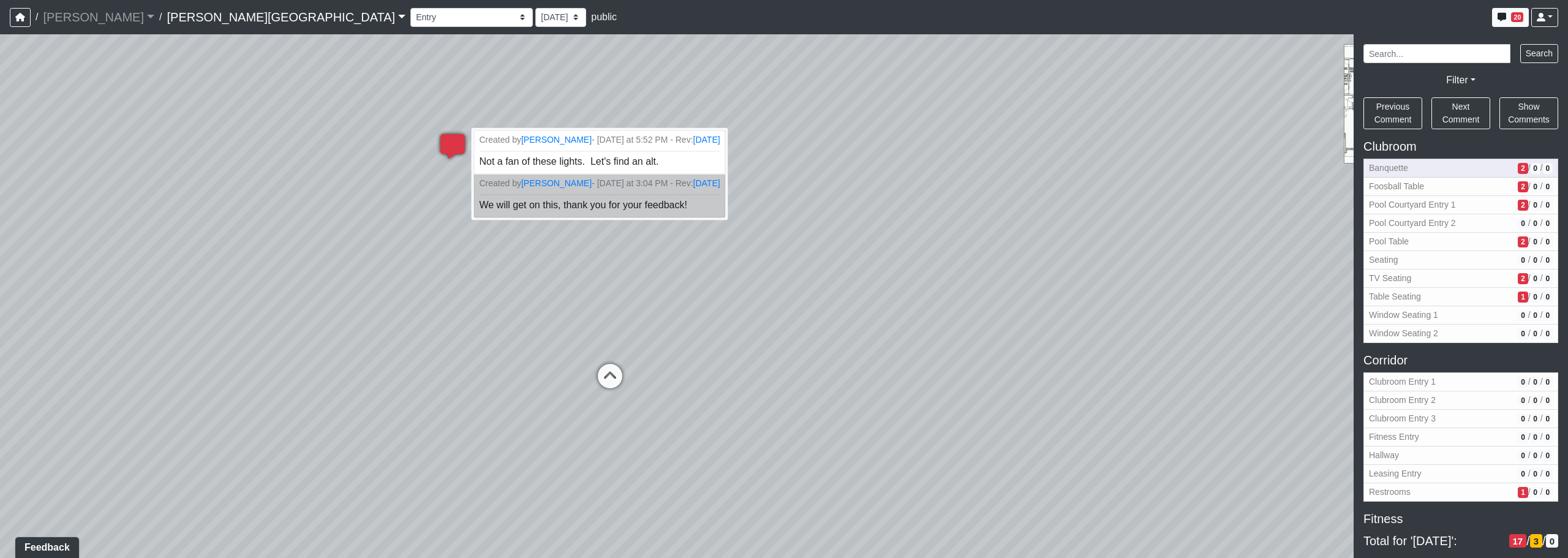
click at [800, 171] on span "Banquette" at bounding box center [1440, 168] width 144 height 13
select select "eEhPp6uPKTsE6J4Z9LgPiX"
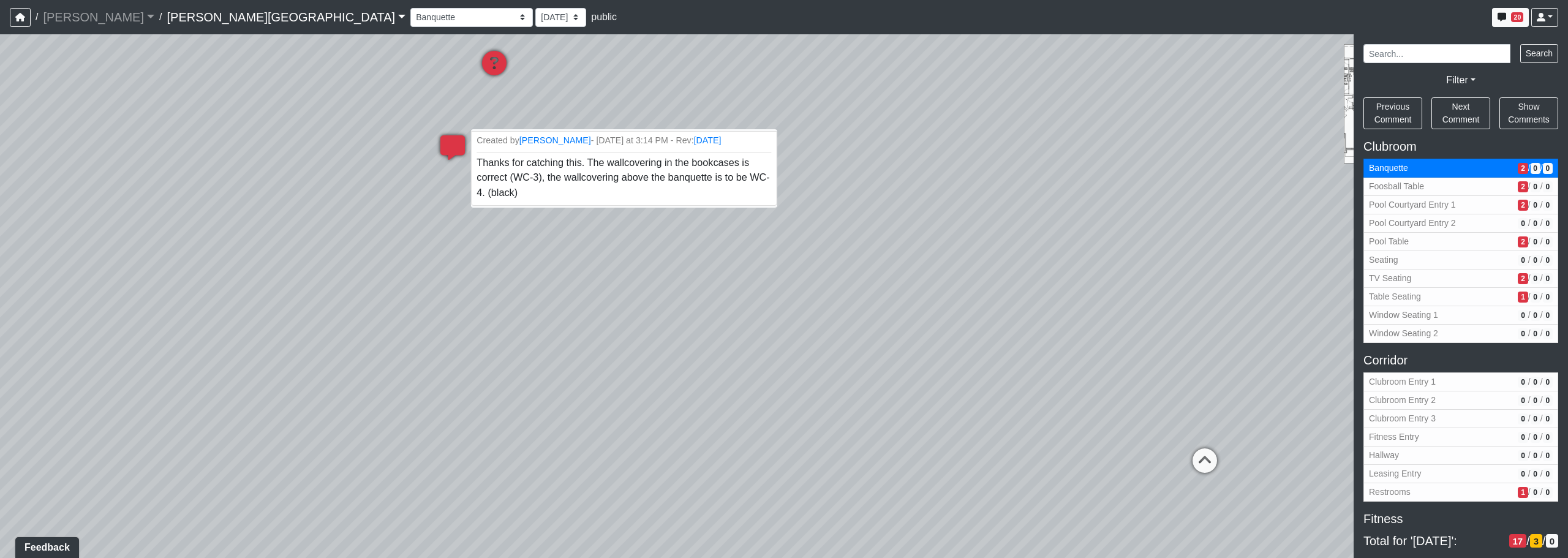
click at [624, 182] on span "Thanks for catching this. The wallcovering in the bookcases is correct (WC-3), …" at bounding box center [623, 178] width 293 height 40
click at [626, 184] on span "Thanks for catching this. The wallcovering in the bookcases is correct (WC-3), …" at bounding box center [623, 178] width 293 height 40
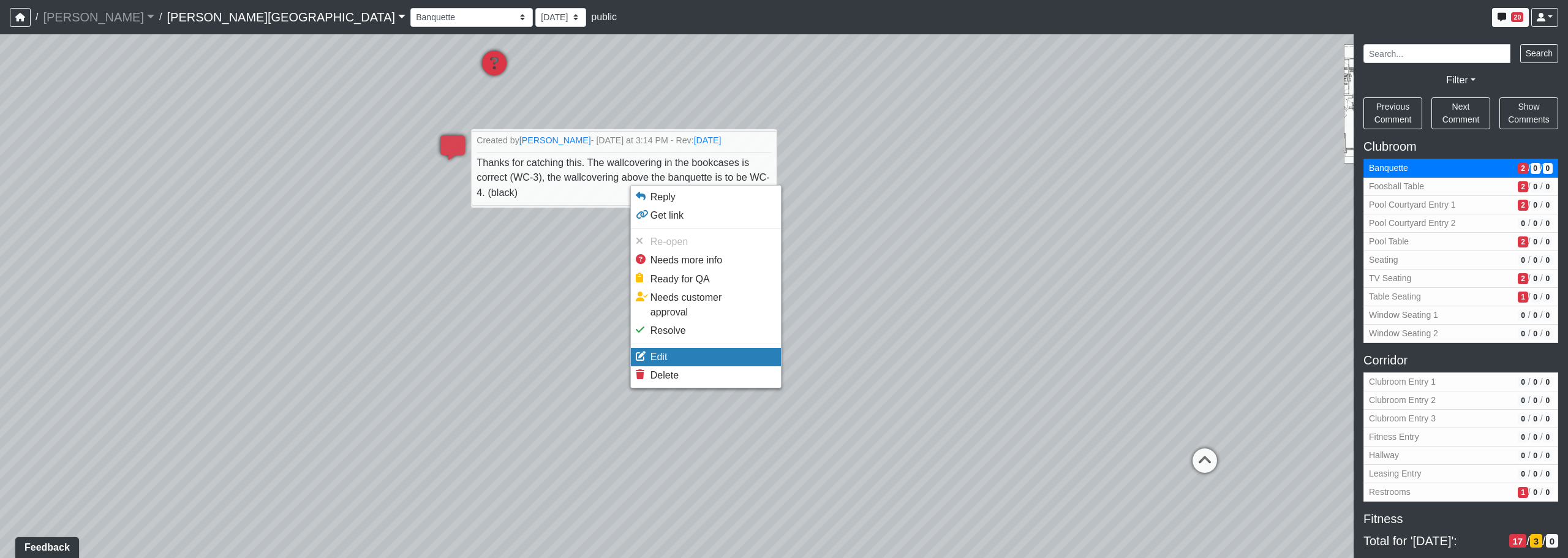
click at [672, 348] on li "Edit" at bounding box center [706, 357] width 150 height 18
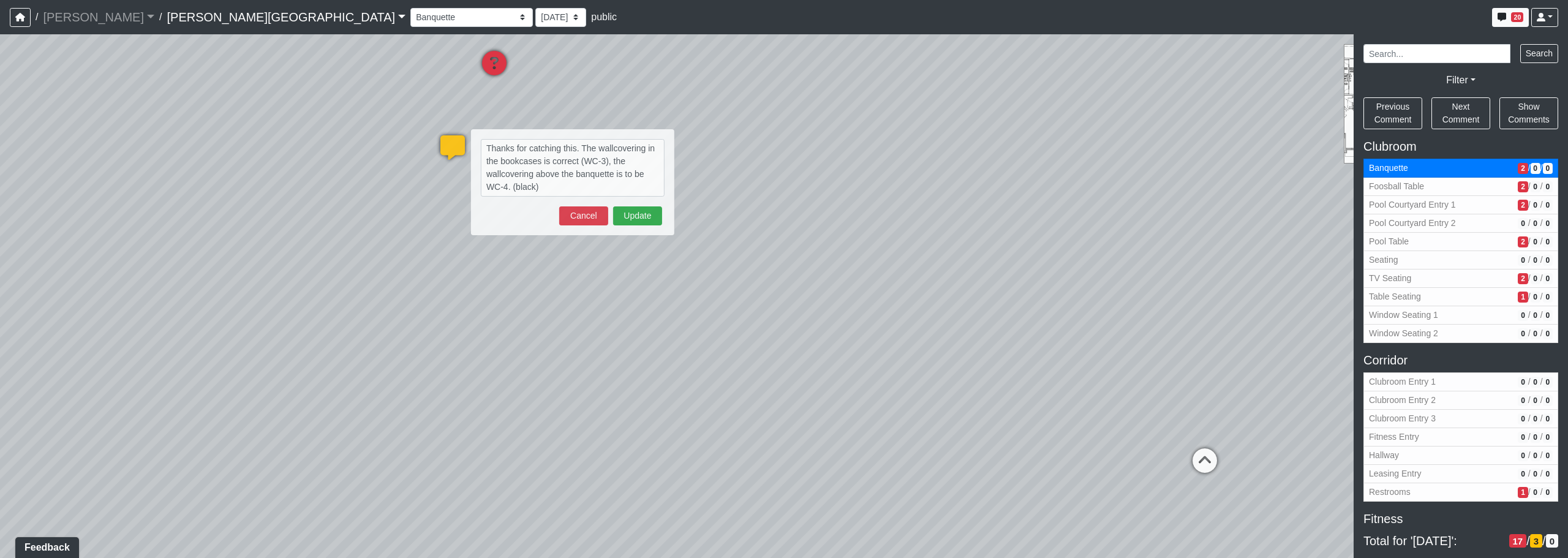
drag, startPoint x: 475, startPoint y: 146, endPoint x: 418, endPoint y: 111, distance: 66.9
click at [418, 111] on div "Loading... Corridor - Clubroom Entry 2 Loading... Seating Loading... Pool Court…" at bounding box center [784, 296] width 1568 height 523
click at [418, 114] on div "Loading... Corridor - Clubroom Entry 2 Loading... Seating Loading... Pool Court…" at bounding box center [784, 296] width 1568 height 523
drag, startPoint x: 543, startPoint y: 190, endPoint x: 475, endPoint y: 143, distance: 82.7
click at [475, 143] on div "Thanks for catching this. The wallcovering in the bookcases is correct (WC-3), …" at bounding box center [572, 183] width 203 height 106
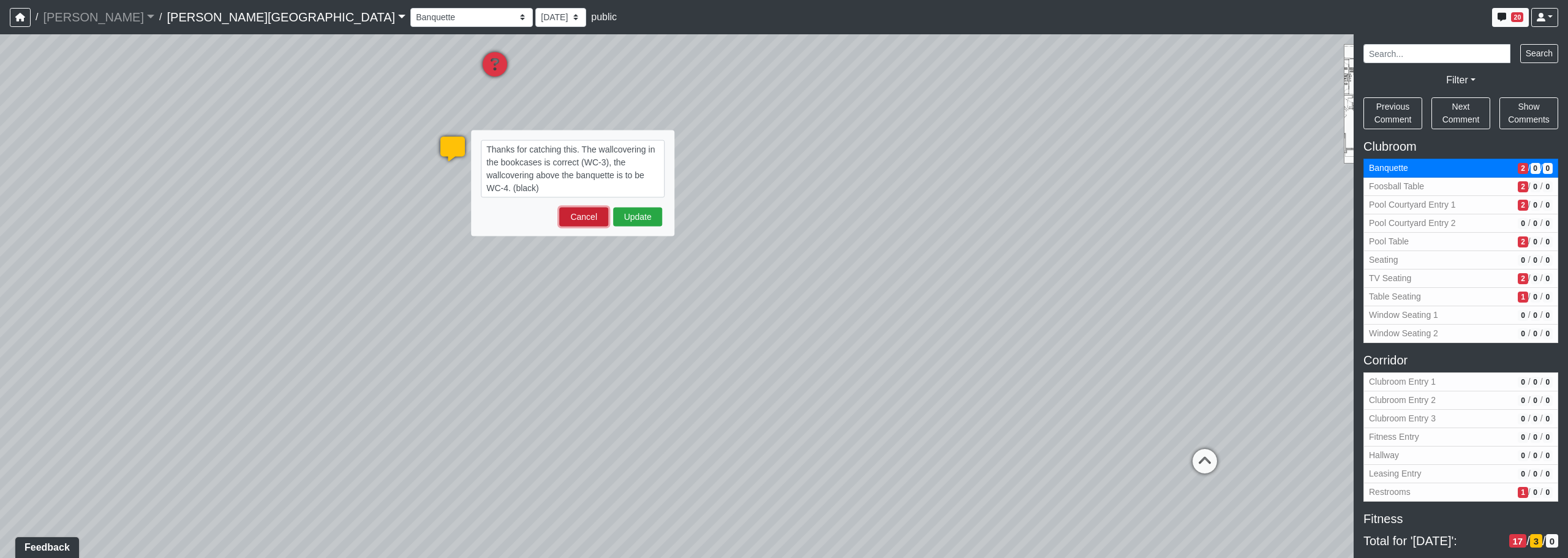
click at [592, 212] on button "Cancel" at bounding box center [583, 217] width 49 height 19
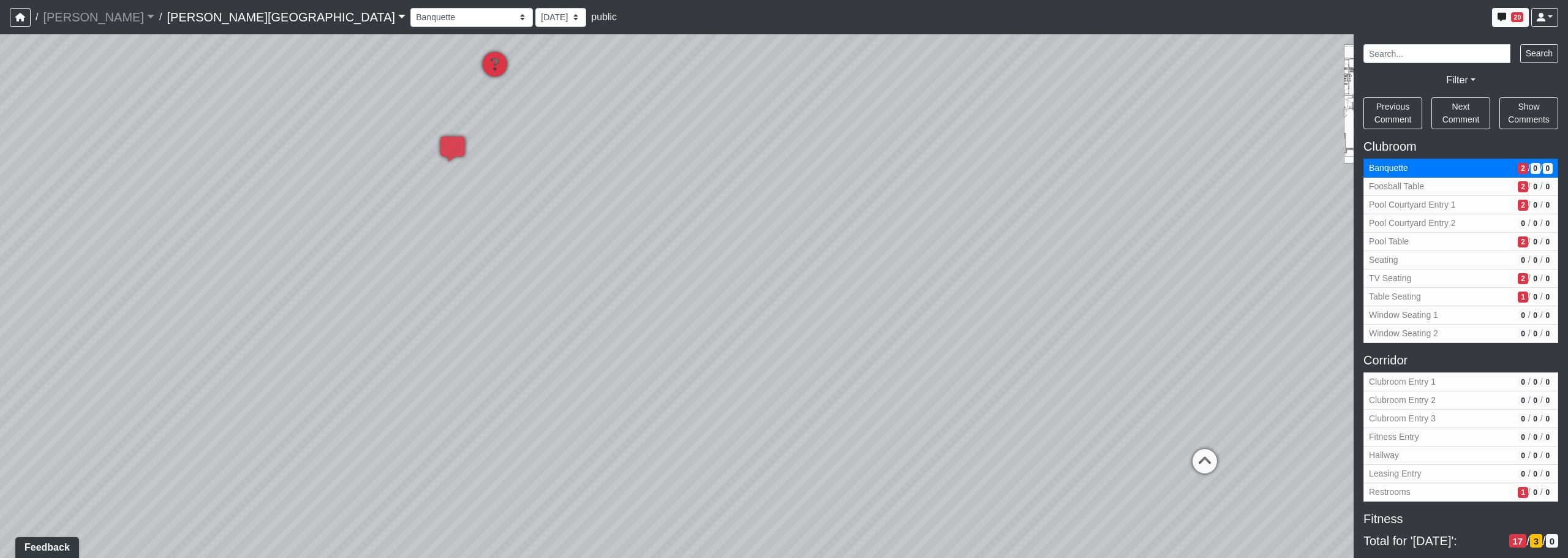
click at [504, 70] on icon at bounding box center [495, 70] width 36 height 36
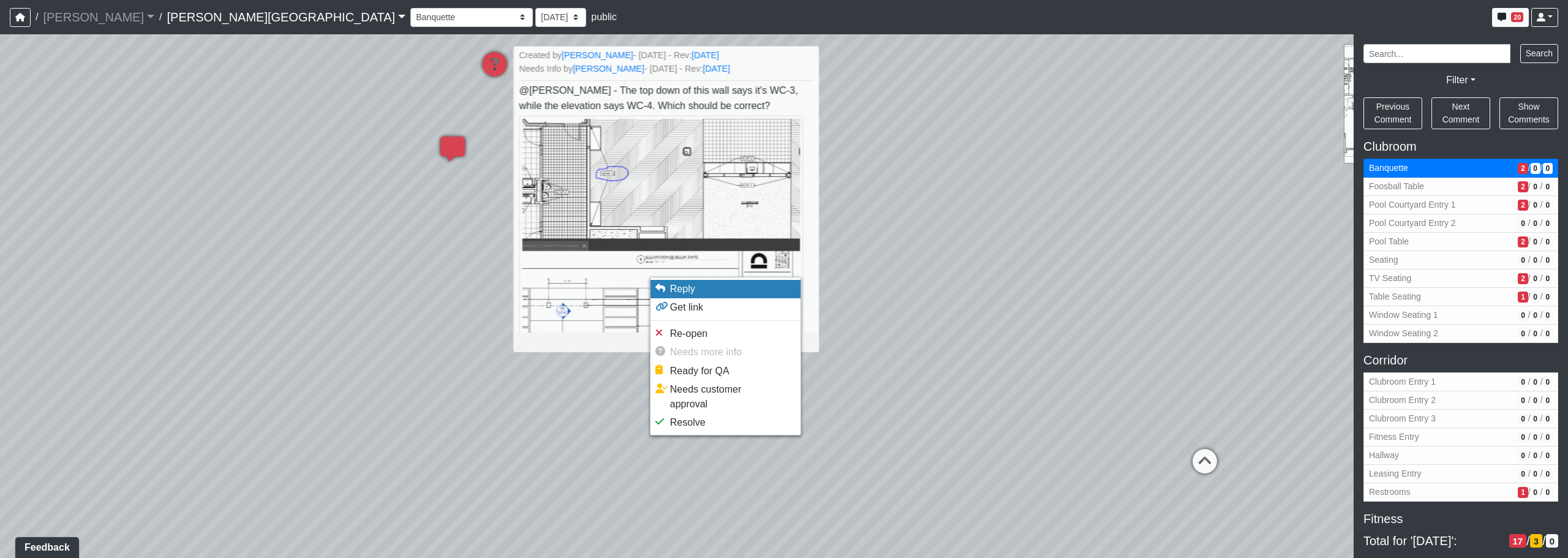
click at [679, 294] on span "Reply" at bounding box center [682, 289] width 25 height 10
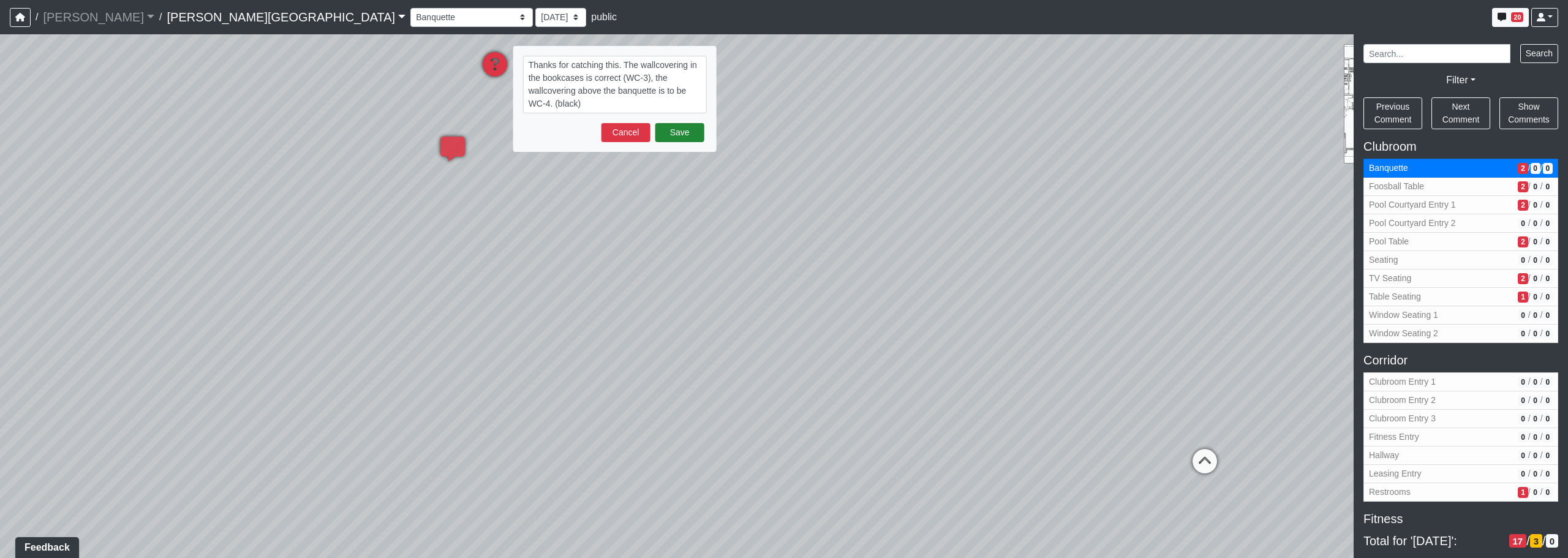
type textarea "Thanks for catching this. The wallcovering in the bookcases is correct (WC-3), …"
click at [669, 138] on button "Save" at bounding box center [680, 132] width 49 height 19
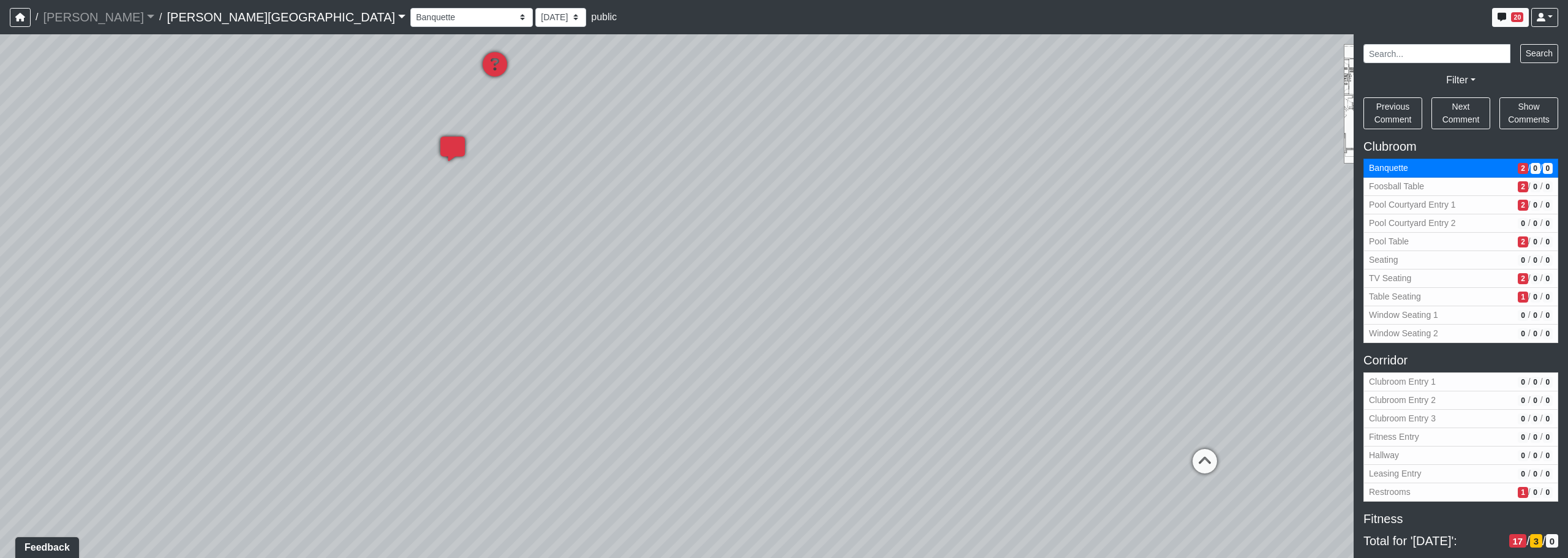
click at [456, 148] on icon at bounding box center [453, 155] width 36 height 36
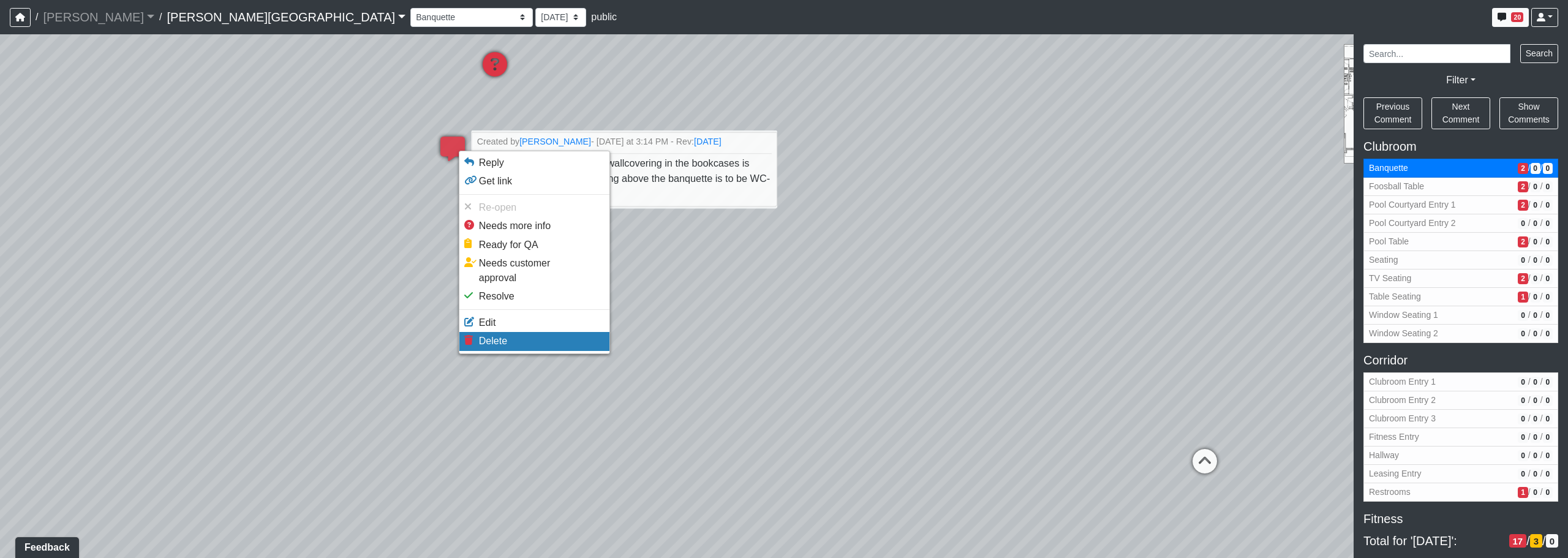
click at [477, 332] on li "Delete" at bounding box center [535, 341] width 150 height 18
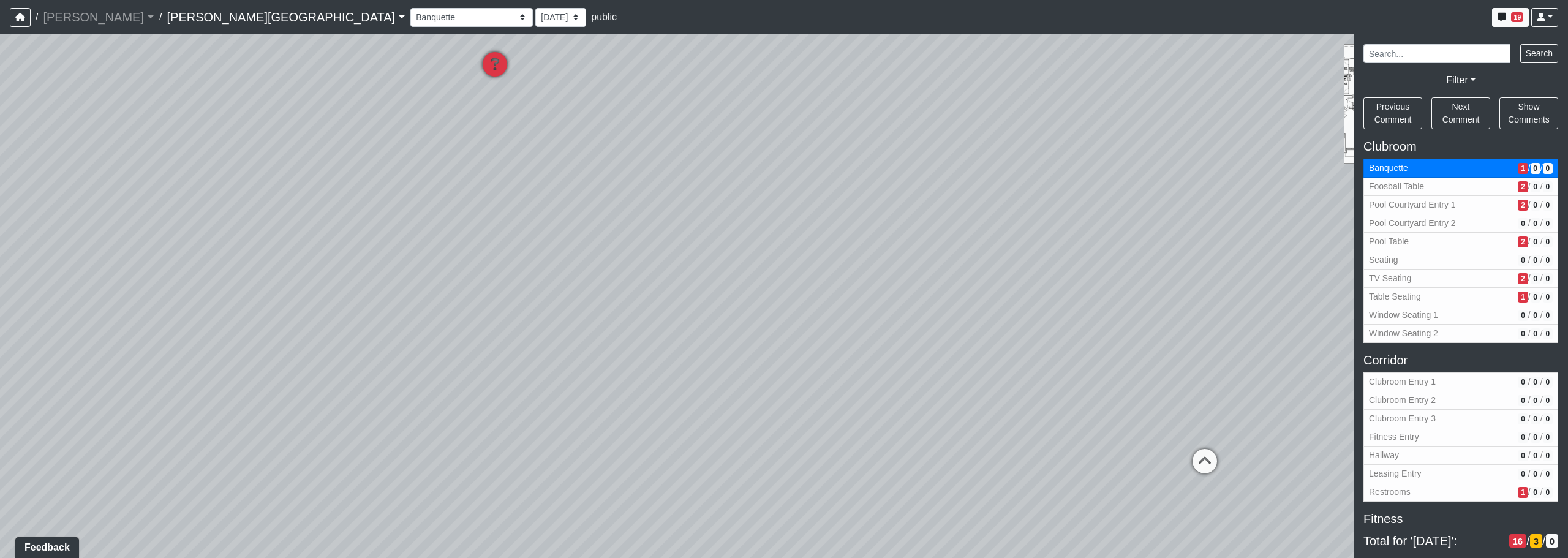
click at [501, 74] on icon at bounding box center [495, 70] width 36 height 36
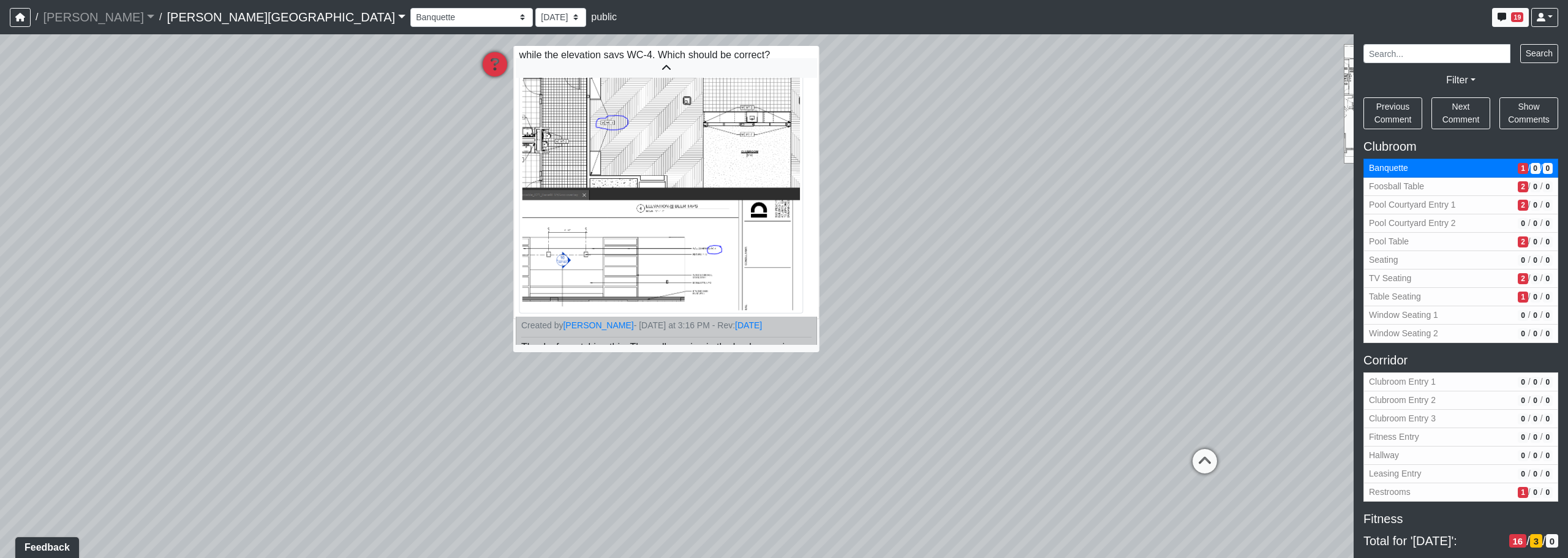
scroll to position [91, 0]
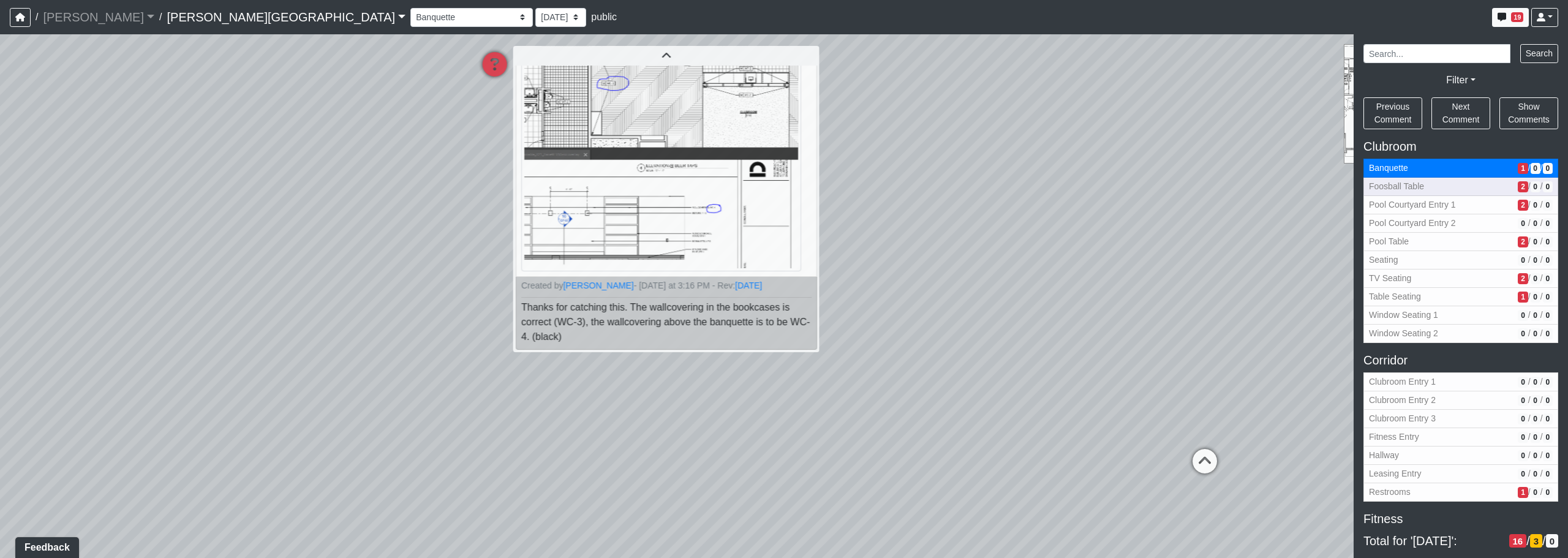
click at [800, 191] on span "Foosball Table" at bounding box center [1440, 187] width 144 height 13
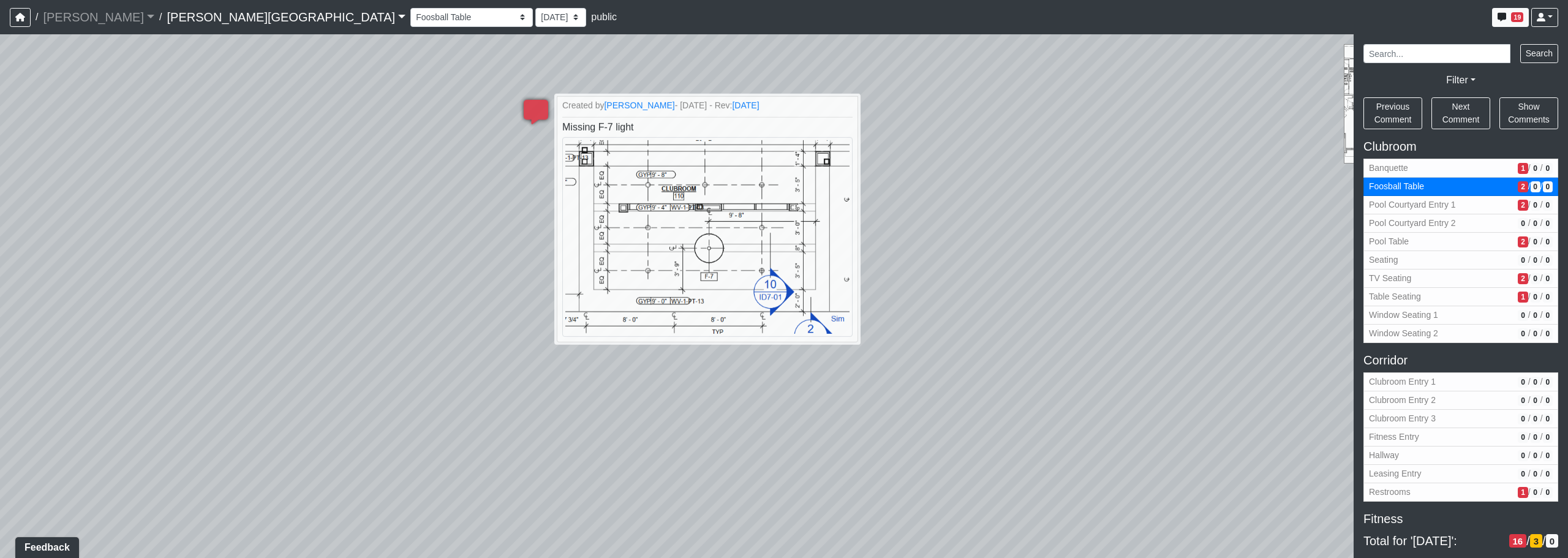
drag, startPoint x: 753, startPoint y: 428, endPoint x: 738, endPoint y: 436, distance: 17.0
click at [738, 436] on div "Loading... Corridor - Clubroom Entry 2 Loading... Seating Loading... Pool Court…" at bounding box center [784, 296] width 1568 height 523
click at [800, 209] on span "Pool Courtyard Entry 1" at bounding box center [1440, 205] width 144 height 13
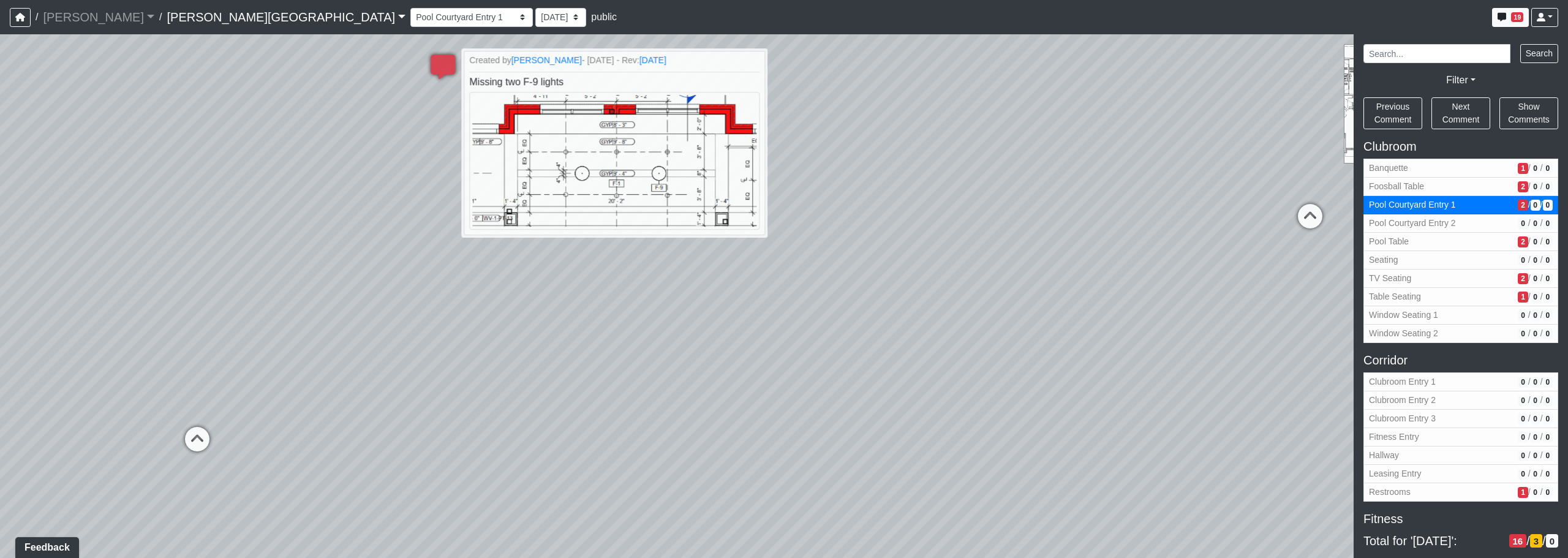
drag, startPoint x: 690, startPoint y: 468, endPoint x: 679, endPoint y: 410, distance: 59.0
click at [679, 410] on div "Loading... Corridor - Clubroom Entry 2 Loading... Seating Loading... Pool Court…" at bounding box center [784, 296] width 1568 height 523
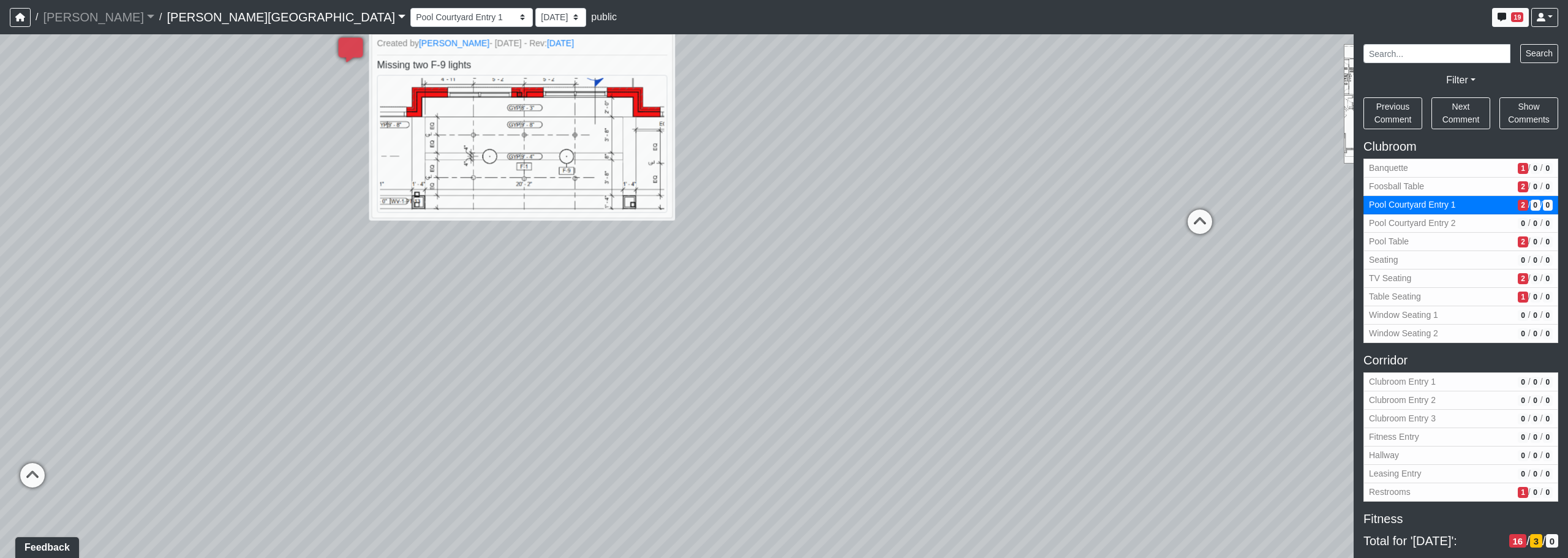
drag, startPoint x: 830, startPoint y: 421, endPoint x: 742, endPoint y: 423, distance: 88.0
click at [742, 423] on div "Loading... Corridor - Clubroom Entry 2 Loading... Seating Loading... Pool Court…" at bounding box center [784, 296] width 1568 height 523
click at [800, 229] on icon at bounding box center [1200, 228] width 36 height 36
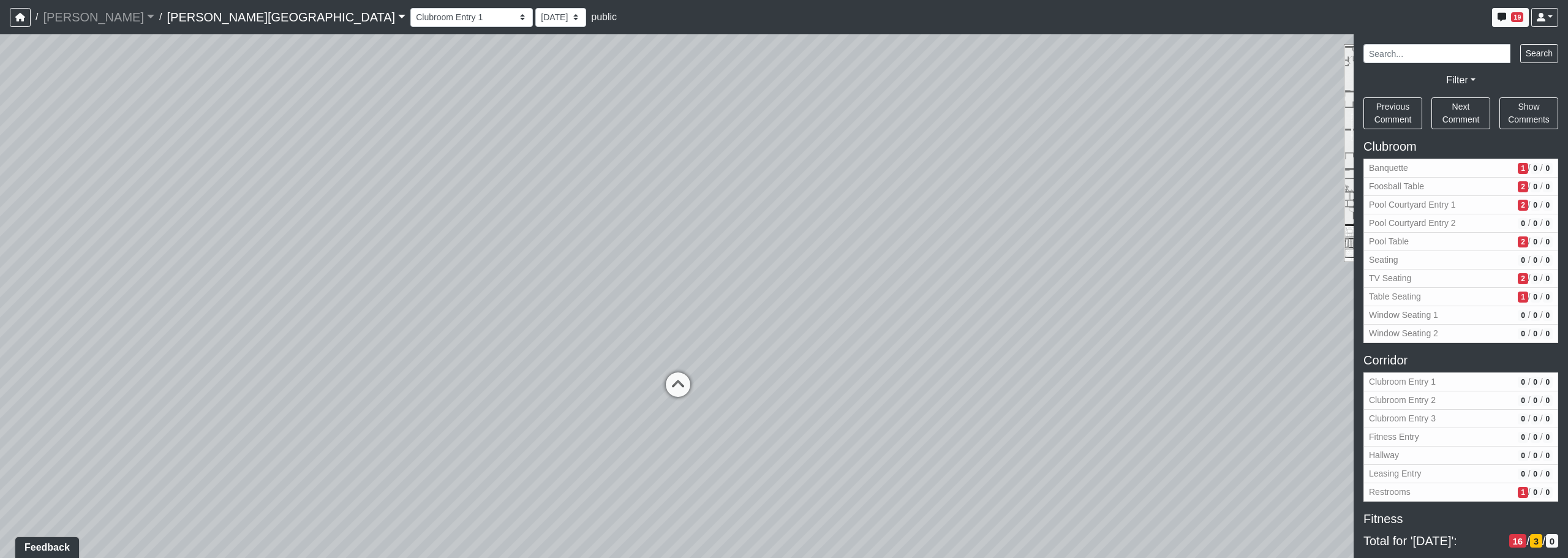
drag, startPoint x: 1085, startPoint y: 380, endPoint x: 1230, endPoint y: 377, distance: 145.0
click at [800, 372] on div "Loading... Corridor - Clubroom Entry 2 Loading... Seating Loading... Pool Court…" at bounding box center [784, 296] width 1568 height 523
drag, startPoint x: 1112, startPoint y: 372, endPoint x: 1172, endPoint y: 369, distance: 60.1
click at [800, 363] on div "Loading... Corridor - Clubroom Entry 2 Loading... Seating Loading... Pool Court…" at bounding box center [784, 296] width 1568 height 523
drag, startPoint x: 886, startPoint y: 377, endPoint x: 1253, endPoint y: 439, distance: 372.2
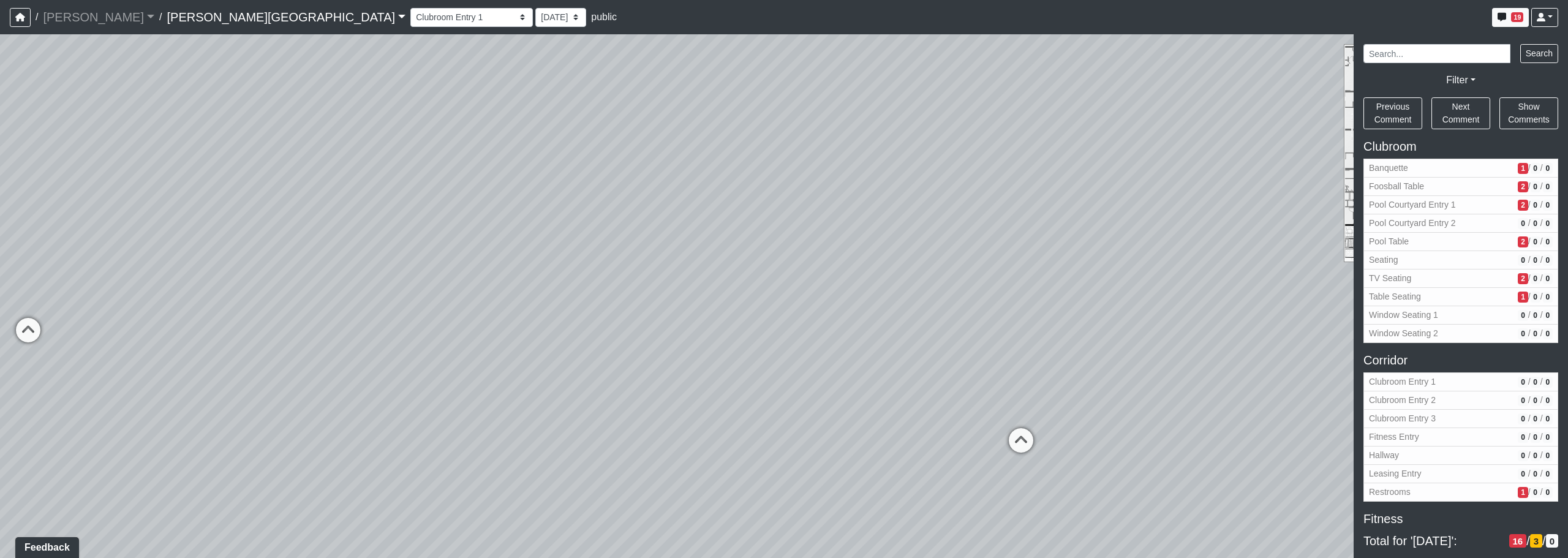
click at [800, 439] on div "Loading... Corridor - Clubroom Entry 2 Loading... Seating Loading... Pool Court…" at bounding box center [784, 296] width 1568 height 523
click at [70, 346] on icon at bounding box center [72, 347] width 36 height 36
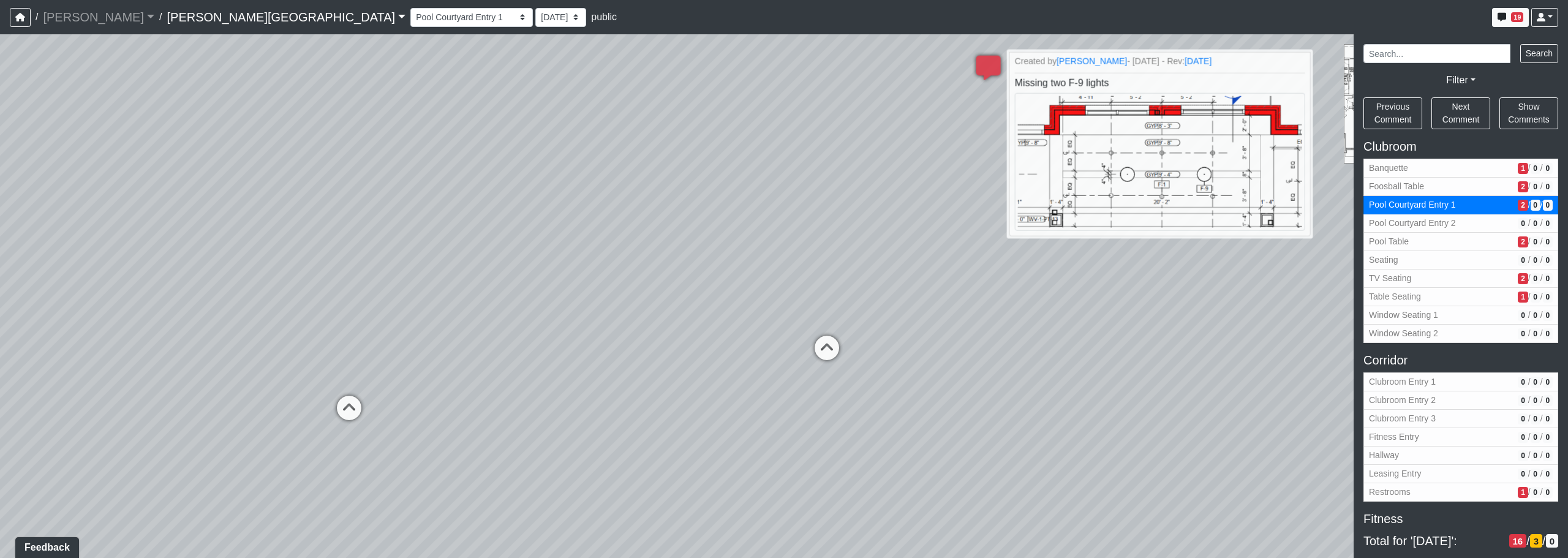
drag, startPoint x: 653, startPoint y: 430, endPoint x: 484, endPoint y: 359, distance: 183.3
click at [484, 359] on div "Loading... Corridor - Clubroom Entry 2 Loading... Seating Loading... Pool Court…" at bounding box center [784, 296] width 1568 height 523
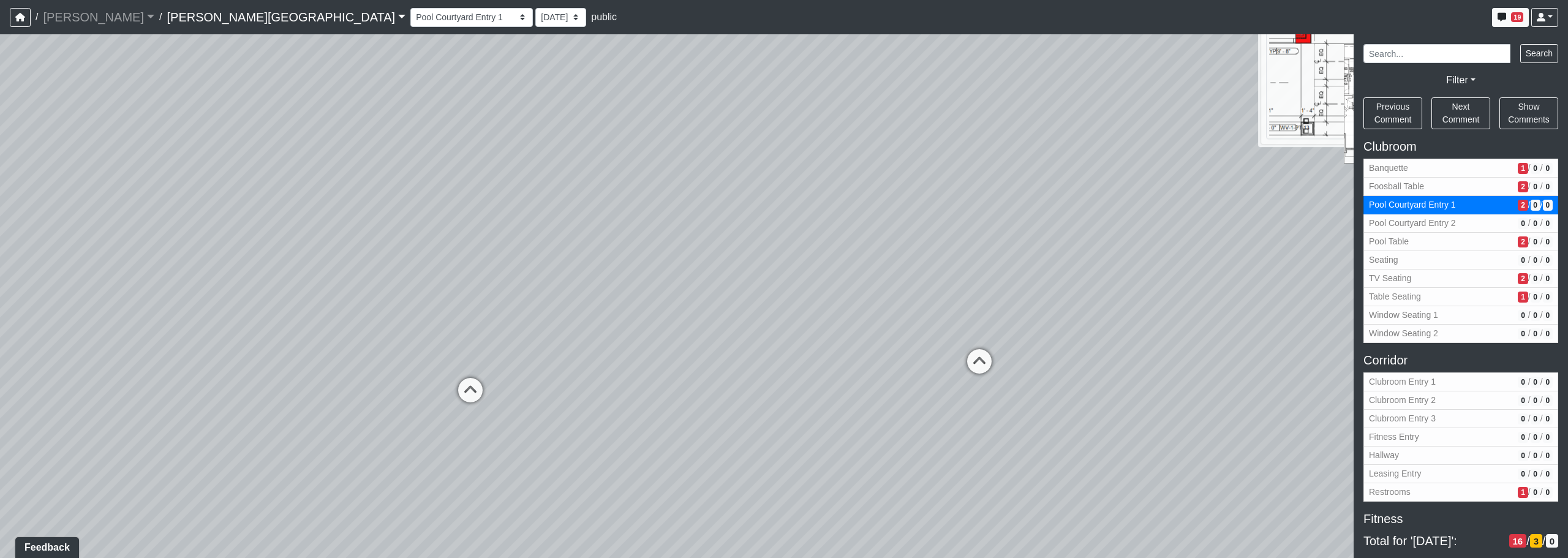
drag, startPoint x: 703, startPoint y: 378, endPoint x: 913, endPoint y: 376, distance: 210.0
click at [800, 376] on div "Loading... Corridor - Clubroom Entry 2 Loading... Seating Loading... Pool Court…" at bounding box center [784, 296] width 1568 height 523
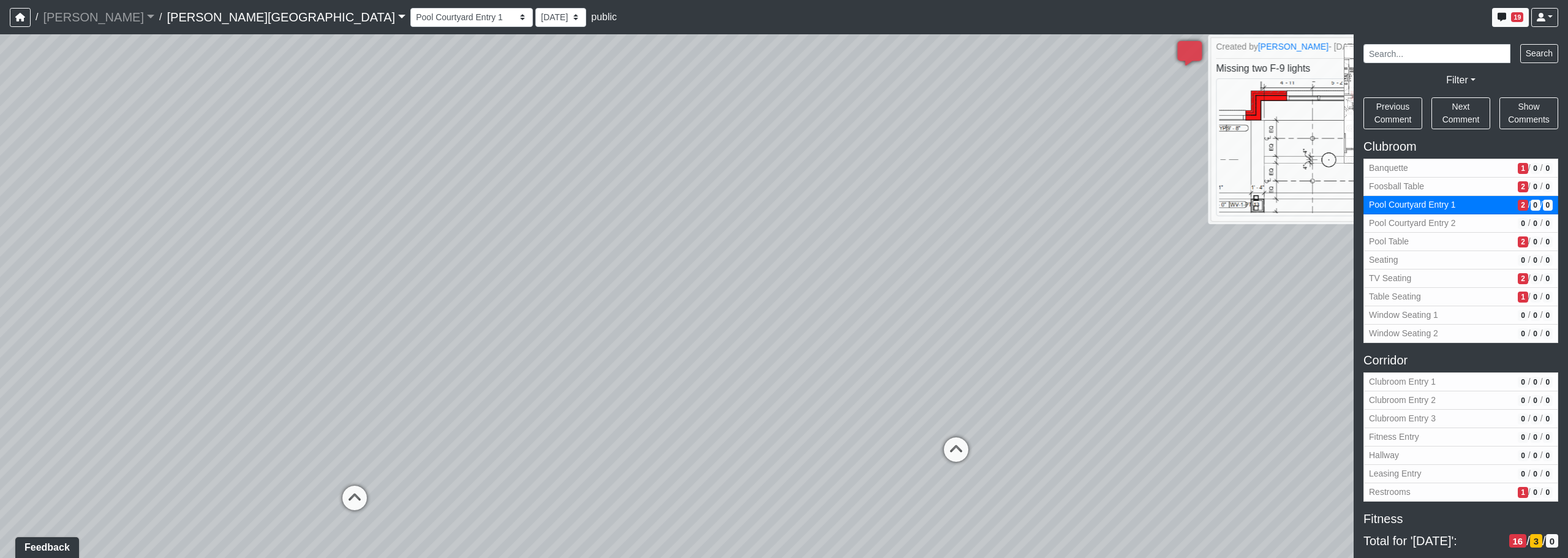
drag, startPoint x: 823, startPoint y: 356, endPoint x: 757, endPoint y: 441, distance: 107.6
click at [757, 441] on div "Loading... Corridor - Clubroom Entry 2 Loading... Seating Loading... Pool Court…" at bounding box center [784, 296] width 1568 height 523
click at [313, 299] on div "Loading... Corridor - Clubroom Entry 2 Loading... Seating Loading... Pool Court…" at bounding box center [784, 296] width 1568 height 523
click at [800, 179] on button "Foosball Table 2 / 0 / 0" at bounding box center [1461, 187] width 195 height 18
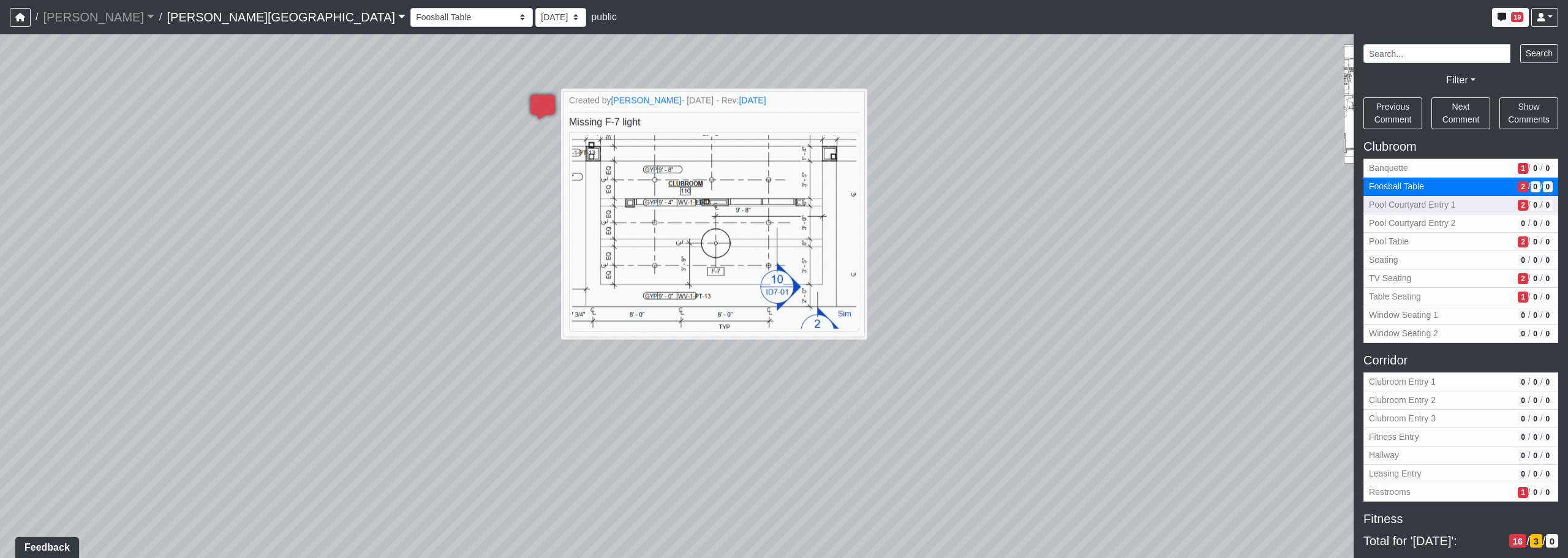
click at [800, 198] on button "Pool Courtyard Entry 1 2 / 0 / 0" at bounding box center [1461, 205] width 195 height 18
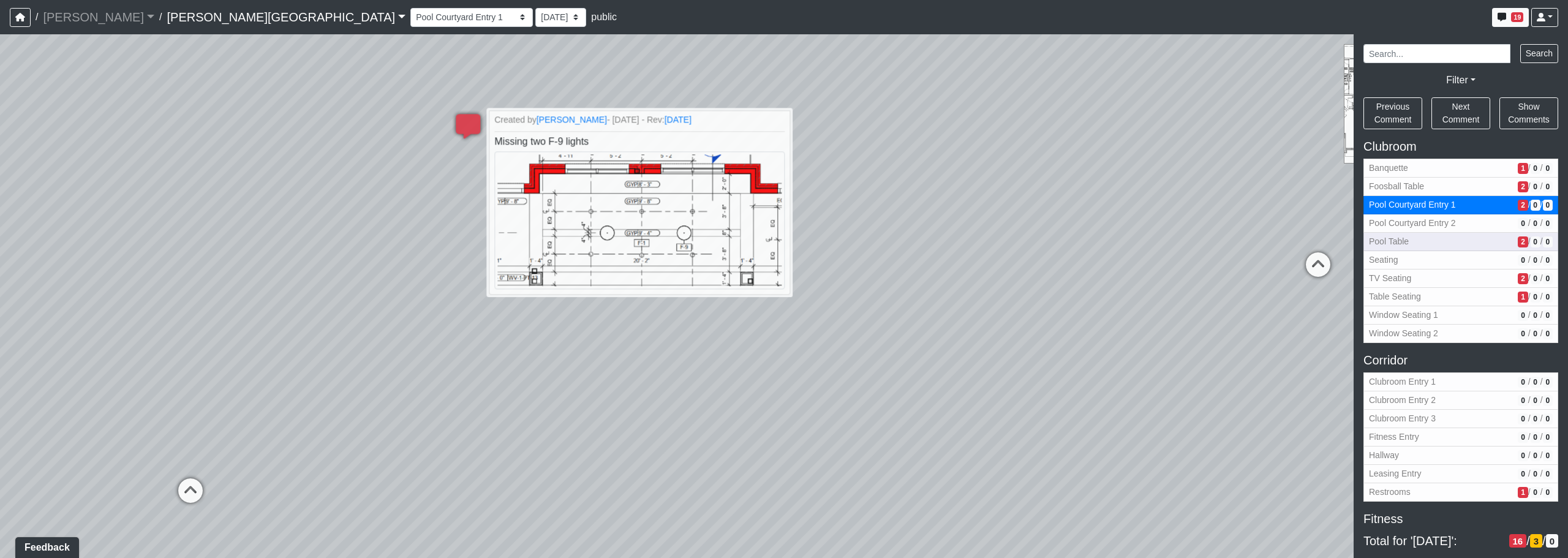
click at [800, 241] on span "Pool Table" at bounding box center [1440, 242] width 144 height 13
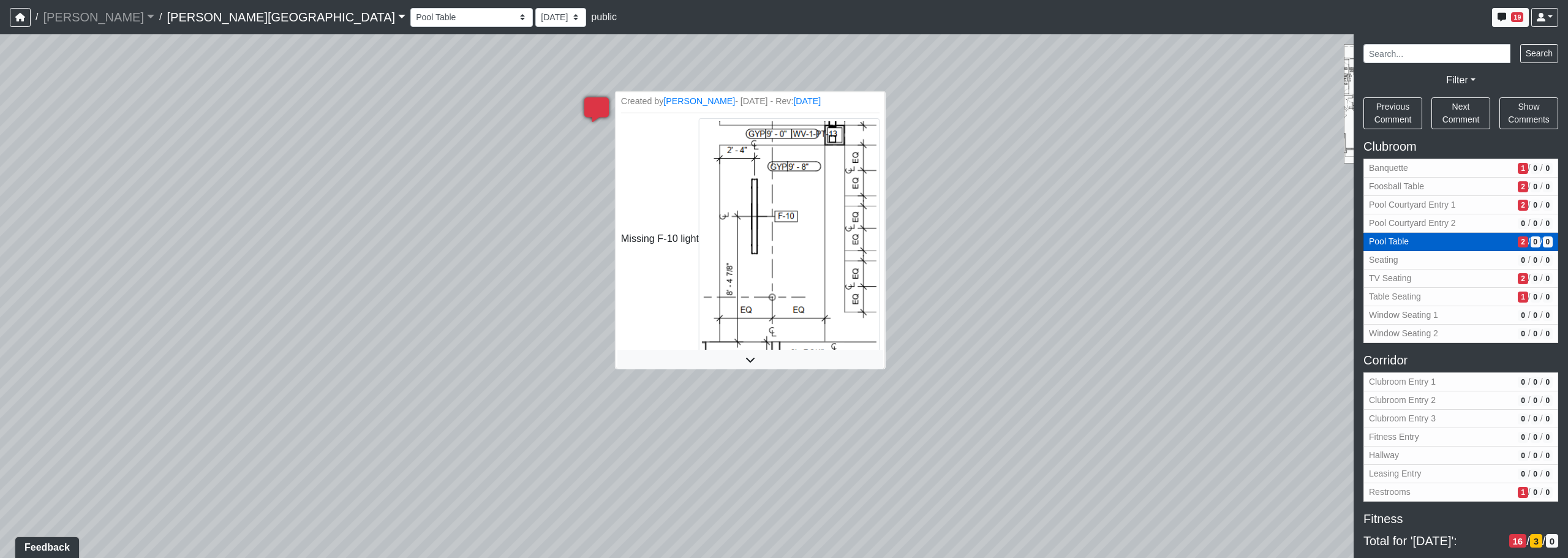
scroll to position [1, 0]
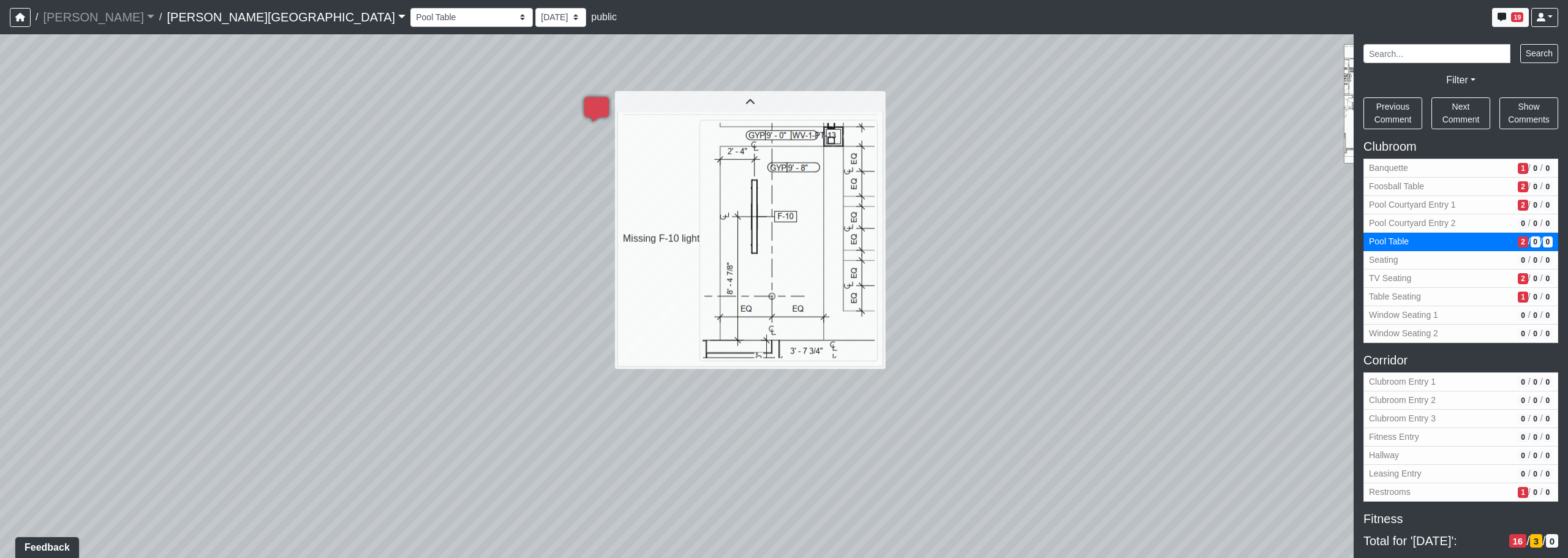
click at [800, 390] on div "Loading... Corridor - Clubroom Entry 2 Loading... Seating Loading... Pool Court…" at bounding box center [784, 296] width 1568 height 523
click at [728, 99] on icon at bounding box center [750, 102] width 266 height 10
click at [728, 129] on li "Created by [PERSON_NAME] - [DATE] - Rev: [DATE] Missing F-10 light" at bounding box center [750, 230] width 270 height 277
click at [800, 488] on span "Restrooms" at bounding box center [1440, 492] width 144 height 13
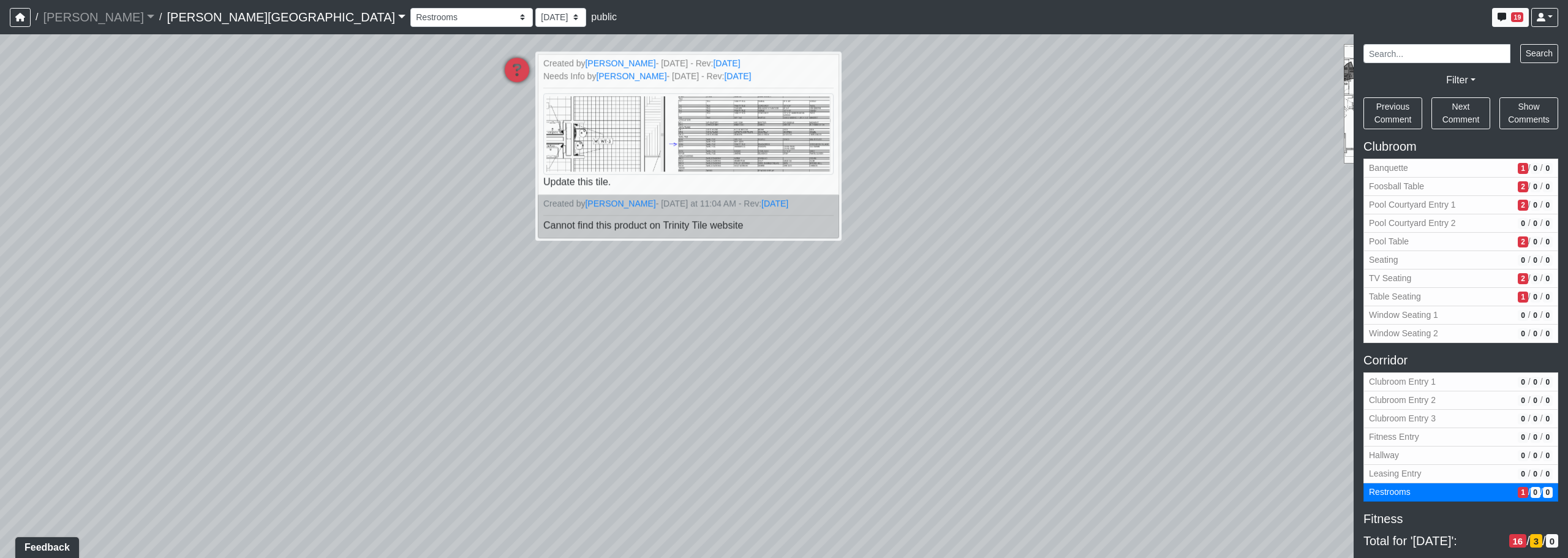
drag, startPoint x: 749, startPoint y: 398, endPoint x: 805, endPoint y: 350, distance: 73.8
click at [800, 350] on div "Loading... Corridor - Clubroom Entry 2 Loading... Seating Loading... Pool Court…" at bounding box center [784, 296] width 1568 height 523
click at [800, 370] on div "Loading... Corridor - Clubroom Entry 2 Loading... Seating Loading... Pool Court…" at bounding box center [784, 296] width 1568 height 523
click at [614, 156] on img at bounding box center [688, 134] width 294 height 83
click at [800, 301] on span "Table Seating" at bounding box center [1440, 297] width 144 height 13
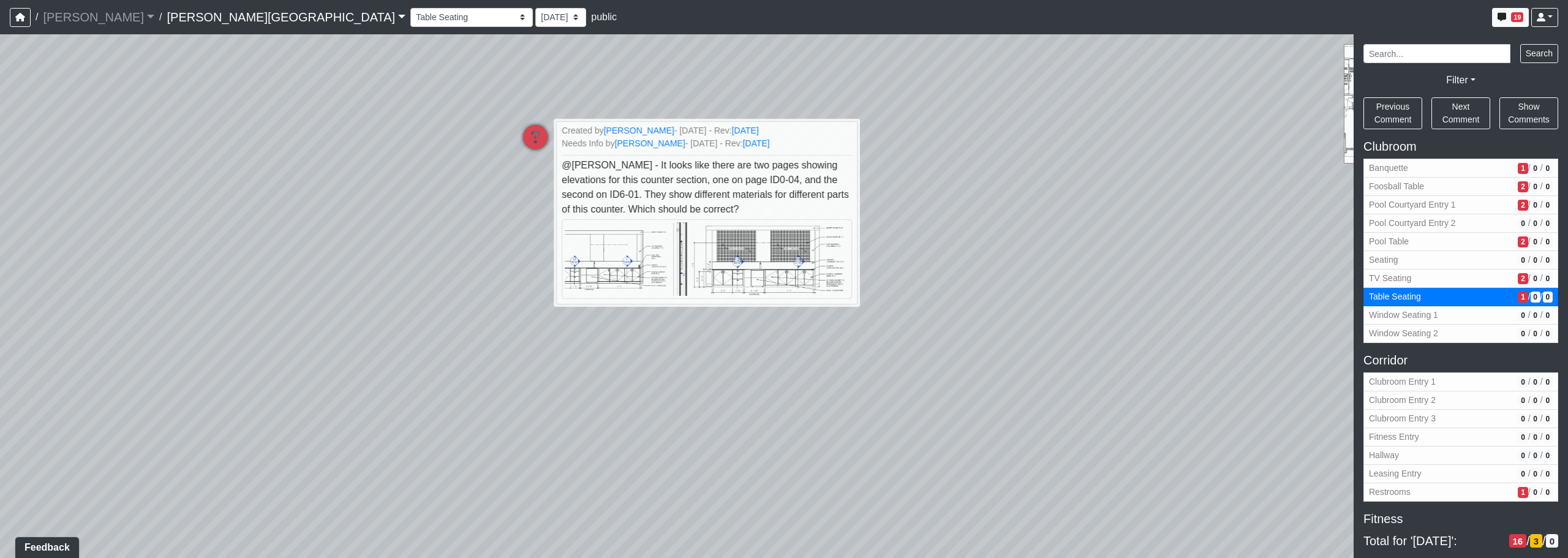
drag, startPoint x: 555, startPoint y: 337, endPoint x: 635, endPoint y: 337, distance: 80.0
click at [635, 337] on div "Loading... Corridor - Clubroom Entry 2 Loading... Seating Loading... Pool Court…" at bounding box center [784, 296] width 1568 height 523
click at [623, 283] on img at bounding box center [707, 260] width 294 height 81
click at [800, 303] on div "Loading... Corridor - Clubroom Entry 2 Loading... Seating Loading... Pool Court…" at bounding box center [784, 296] width 1568 height 523
click at [545, 143] on icon at bounding box center [535, 143] width 36 height 36
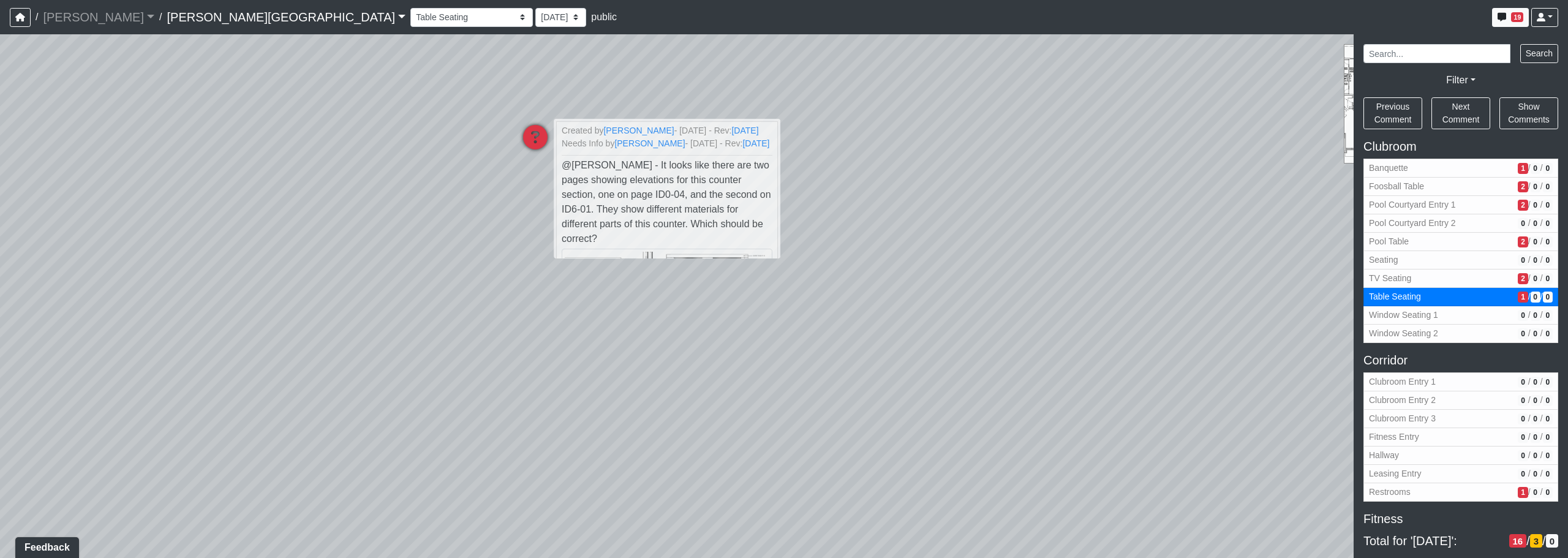
click at [533, 140] on icon at bounding box center [535, 143] width 36 height 36
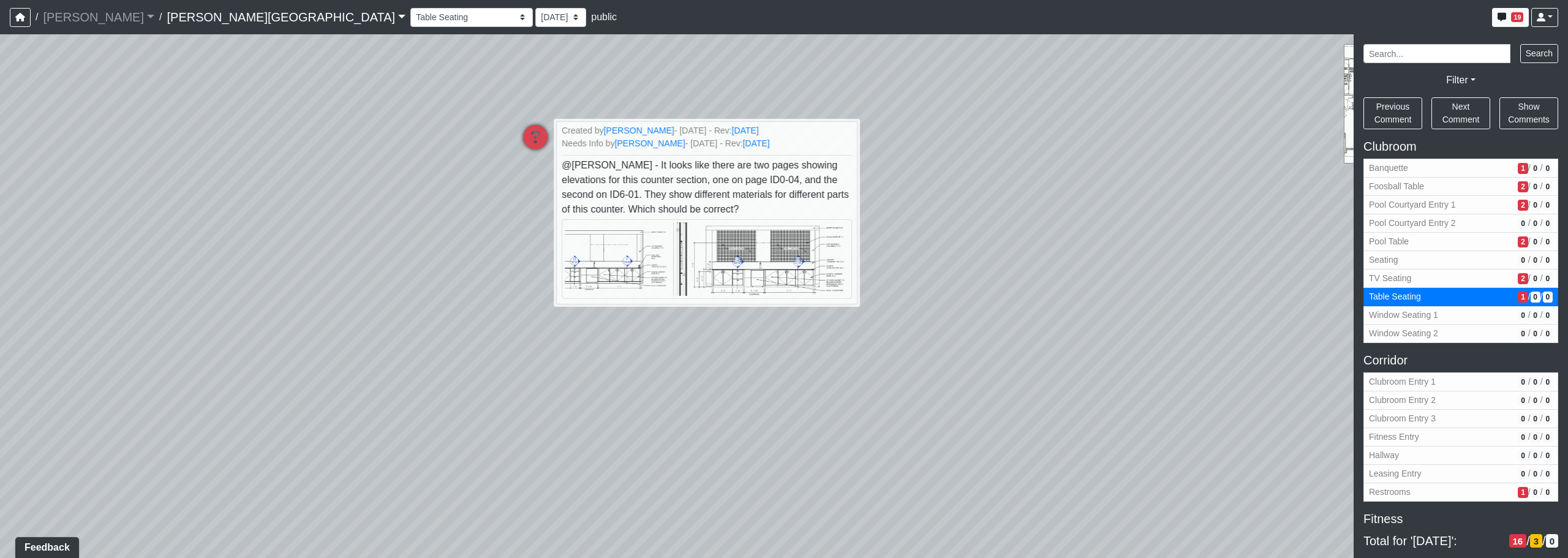
click at [711, 434] on div "Loading... Corridor - Clubroom Entry 2 Loading... Seating Loading... Pool Court…" at bounding box center [784, 296] width 1568 height 523
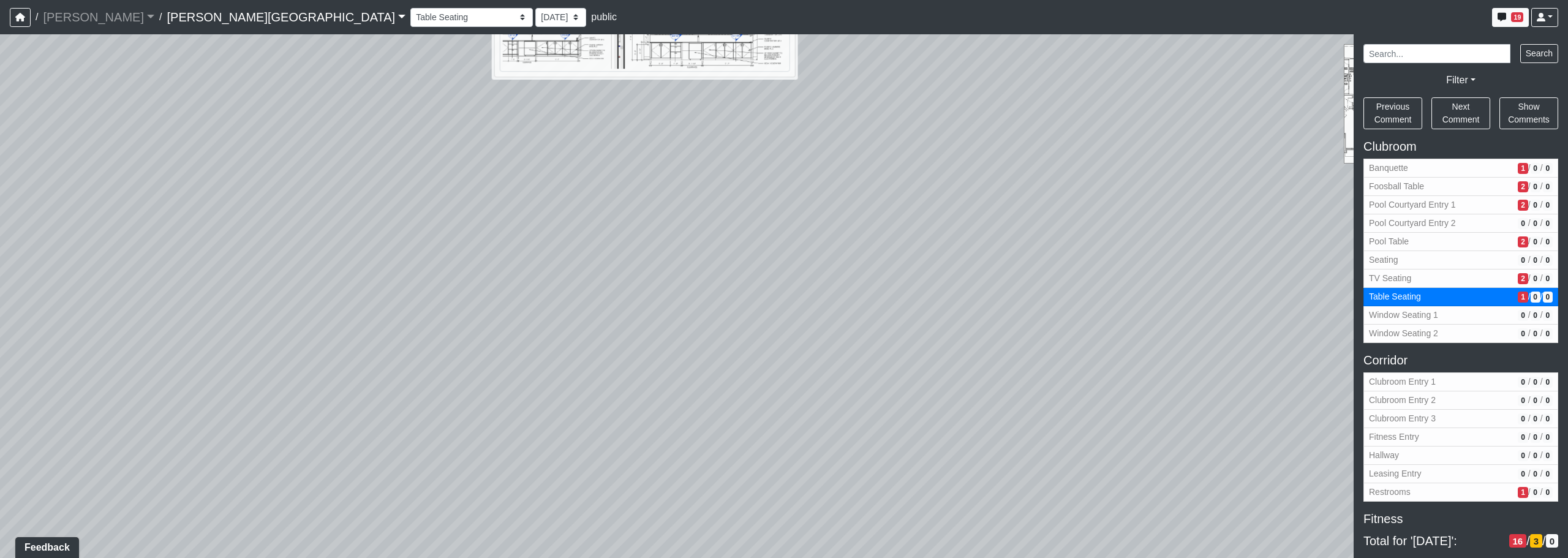
drag, startPoint x: 735, startPoint y: 427, endPoint x: 727, endPoint y: 333, distance: 94.3
click at [729, 307] on div "Loading... Corridor - Clubroom Entry 2 Loading... Seating Loading... Pool Court…" at bounding box center [784, 296] width 1568 height 523
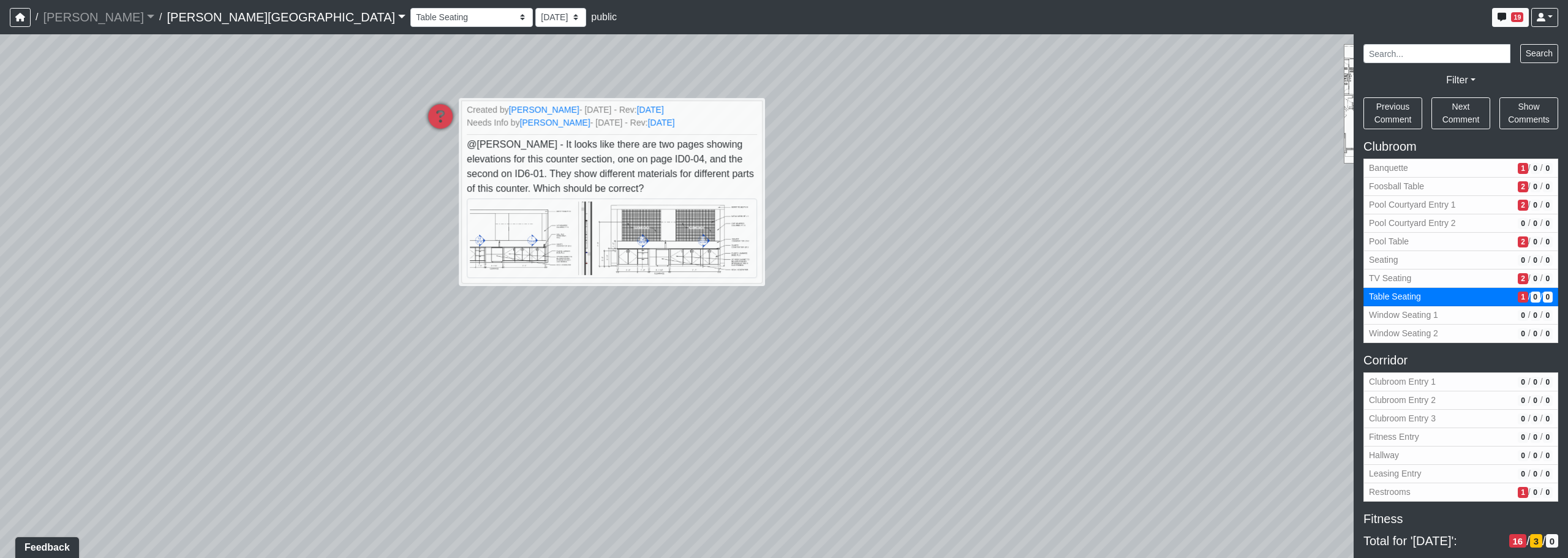
drag, startPoint x: 703, startPoint y: 310, endPoint x: 655, endPoint y: 481, distance: 177.6
click at [593, 494] on div "Loading... Corridor - Clubroom Entry 2 Loading... Seating Loading... Pool Court…" at bounding box center [784, 296] width 1568 height 523
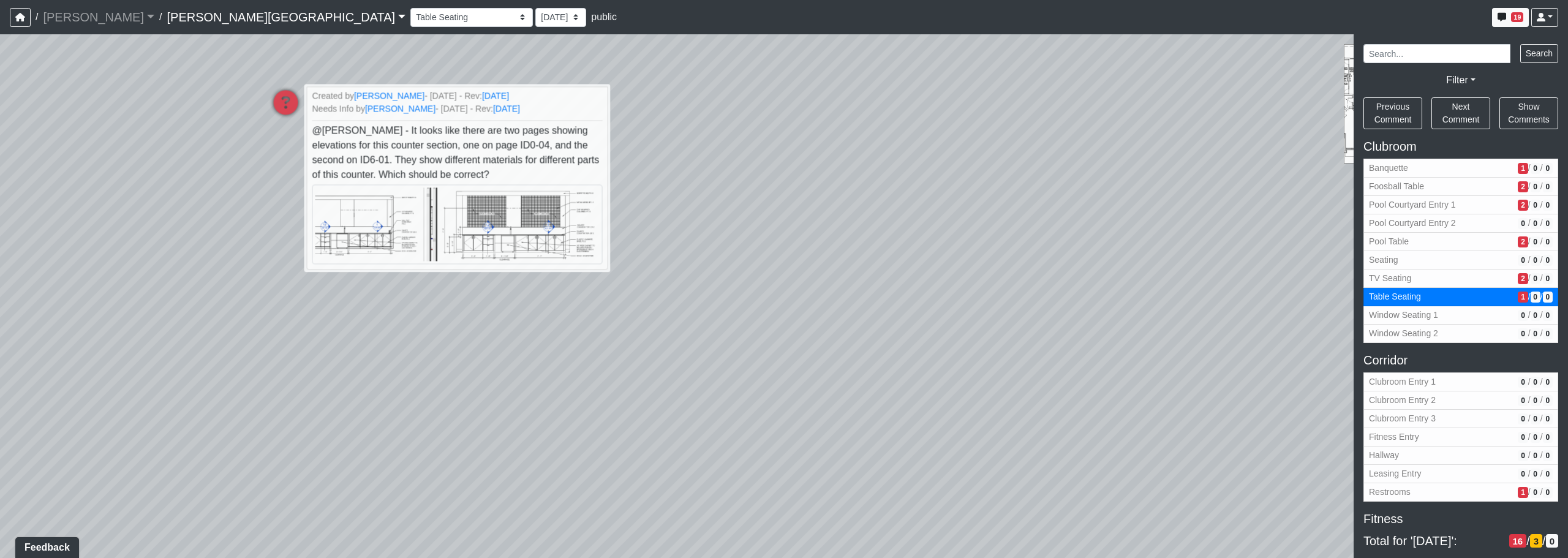
drag, startPoint x: 1076, startPoint y: 315, endPoint x: 822, endPoint y: 335, distance: 254.8
click at [800, 335] on div "Loading... Corridor - Clubroom Entry 2 Loading... Seating Loading... Pool Court…" at bounding box center [784, 296] width 1568 height 523
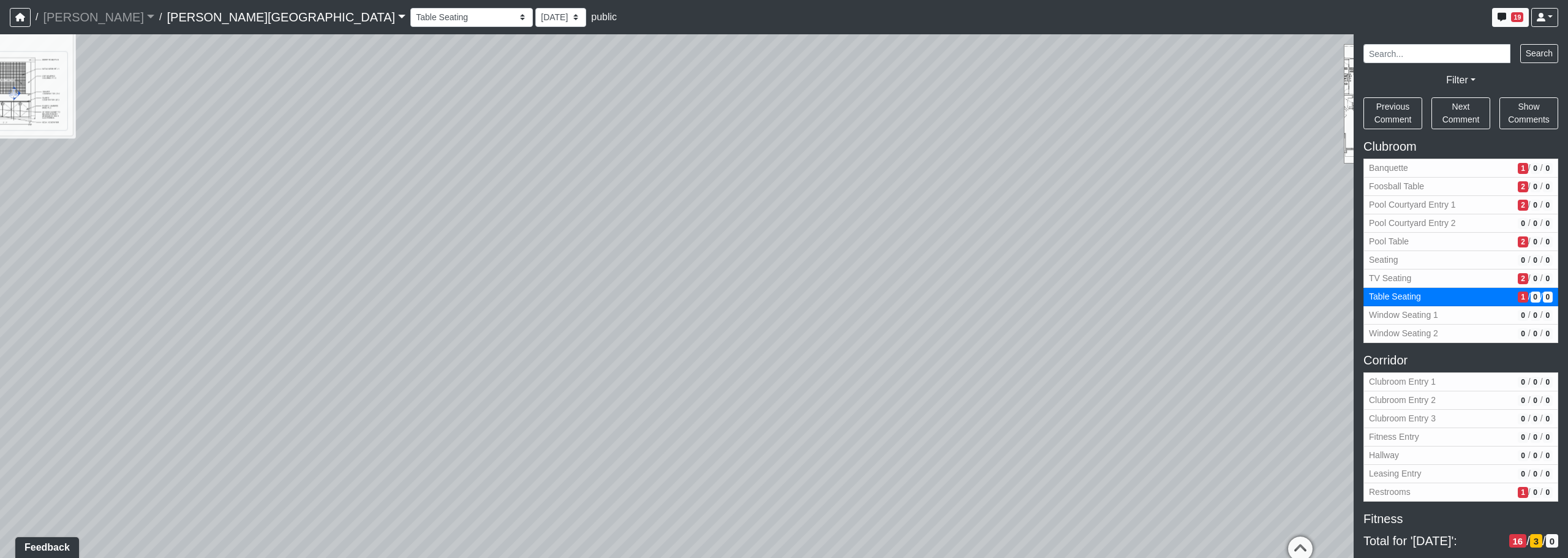
click at [800, 378] on div "Loading... Corridor - Clubroom Entry 2 Loading... Seating Loading... Pool Court…" at bounding box center [784, 296] width 1568 height 523
drag, startPoint x: 1071, startPoint y: 264, endPoint x: 938, endPoint y: 459, distance: 236.0
click at [800, 460] on div "Loading... Corridor - Clubroom Entry 2 Loading... Seating Loading... Pool Court…" at bounding box center [784, 296] width 1568 height 523
drag, startPoint x: 1123, startPoint y: 225, endPoint x: 942, endPoint y: 291, distance: 192.7
click at [800, 291] on div "Loading... Corridor - Clubroom Entry 2 Loading... Seating Loading... Pool Court…" at bounding box center [784, 296] width 1568 height 523
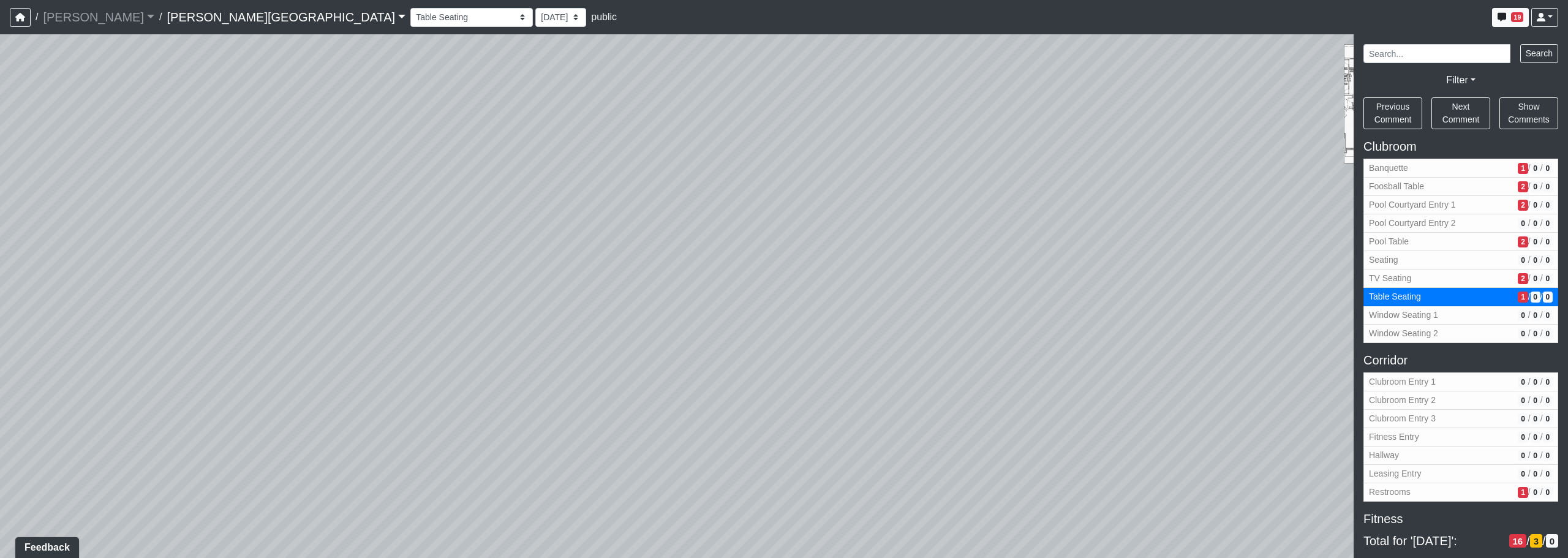
drag, startPoint x: 805, startPoint y: 268, endPoint x: 1209, endPoint y: 197, distance: 410.2
click at [800, 187] on div "Loading... Corridor - Clubroom Entry 2 Loading... Seating Loading... Pool Court…" at bounding box center [784, 296] width 1568 height 523
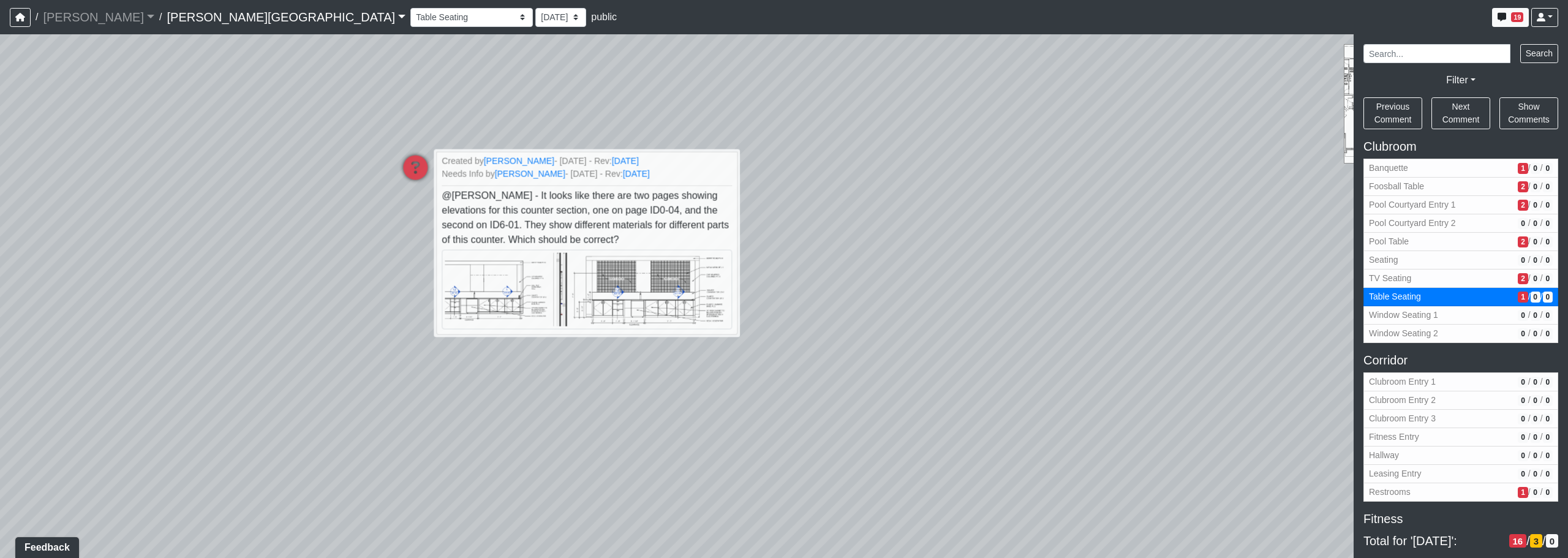
drag, startPoint x: 890, startPoint y: 402, endPoint x: 976, endPoint y: 243, distance: 180.8
click at [800, 165] on div "Loading... Corridor - Clubroom Entry 2 Loading... Seating Loading... Pool Court…" at bounding box center [784, 296] width 1568 height 523
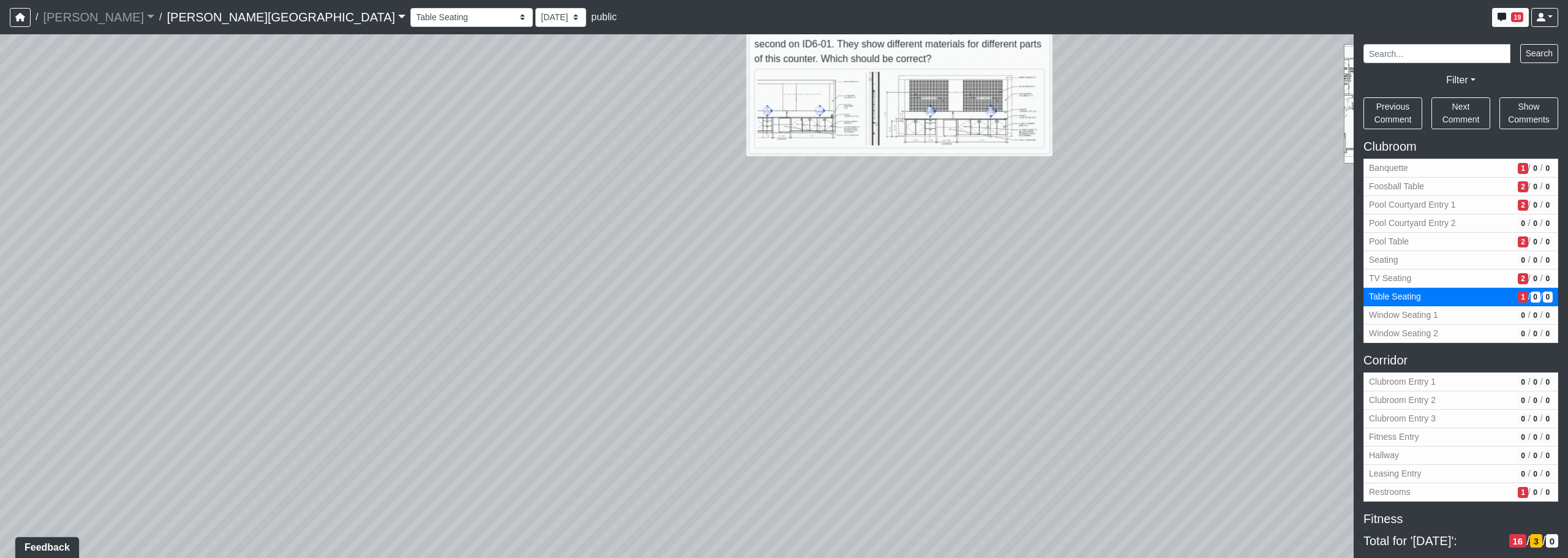
drag, startPoint x: 777, startPoint y: 315, endPoint x: 998, endPoint y: 242, distance: 232.7
click at [800, 230] on div "Loading... Corridor - Clubroom Entry 2 Loading... Seating Loading... Pool Court…" at bounding box center [784, 296] width 1568 height 523
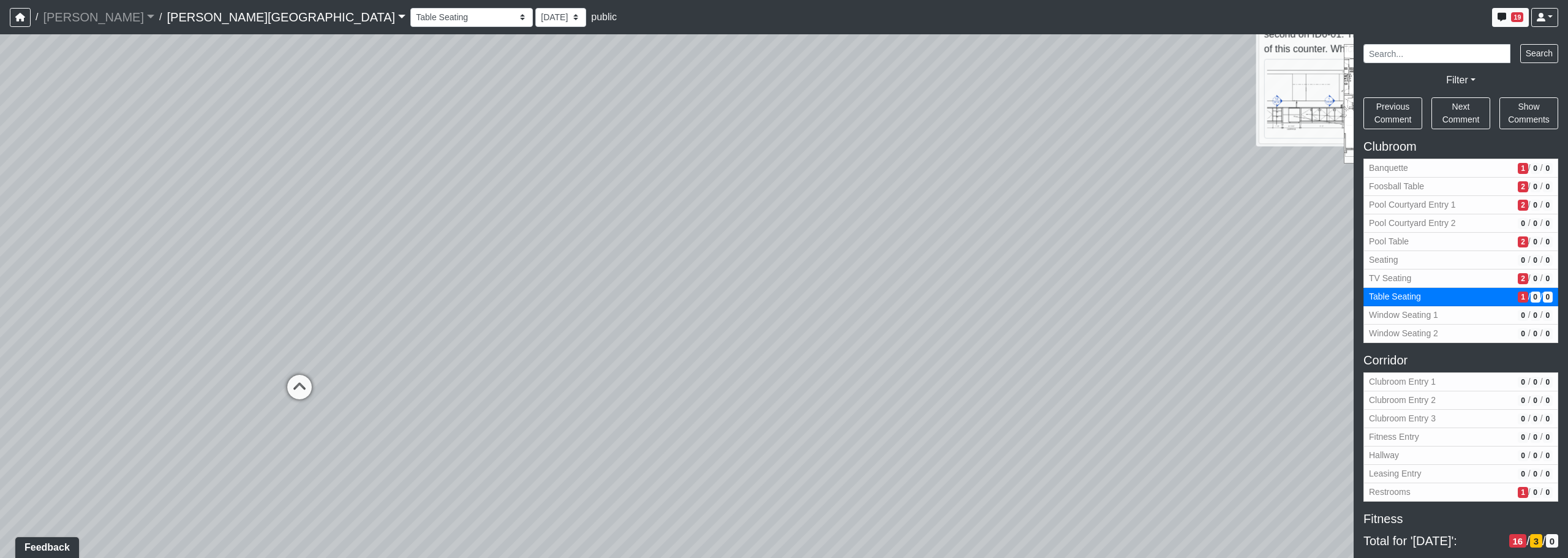
drag, startPoint x: 821, startPoint y: 279, endPoint x: 1017, endPoint y: 329, distance: 202.3
click at [800, 341] on div "Loading... Corridor - Clubroom Entry 2 Loading... Seating Loading... Pool Court…" at bounding box center [784, 296] width 1568 height 523
click at [502, 346] on div "Loading... Corridor - Clubroom Entry 2 Loading... Seating Loading... Pool Court…" at bounding box center [784, 296] width 1568 height 523
click at [537, 309] on div "Loading... Corridor - Clubroom Entry 2 Loading... Seating Loading... Pool Court…" at bounding box center [784, 296] width 1568 height 523
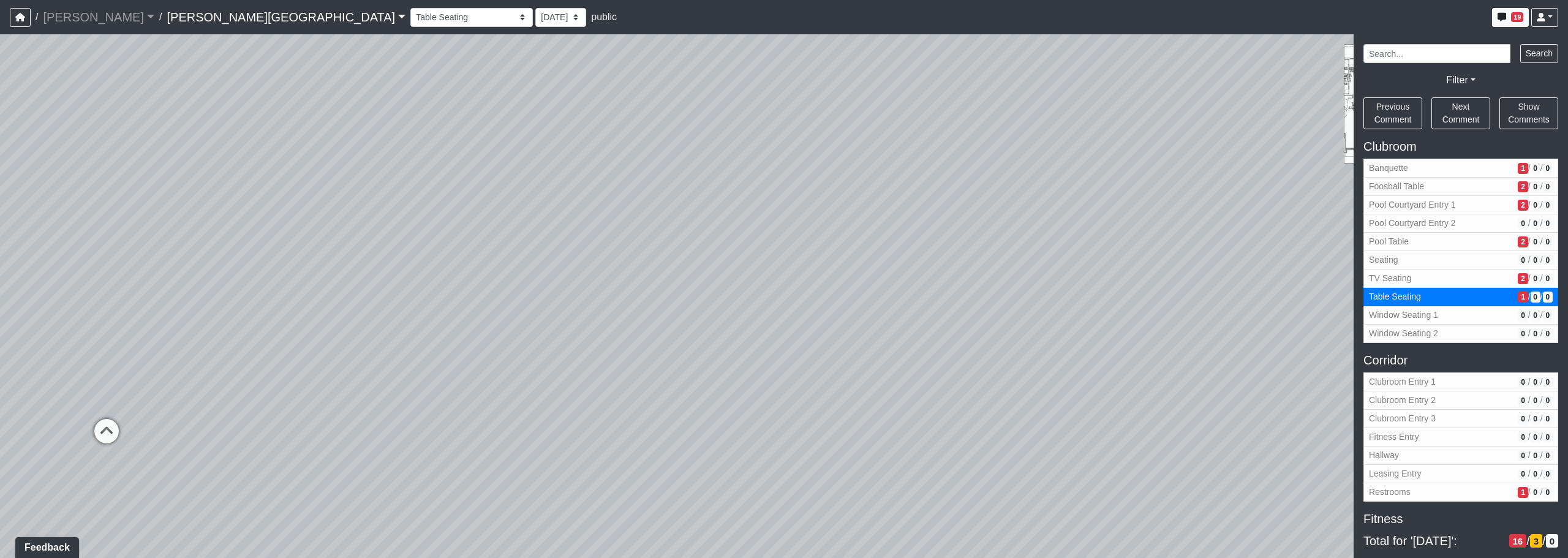
click at [605, 322] on div "Loading... Corridor - Clubroom Entry 2 Loading... Seating Loading... Pool Court…" at bounding box center [784, 296] width 1568 height 523
click at [800, 204] on span "Pool Courtyard Entry 1" at bounding box center [1440, 205] width 144 height 13
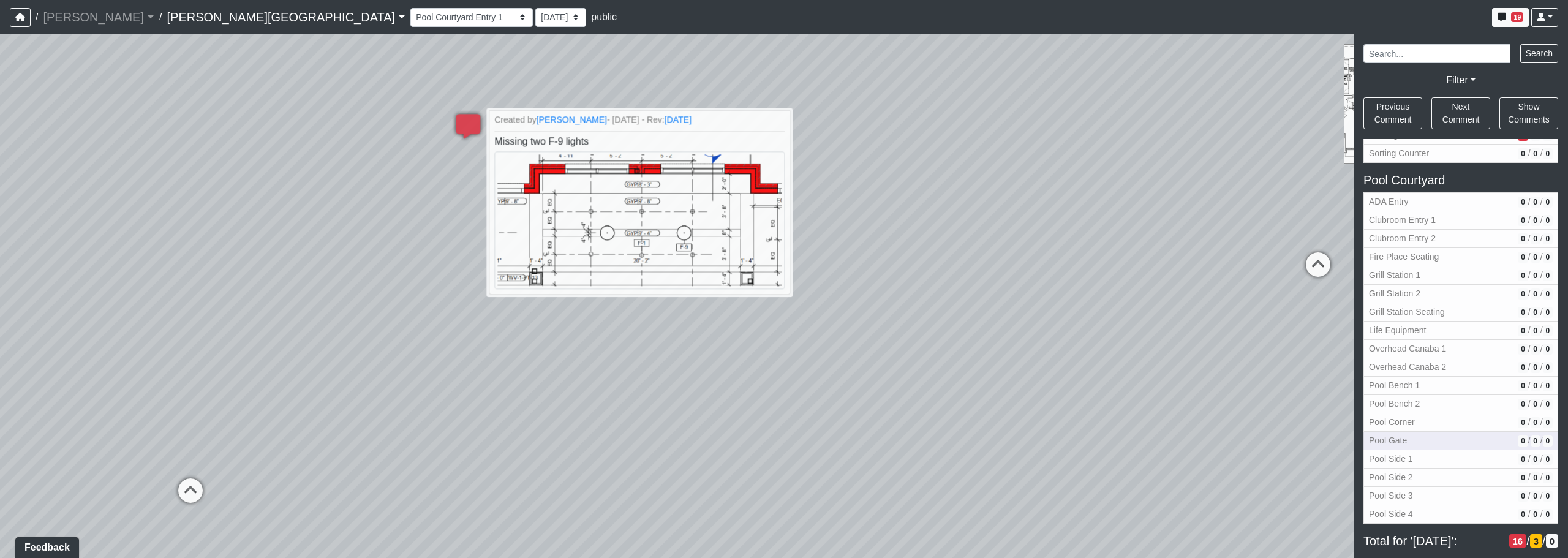
scroll to position [1259, 0]
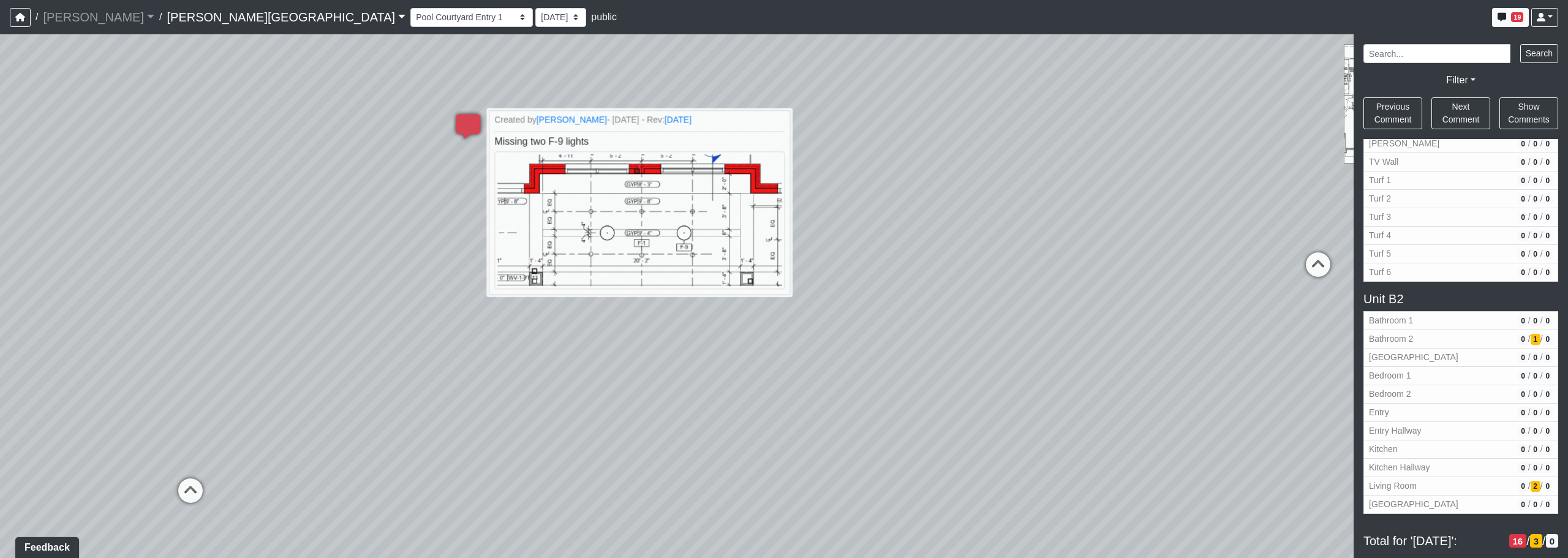
click at [800, 542] on span "3" at bounding box center [1536, 541] width 12 height 14
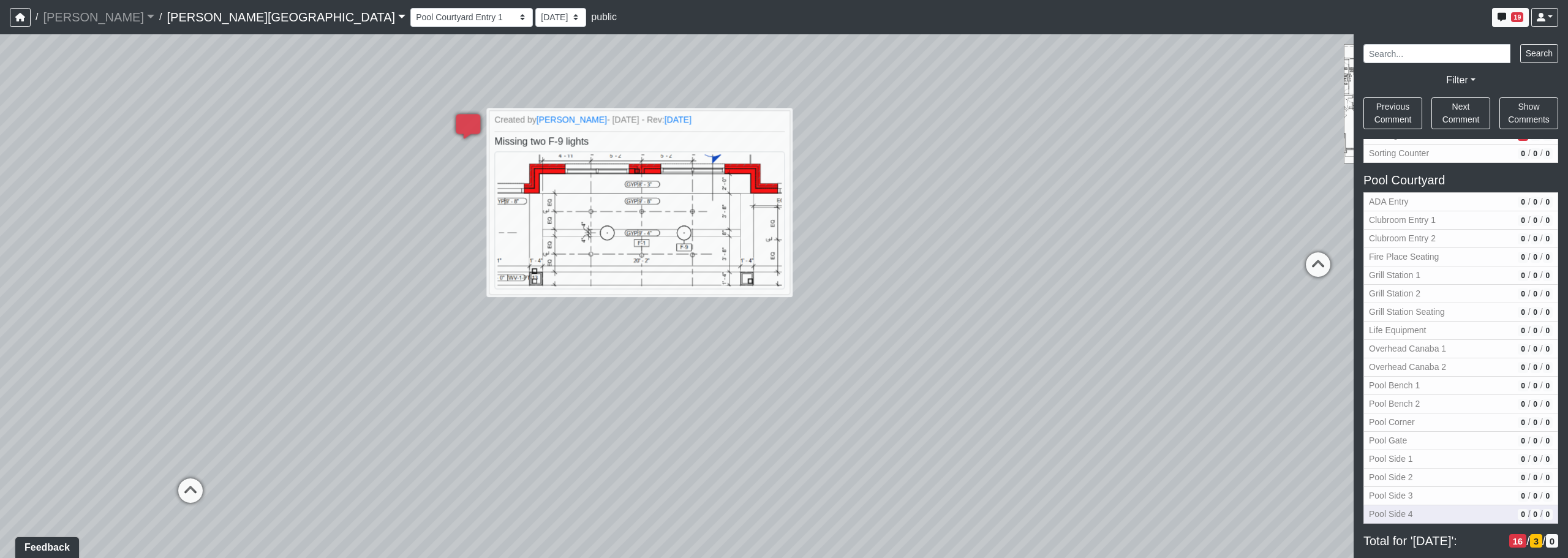
scroll to position [646, 0]
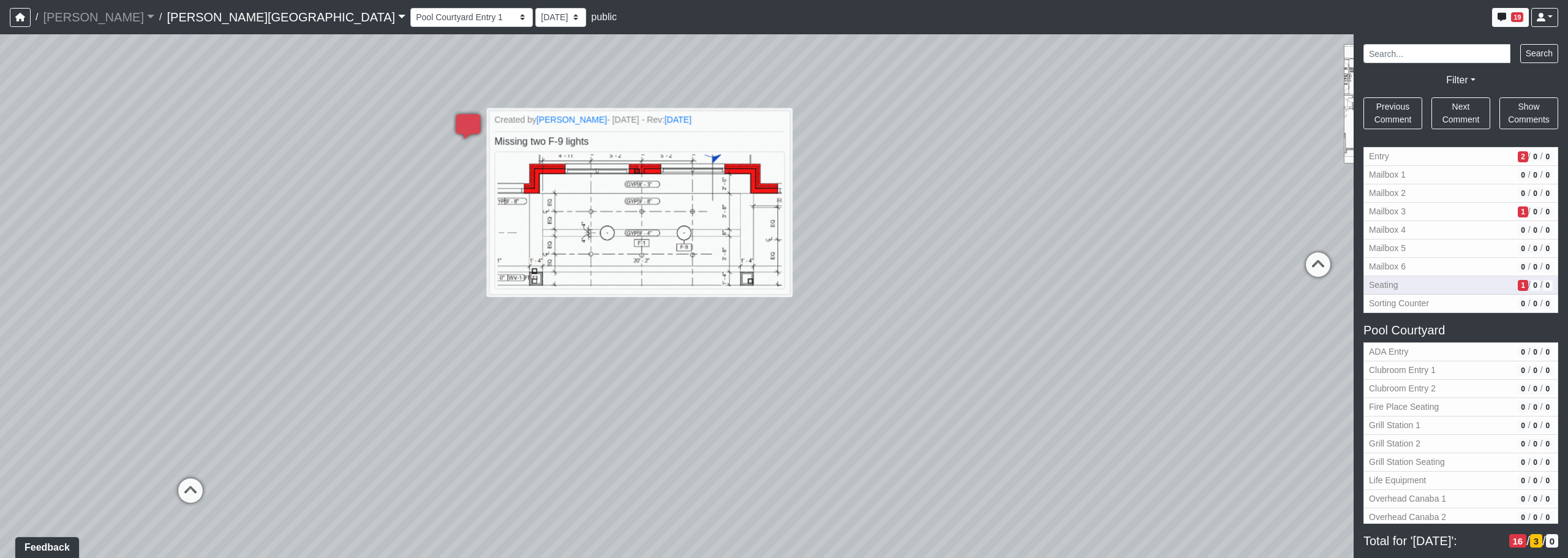
click at [800, 282] on span "Seating" at bounding box center [1440, 285] width 144 height 13
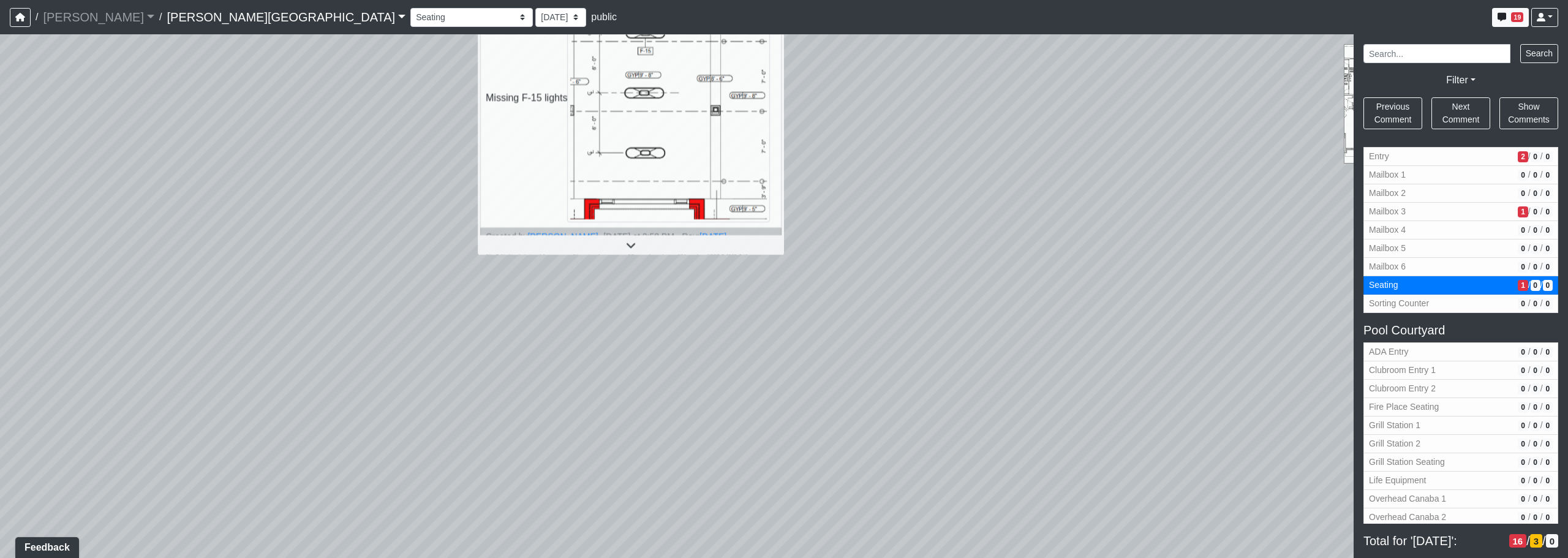
drag, startPoint x: 960, startPoint y: 482, endPoint x: 916, endPoint y: 376, distance: 114.8
click at [800, 376] on div "Loading... Corridor - Clubroom Entry 2 Loading... Seating Loading... Pool Court…" at bounding box center [784, 296] width 1568 height 523
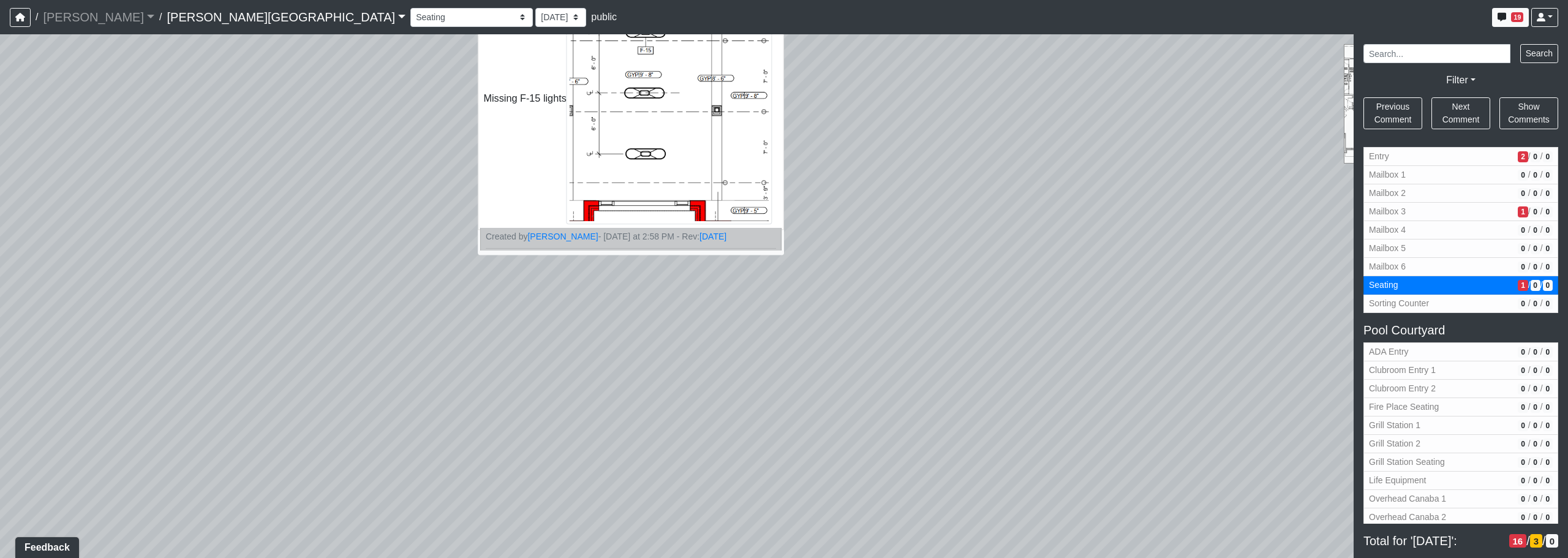
scroll to position [63, 0]
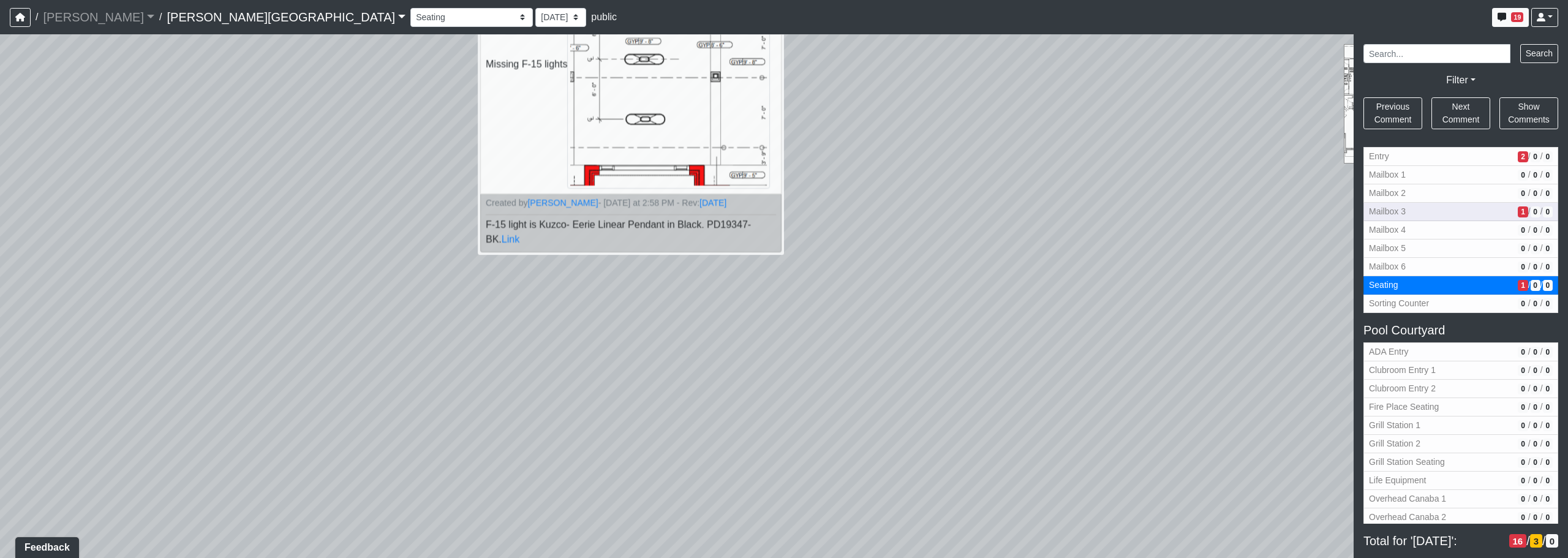
click at [800, 207] on span "Mailbox 3" at bounding box center [1440, 212] width 144 height 13
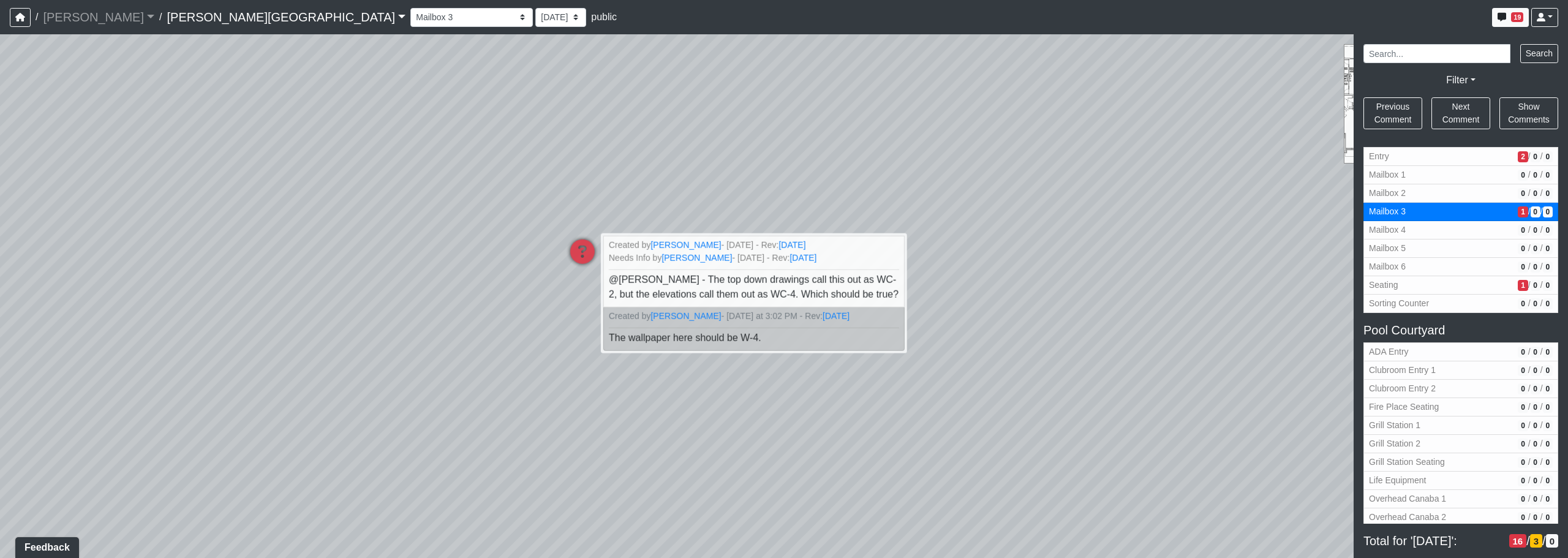
drag, startPoint x: 803, startPoint y: 403, endPoint x: 922, endPoint y: 542, distance: 183.0
click at [800, 542] on div "Loading... Corridor - Clubroom Entry 2 Loading... Seating Loading... Pool Court…" at bounding box center [784, 296] width 1568 height 523
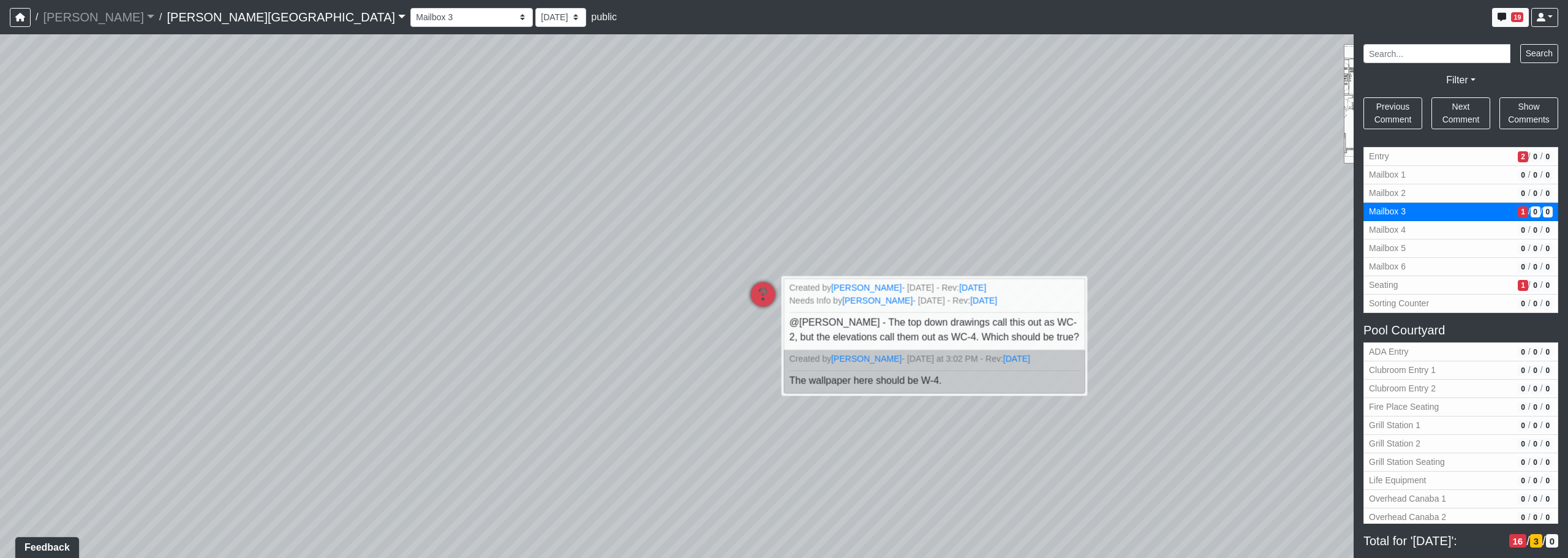
drag, startPoint x: 818, startPoint y: 424, endPoint x: 1015, endPoint y: 453, distance: 199.1
click at [800, 455] on div "Loading... Corridor - Clubroom Entry 2 Loading... Seating Loading... Pool Court…" at bounding box center [784, 296] width 1568 height 523
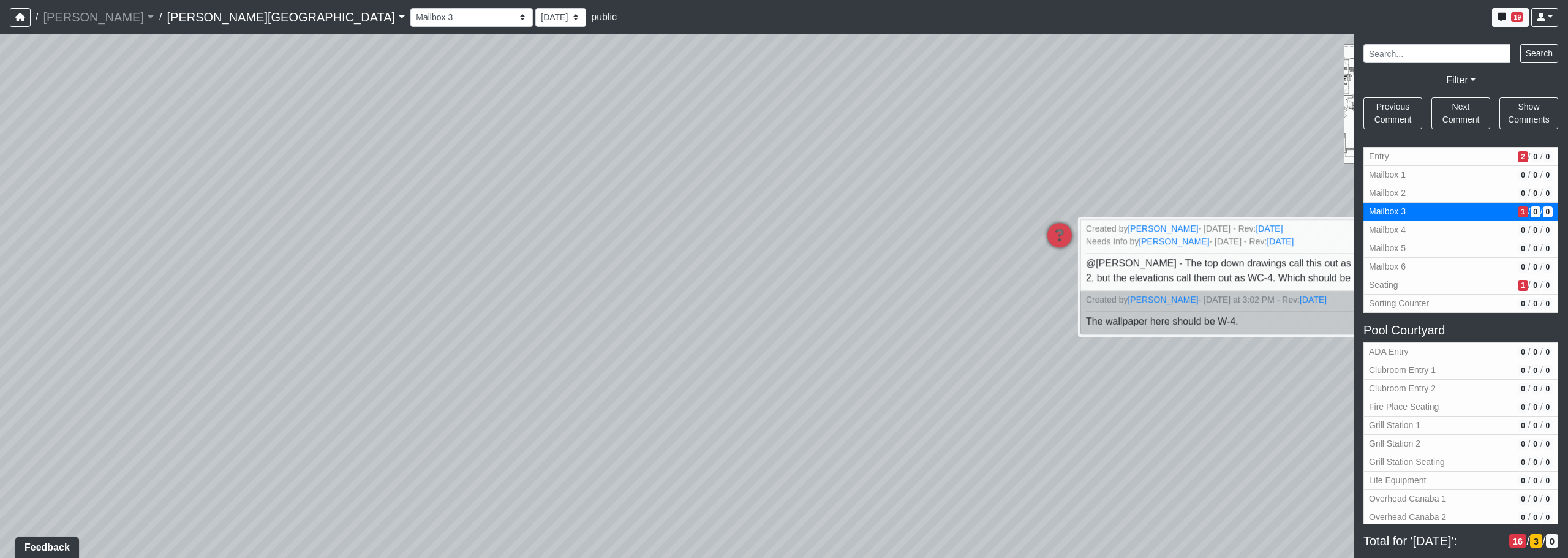
drag, startPoint x: 760, startPoint y: 398, endPoint x: 927, endPoint y: 367, distance: 169.9
click at [800, 365] on div "Loading... Corridor - Clubroom Entry 2 Loading... Seating Loading... Pool Court…" at bounding box center [784, 296] width 1568 height 523
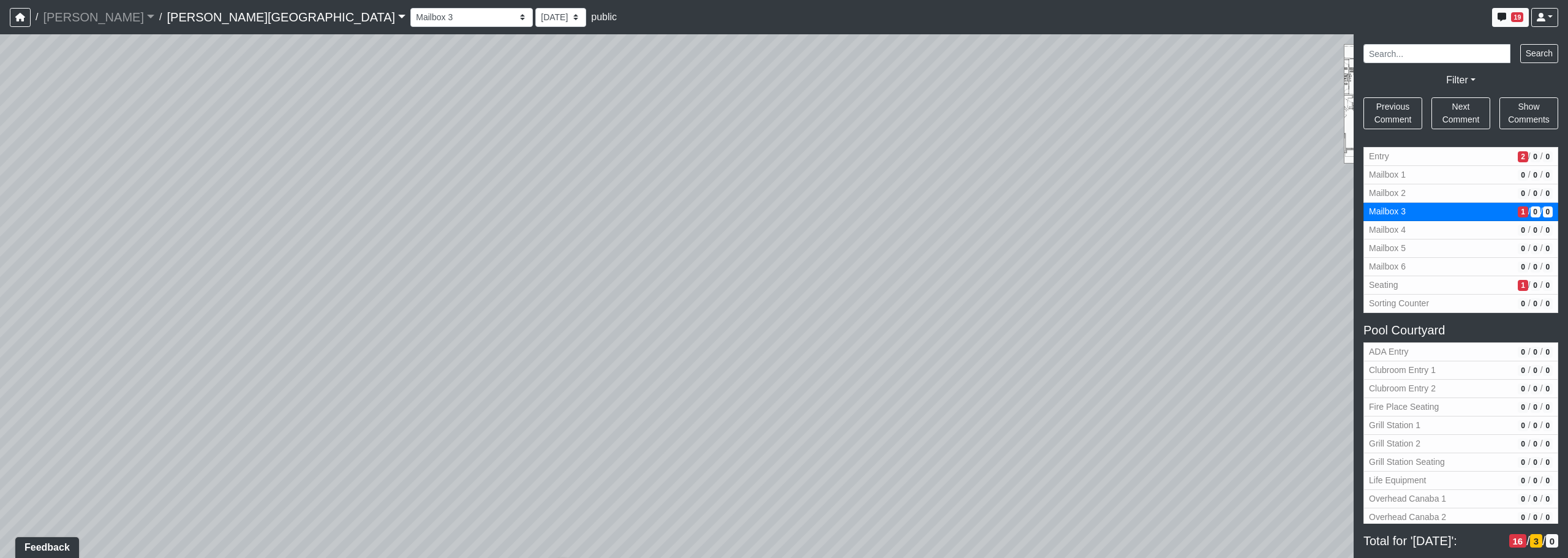
drag, startPoint x: 727, startPoint y: 369, endPoint x: 818, endPoint y: 339, distance: 95.8
click at [800, 335] on div "Loading... Corridor - Clubroom Entry 2 Loading... Seating Loading... Pool Court…" at bounding box center [784, 296] width 1568 height 523
drag, startPoint x: 739, startPoint y: 353, endPoint x: 850, endPoint y: 346, distance: 111.2
click at [800, 346] on div "Loading... Corridor - Clubroom Entry 2 Loading... Seating Loading... Pool Court…" at bounding box center [784, 296] width 1568 height 523
drag, startPoint x: 539, startPoint y: 378, endPoint x: 923, endPoint y: 348, distance: 385.2
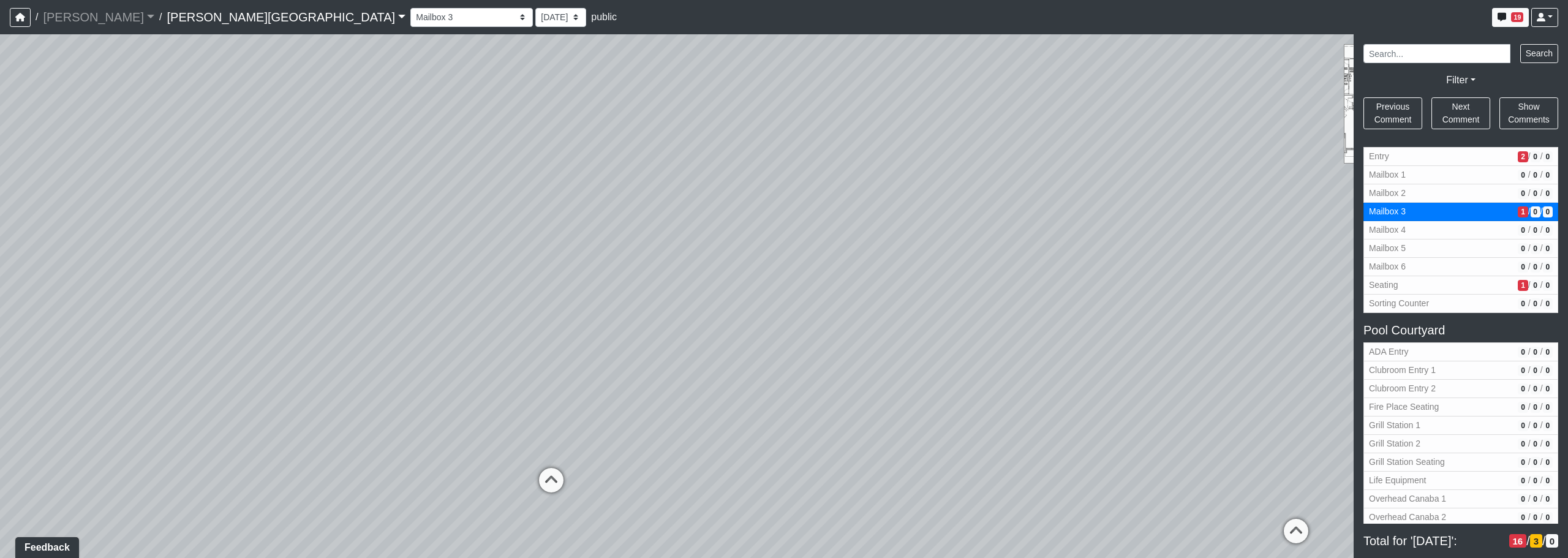
click at [800, 348] on div "Loading... Corridor - Clubroom Entry 2 Loading... Seating Loading... Pool Court…" at bounding box center [784, 296] width 1568 height 523
drag, startPoint x: 927, startPoint y: 437, endPoint x: 428, endPoint y: 442, distance: 499.0
click at [428, 442] on div "Loading... Corridor - Clubroom Entry 2 Loading... Seating Loading... Pool Court…" at bounding box center [784, 296] width 1568 height 523
click at [796, 469] on div "Loading... Corridor - Clubroom Entry 2 Loading... Seating Loading... Pool Court…" at bounding box center [784, 296] width 1568 height 523
click at [800, 472] on icon at bounding box center [815, 475] width 36 height 36
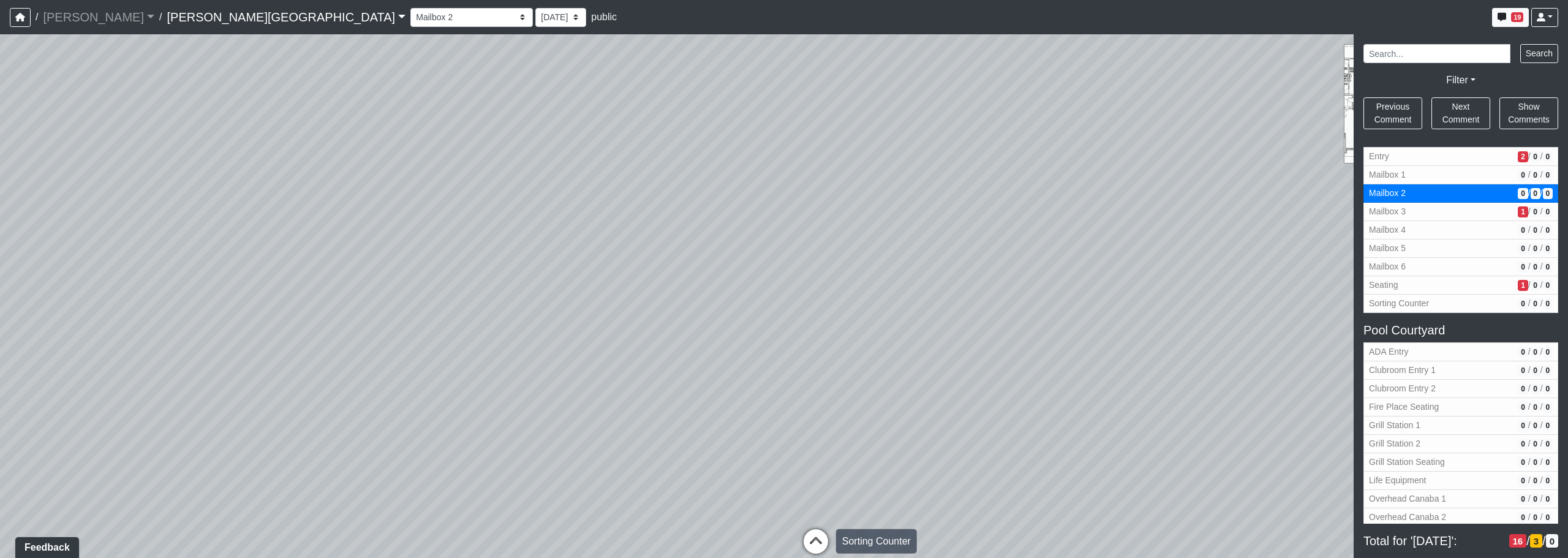
click at [800, 546] on icon at bounding box center [816, 548] width 36 height 36
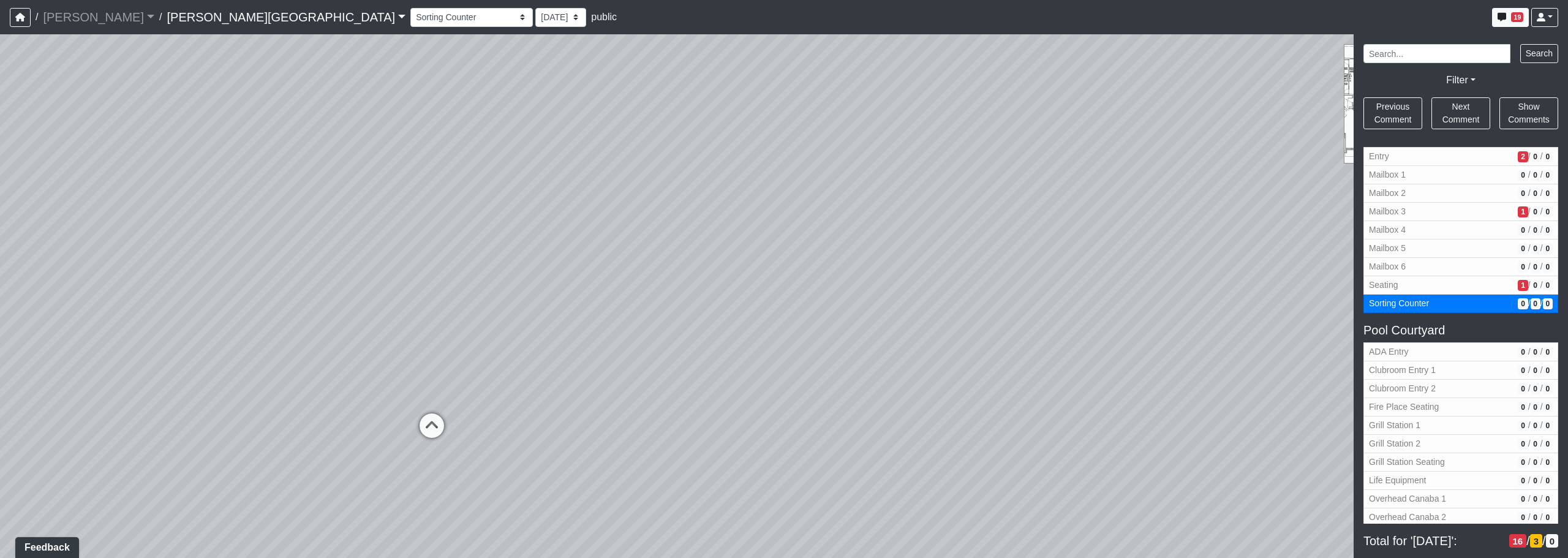
drag, startPoint x: 747, startPoint y: 407, endPoint x: 966, endPoint y: 334, distance: 230.8
click at [800, 294] on div "Loading... Corridor - Clubroom Entry 2 Loading... Seating Loading... Pool Court…" at bounding box center [784, 296] width 1568 height 523
drag, startPoint x: 831, startPoint y: 397, endPoint x: 945, endPoint y: 354, distance: 121.8
click at [800, 348] on div "Loading... Corridor - Clubroom Entry 2 Loading... Seating Loading... Pool Court…" at bounding box center [784, 296] width 1568 height 523
click at [751, 287] on div "Loading... Corridor - Clubroom Entry 2 Loading... Seating Loading... Pool Court…" at bounding box center [784, 296] width 1568 height 523
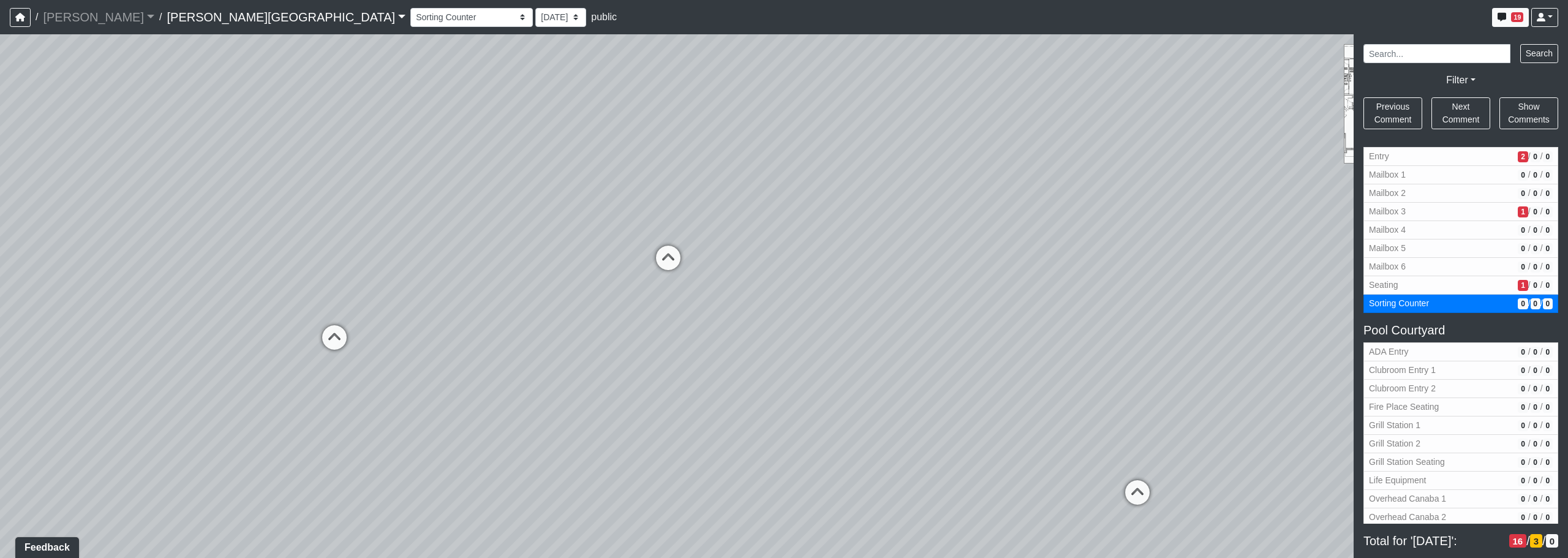
drag, startPoint x: 1074, startPoint y: 294, endPoint x: 999, endPoint y: 407, distance: 135.6
click at [800, 407] on div "Loading... Corridor - Clubroom Entry 2 Loading... Seating Loading... Pool Court…" at bounding box center [784, 296] width 1568 height 523
click at [800, 313] on div "Loading... Corridor - Clubroom Entry 2 Loading... Seating Loading... Pool Court…" at bounding box center [784, 296] width 1568 height 523
click at [719, 264] on div "Loading... Corridor - Clubroom Entry 2 Loading... Seating Loading... Pool Court…" at bounding box center [784, 296] width 1568 height 523
click at [800, 460] on div at bounding box center [784, 279] width 1568 height 558
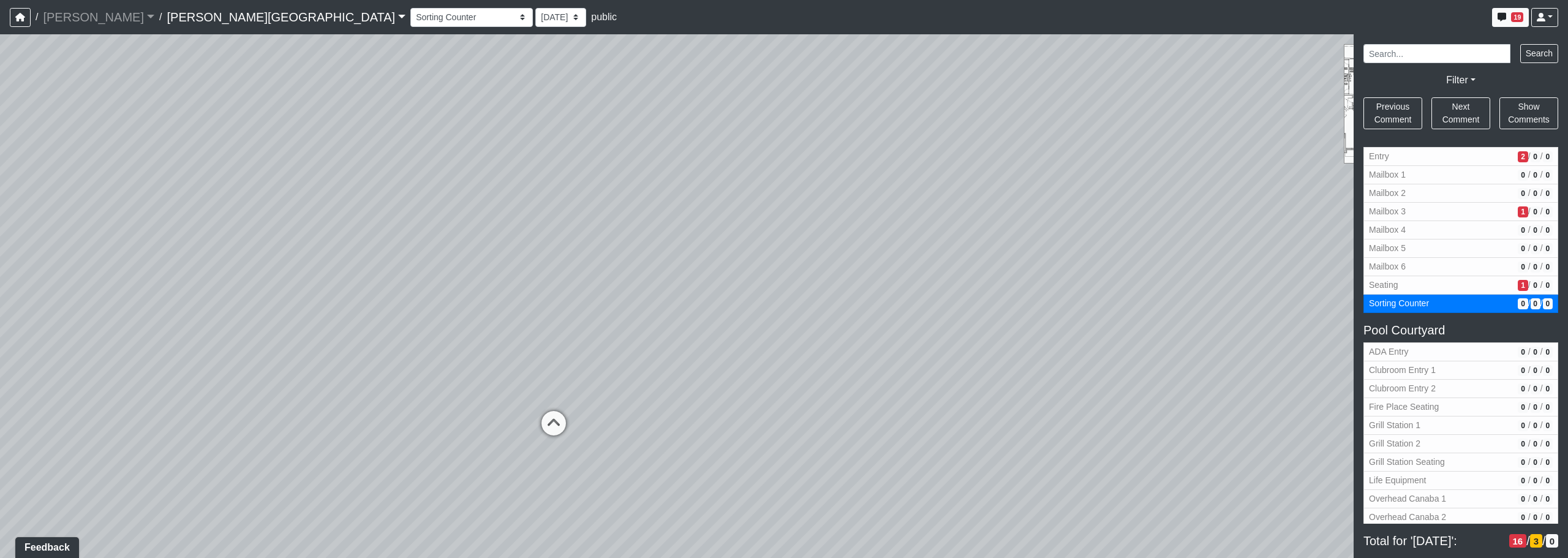
drag, startPoint x: 834, startPoint y: 353, endPoint x: 747, endPoint y: 406, distance: 101.9
click at [745, 407] on div "Loading... Corridor - Clubroom Entry 2 Loading... Seating Loading... Pool Court…" at bounding box center [784, 296] width 1568 height 523
click at [800, 511] on div "Loading... Corridor - Clubroom Entry 2 Loading... Seating Loading... Pool Court…" at bounding box center [784, 296] width 1568 height 523
drag, startPoint x: 1132, startPoint y: 504, endPoint x: 1141, endPoint y: 502, distance: 9.2
click at [800, 503] on div "Loading... Corridor - Clubroom Entry 2 Loading... Seating Loading... Pool Court…" at bounding box center [784, 296] width 1568 height 523
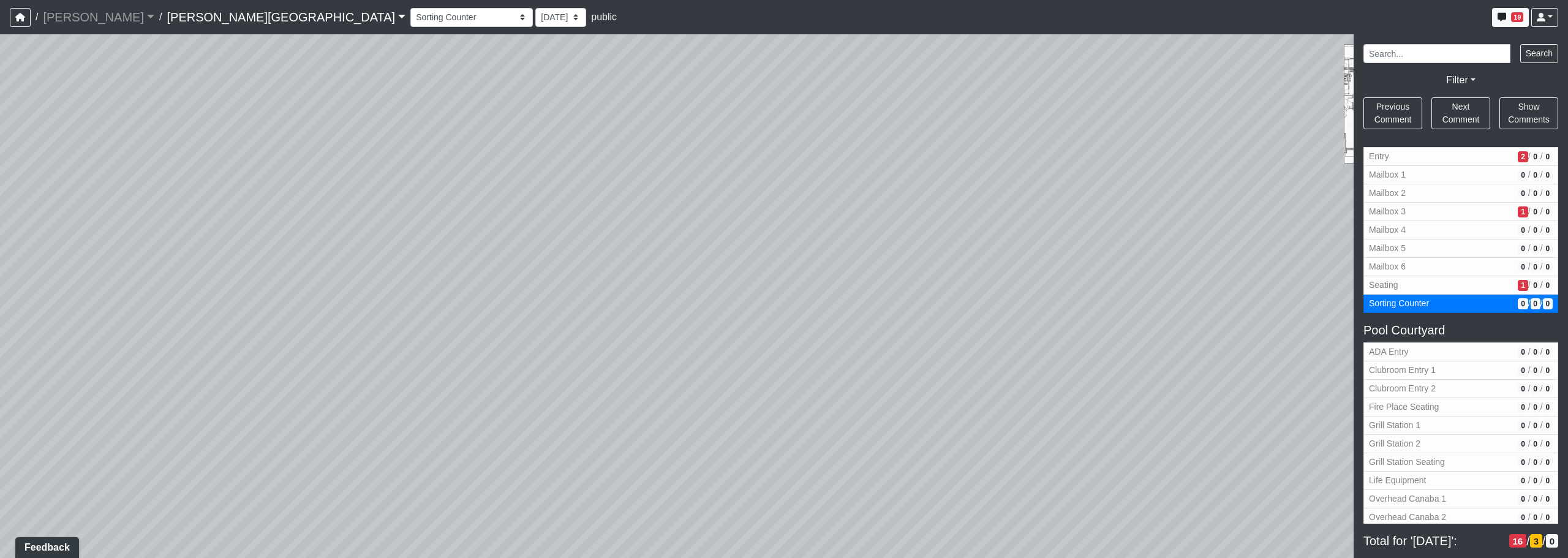
click at [800, 495] on div "Loading... Corridor - Clubroom Entry 2 Loading... Seating Loading... Pool Court…" at bounding box center [784, 296] width 1568 height 523
drag, startPoint x: 817, startPoint y: 424, endPoint x: 767, endPoint y: 418, distance: 50.4
drag, startPoint x: 1141, startPoint y: 480, endPoint x: 944, endPoint y: 450, distance: 199.3
click at [800, 436] on div "Loading... Corridor - Clubroom Entry 2 Loading... Seating Loading... Pool Court…" at bounding box center [784, 296] width 1568 height 523
click at [800, 466] on div "Loading... Corridor - Clubroom Entry 2 Loading... Seating Loading... Pool Court…" at bounding box center [784, 296] width 1568 height 523
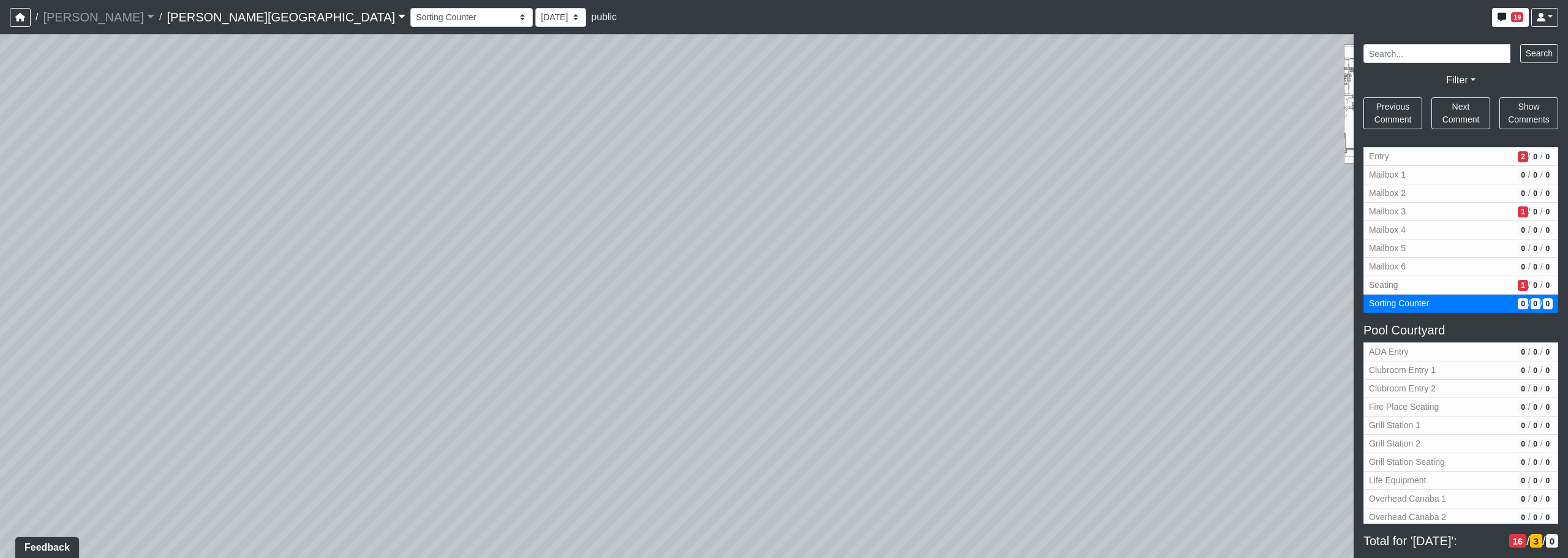
drag, startPoint x: 1044, startPoint y: 543, endPoint x: 1015, endPoint y: 353, distance: 192.2
click at [800, 349] on div "Loading... Corridor - Clubroom Entry 2 Loading... Seating Loading... Pool Court…" at bounding box center [784, 296] width 1568 height 523
drag, startPoint x: 914, startPoint y: 404, endPoint x: 916, endPoint y: 398, distance: 6.3
click at [800, 405] on div "Loading... Corridor - Clubroom Entry 2 Loading... Seating Loading... Pool Court…" at bounding box center [784, 296] width 1568 height 523
click at [800, 222] on div "Loading... Corridor - Clubroom Entry 2 Loading... Seating Loading... Pool Court…" at bounding box center [784, 296] width 1568 height 523
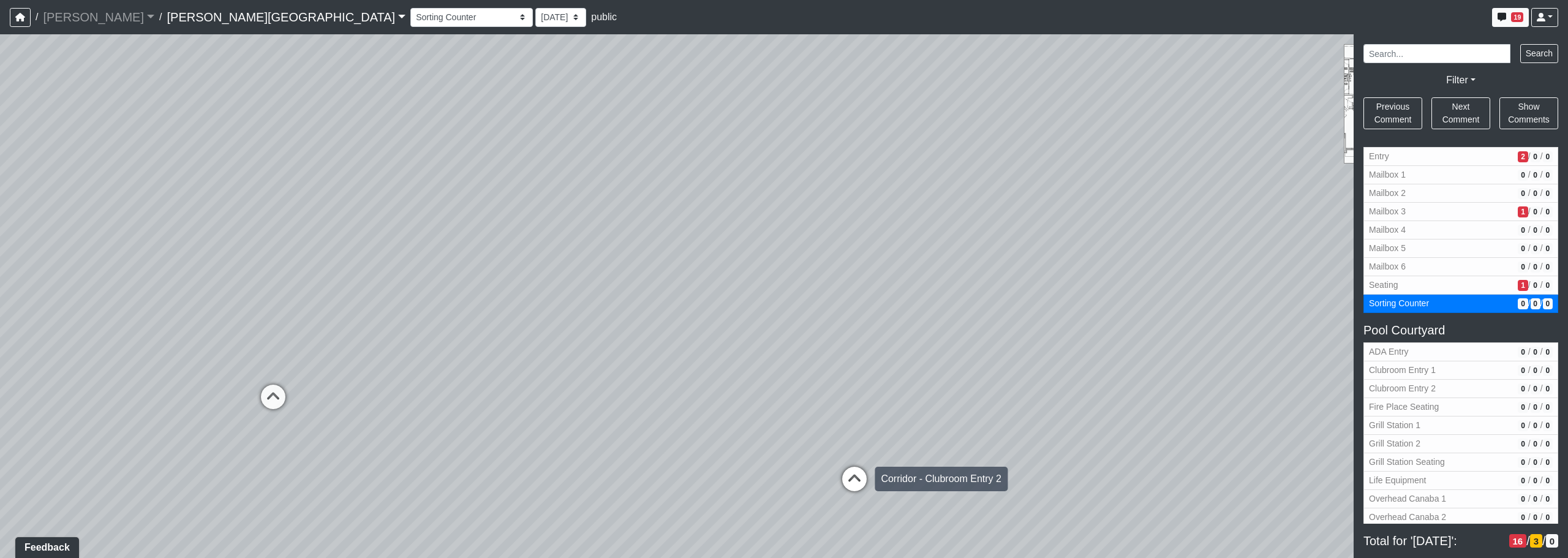
click at [800, 484] on icon at bounding box center [854, 485] width 36 height 36
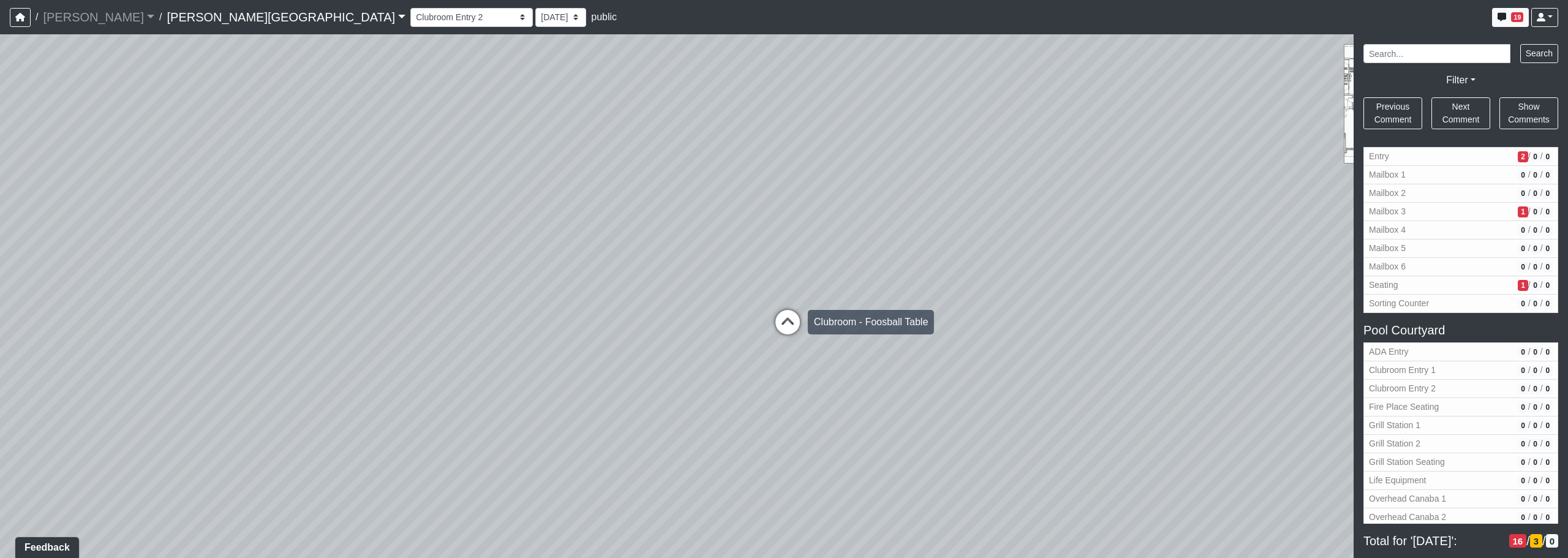
click at [789, 326] on icon at bounding box center [787, 328] width 36 height 36
select select "kJ3xRWimCSKML8fUB51DJv"
drag, startPoint x: 859, startPoint y: 438, endPoint x: 1091, endPoint y: 402, distance: 234.8
click at [800, 388] on div "Loading... Corridor - Clubroom Entry 2 Loading... Seating Loading... Pool Court…" at bounding box center [784, 296] width 1568 height 523
click at [761, 256] on div "Loading... Corridor - Clubroom Entry 2 Loading... Seating Loading... Pool Court…" at bounding box center [784, 296] width 1568 height 523
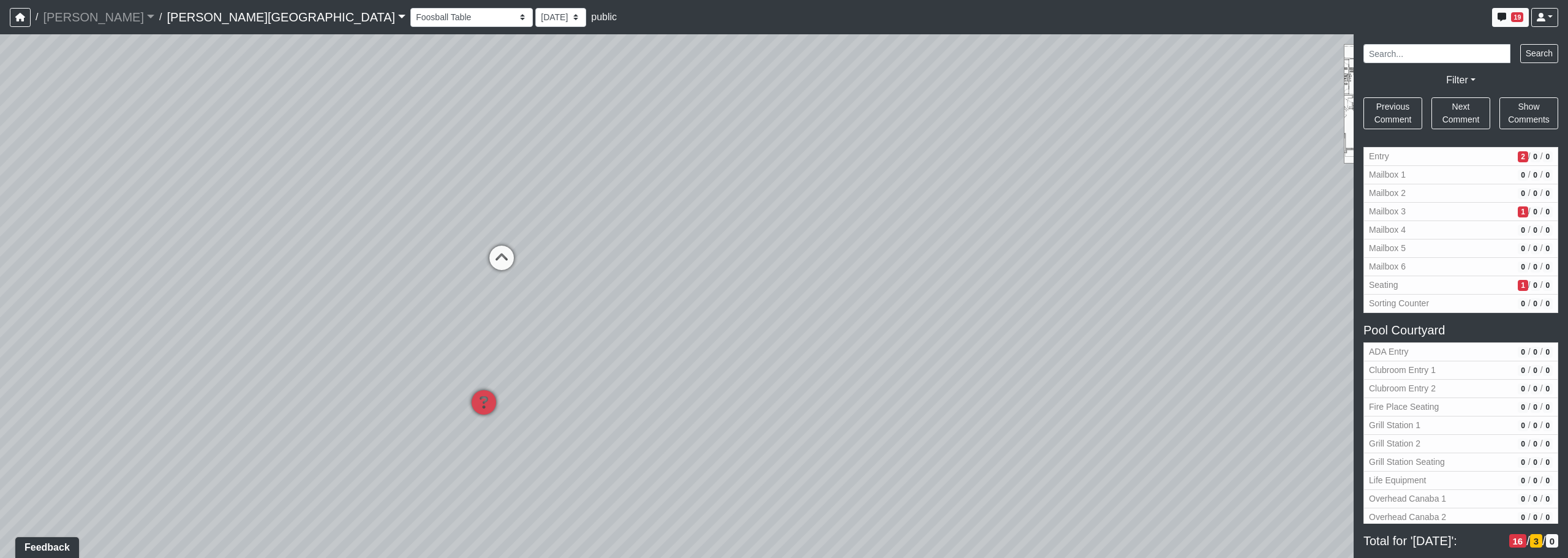
drag, startPoint x: 512, startPoint y: 410, endPoint x: 743, endPoint y: 319, distance: 248.3
click at [795, 294] on div "Loading... Corridor - Clubroom Entry 2 Loading... Seating Loading... Pool Court…" at bounding box center [784, 296] width 1568 height 523
click at [532, 353] on icon at bounding box center [535, 365] width 36 height 36
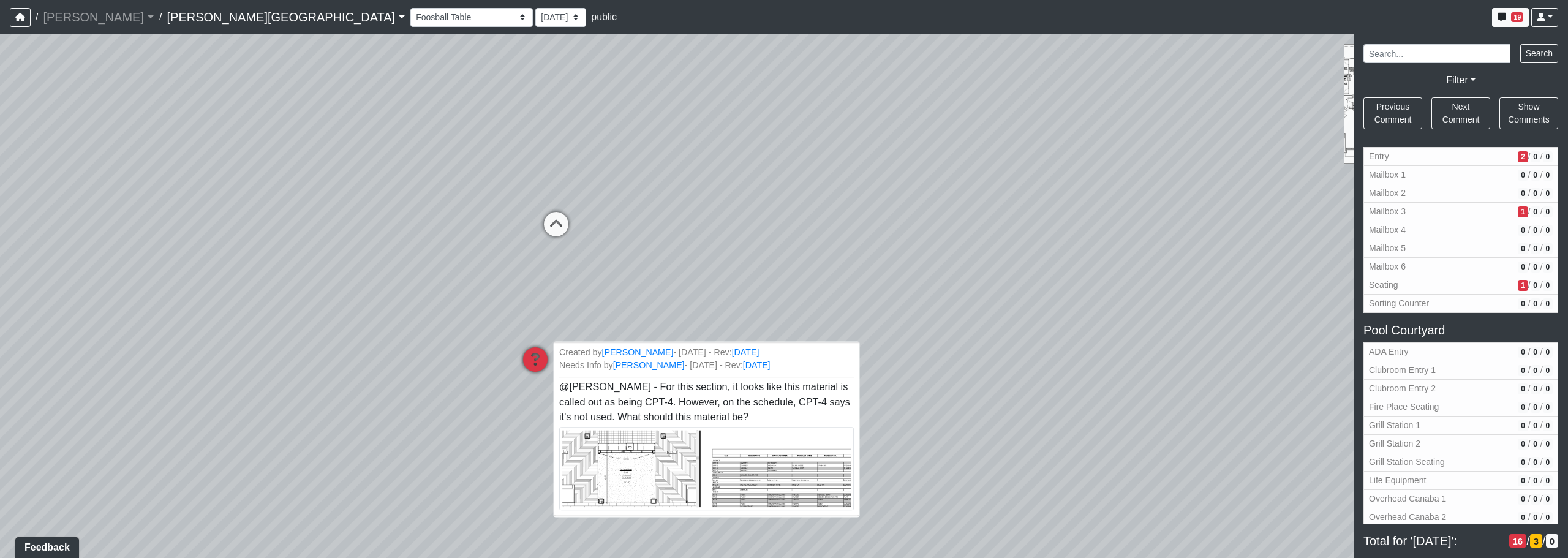
click at [609, 474] on img at bounding box center [707, 469] width 294 height 83
click at [687, 415] on span "@[PERSON_NAME] - For this section, it looks like this material is called out as…" at bounding box center [708, 426] width 298 height 90
click at [693, 462] on img at bounding box center [707, 469] width 294 height 83
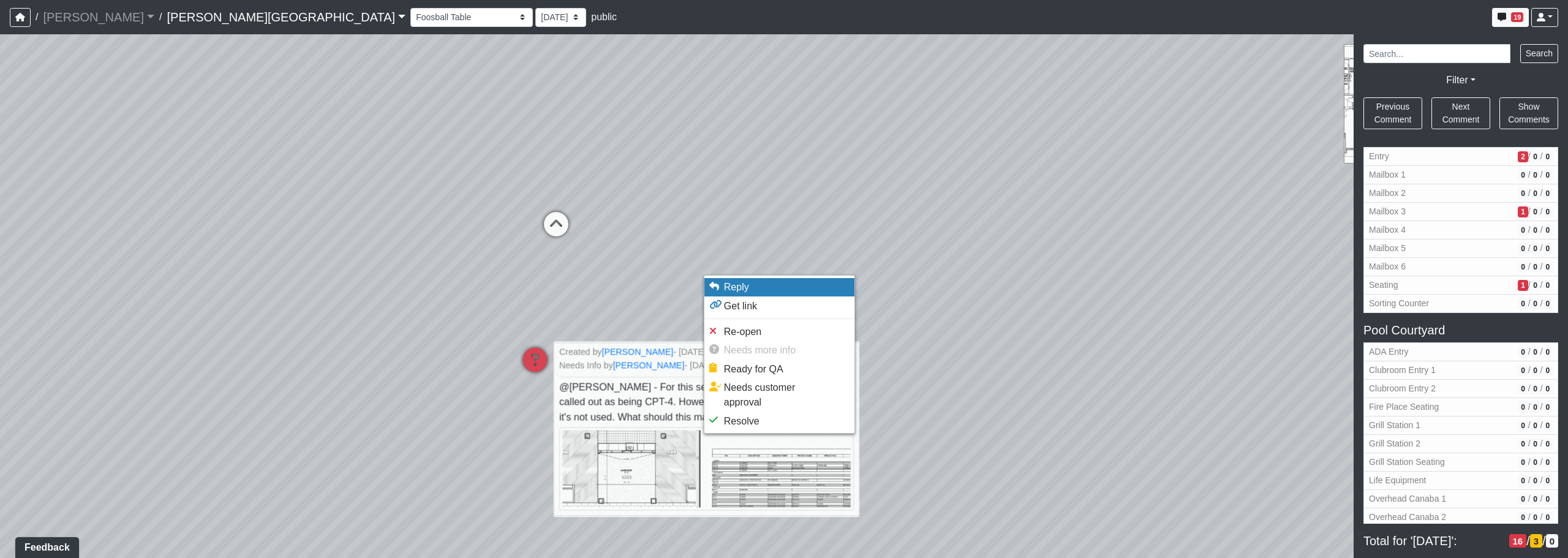
click at [738, 284] on span "Reply" at bounding box center [736, 287] width 25 height 10
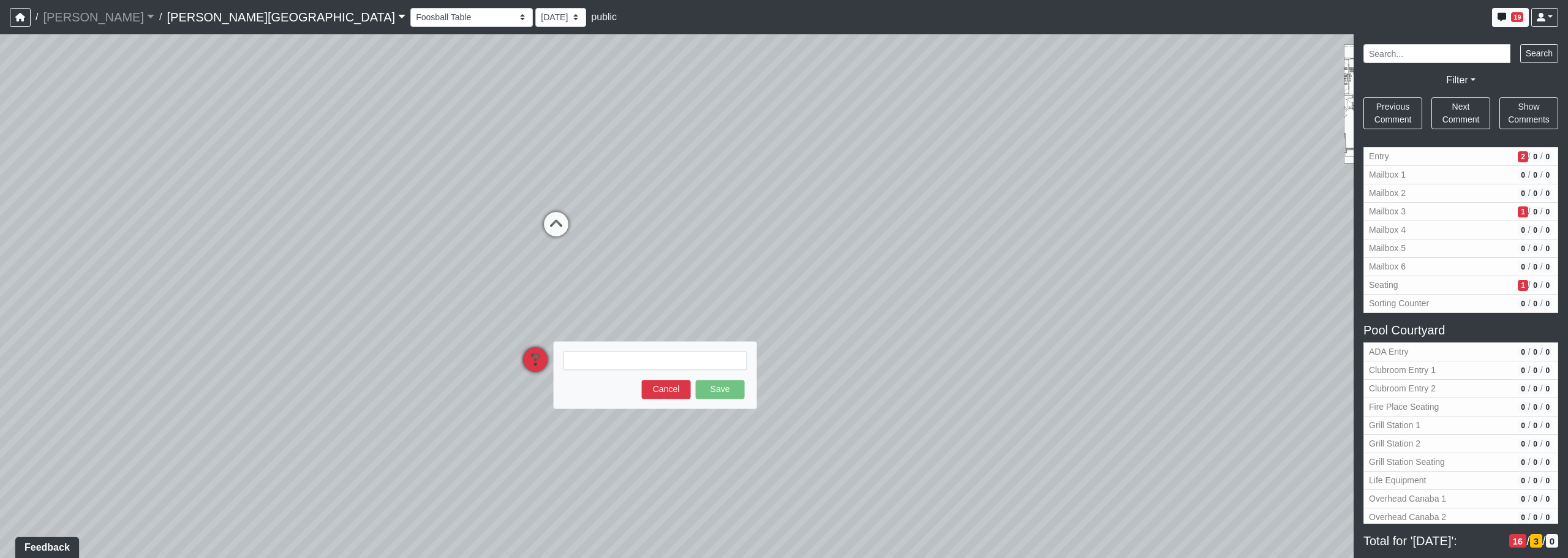
click at [649, 364] on textarea at bounding box center [655, 360] width 184 height 19
click at [670, 391] on button "Cancel" at bounding box center [666, 389] width 49 height 19
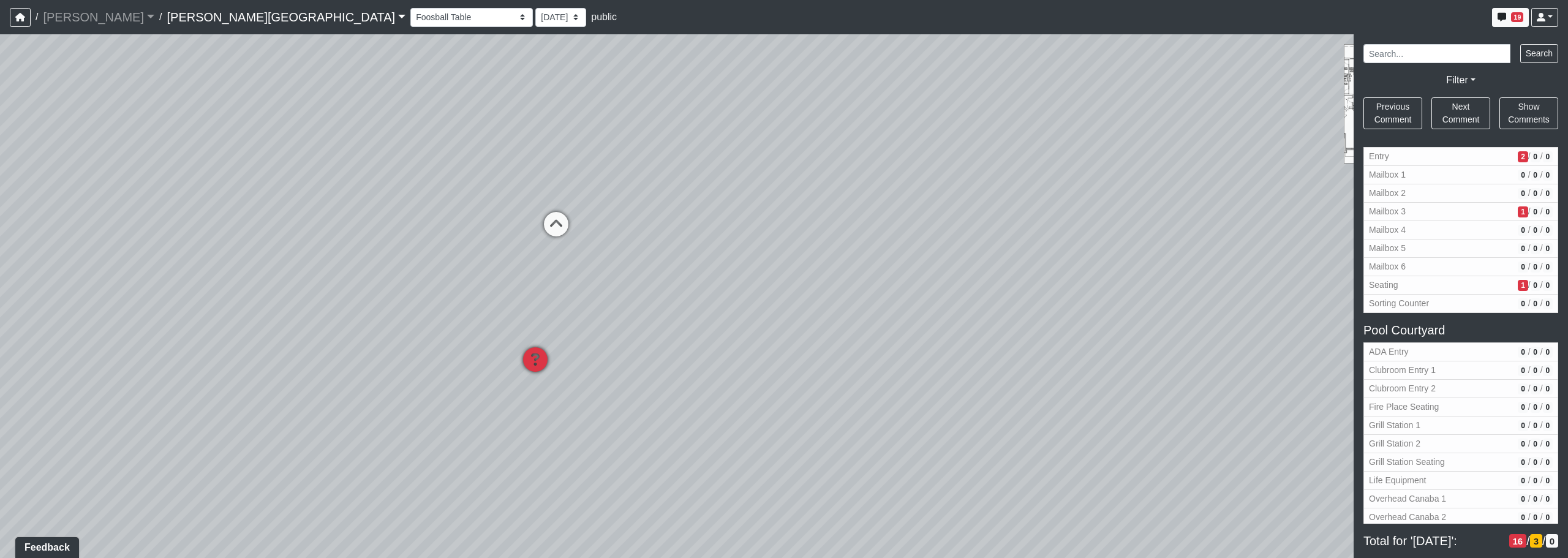
click at [544, 361] on icon at bounding box center [535, 365] width 36 height 36
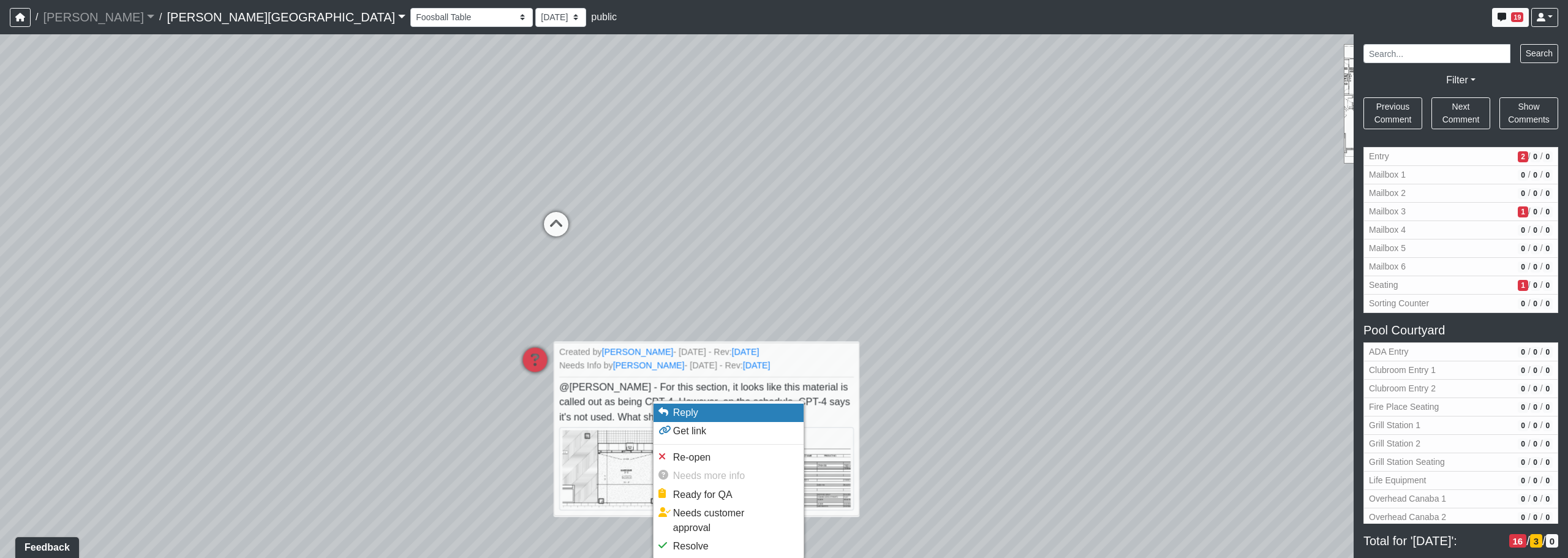
click at [685, 414] on span "Reply" at bounding box center [686, 413] width 25 height 10
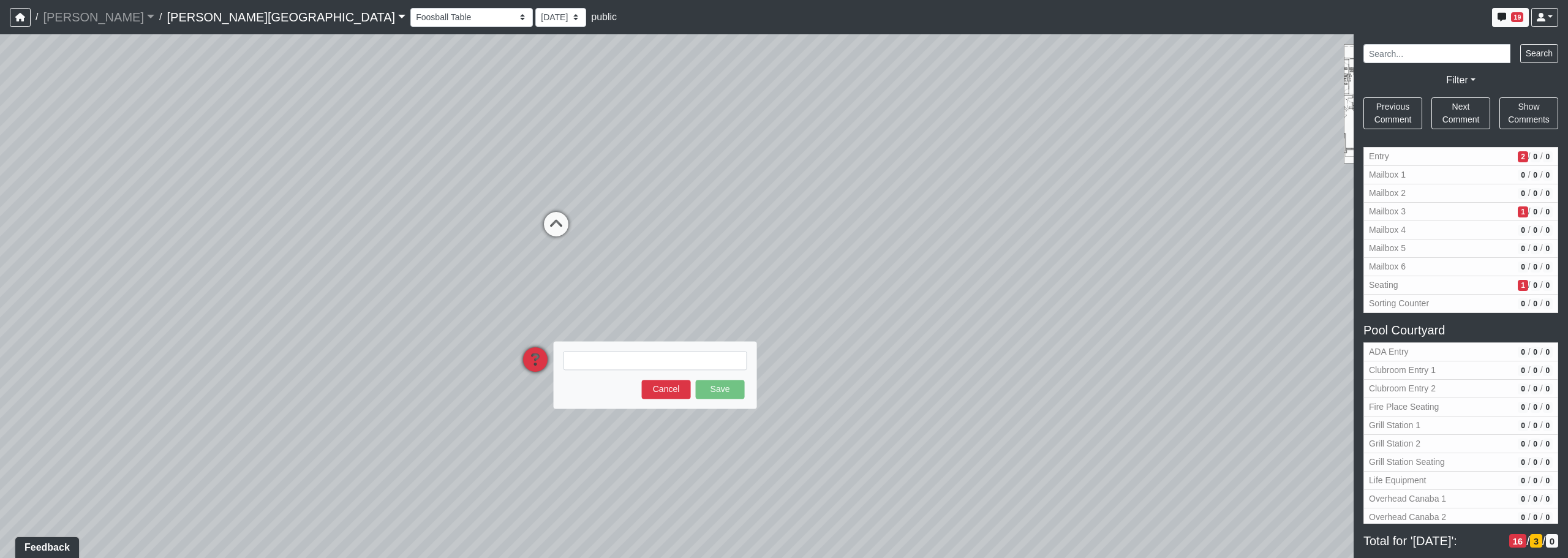
click at [615, 366] on textarea at bounding box center [655, 360] width 184 height 19
type textarea "This should be"
click at [542, 356] on icon at bounding box center [535, 365] width 36 height 36
click at [537, 357] on icon at bounding box center [535, 365] width 36 height 36
click at [561, 450] on div "Loading... Corridor - Clubroom Entry 2 Loading... Seating Loading... Pool Court…" at bounding box center [784, 296] width 1568 height 523
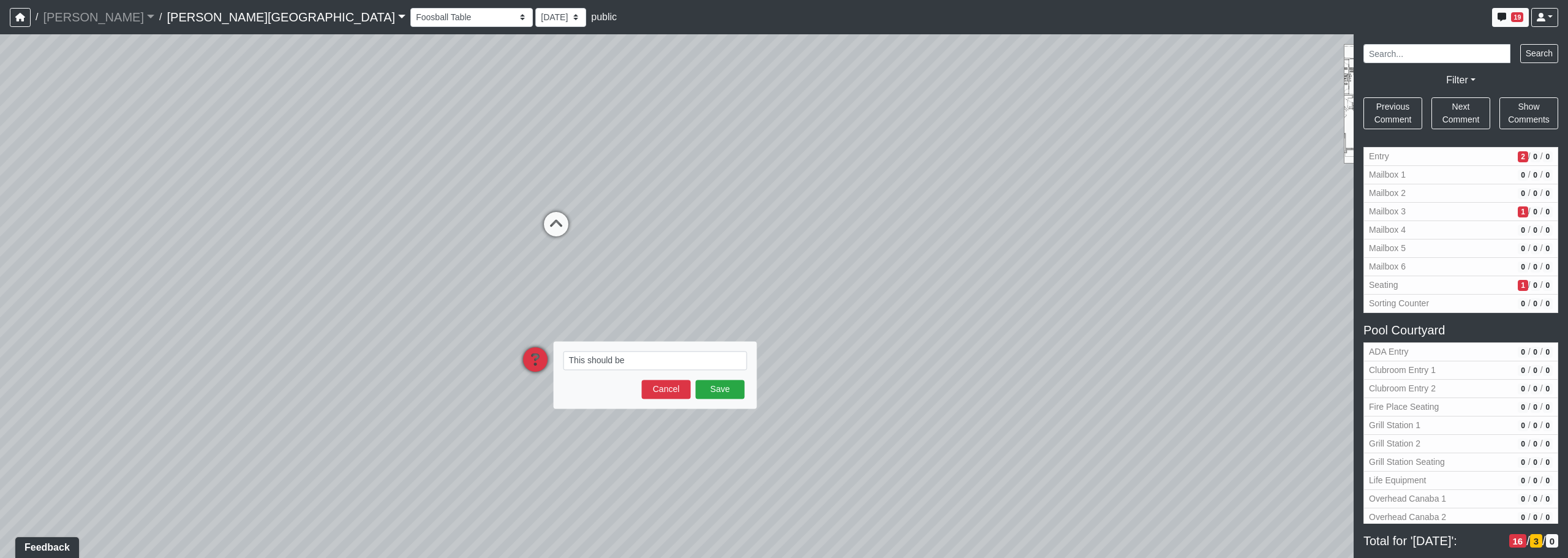
click at [640, 387] on div "Save Cancel" at bounding box center [655, 389] width 184 height 19
click at [660, 388] on button "Cancel" at bounding box center [666, 389] width 49 height 19
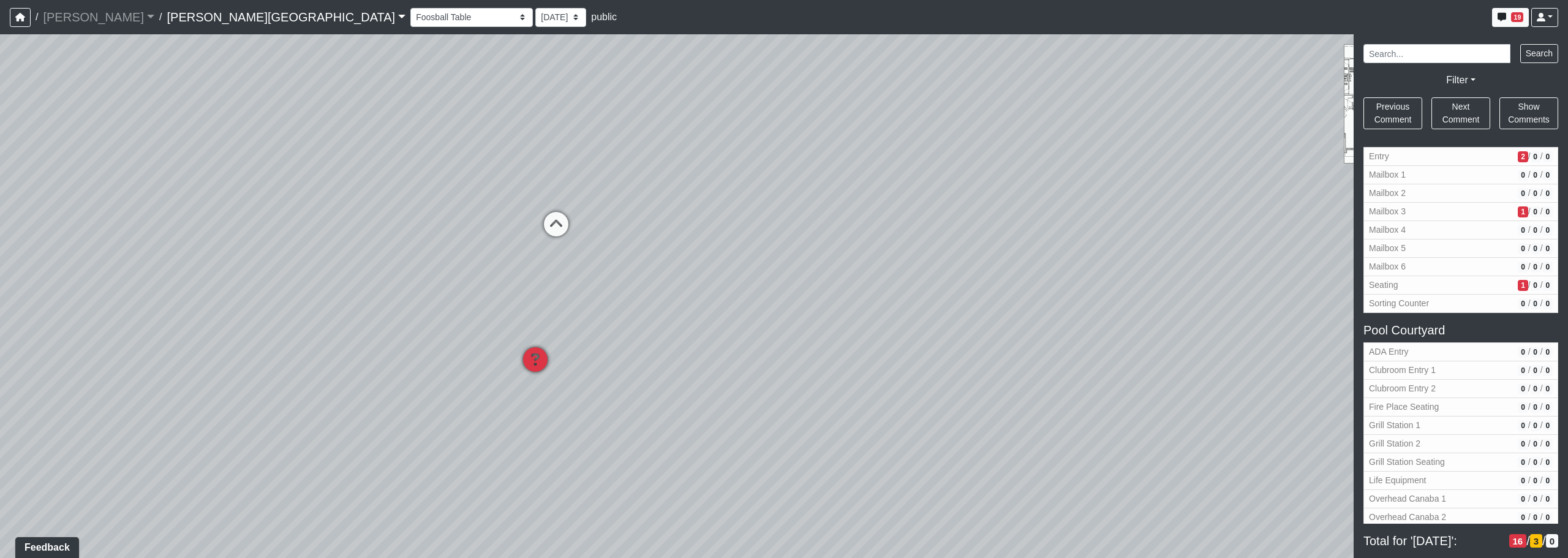
click at [532, 354] on icon at bounding box center [535, 365] width 36 height 36
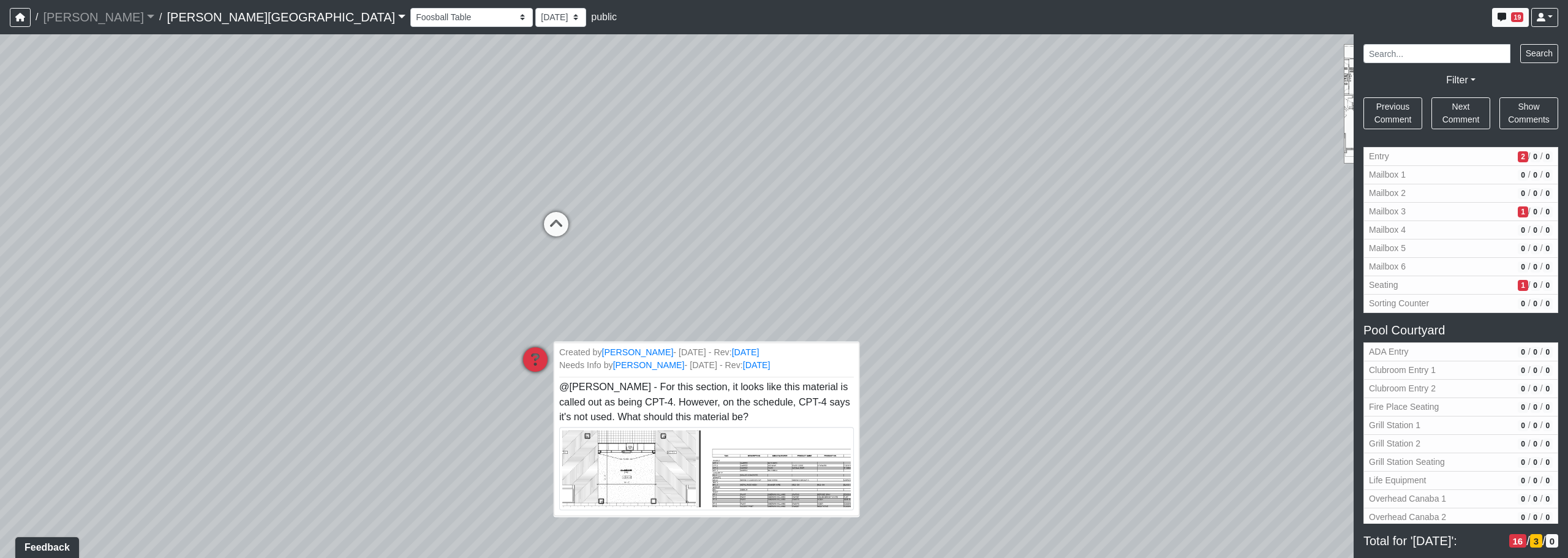
click at [714, 445] on img at bounding box center [707, 469] width 294 height 83
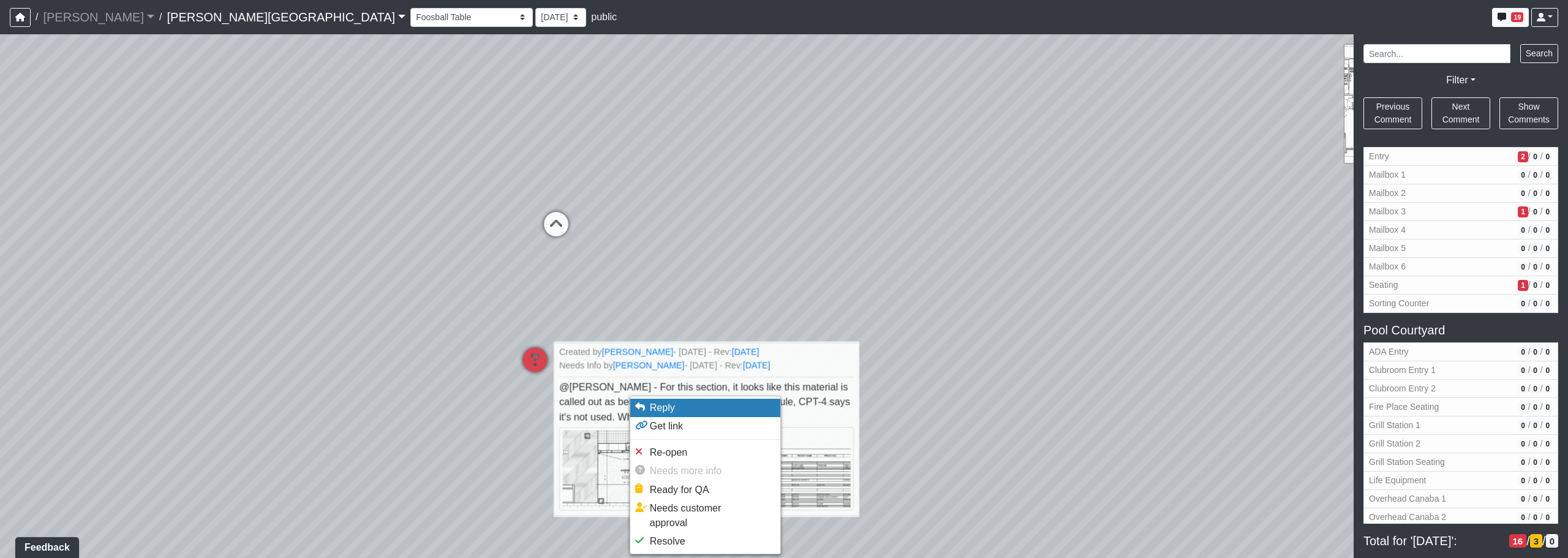
click at [661, 405] on span "Reply" at bounding box center [662, 408] width 25 height 10
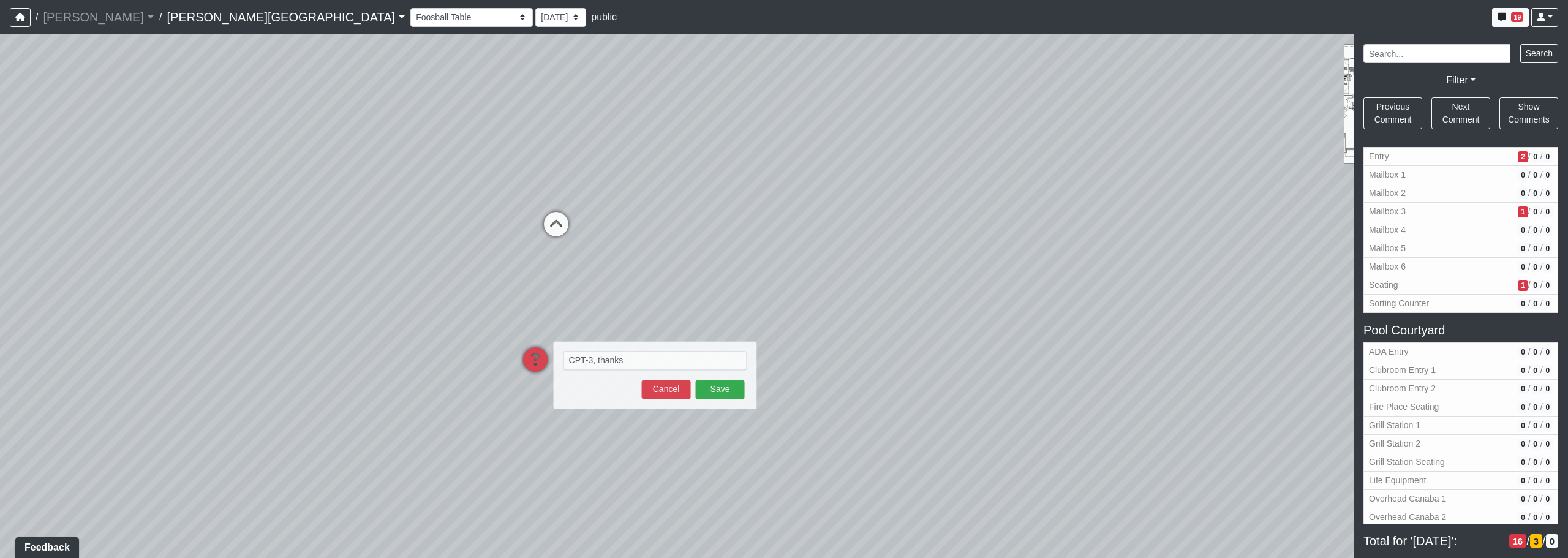
type textarea "CPT-3, thanks"
click at [728, 394] on button "Save" at bounding box center [720, 389] width 49 height 19
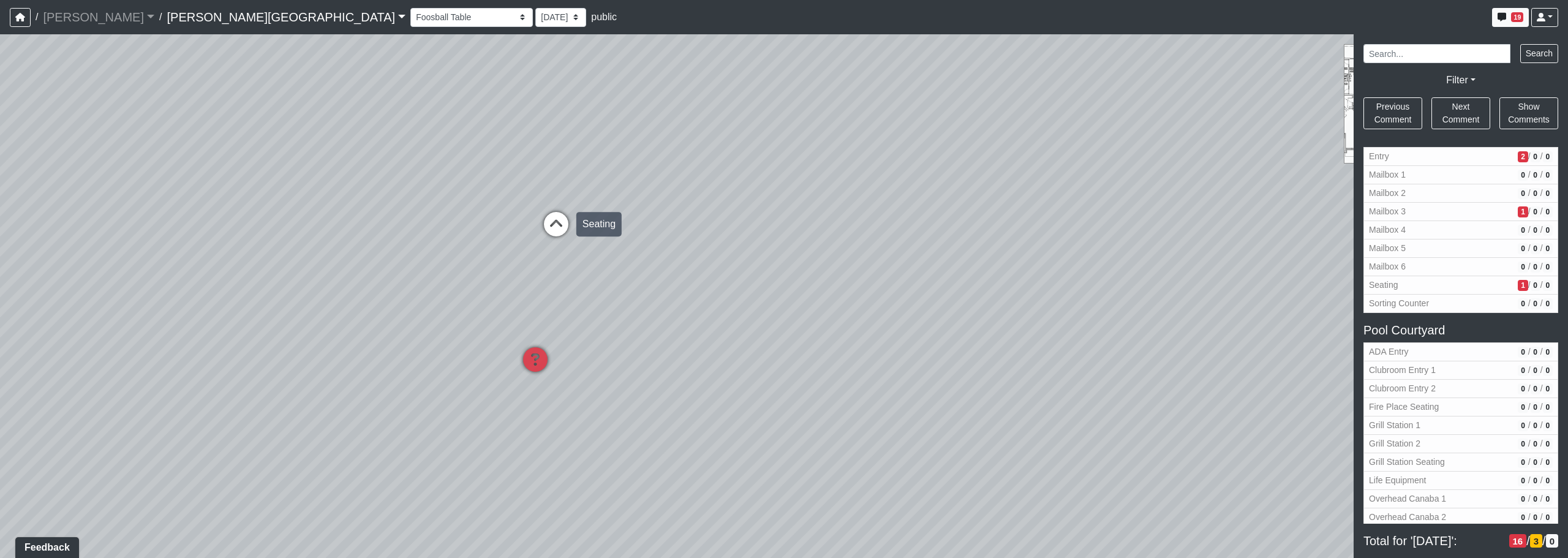
click at [560, 221] on icon at bounding box center [556, 230] width 36 height 36
click at [540, 205] on icon at bounding box center [550, 214] width 36 height 36
drag, startPoint x: 645, startPoint y: 319, endPoint x: 641, endPoint y: 519, distance: 200.0
click at [638, 557] on html "/ [PERSON_NAME] Loading... / [PERSON_NAME][GEOGRAPHIC_DATA] [PERSON_NAME][GEOGR…" at bounding box center [784, 279] width 1568 height 558
drag, startPoint x: 718, startPoint y: 364, endPoint x: 608, endPoint y: 395, distance: 114.3
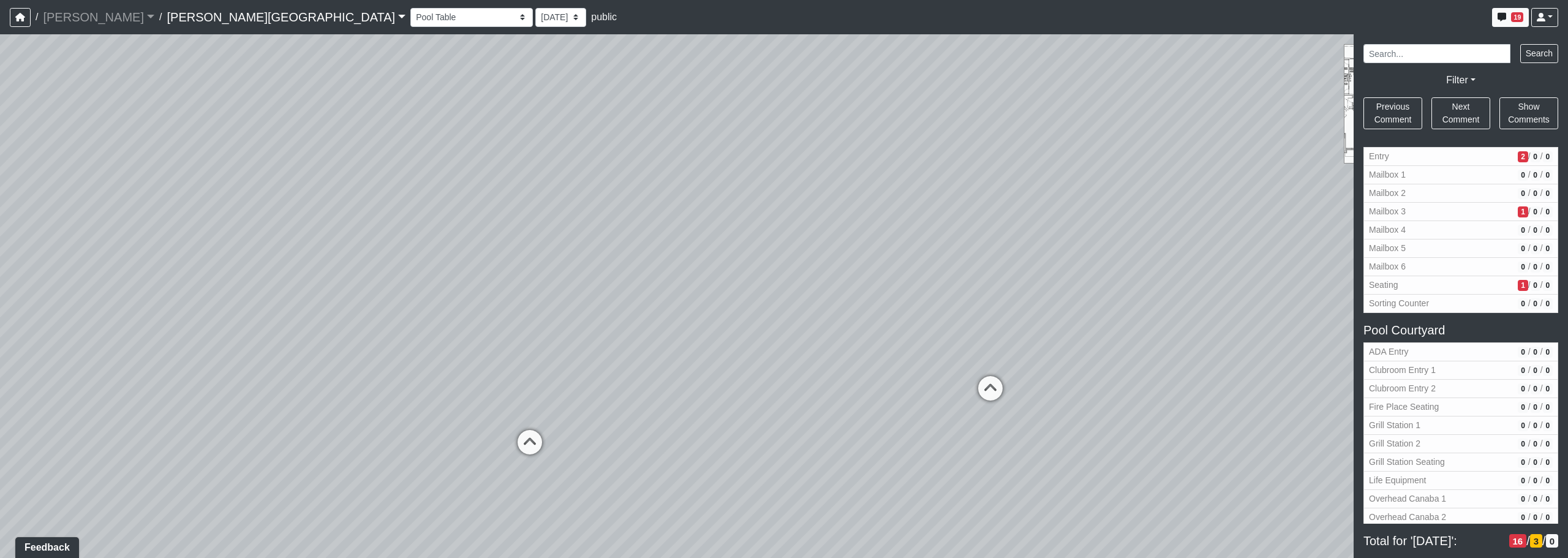
click at [456, 361] on div "Loading... Corridor - Clubroom Entry 2 Loading... Seating Loading... Pool Court…" at bounding box center [784, 296] width 1568 height 523
click at [489, 335] on div "Loading... Corridor - Clubroom Entry 2 Loading... Seating Loading... Pool Court…" at bounding box center [784, 296] width 1568 height 523
drag, startPoint x: 872, startPoint y: 354, endPoint x: 689, endPoint y: 365, distance: 183.3
click at [689, 365] on div "Loading... Corridor - Clubroom Entry 2 Loading... Seating Loading... Pool Court…" at bounding box center [784, 296] width 1568 height 523
drag, startPoint x: 580, startPoint y: 348, endPoint x: 768, endPoint y: 363, distance: 188.6
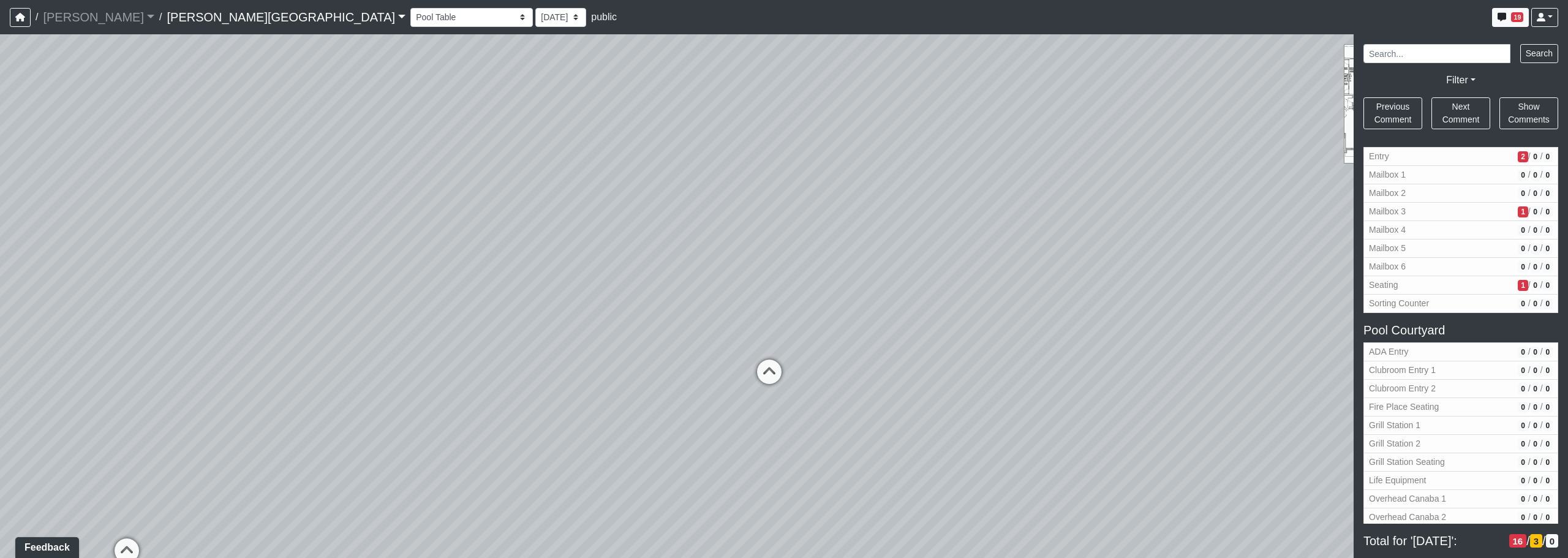
click at [800, 365] on div "Loading... Corridor - Clubroom Entry 2 Loading... Seating Loading... Pool Court…" at bounding box center [784, 296] width 1568 height 523
drag, startPoint x: 519, startPoint y: 94, endPoint x: 532, endPoint y: 305, distance: 211.4
click at [506, 322] on div "Loading... Corridor - Clubroom Entry 2 Loading... Seating Loading... Pool Court…" at bounding box center [784, 296] width 1568 height 523
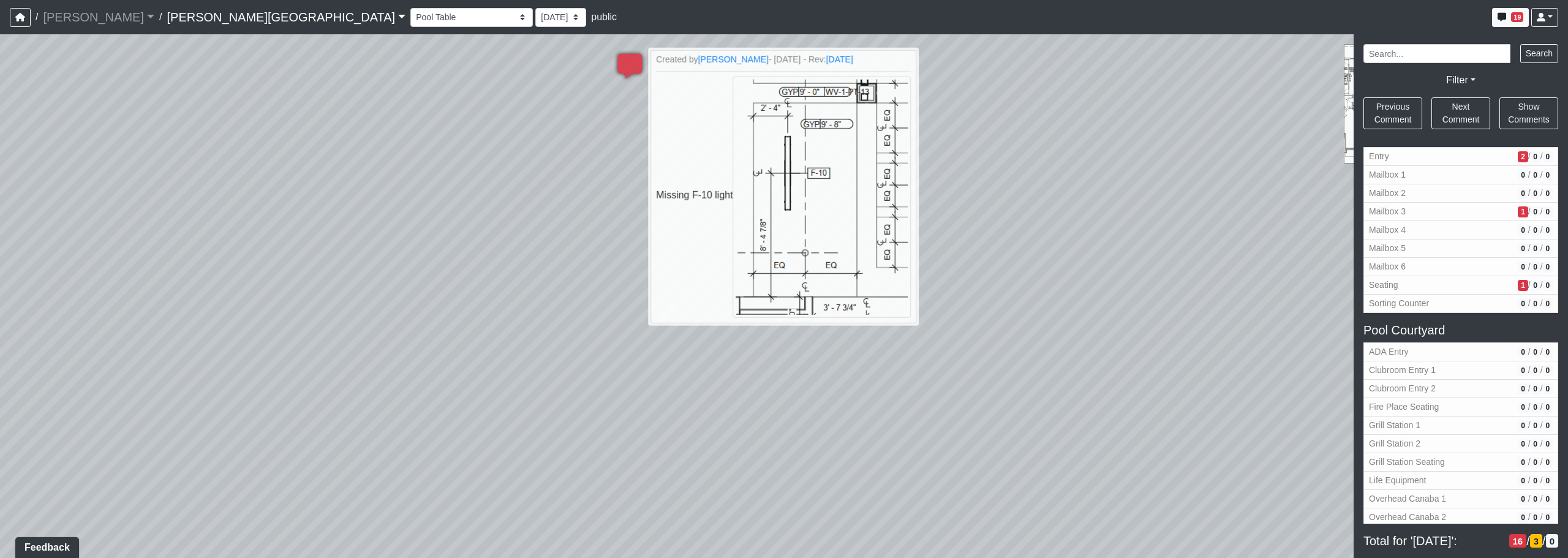
drag, startPoint x: 583, startPoint y: 255, endPoint x: 522, endPoint y: 425, distance: 180.6
click at [507, 429] on div "Loading... Corridor - Clubroom Entry 2 Loading... Seating Loading... Pool Court…" at bounding box center [784, 296] width 1568 height 523
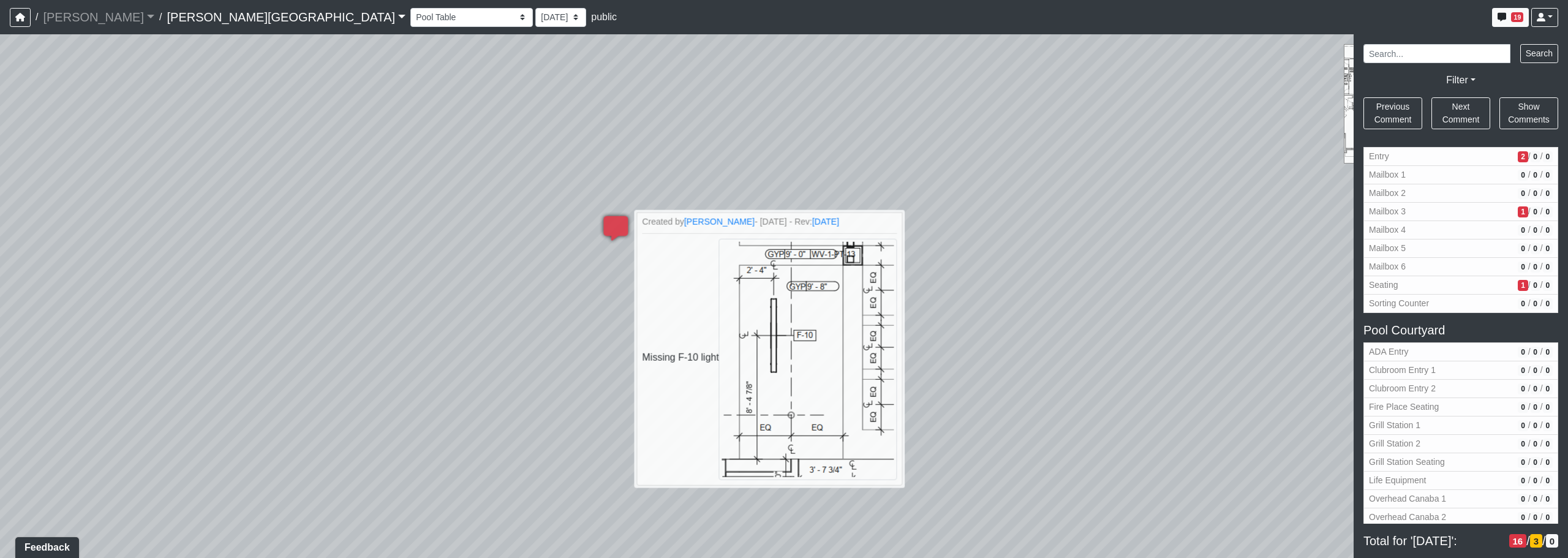
drag, startPoint x: 936, startPoint y: 448, endPoint x: 505, endPoint y: 199, distance: 497.8
click at [503, 201] on div "Loading... Corridor - Clubroom Entry 2 Loading... Seating Loading... Pool Court…" at bounding box center [784, 296] width 1568 height 523
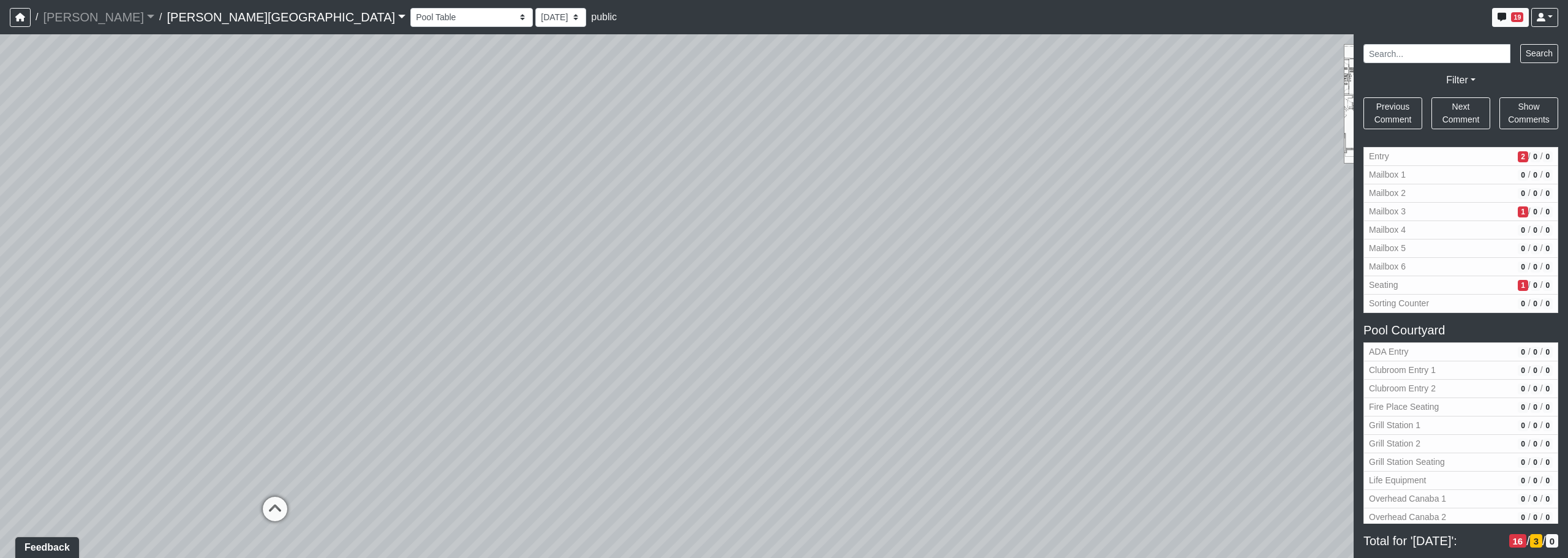
drag, startPoint x: 462, startPoint y: 242, endPoint x: 446, endPoint y: 259, distance: 23.3
click at [410, 234] on div "Loading... Corridor - Clubroom Entry 2 Loading... Seating Loading... Pool Court…" at bounding box center [784, 296] width 1568 height 523
drag, startPoint x: 648, startPoint y: 365, endPoint x: 518, endPoint y: 294, distance: 148.1
click at [518, 294] on div "Loading... Corridor - Clubroom Entry 2 Loading... Seating Loading... Pool Court…" at bounding box center [784, 296] width 1568 height 523
click at [545, 398] on div "Loading... Corridor - Clubroom Entry 2 Loading... Seating Loading... Pool Court…" at bounding box center [784, 296] width 1568 height 523
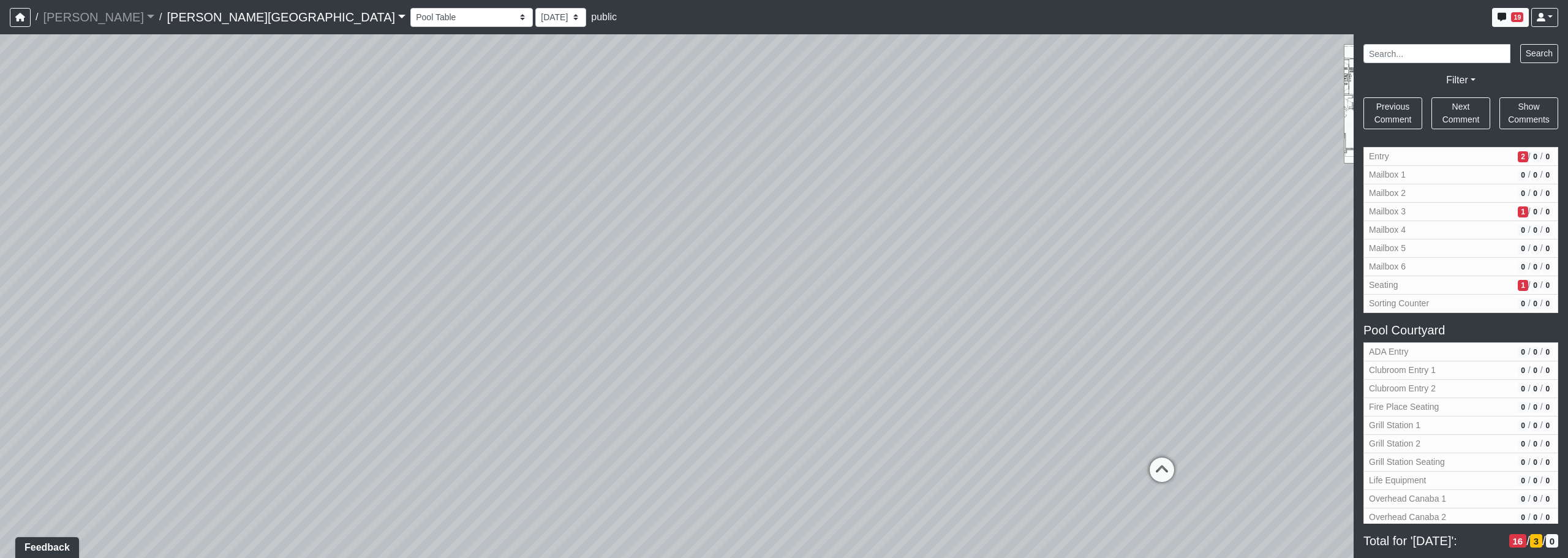
click at [455, 441] on div "Loading... Corridor - Clubroom Entry 2 Loading... Seating Loading... Pool Court…" at bounding box center [784, 296] width 1568 height 523
drag, startPoint x: 455, startPoint y: 441, endPoint x: 432, endPoint y: 425, distance: 28.0
click at [432, 425] on div "Loading... Corridor - Clubroom Entry 2 Loading... Seating Loading... Pool Court…" at bounding box center [784, 296] width 1568 height 523
click at [387, 387] on div "Loading... Corridor - Clubroom Entry 2 Loading... Seating Loading... Pool Court…" at bounding box center [784, 296] width 1568 height 523
click at [617, 136] on div "Loading... Corridor - Clubroom Entry 2 Loading... Seating Loading... Pool Court…" at bounding box center [784, 296] width 1568 height 523
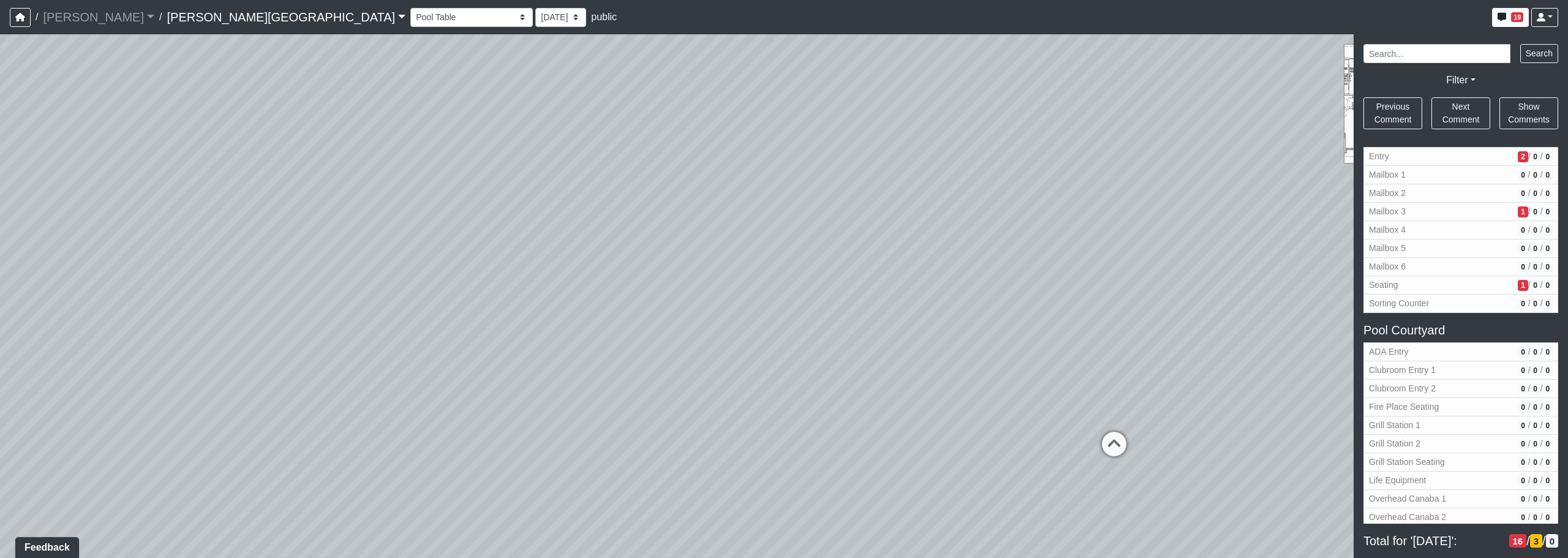
drag, startPoint x: 850, startPoint y: 358, endPoint x: 550, endPoint y: 346, distance: 300.2
click at [533, 346] on div "Loading... Corridor - Clubroom Entry 2 Loading... Seating Loading... Pool Court…" at bounding box center [784, 296] width 1568 height 523
drag, startPoint x: 823, startPoint y: 319, endPoint x: 554, endPoint y: 330, distance: 269.2
click at [551, 334] on div "Loading... Corridor - Clubroom Entry 2 Loading... Seating Loading... Pool Court…" at bounding box center [784, 296] width 1568 height 523
drag, startPoint x: 820, startPoint y: 339, endPoint x: 896, endPoint y: 276, distance: 98.7
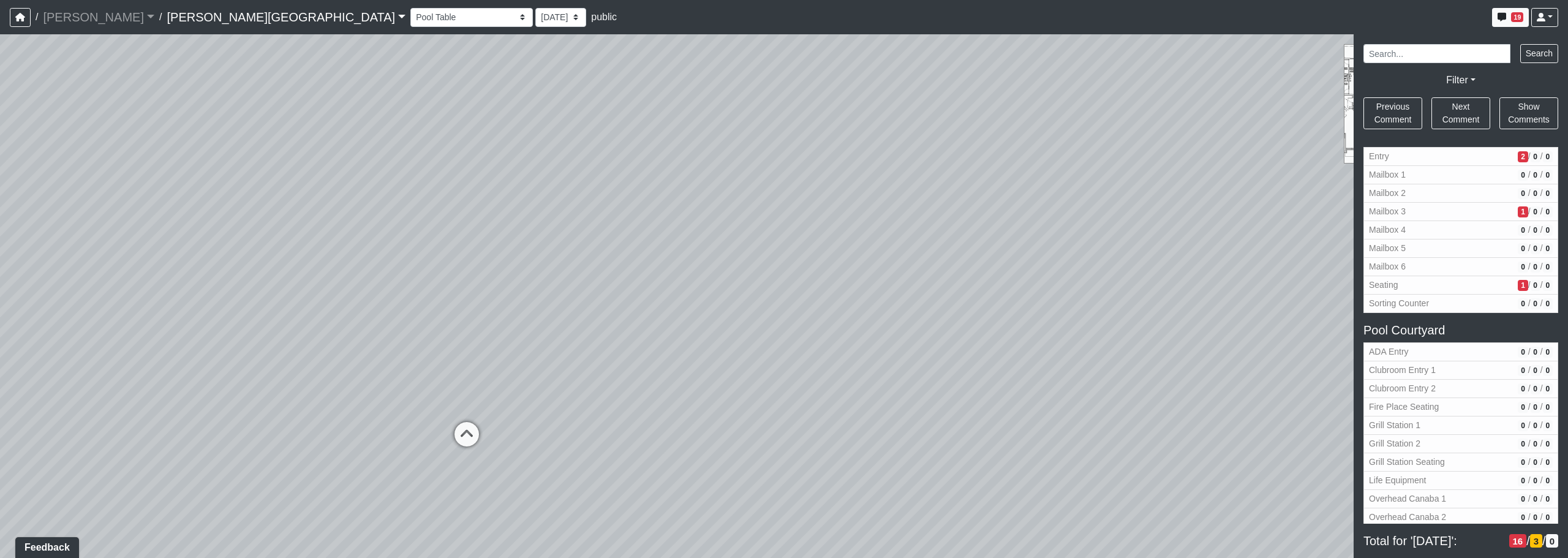
click at [800, 278] on div "Loading... Corridor - Clubroom Entry 2 Loading... Seating Loading... Pool Court…" at bounding box center [784, 296] width 1568 height 523
drag, startPoint x: 677, startPoint y: 314, endPoint x: 1063, endPoint y: 312, distance: 386.0
click at [800, 310] on div "Loading... Corridor - Clubroom Entry 2 Loading... Seating Loading... Pool Court…" at bounding box center [784, 296] width 1568 height 523
drag, startPoint x: 520, startPoint y: 458, endPoint x: 734, endPoint y: 338, distance: 245.3
click at [656, 310] on div "Loading... Corridor - Clubroom Entry 2 Loading... Seating Loading... Pool Court…" at bounding box center [784, 296] width 1568 height 523
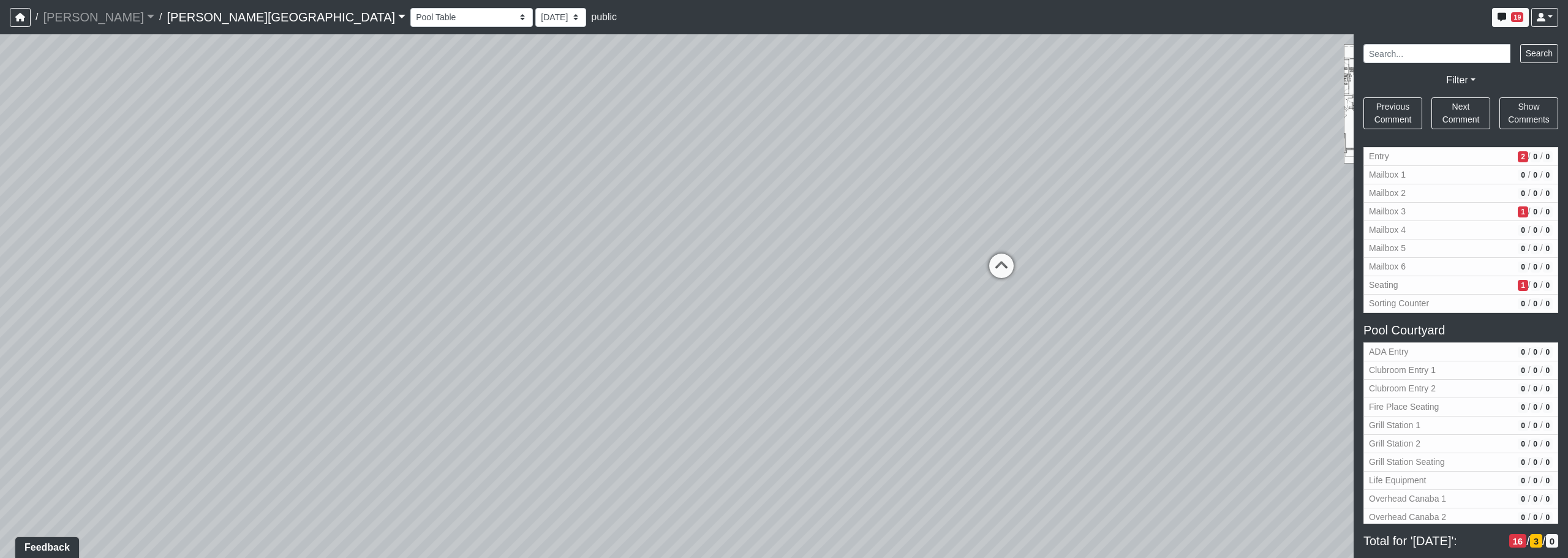
drag, startPoint x: 820, startPoint y: 363, endPoint x: 315, endPoint y: 398, distance: 506.2
click at [307, 397] on div "Loading... Corridor - Clubroom Entry 2 Loading... Seating Loading... Pool Court…" at bounding box center [784, 296] width 1568 height 523
drag, startPoint x: 687, startPoint y: 386, endPoint x: 406, endPoint y: 381, distance: 281.0
click at [406, 381] on div "Loading... Corridor - Clubroom Entry 2 Loading... Seating Loading... Pool Court…" at bounding box center [784, 296] width 1568 height 523
drag, startPoint x: 687, startPoint y: 369, endPoint x: 537, endPoint y: 417, distance: 157.5
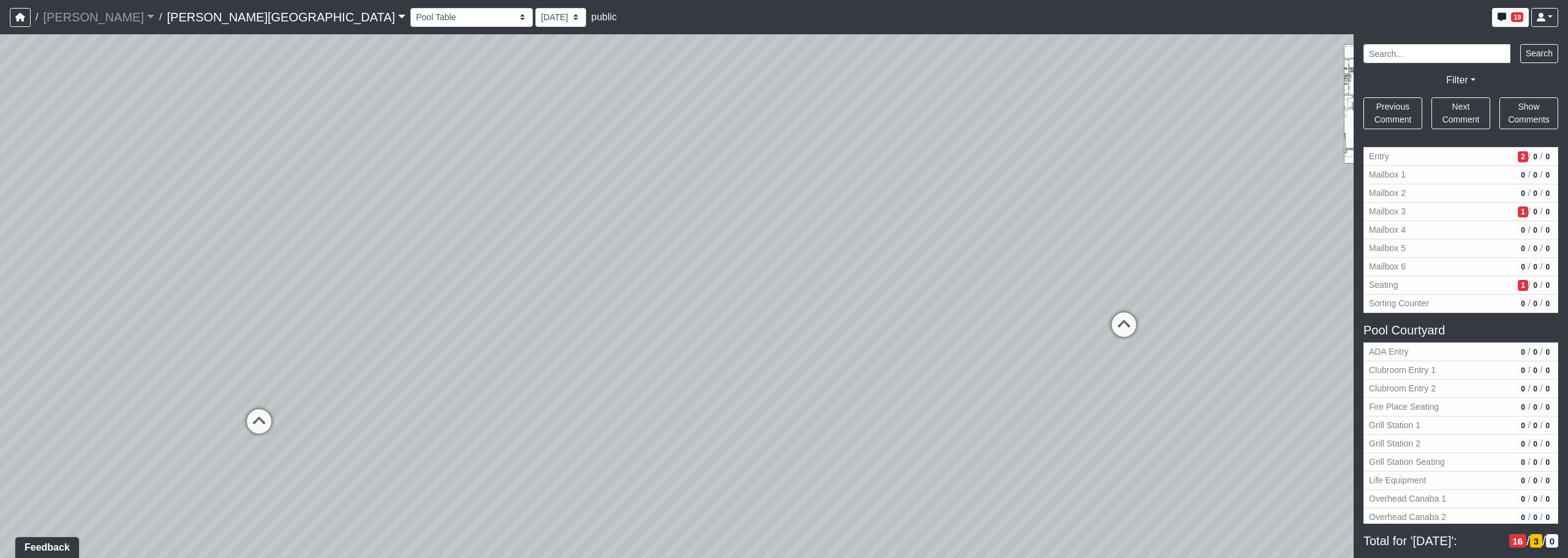
click at [537, 417] on div "Loading... Corridor - Clubroom Entry 2 Loading... Seating Loading... Pool Court…" at bounding box center [784, 296] width 1568 height 523
click at [800, 261] on div "Loading... Corridor - Clubroom Entry 2 Loading... Seating Loading... Pool Court…" at bounding box center [784, 296] width 1568 height 523
drag, startPoint x: 458, startPoint y: 300, endPoint x: 878, endPoint y: 383, distance: 428.1
click at [800, 390] on div "Loading... Corridor - Clubroom Entry 2 Loading... Seating Loading... Pool Court…" at bounding box center [784, 296] width 1568 height 523
drag, startPoint x: 639, startPoint y: 409, endPoint x: 475, endPoint y: 227, distance: 245.0
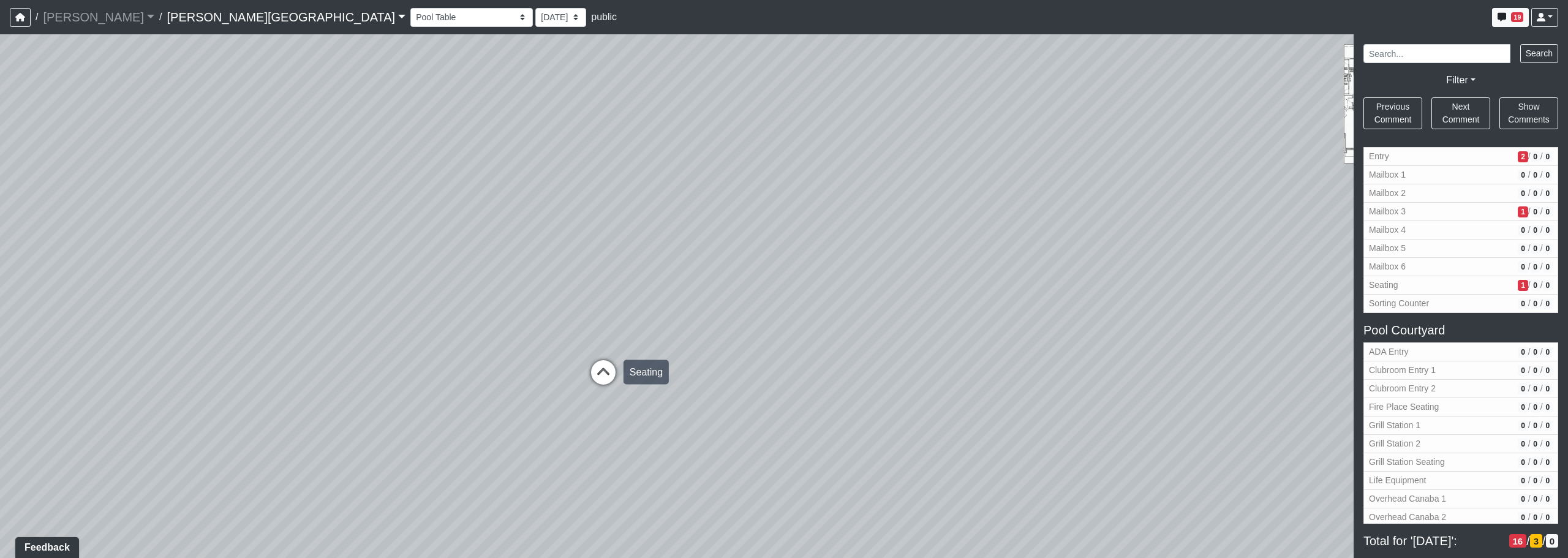
click at [475, 227] on div "Loading... Corridor - Clubroom Entry 2 Loading... Seating Loading... Pool Court…" at bounding box center [784, 296] width 1568 height 523
drag, startPoint x: 763, startPoint y: 406, endPoint x: 630, endPoint y: 424, distance: 134.2
click at [598, 557] on html "/ [PERSON_NAME] Loading... / [PERSON_NAME][GEOGRAPHIC_DATA] [PERSON_NAME][GEOGR…" at bounding box center [784, 279] width 1568 height 558
click at [800, 210] on span "Mailbox 3" at bounding box center [1440, 212] width 144 height 13
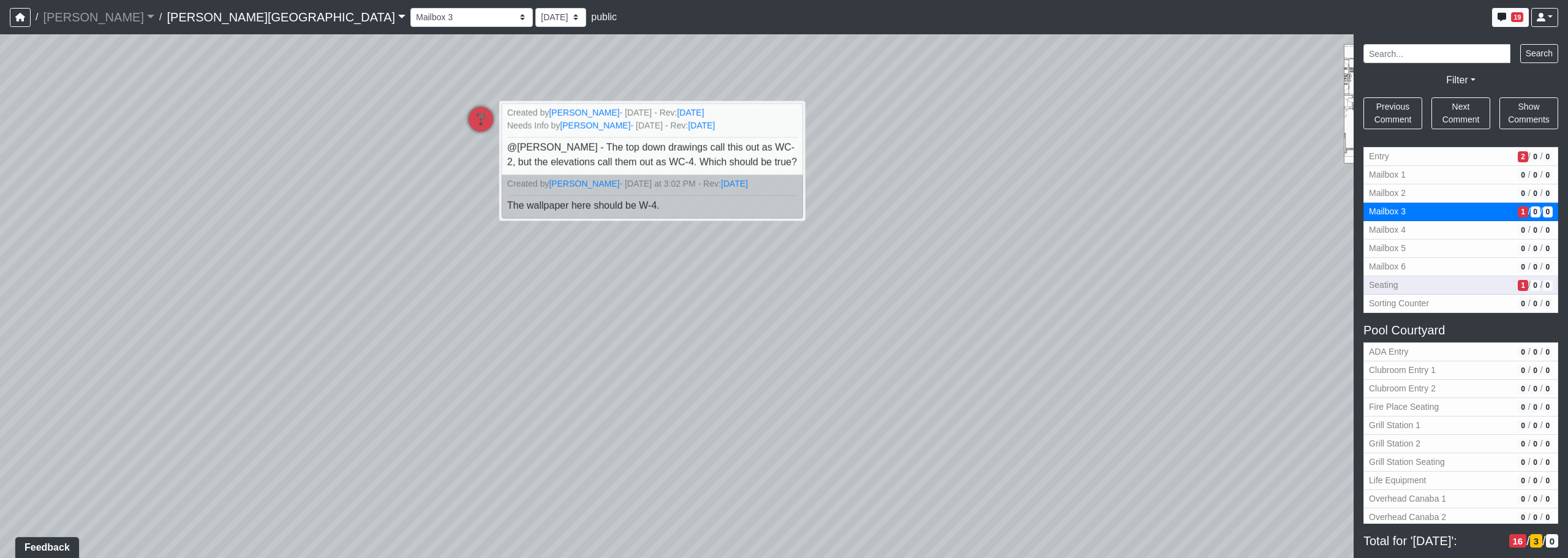
click at [800, 285] on span "Seating" at bounding box center [1440, 285] width 144 height 13
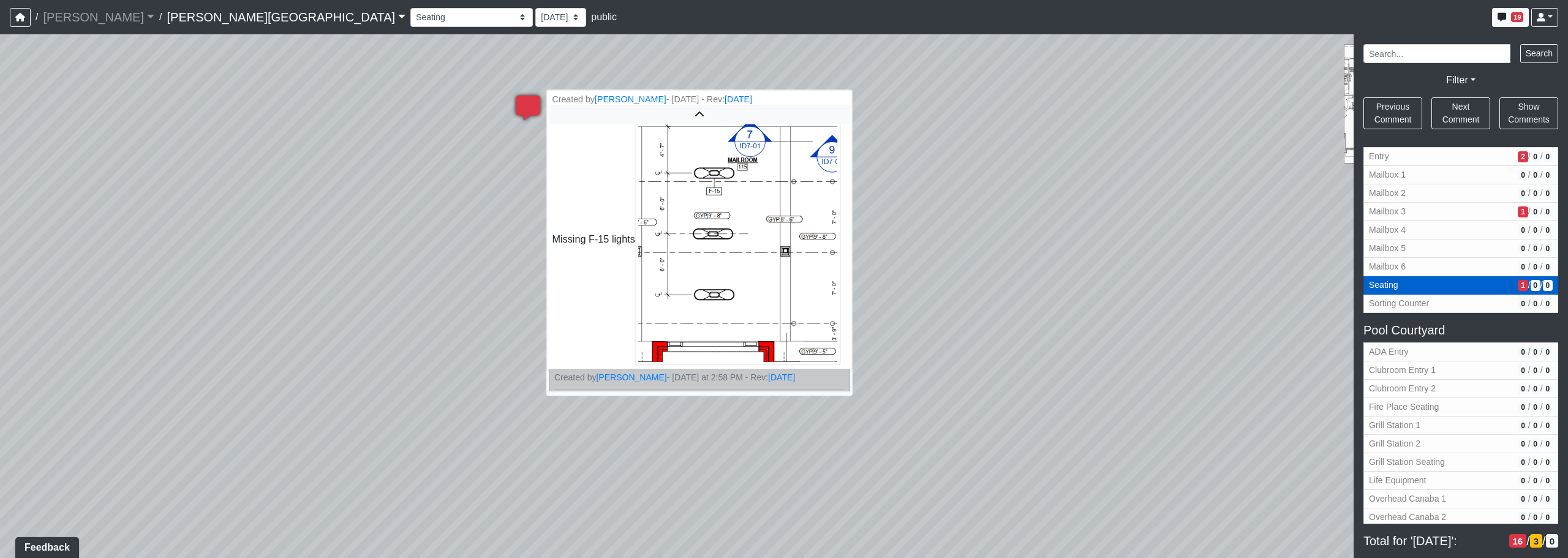
scroll to position [63, 0]
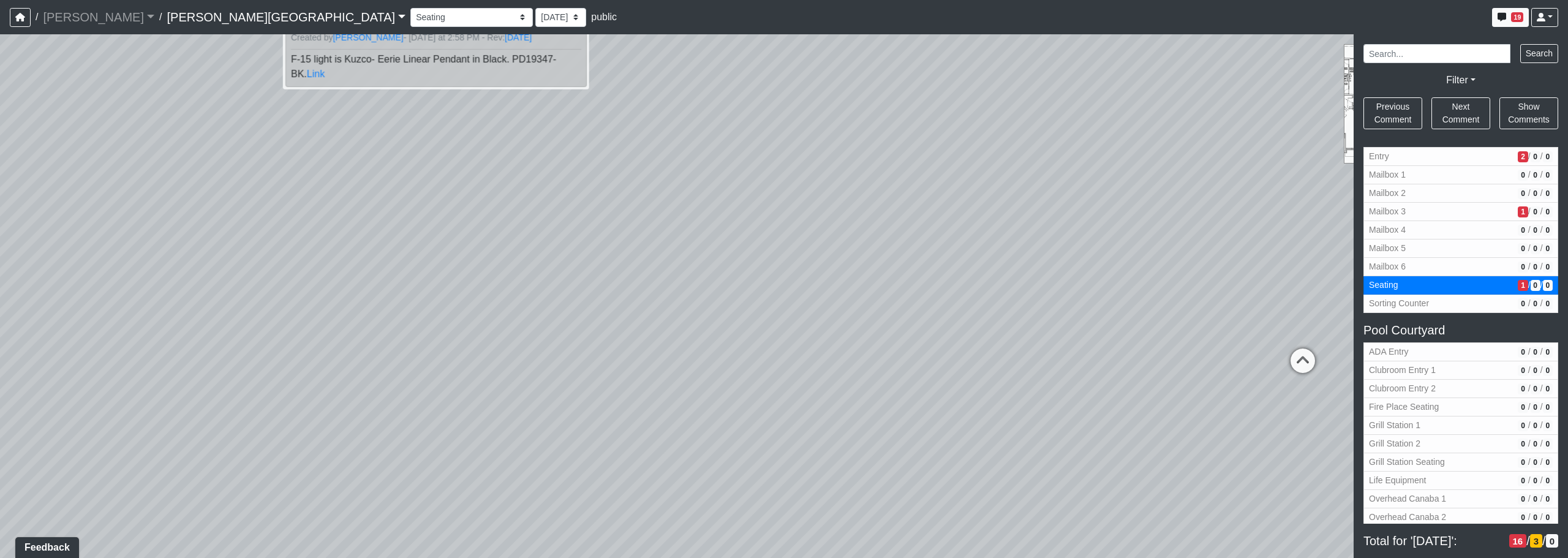
drag, startPoint x: 997, startPoint y: 262, endPoint x: 857, endPoint y: 163, distance: 171.5
click at [794, 83] on div "Loading... Corridor - Clubroom Entry 2 Loading... Seating Loading... Pool Court…" at bounding box center [784, 296] width 1568 height 523
drag, startPoint x: 688, startPoint y: 260, endPoint x: 936, endPoint y: 297, distance: 250.7
click at [609, 264] on div "Loading... Corridor - Clubroom Entry 2 Loading... Seating Loading... Pool Court…" at bounding box center [784, 296] width 1568 height 523
drag, startPoint x: 1128, startPoint y: 286, endPoint x: 681, endPoint y: 225, distance: 451.1
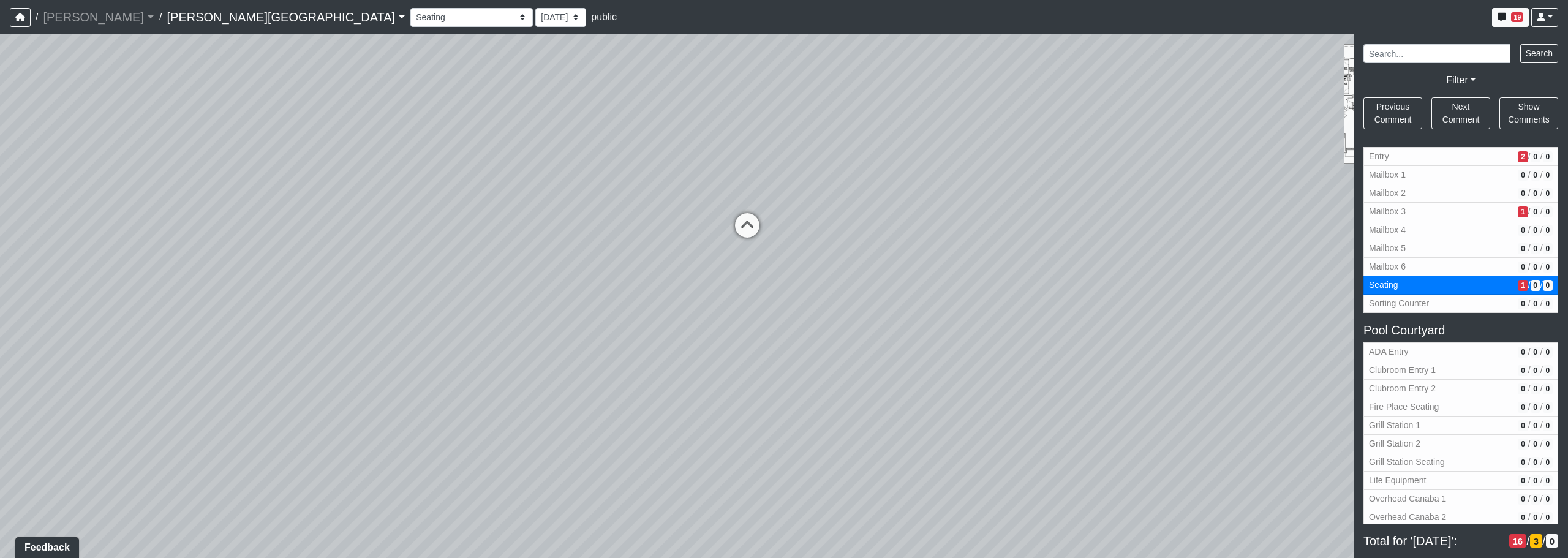
click at [701, 227] on div "Loading... Corridor - Clubroom Entry 2 Loading... Seating Loading... Pool Court…" at bounding box center [784, 296] width 1568 height 523
drag, startPoint x: 593, startPoint y: 238, endPoint x: 1123, endPoint y: 346, distance: 540.9
click at [800, 344] on div "Loading... Corridor - Clubroom Entry 2 Loading... Seating Loading... Pool Court…" at bounding box center [784, 296] width 1568 height 523
drag, startPoint x: 613, startPoint y: 323, endPoint x: 973, endPoint y: 391, distance: 366.4
click at [800, 397] on div "Loading... Corridor - Clubroom Entry 2 Loading... Seating Loading... Pool Court…" at bounding box center [784, 296] width 1568 height 523
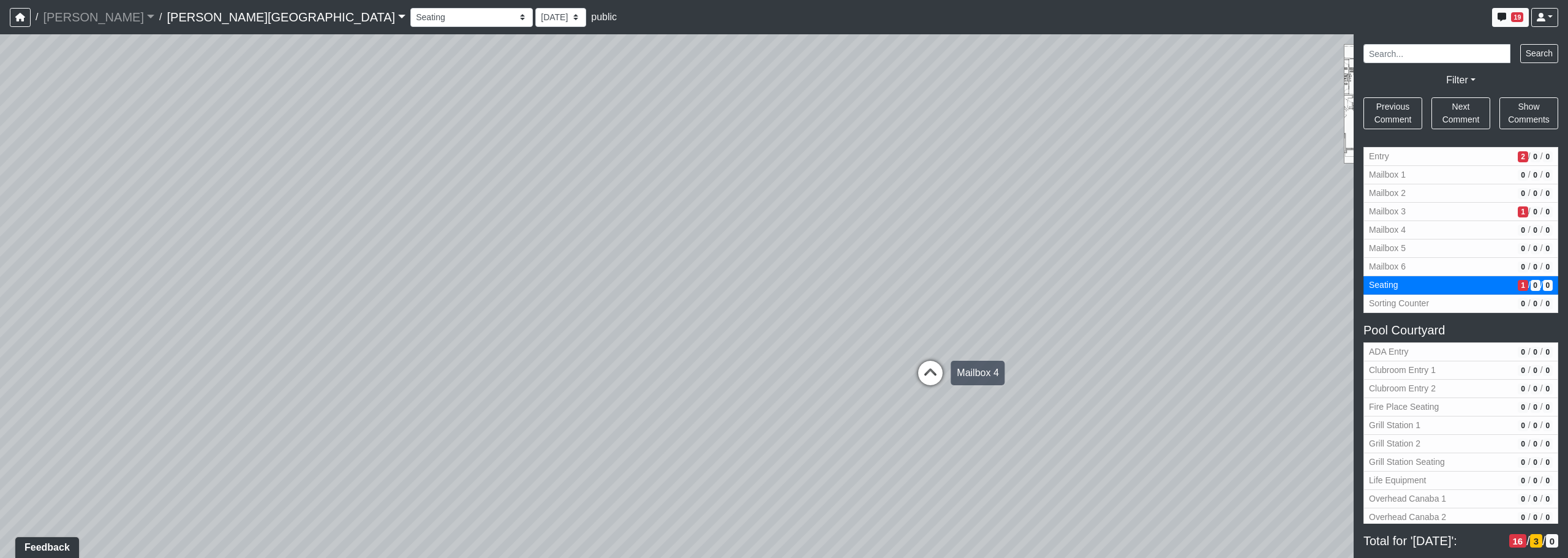
click at [800, 376] on icon at bounding box center [931, 379] width 36 height 36
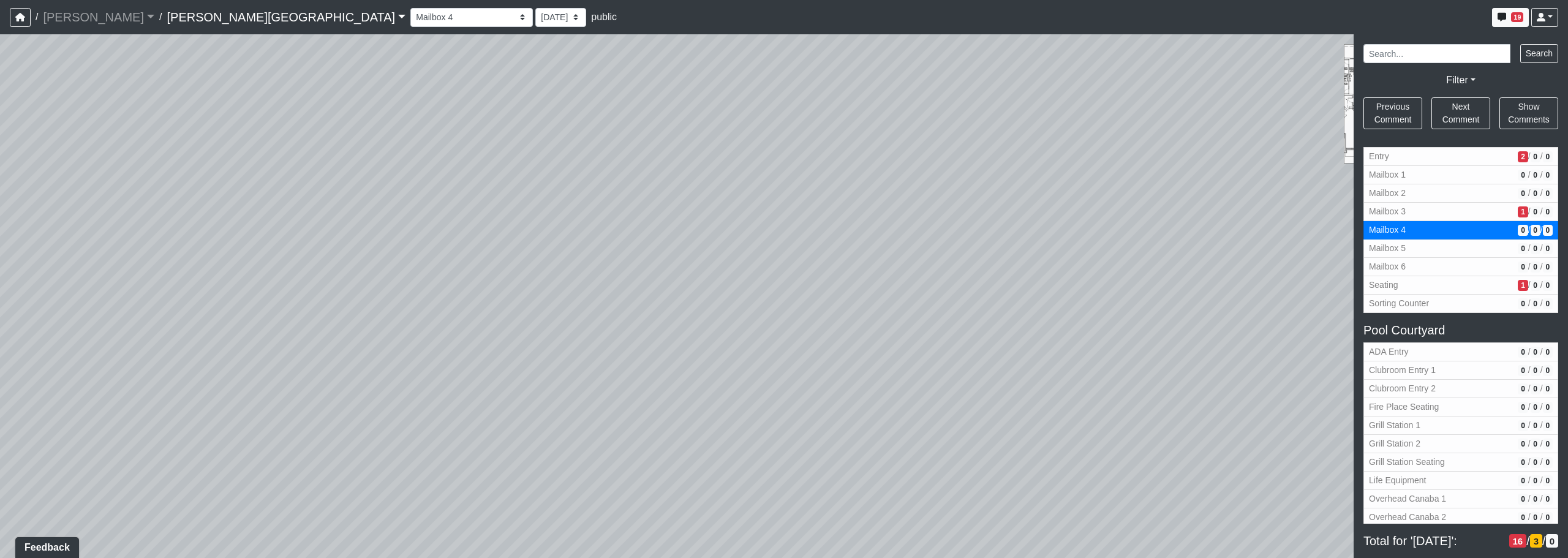
drag, startPoint x: 729, startPoint y: 305, endPoint x: 728, endPoint y: 313, distance: 8.1
click at [728, 313] on div "Loading... Corridor - Clubroom Entry 2 Loading... Seating Loading... Pool Court…" at bounding box center [784, 296] width 1568 height 523
drag, startPoint x: 744, startPoint y: 255, endPoint x: 561, endPoint y: 225, distance: 185.4
click at [545, 226] on div "Loading... Corridor - Clubroom Entry 2 Loading... Seating Loading... Pool Court…" at bounding box center [784, 296] width 1568 height 523
drag, startPoint x: 1003, startPoint y: 307, endPoint x: 692, endPoint y: 257, distance: 315.0
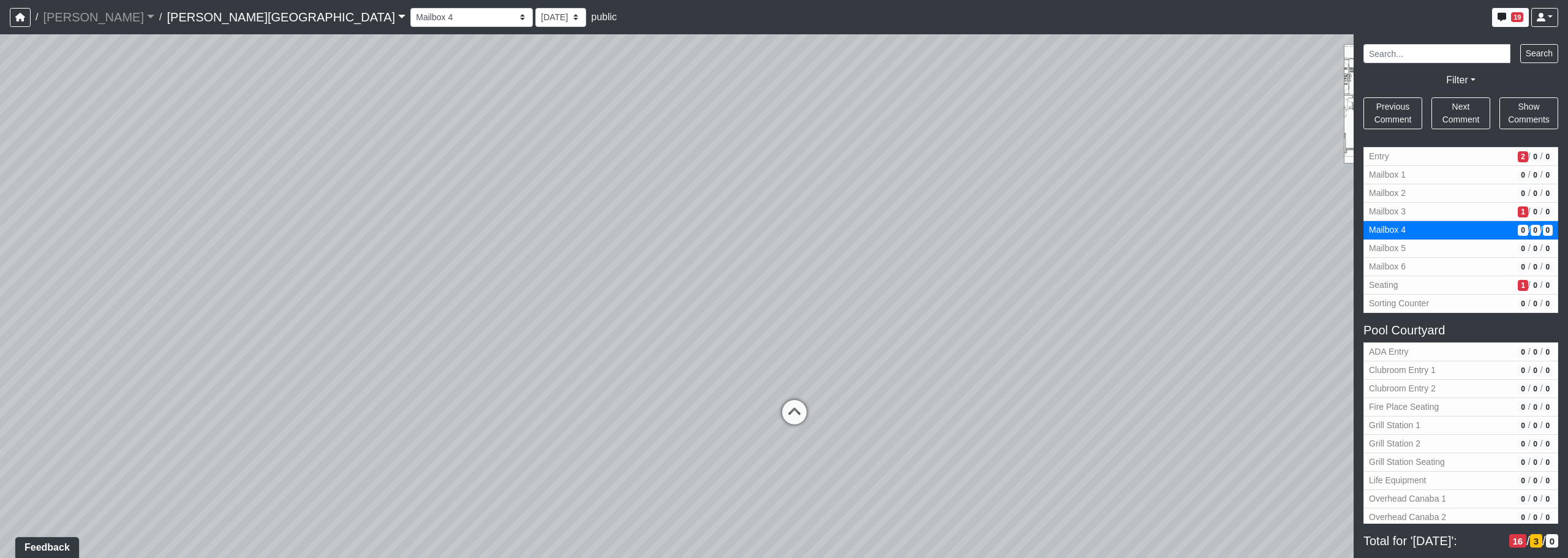
click at [701, 257] on div "Loading... Corridor - Clubroom Entry 2 Loading... Seating Loading... Pool Court…" at bounding box center [784, 296] width 1568 height 523
click at [422, 428] on icon at bounding box center [419, 439] width 36 height 36
drag, startPoint x: 931, startPoint y: 171, endPoint x: 518, endPoint y: 247, distance: 419.9
click at [516, 247] on div "Loading... Corridor - Clubroom Entry 2 Loading... Seating Loading... Pool Court…" at bounding box center [784, 296] width 1568 height 523
click at [800, 266] on icon at bounding box center [850, 270] width 36 height 36
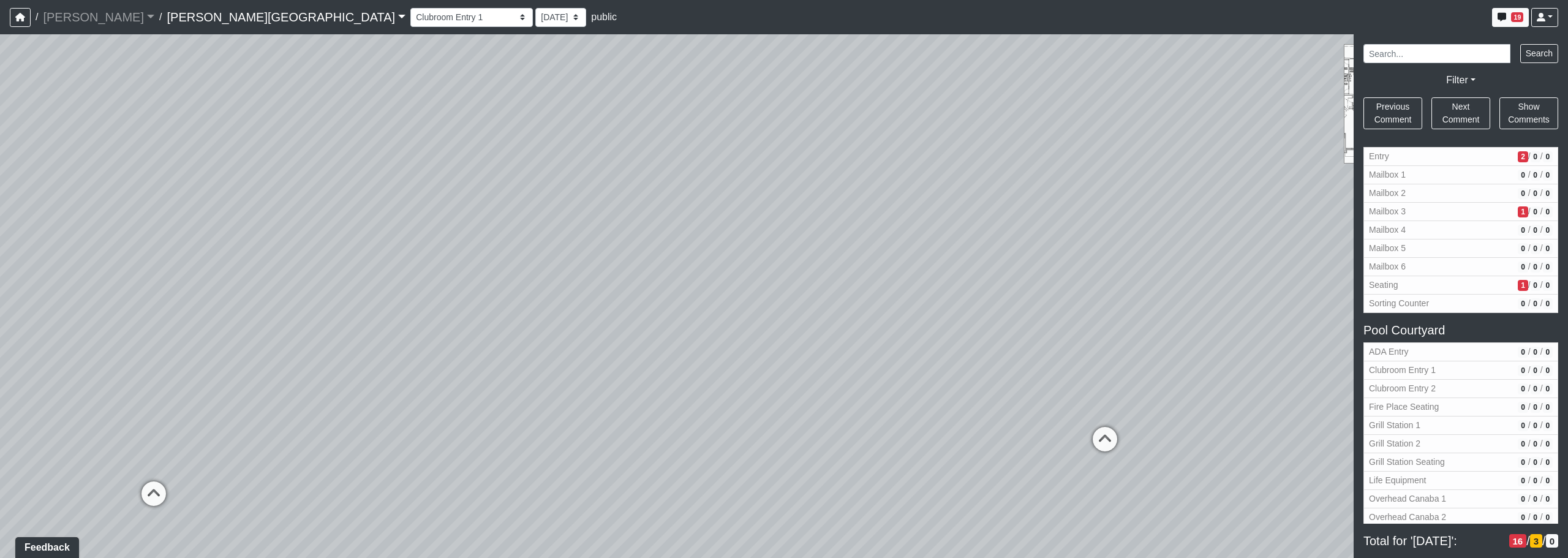
drag, startPoint x: 798, startPoint y: 184, endPoint x: 1203, endPoint y: 324, distance: 428.5
click at [800, 326] on div "Loading... Corridor - Clubroom Entry 2 Loading... Seating Loading... Pool Court…" at bounding box center [784, 296] width 1568 height 523
drag, startPoint x: 633, startPoint y: 317, endPoint x: 1062, endPoint y: 280, distance: 430.6
click at [800, 280] on div "Loading... Corridor - Clubroom Entry 2 Loading... Seating Loading... Pool Court…" at bounding box center [784, 296] width 1568 height 523
click at [744, 404] on div "Loading... Corridor - Clubroom Entry 2 Loading... Seating Loading... Pool Court…" at bounding box center [784, 296] width 1568 height 523
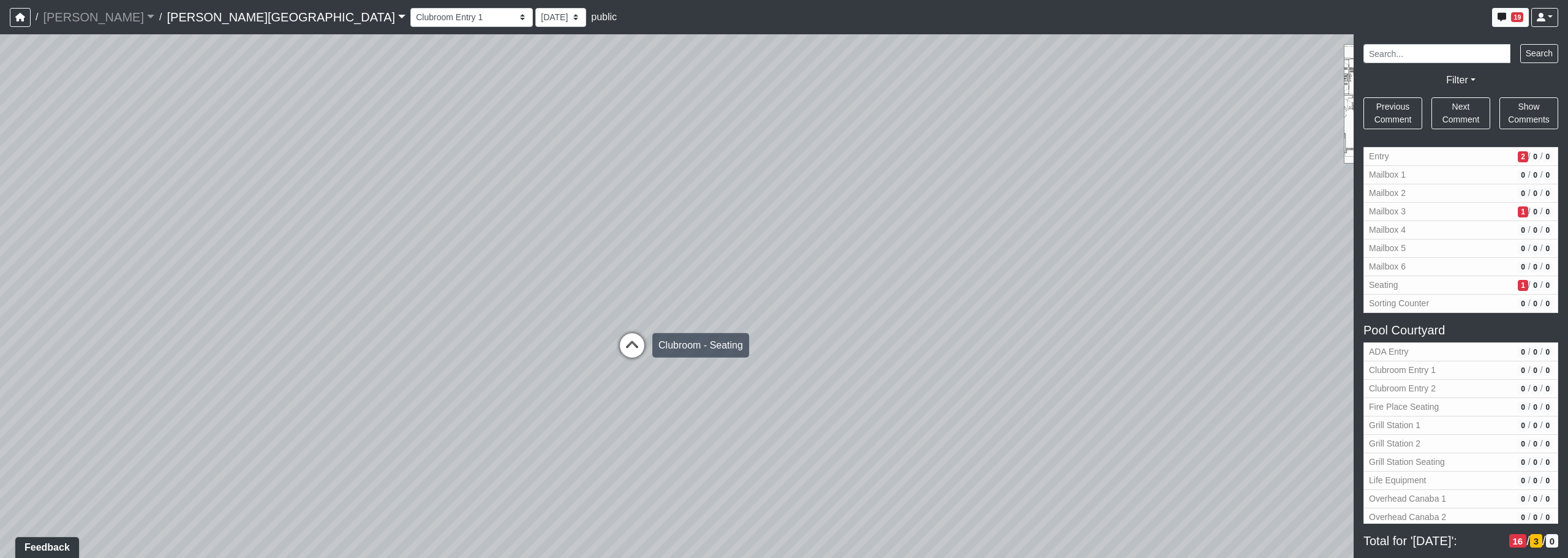
click at [638, 365] on icon at bounding box center [632, 352] width 36 height 36
drag, startPoint x: 1097, startPoint y: 326, endPoint x: 583, endPoint y: 382, distance: 517.0
click at [580, 386] on div "Loading... Corridor - Clubroom Entry 2 Loading... Seating Loading... Pool Court…" at bounding box center [784, 296] width 1568 height 523
click at [800, 468] on icon at bounding box center [1075, 485] width 36 height 36
select select "kJ3xRWimCSKML8fUB51DJv"
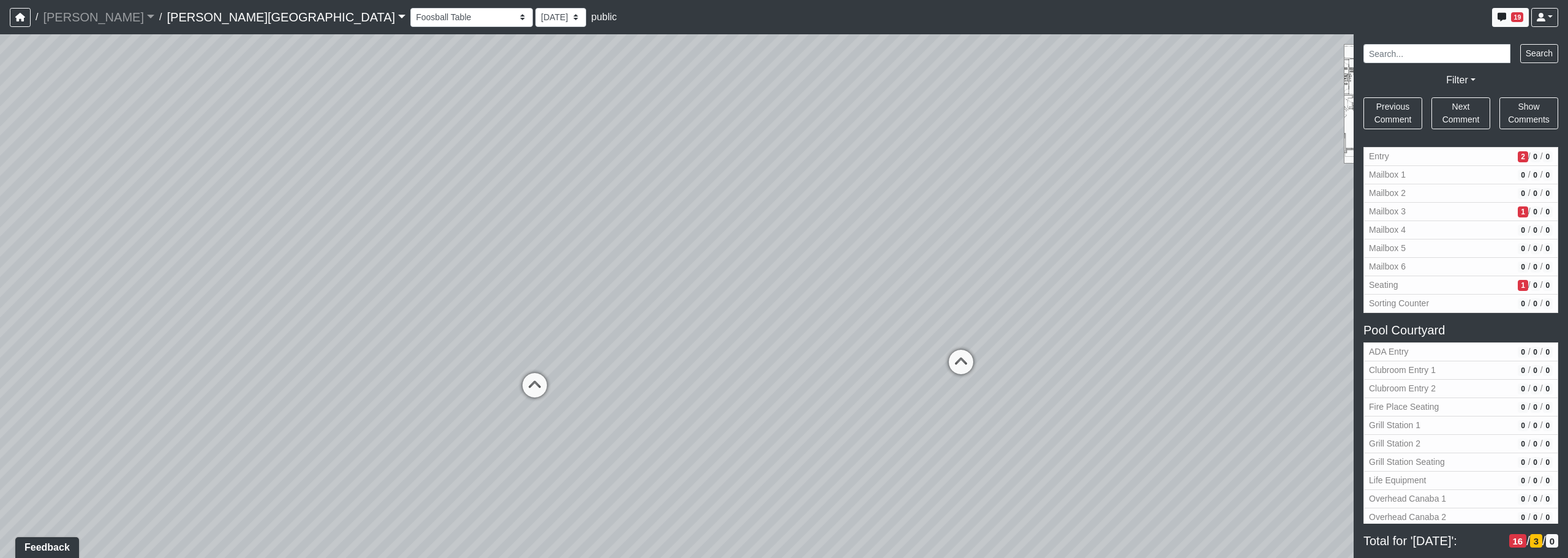
drag, startPoint x: 620, startPoint y: 351, endPoint x: 546, endPoint y: 359, distance: 74.4
click at [544, 359] on div "Loading... Corridor - Clubroom Entry 2 Loading... Seating Loading... Pool Court…" at bounding box center [784, 296] width 1568 height 523
drag, startPoint x: 1085, startPoint y: 363, endPoint x: 571, endPoint y: 355, distance: 514.1
click at [686, 356] on div "Loading... Corridor - Clubroom Entry 2 Loading... Seating Loading... Pool Court…" at bounding box center [784, 296] width 1568 height 523
click at [627, 355] on div "Loading... Corridor - Clubroom Entry 2 Loading... Seating Loading... Pool Court…" at bounding box center [784, 296] width 1568 height 523
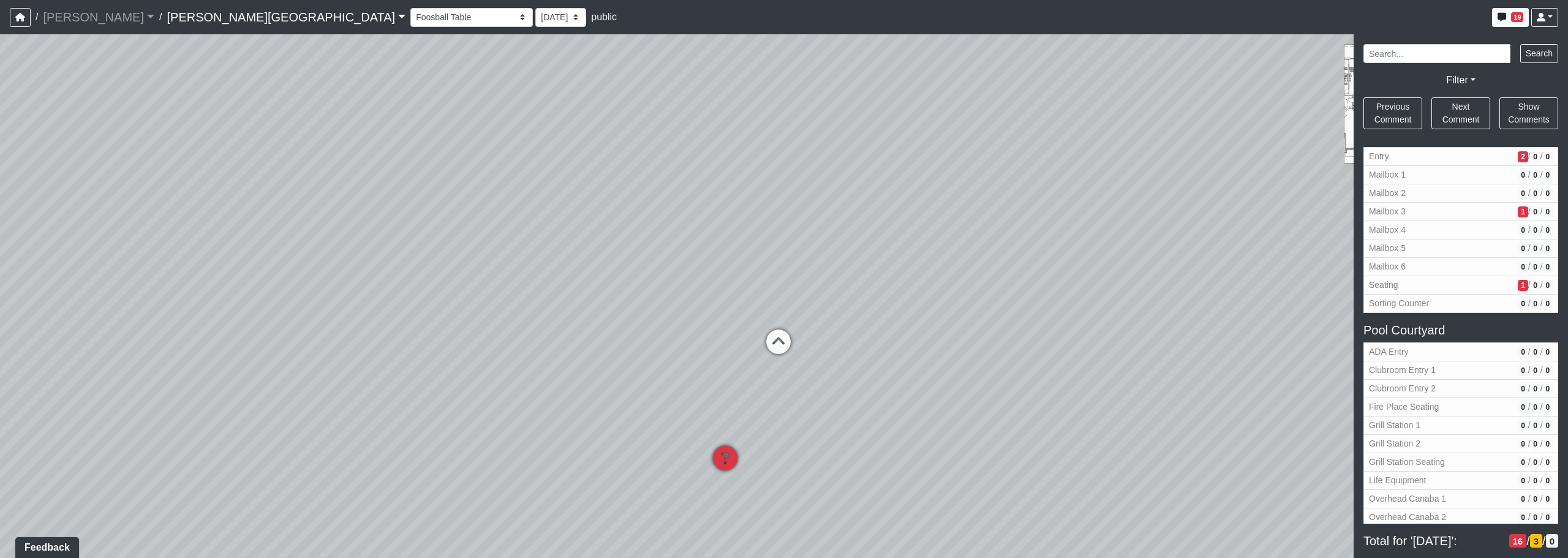
click at [724, 462] on icon at bounding box center [725, 464] width 36 height 36
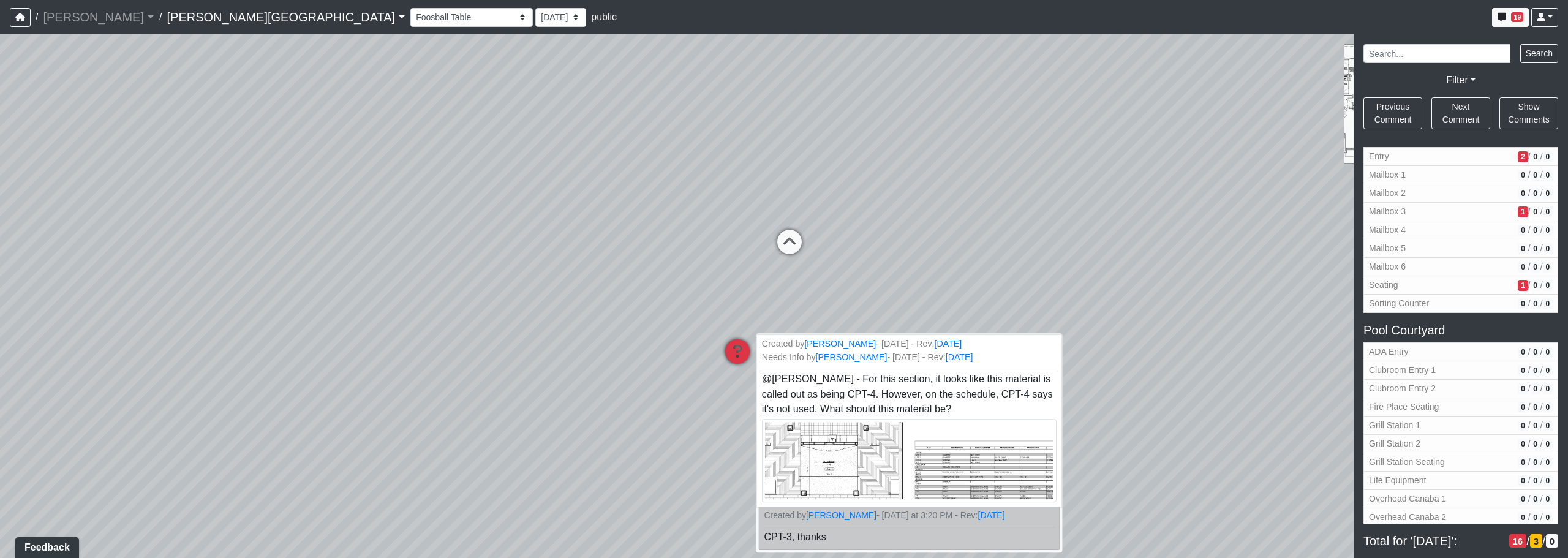
drag, startPoint x: 861, startPoint y: 392, endPoint x: 968, endPoint y: 422, distance: 111.1
click at [800, 272] on div "Loading... Corridor - Clubroom Entry 2 Loading... Seating Loading... Pool Court…" at bounding box center [784, 296] width 1568 height 523
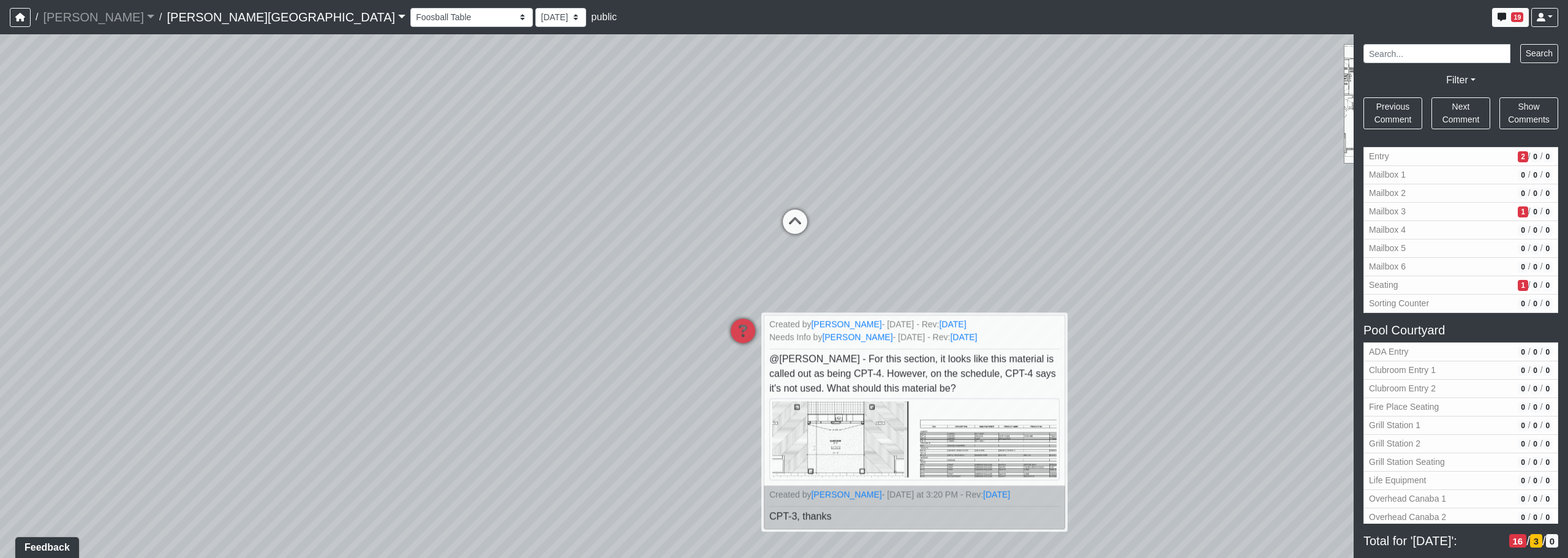
click at [800, 377] on div "Loading... Corridor - Clubroom Entry 2 Loading... Seating Loading... Pool Court…" at bounding box center [784, 296] width 1568 height 523
